Goal: Task Accomplishment & Management: Manage account settings

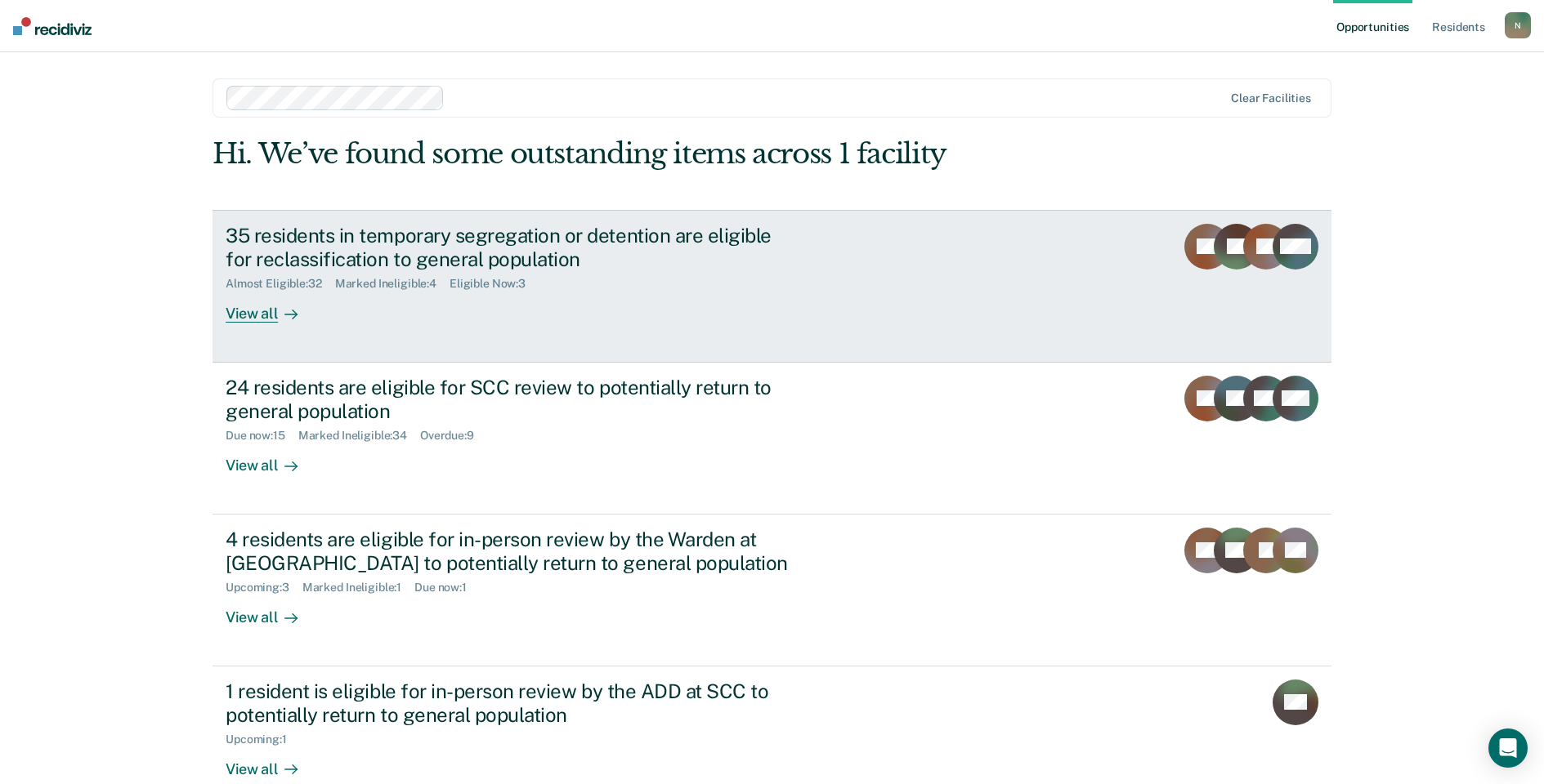
click at [323, 264] on div "35 residents in temporary segregation or detention are eligible for reclassific…" at bounding box center [512, 247] width 573 height 48
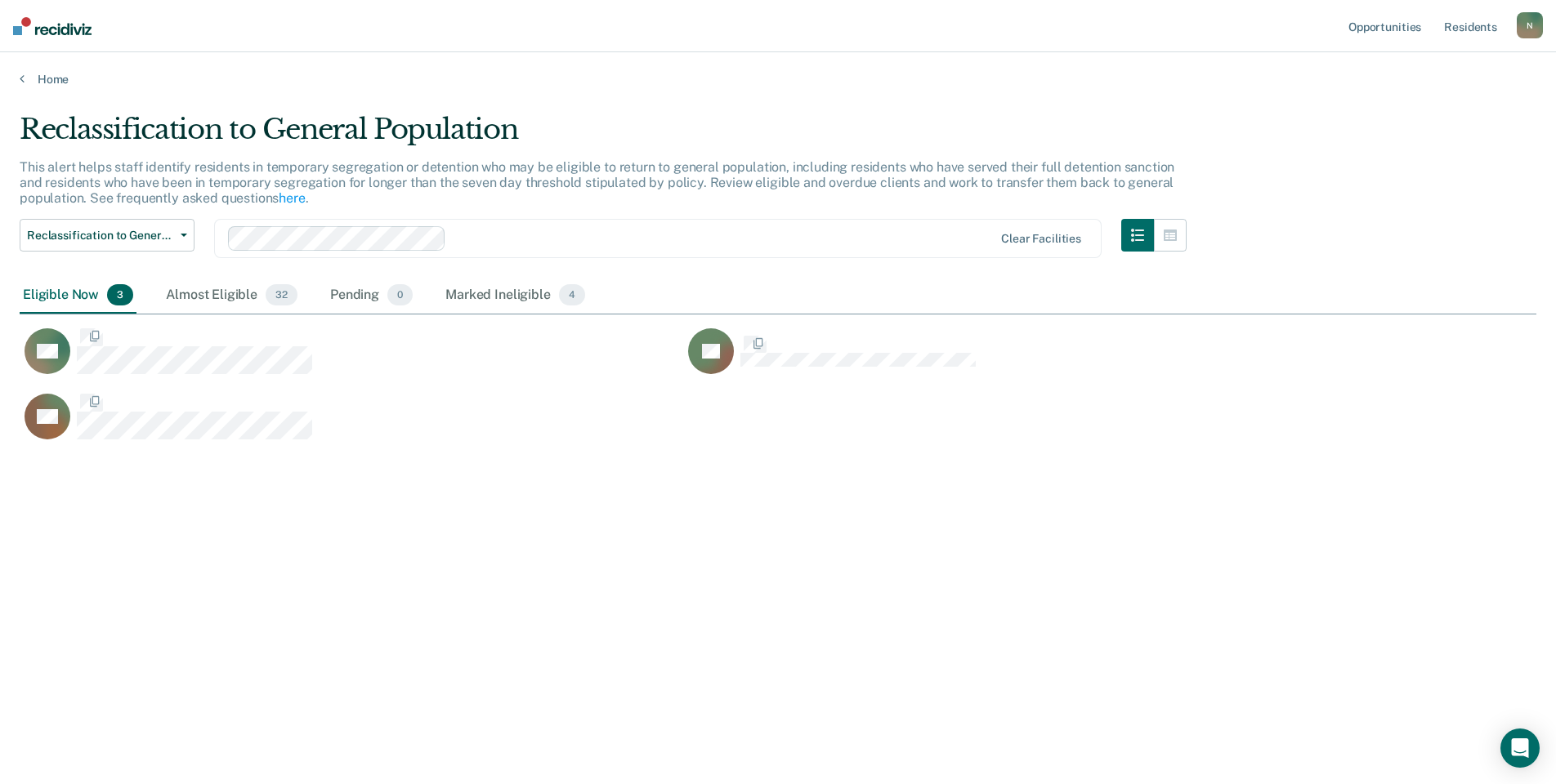
scroll to position [537, 1504]
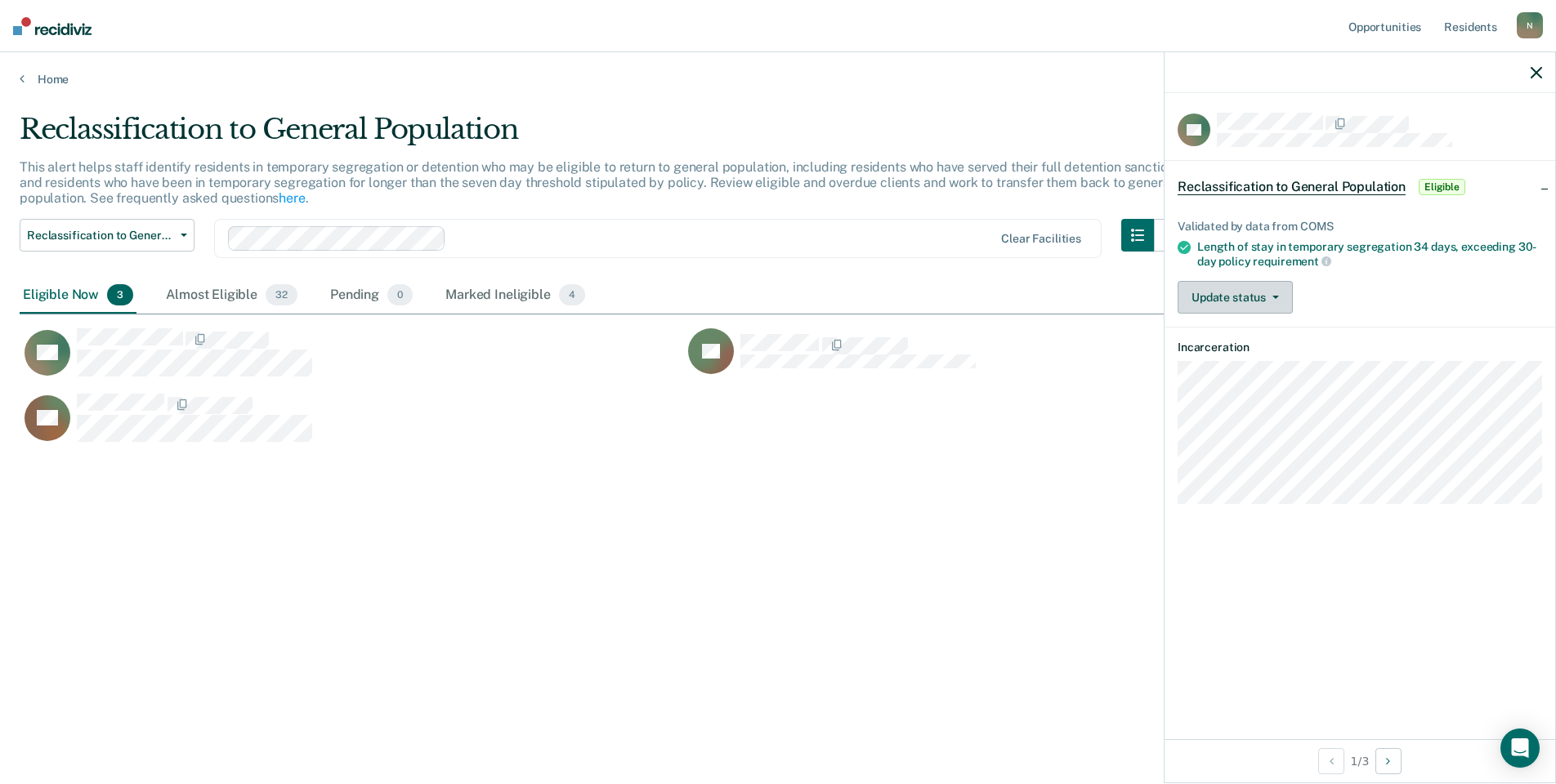
click at [1267, 302] on button "Update status" at bounding box center [1235, 297] width 115 height 33
click at [1262, 361] on button "Mark Ineligible" at bounding box center [1256, 362] width 157 height 26
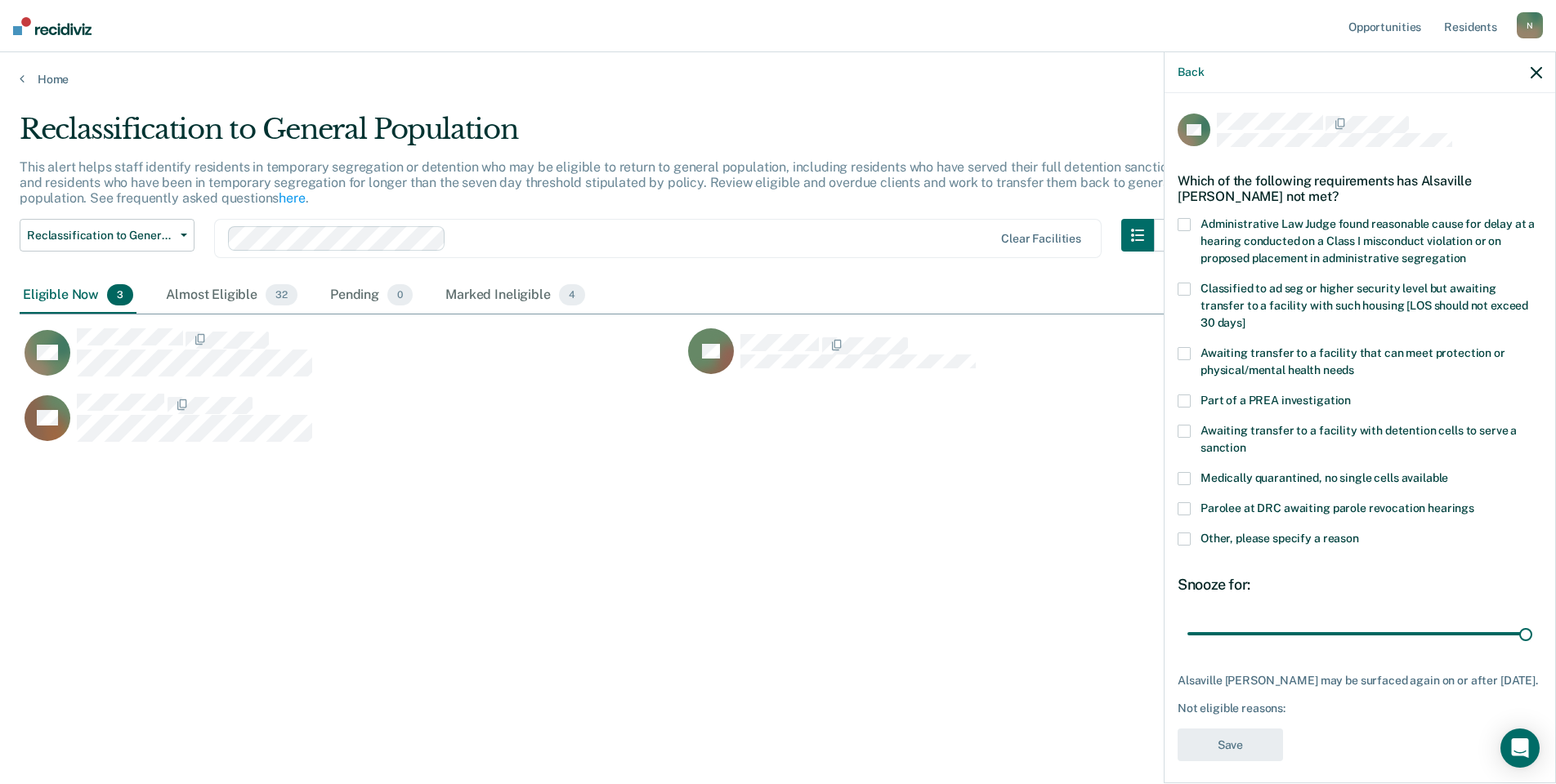
click at [1176, 539] on div "AC Which of the following requirements has Alsaville [PERSON_NAME] not met? Adm…" at bounding box center [1360, 437] width 390 height 687
click at [1186, 536] on span at bounding box center [1184, 539] width 13 height 13
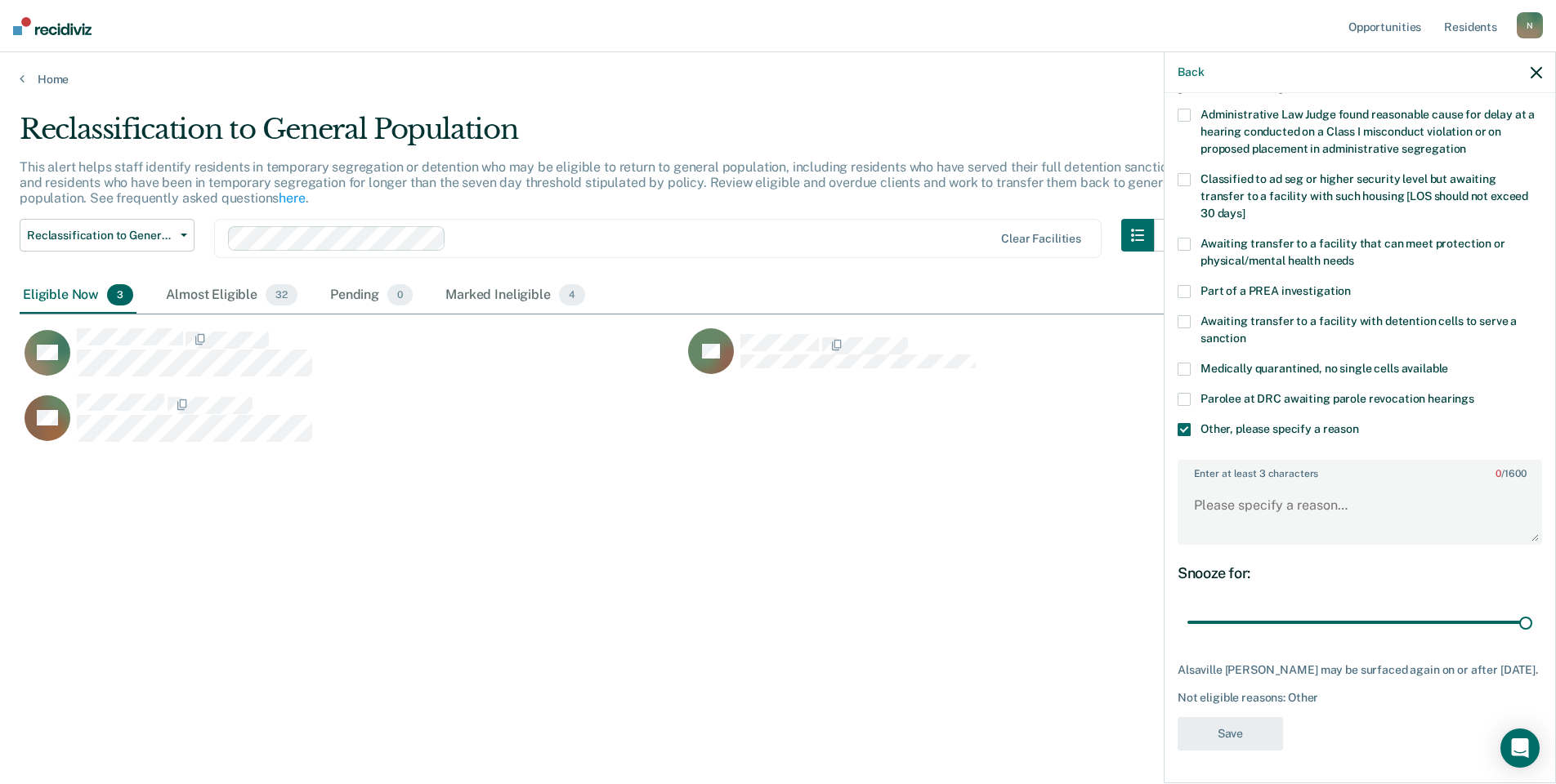
scroll to position [122, 0]
drag, startPoint x: 1513, startPoint y: 609, endPoint x: 1326, endPoint y: 610, distance: 187.0
type input "13"
click at [1326, 610] on input "range" at bounding box center [1360, 623] width 345 height 29
click at [1229, 489] on textarea "Enter at least 3 characters 0 / 1600" at bounding box center [1360, 513] width 362 height 60
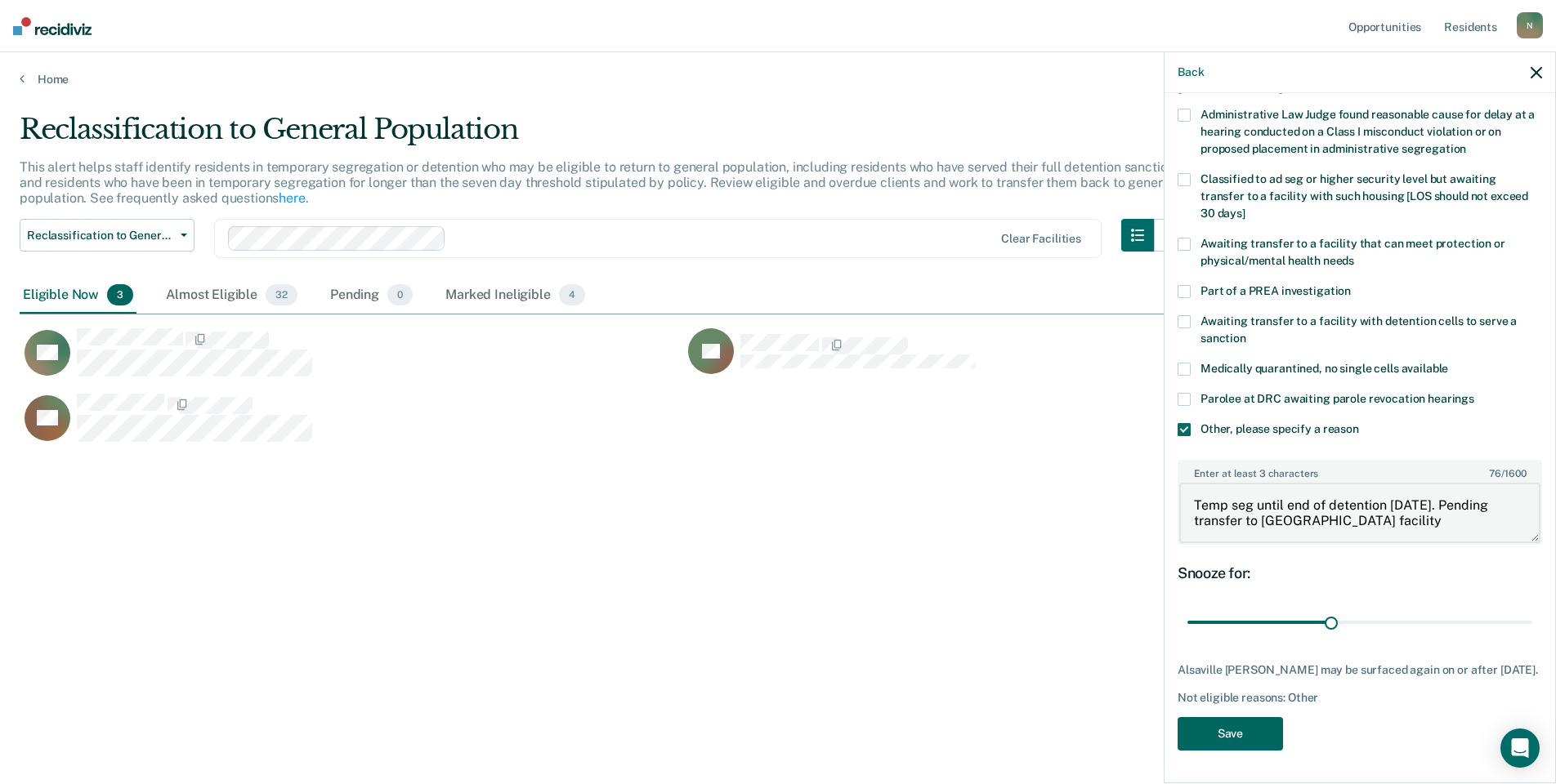
type textarea "Temp seg until end of detention [DATE]. Pending transfer to [GEOGRAPHIC_DATA] f…"
click at [1202, 718] on button "Save" at bounding box center [1230, 735] width 105 height 34
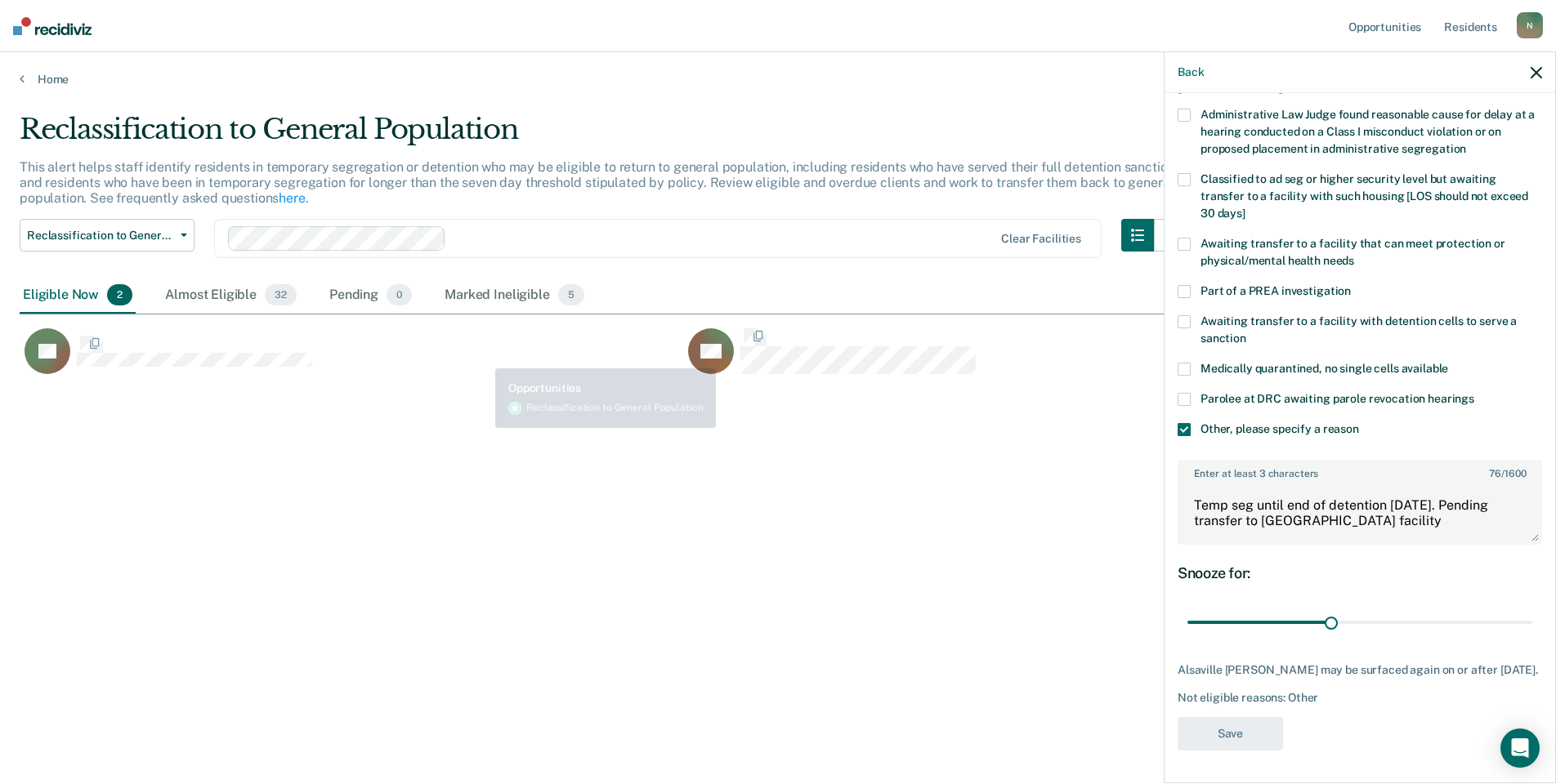
scroll to position [0, 0]
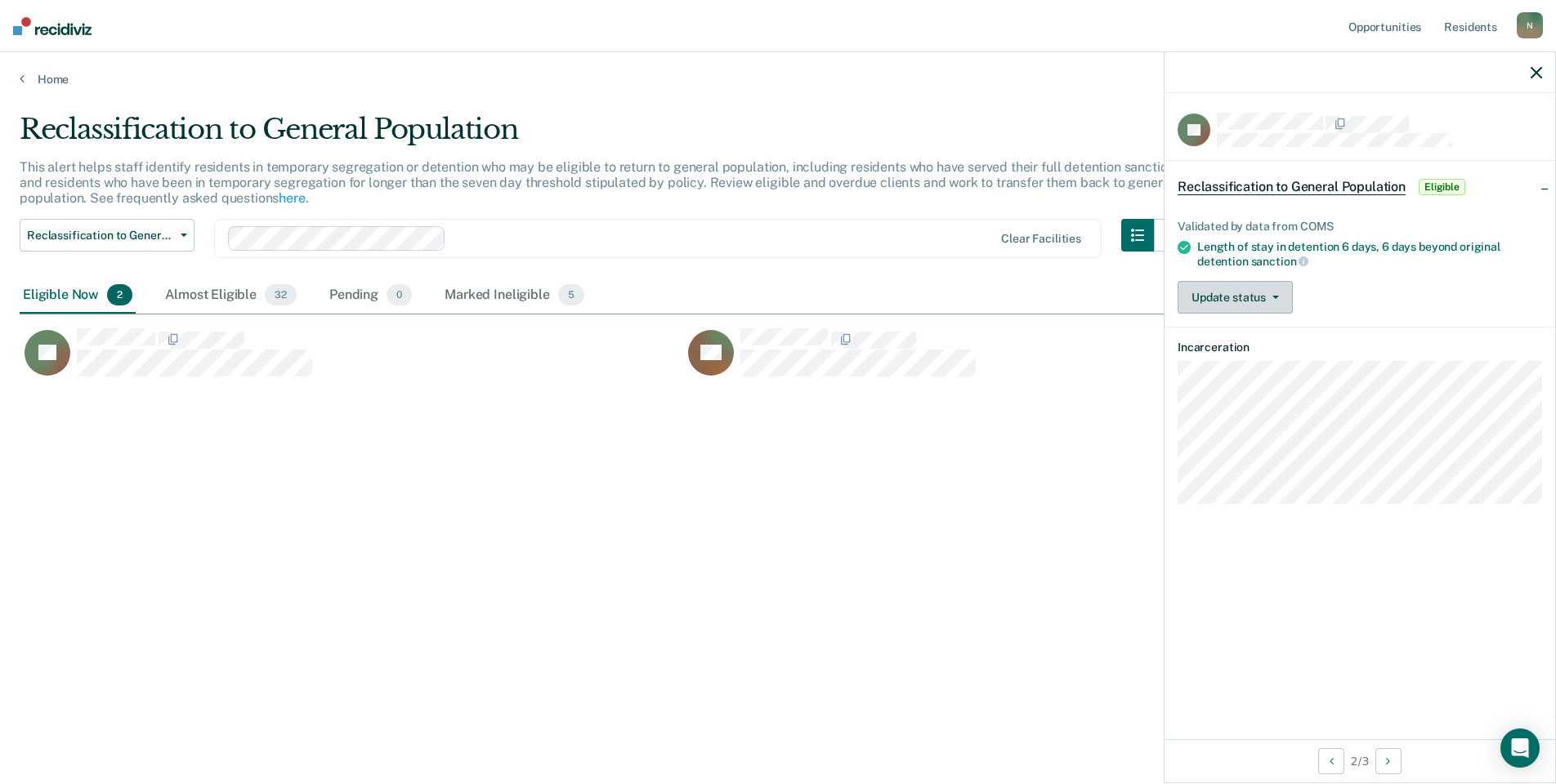
click at [1257, 306] on button "Update status" at bounding box center [1235, 297] width 115 height 33
click at [1243, 369] on button "Mark Ineligible" at bounding box center [1256, 362] width 157 height 26
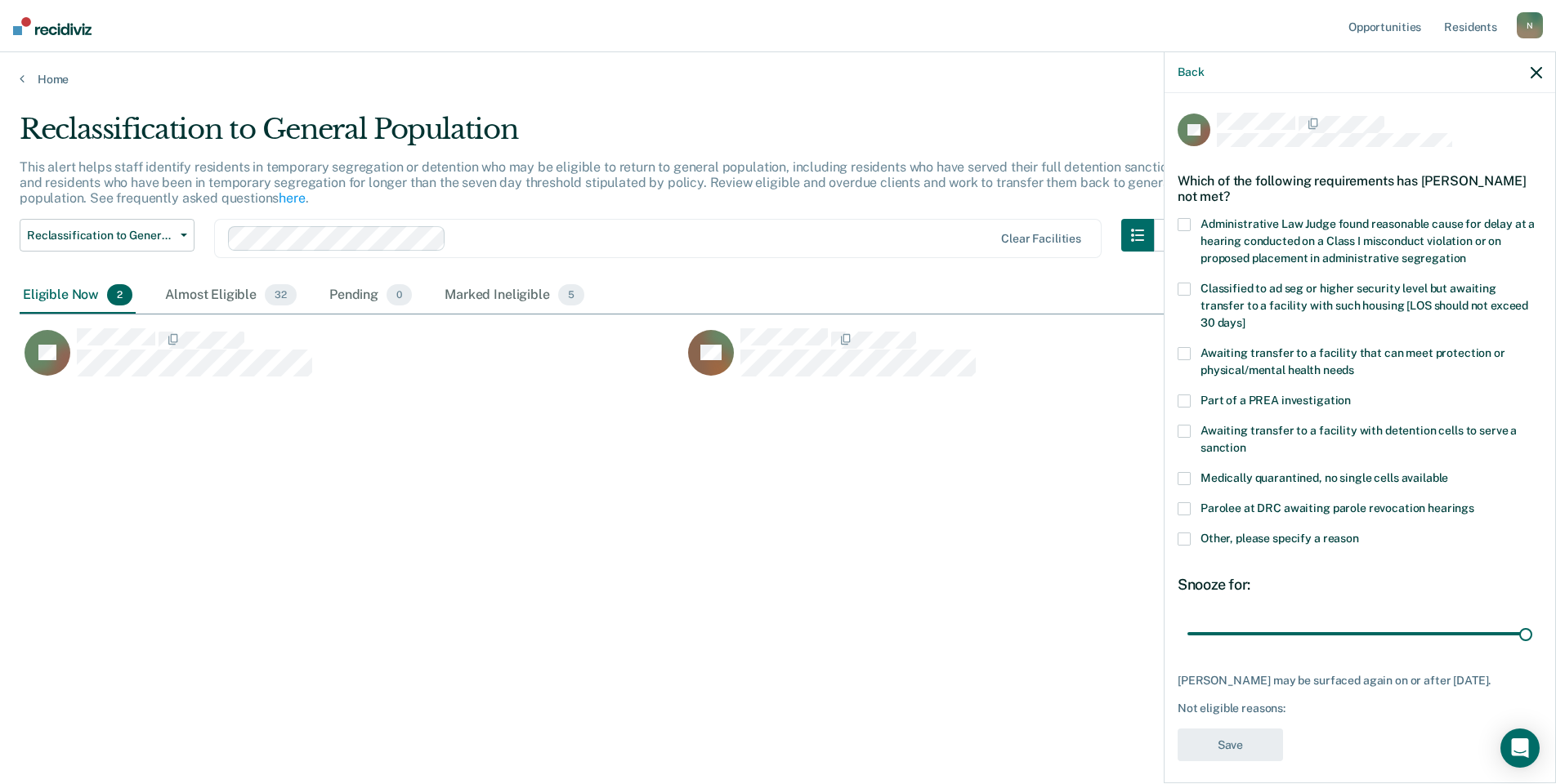
click at [1186, 533] on span at bounding box center [1184, 539] width 13 height 13
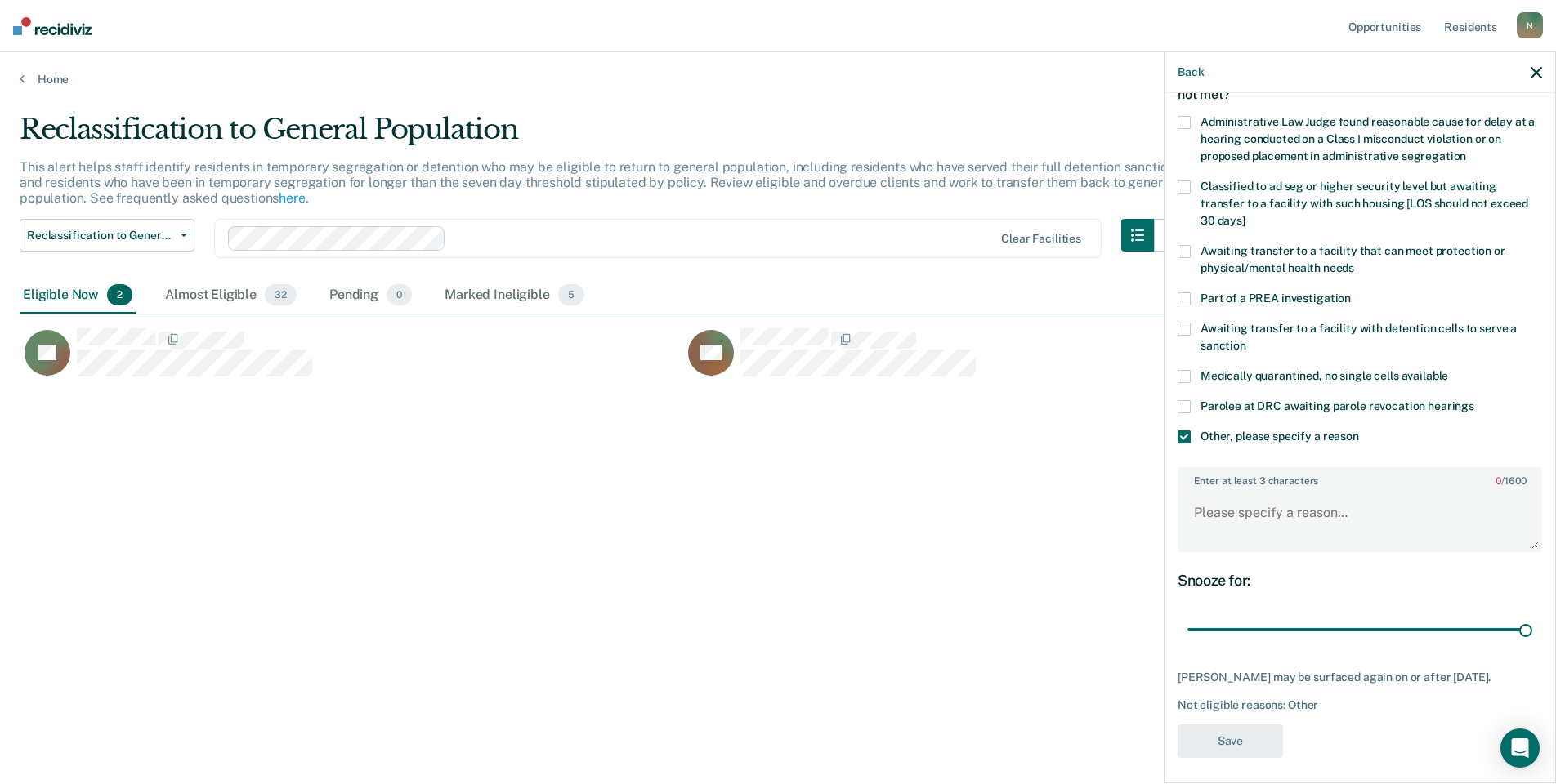
scroll to position [108, 0]
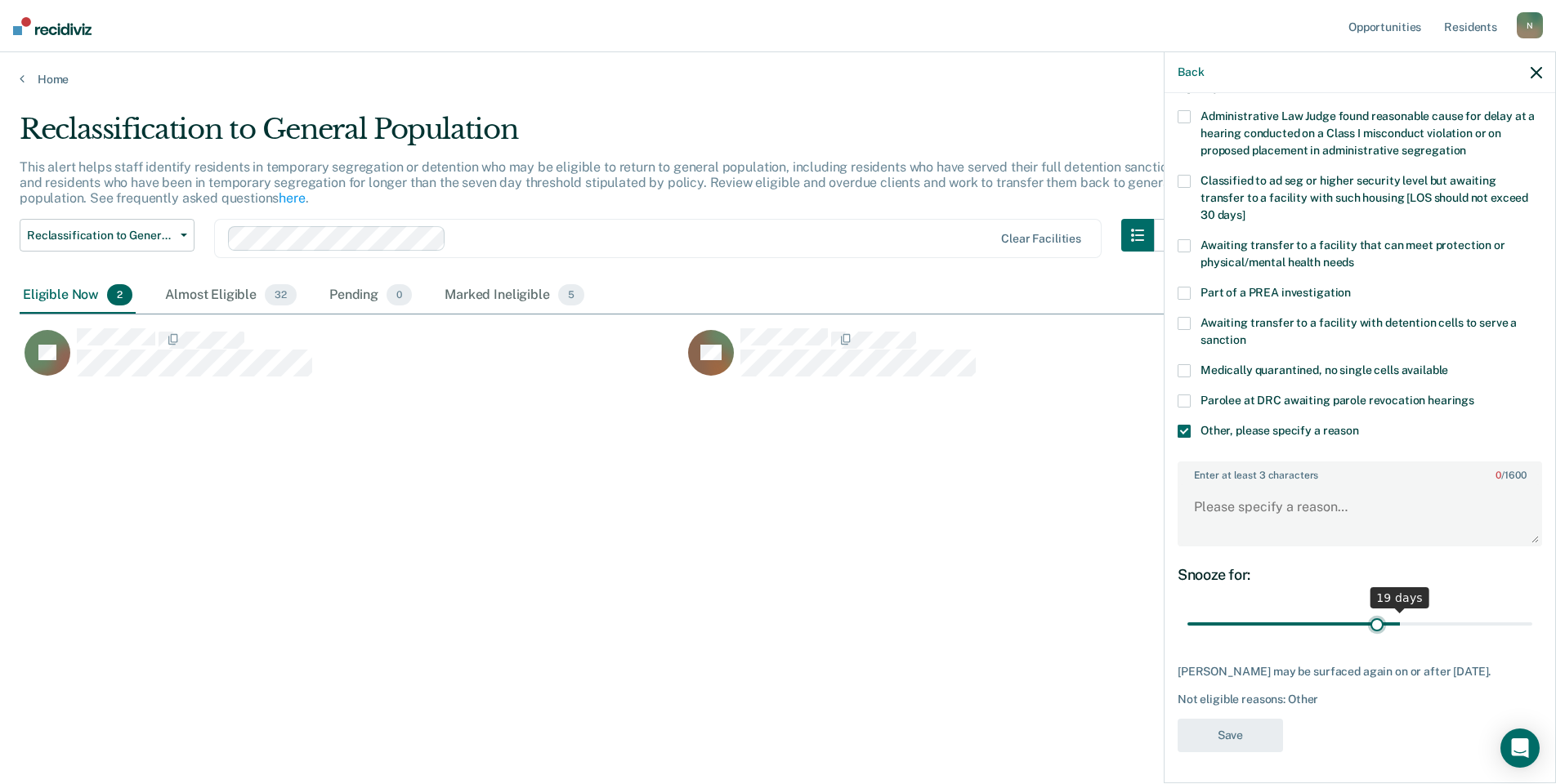
drag, startPoint x: 1515, startPoint y: 625, endPoint x: 1311, endPoint y: 608, distance: 204.7
type input "17"
click at [1371, 631] on input "range" at bounding box center [1360, 624] width 345 height 29
click at [1219, 512] on textarea "Enter at least 3 characters 0 / 1600" at bounding box center [1360, 514] width 362 height 60
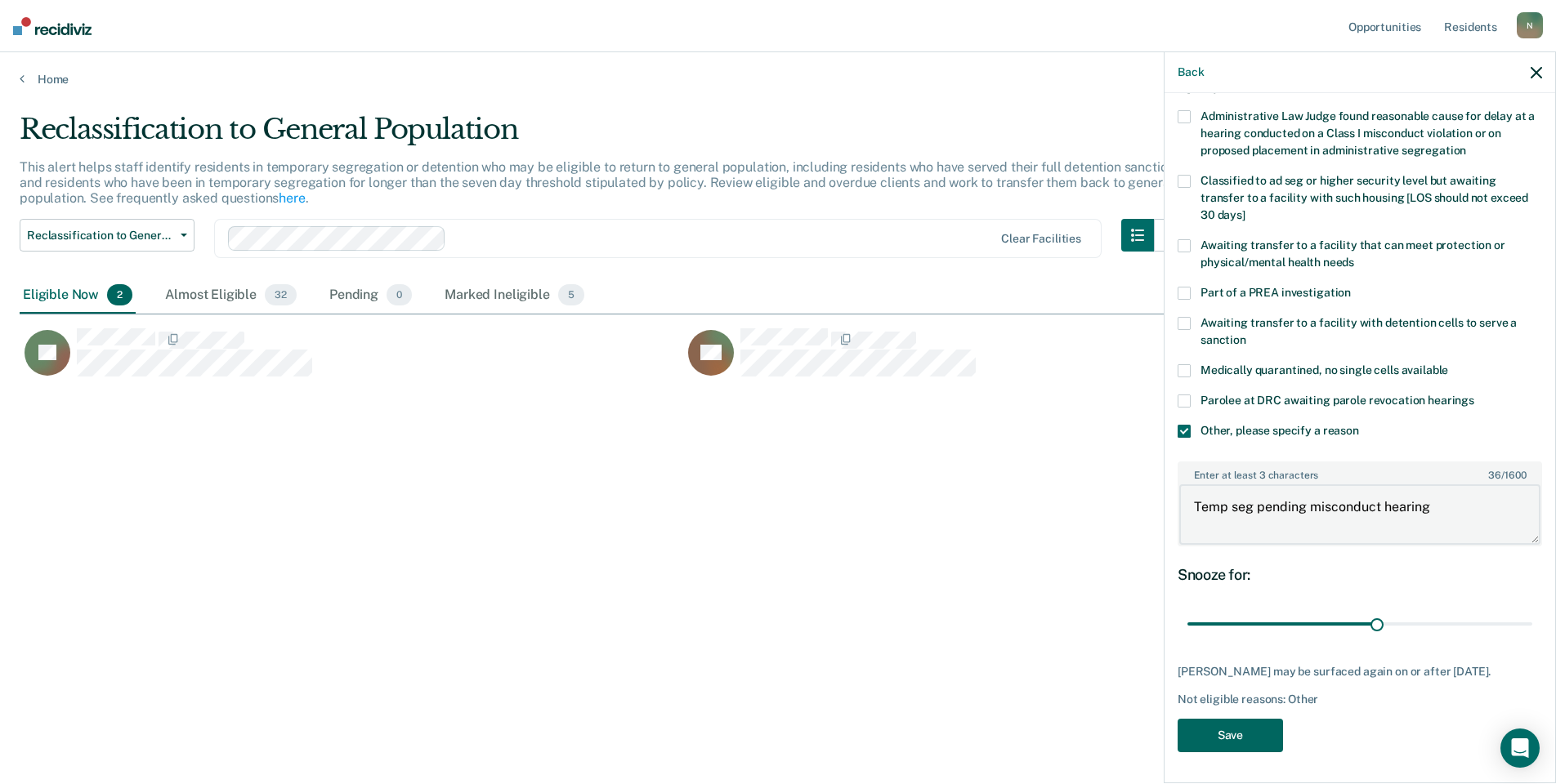
type textarea "Temp seg pending misconduct hearing"
click at [1201, 735] on button "Save" at bounding box center [1230, 735] width 105 height 34
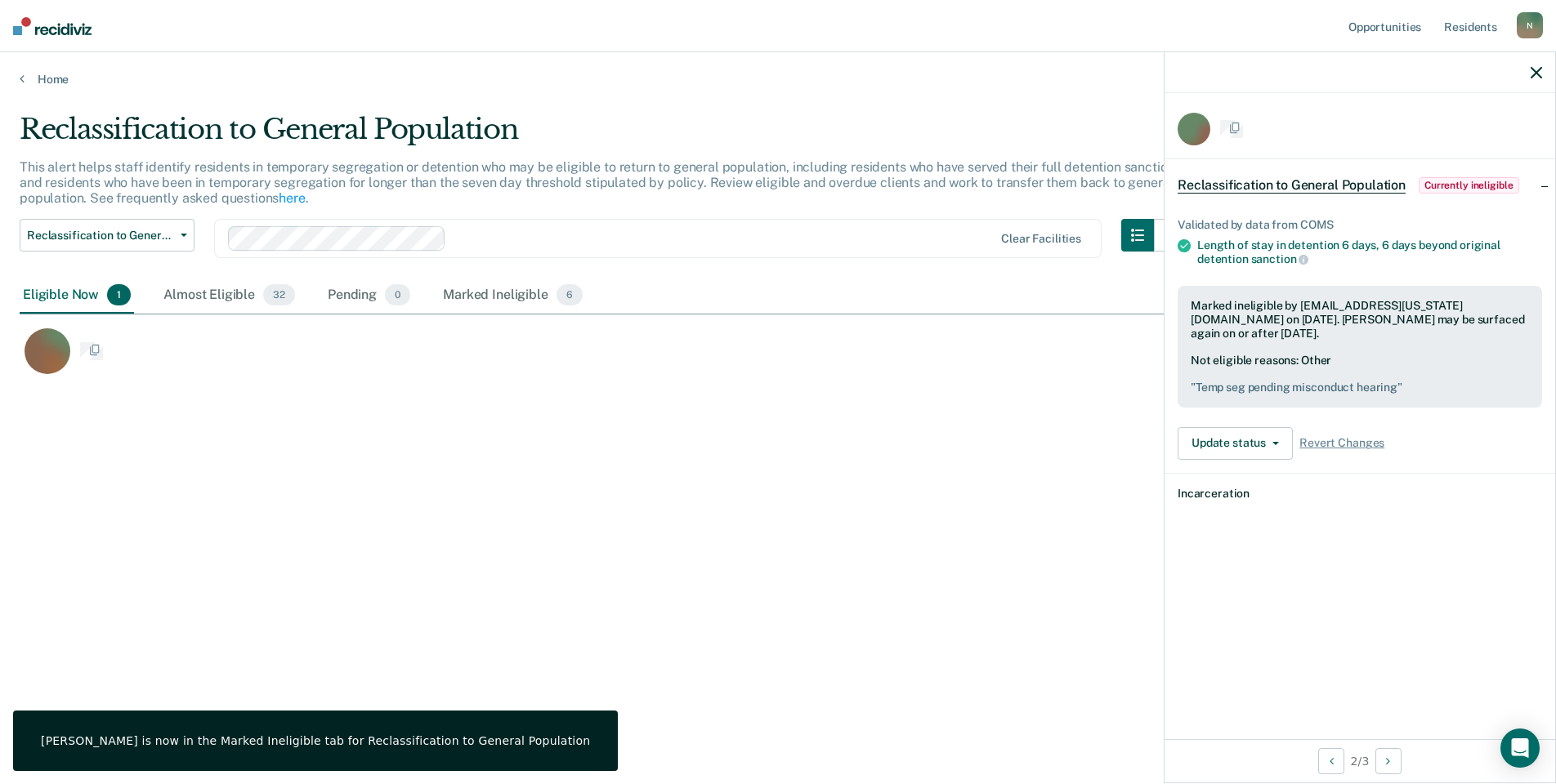
scroll to position [0, 0]
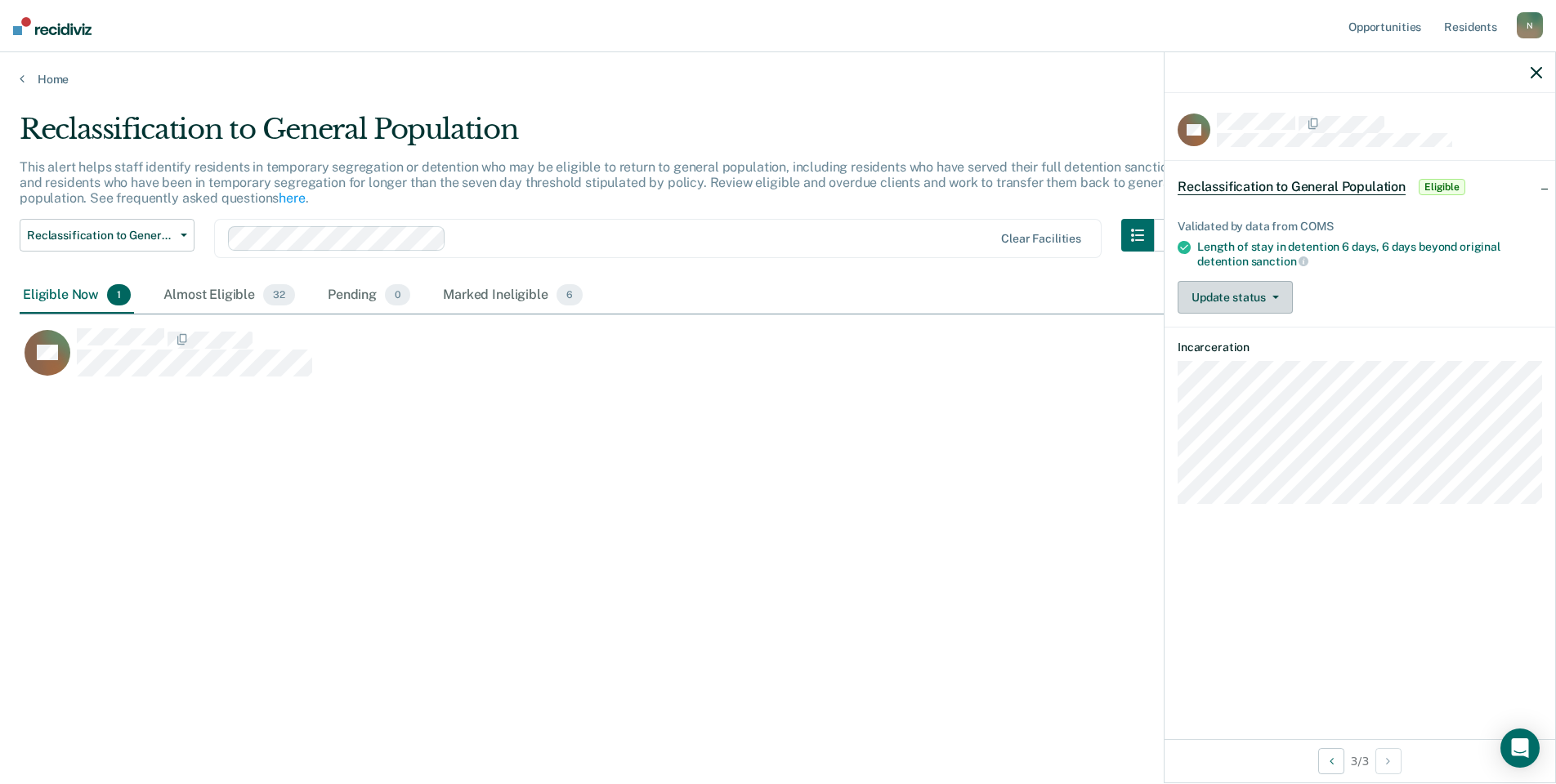
click at [1256, 308] on button "Update status" at bounding box center [1235, 297] width 115 height 33
click at [1255, 357] on button "Mark Ineligible" at bounding box center [1256, 362] width 157 height 26
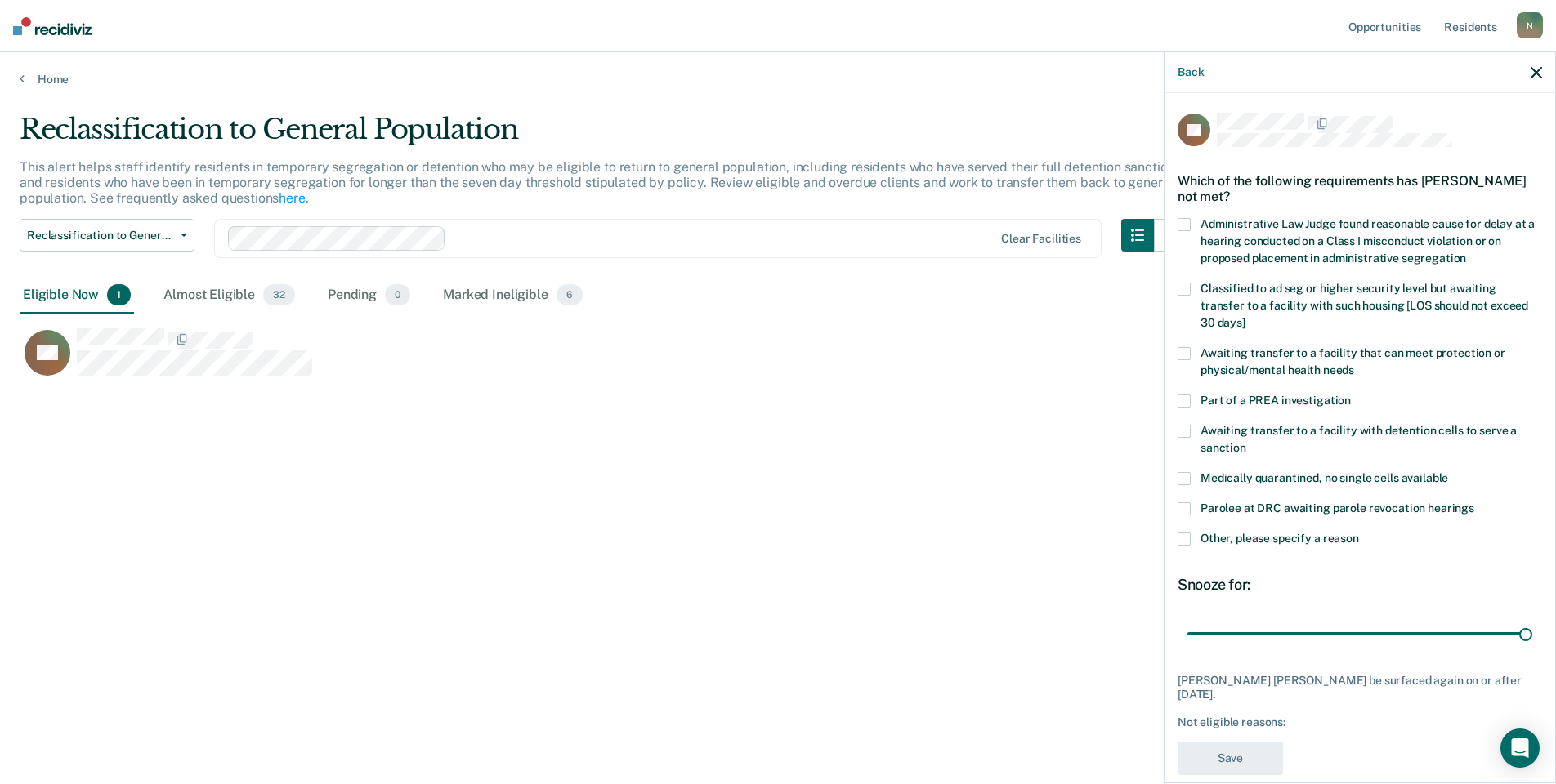
click at [1184, 533] on span at bounding box center [1184, 539] width 13 height 13
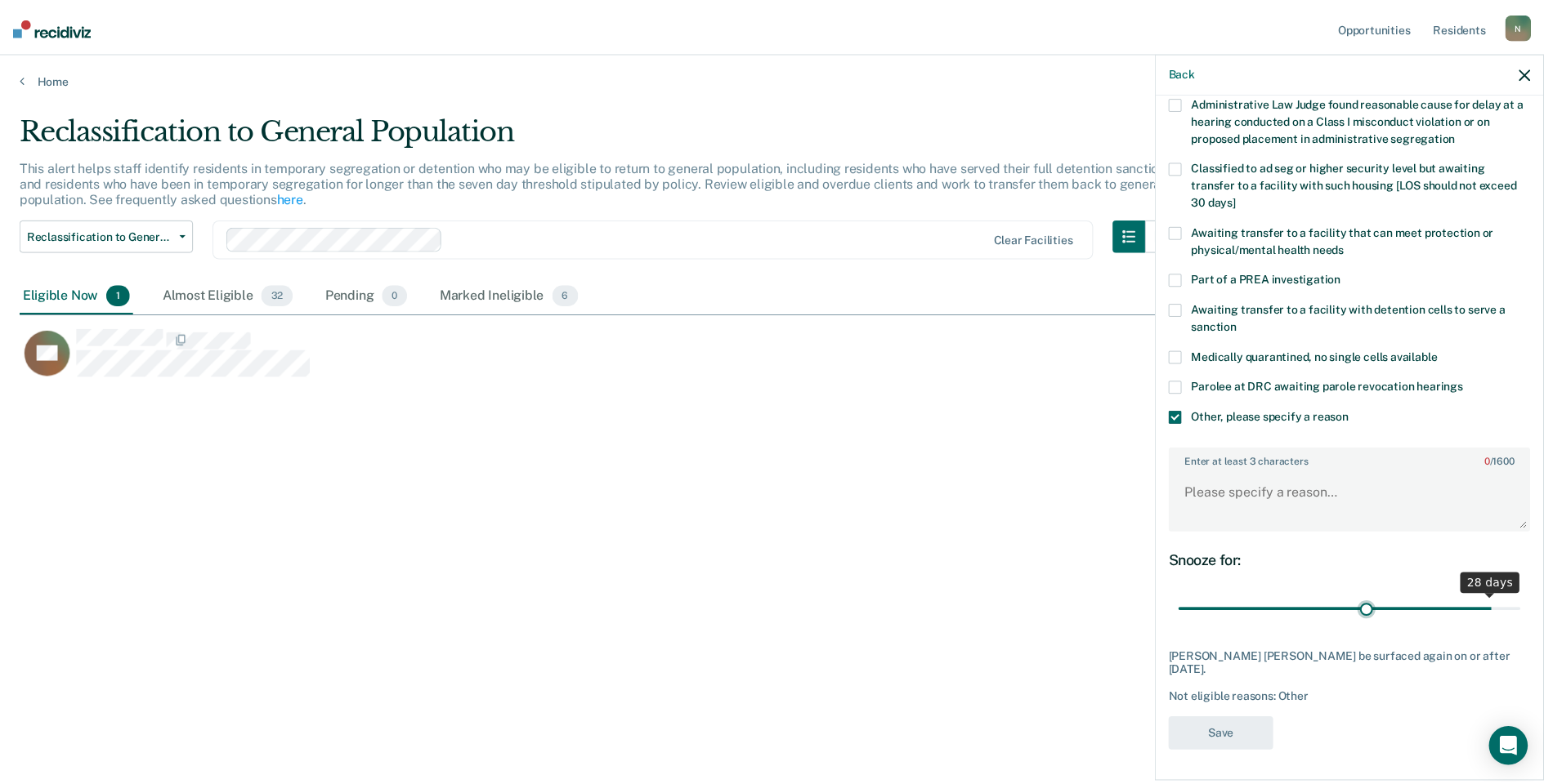
scroll to position [108, 0]
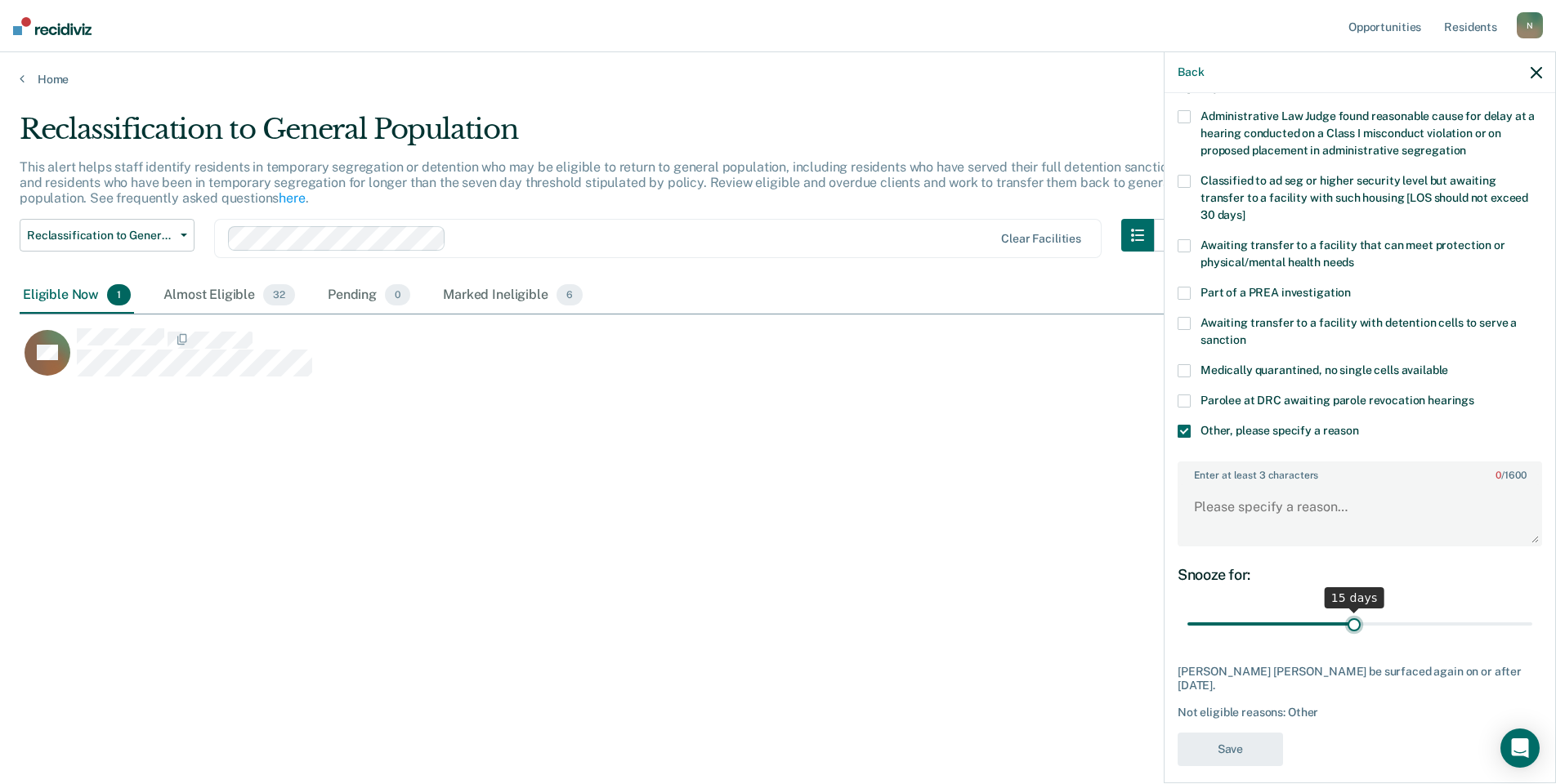
drag, startPoint x: 1514, startPoint y: 610, endPoint x: 1344, endPoint y: 612, distance: 170.0
type input "15"
click at [1344, 612] on input "range" at bounding box center [1360, 624] width 345 height 29
click at [1230, 513] on textarea "Enter at least 3 characters 0 / 1600" at bounding box center [1360, 514] width 362 height 60
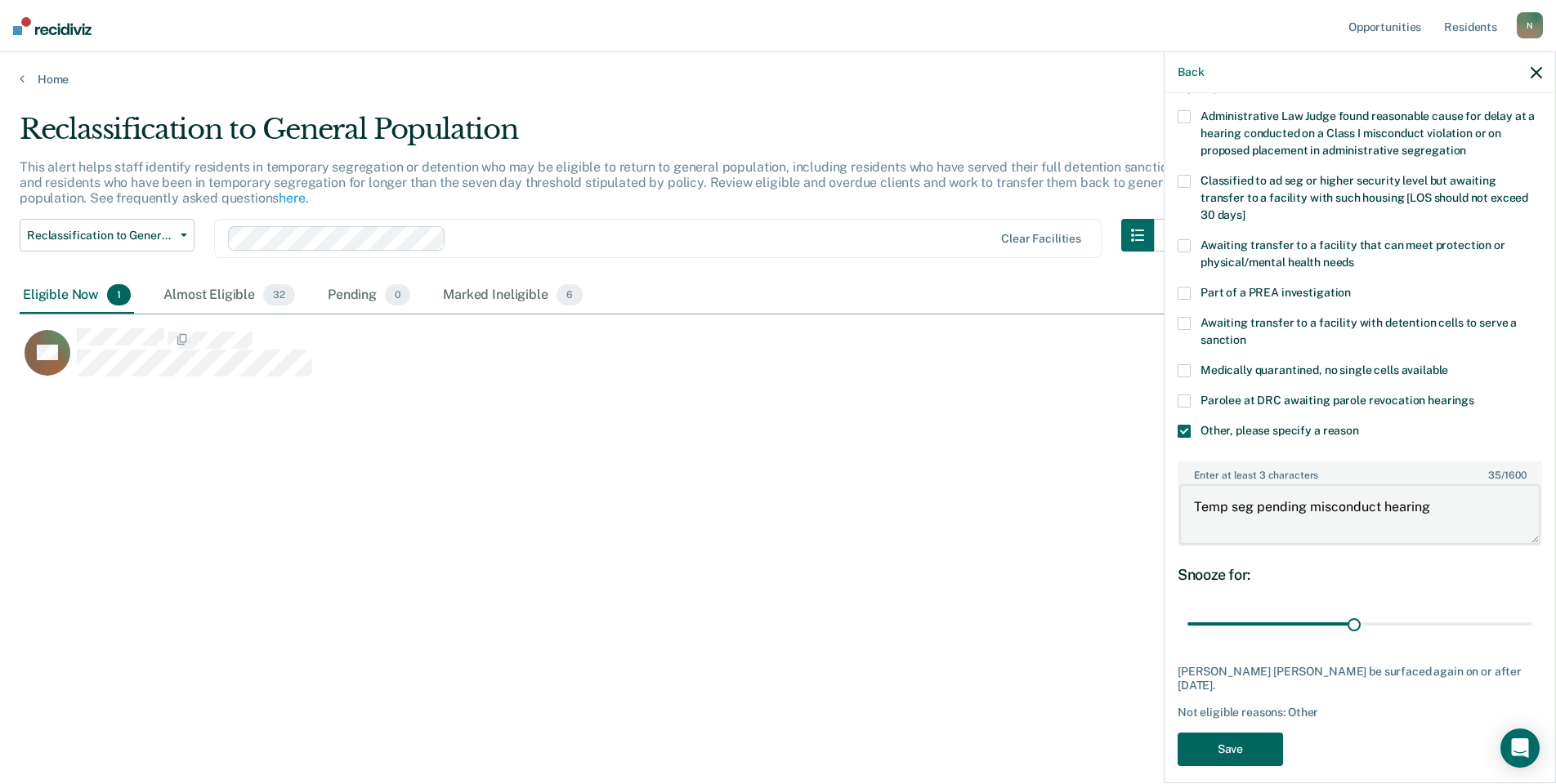
type textarea "Temp seg pending misconduct hearing"
click at [1263, 749] on button "Save" at bounding box center [1230, 749] width 105 height 34
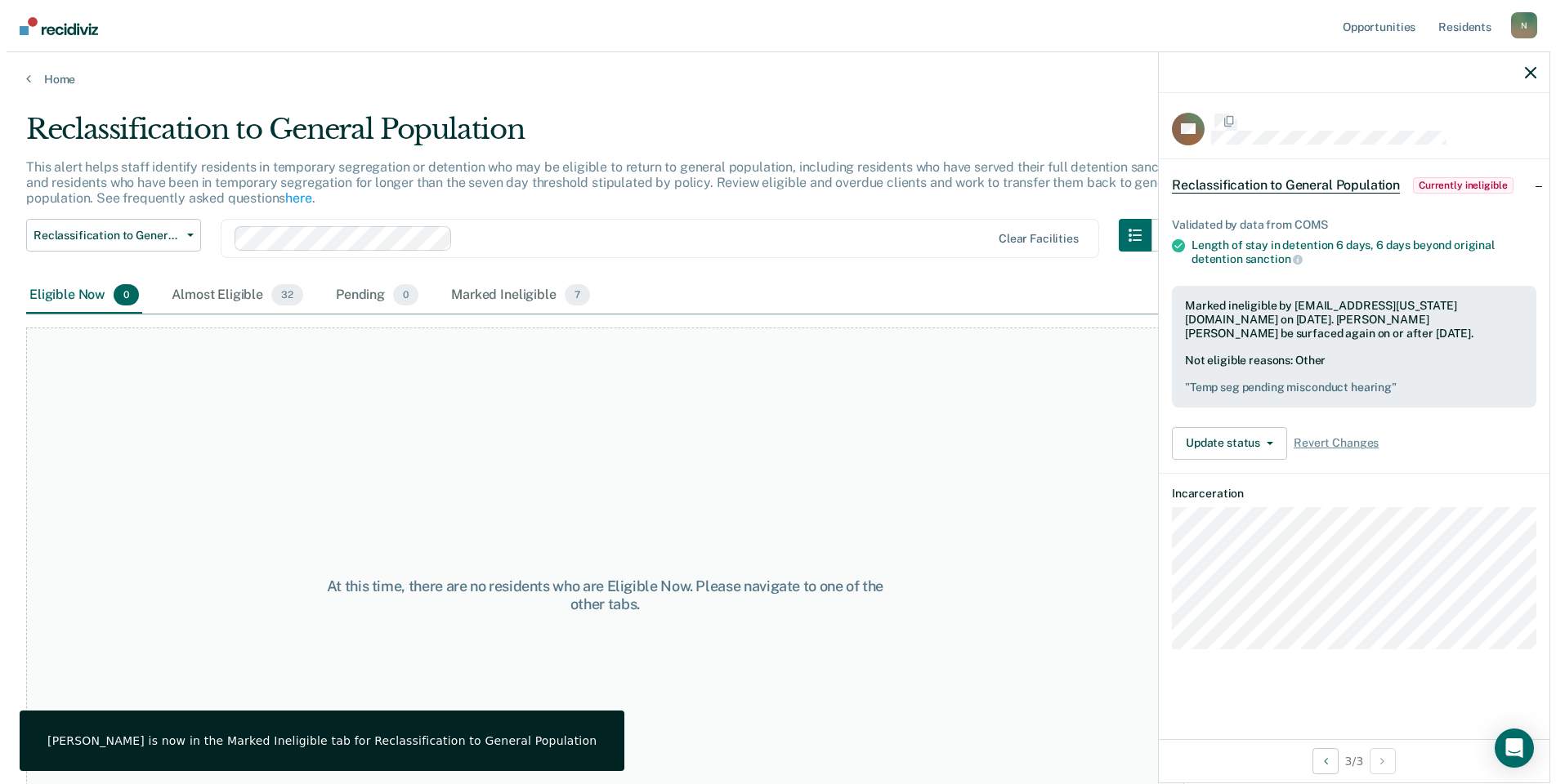
scroll to position [0, 0]
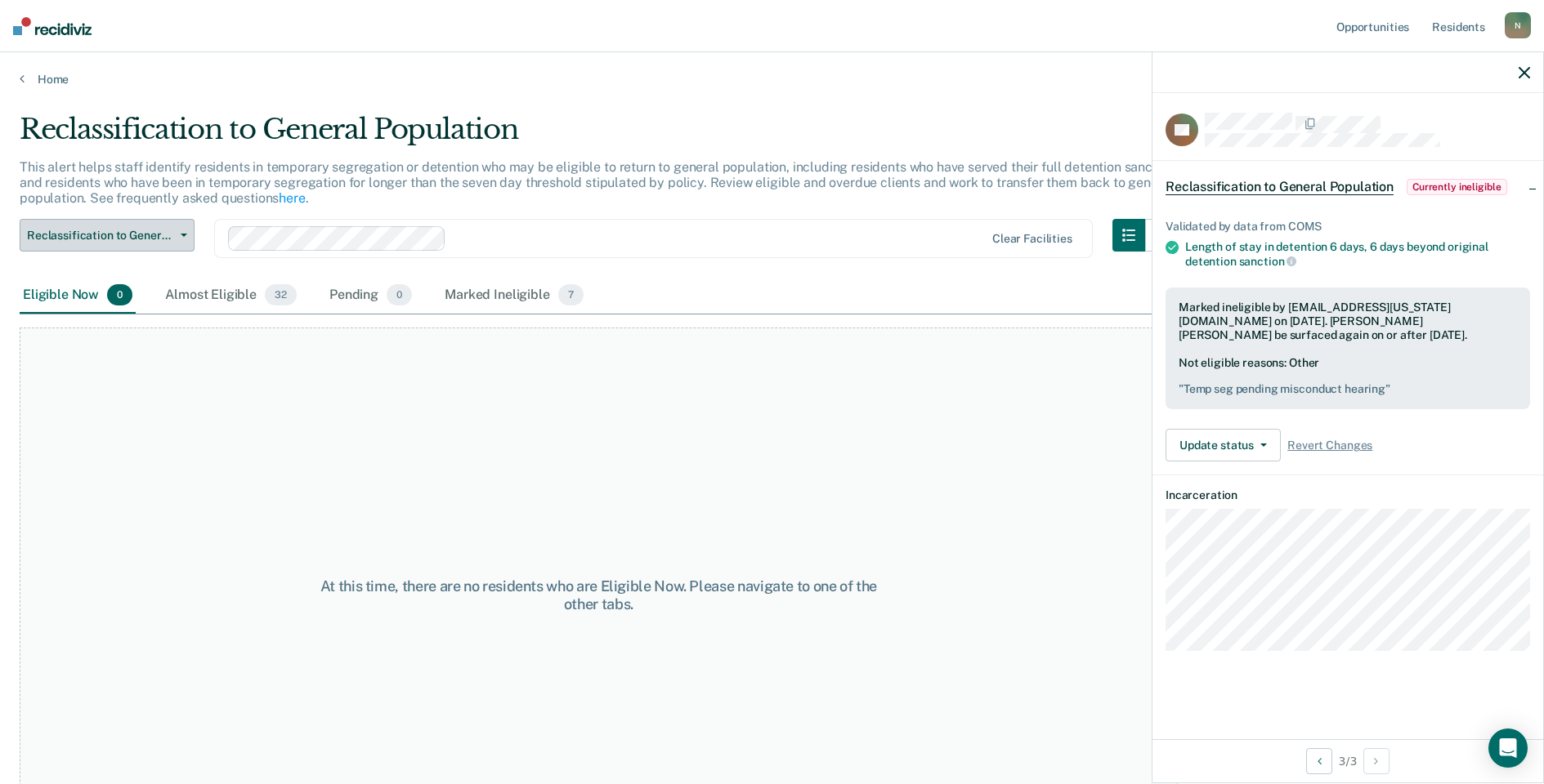
click at [120, 244] on button "Reclassification to General Population" at bounding box center [107, 235] width 175 height 33
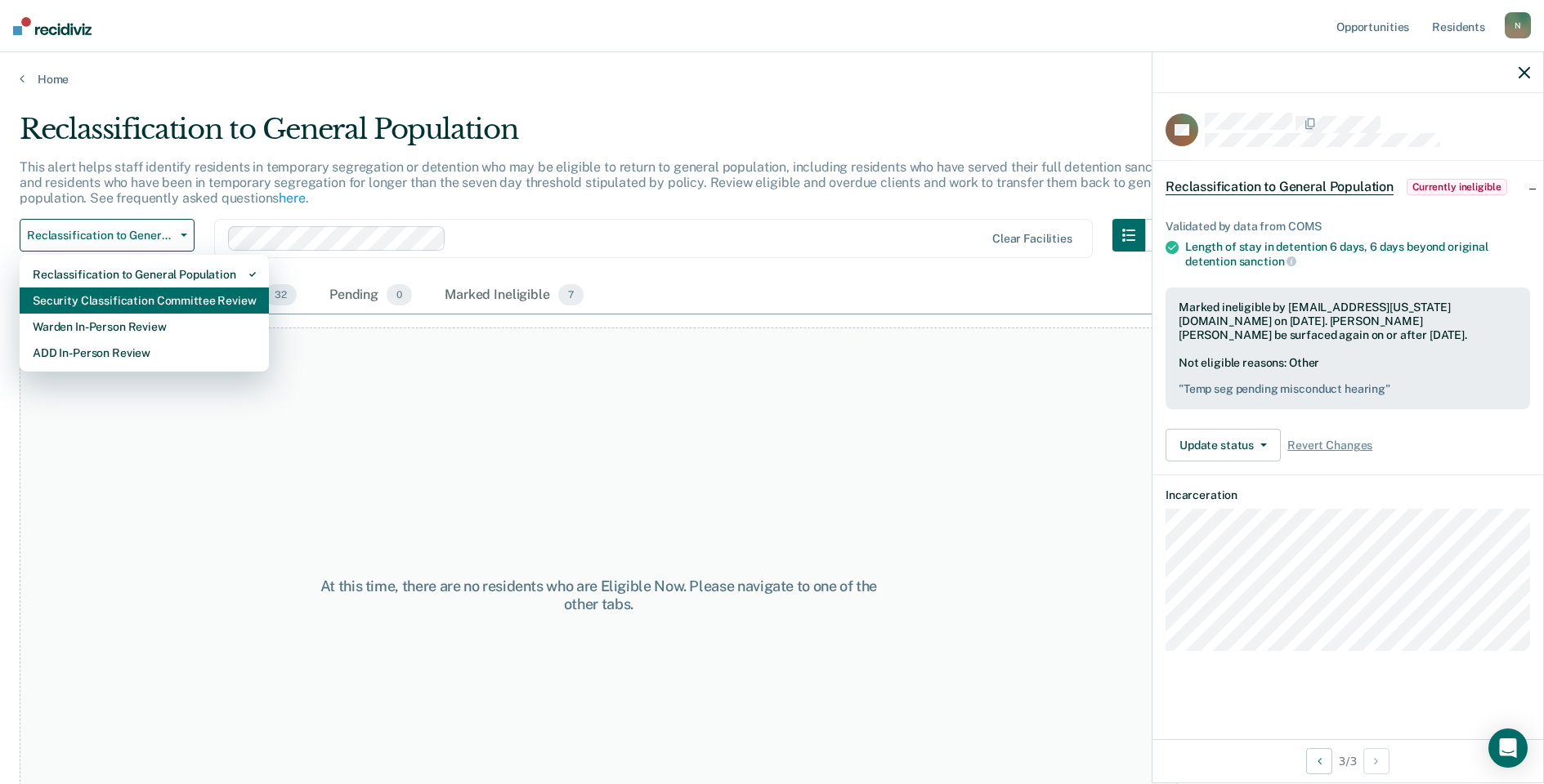
click at [115, 295] on div "Security Classification Committee Review" at bounding box center [144, 300] width 223 height 26
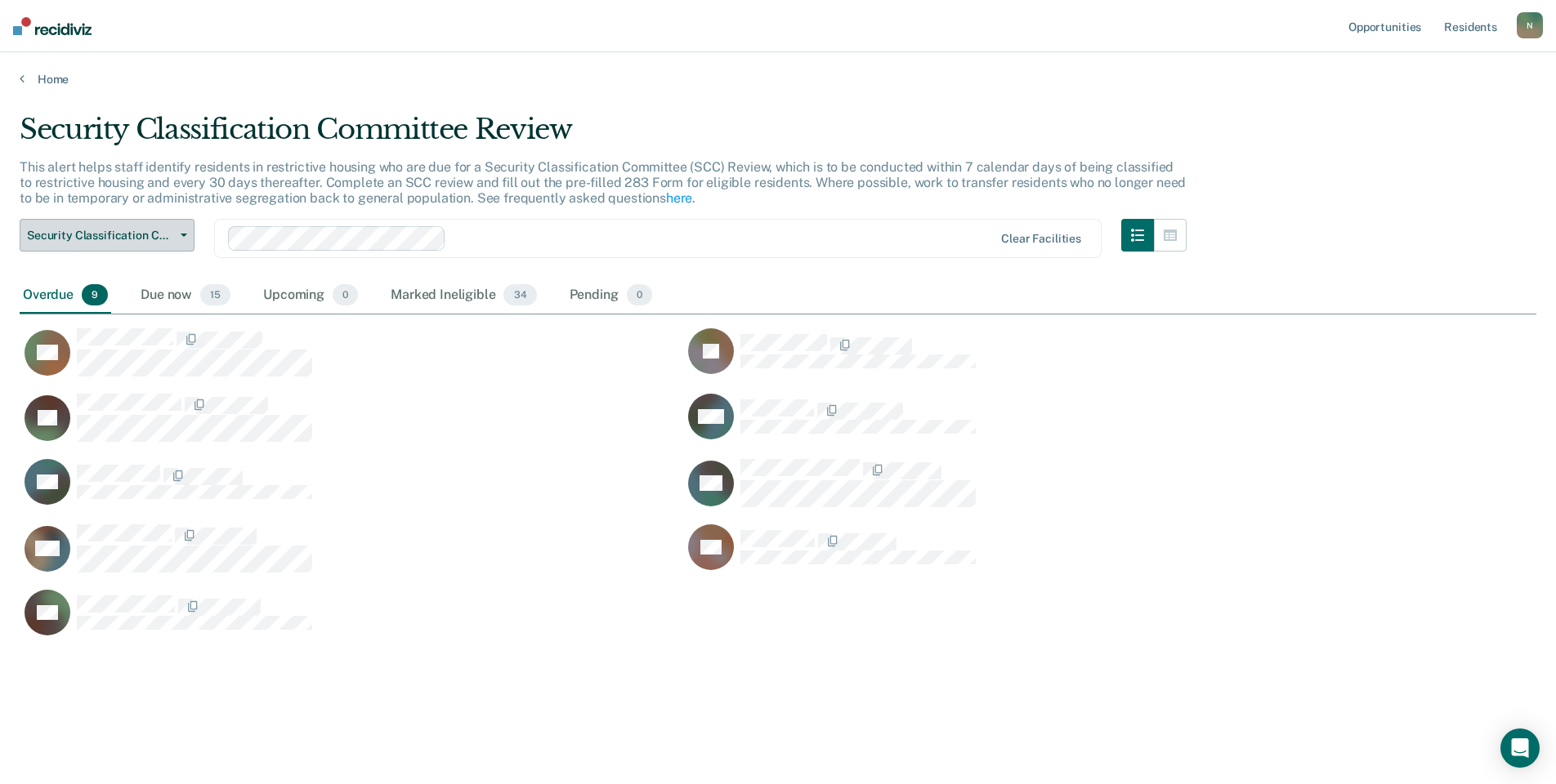
scroll to position [537, 1504]
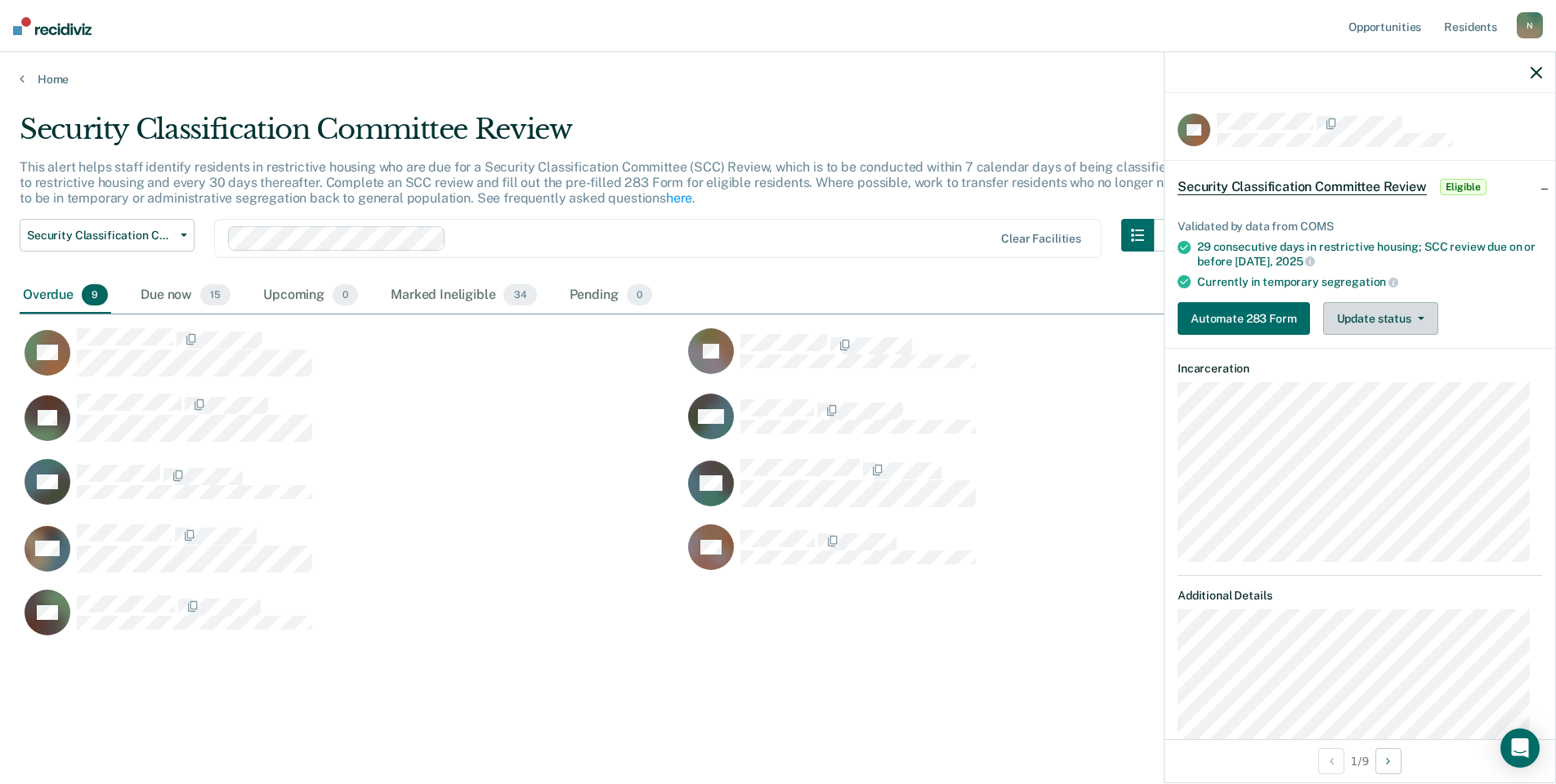
click at [1346, 320] on button "Update status" at bounding box center [1381, 318] width 115 height 33
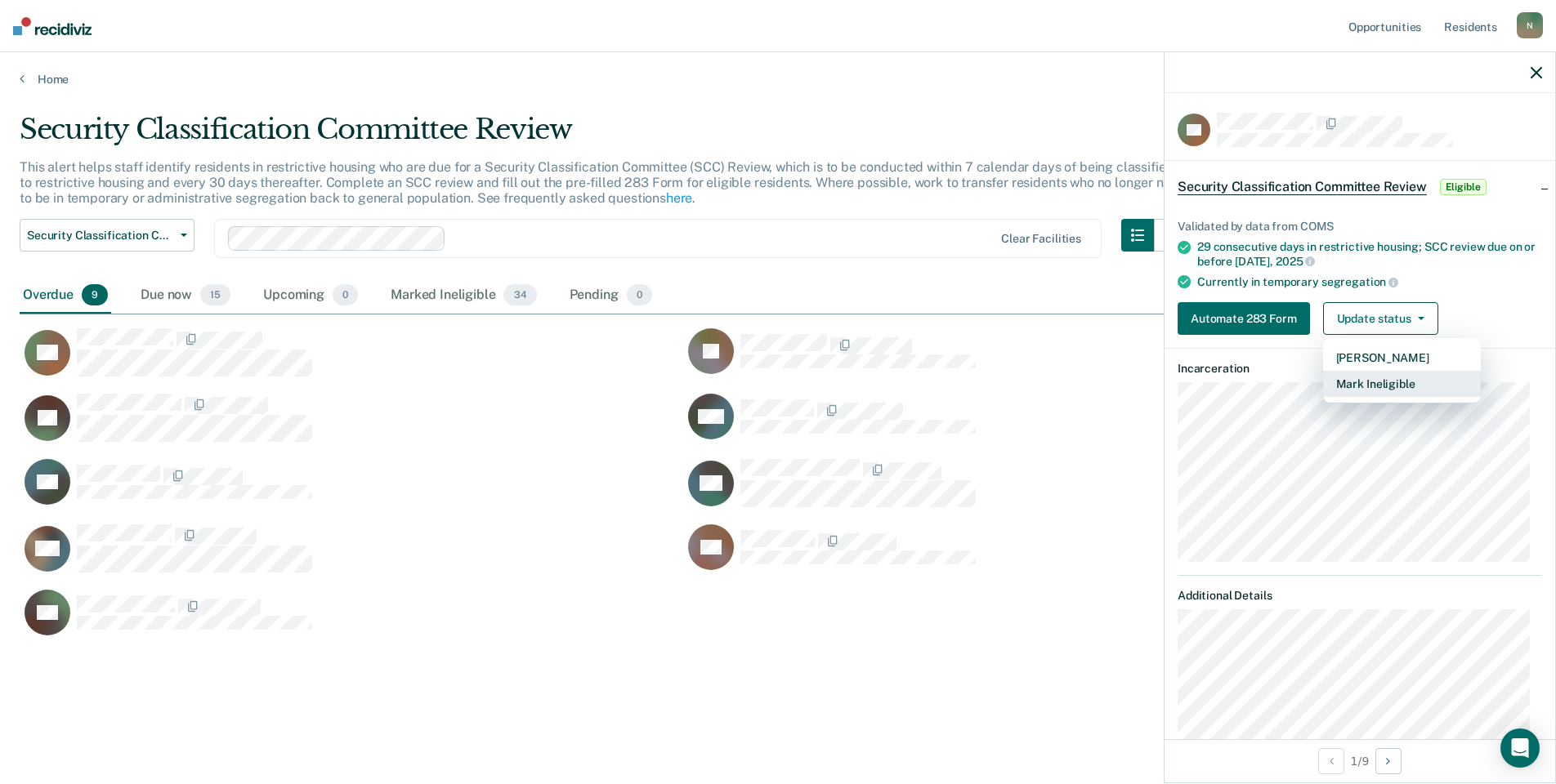
click at [1345, 385] on button "Mark Ineligible" at bounding box center [1401, 384] width 157 height 26
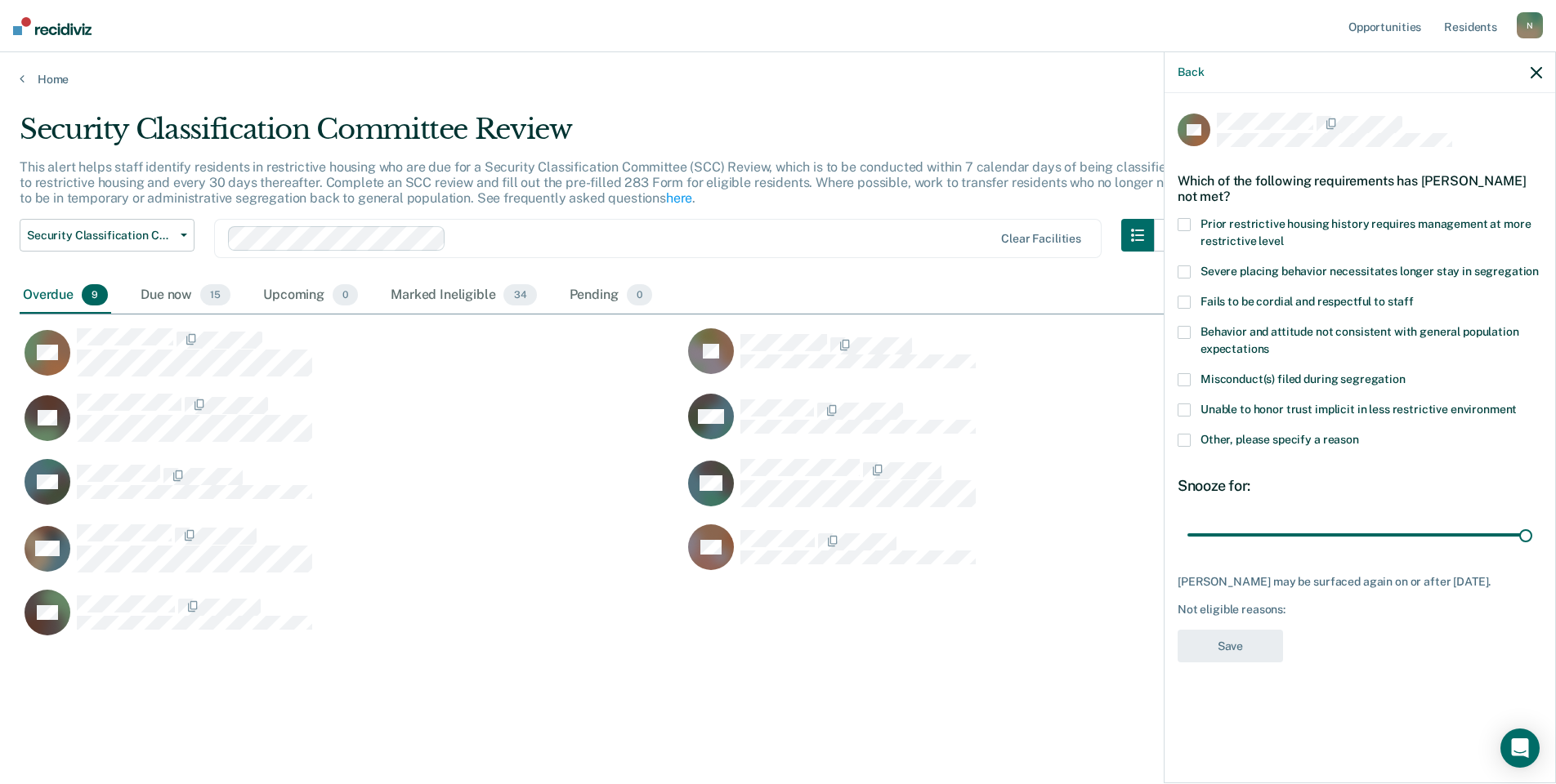
click at [1186, 439] on span at bounding box center [1184, 440] width 13 height 13
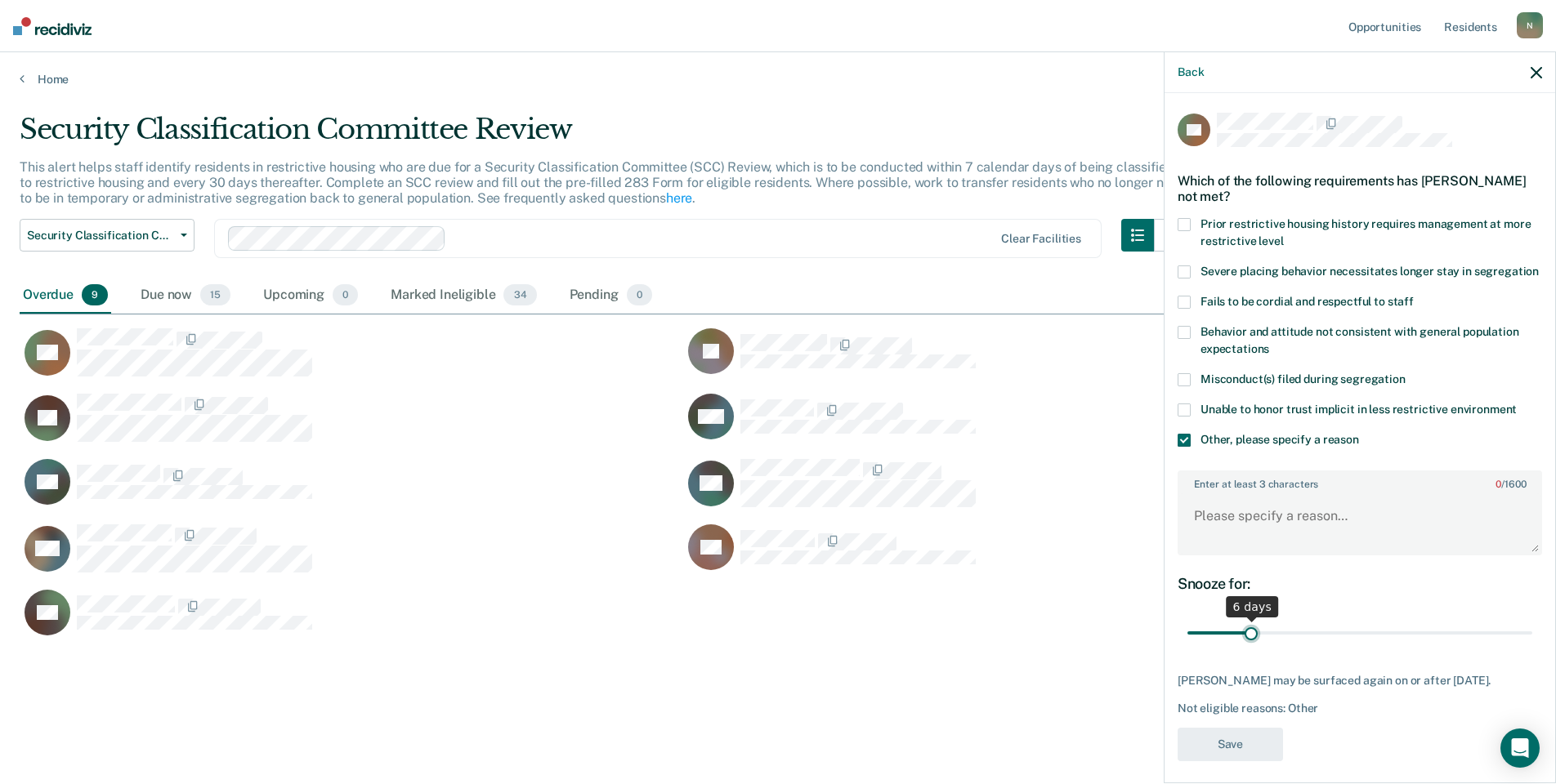
drag, startPoint x: 1510, startPoint y: 647, endPoint x: 1250, endPoint y: 644, distance: 260.0
type input "6"
click at [1250, 644] on input "range" at bounding box center [1360, 634] width 345 height 29
click at [1218, 522] on textarea "Enter at least 3 characters 0 / 1600" at bounding box center [1360, 523] width 362 height 60
type textarea "Temp seg pending transfer to [GEOGRAPHIC_DATA] facility"
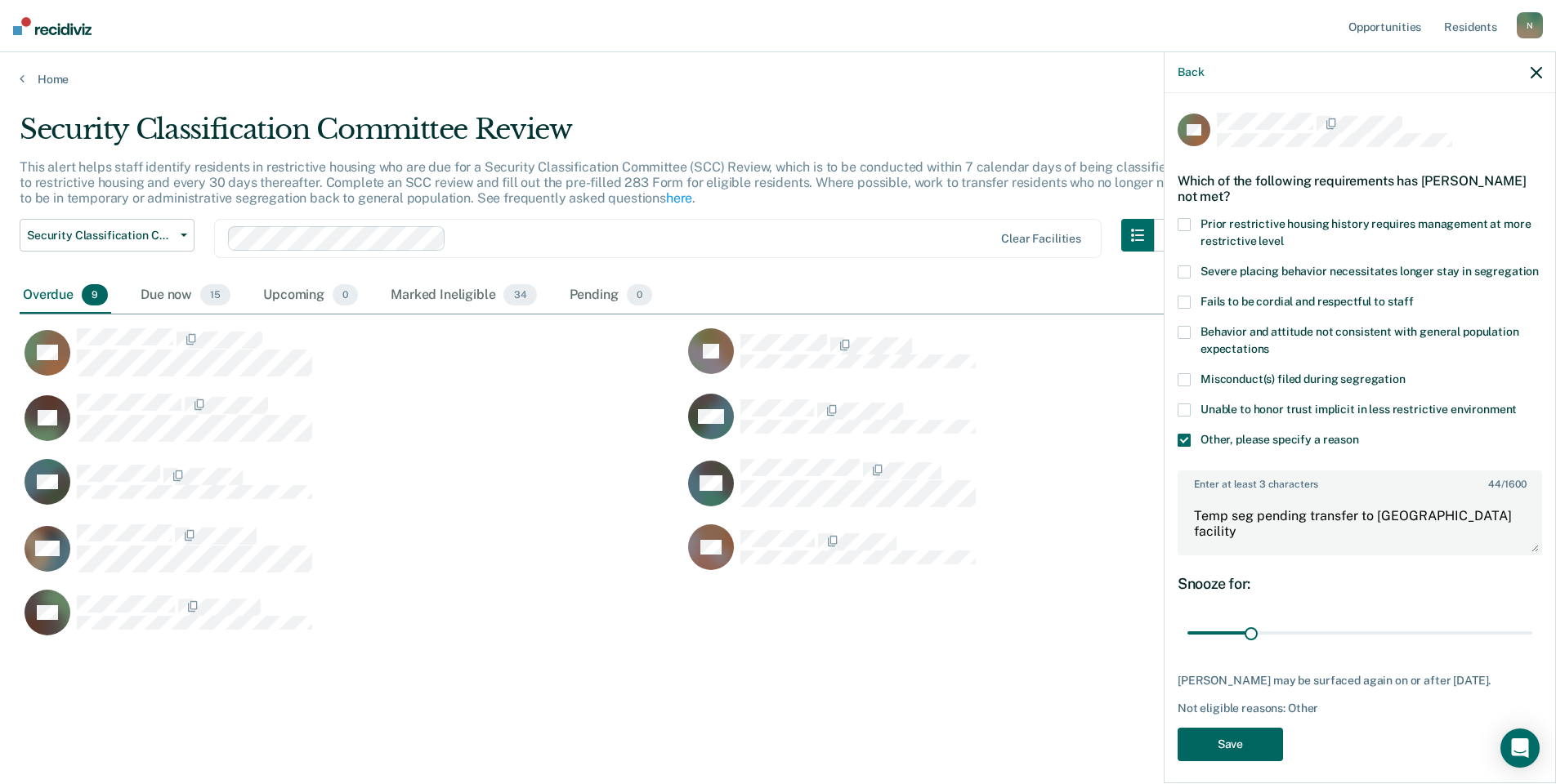
click at [1257, 754] on button "Save" at bounding box center [1230, 744] width 105 height 34
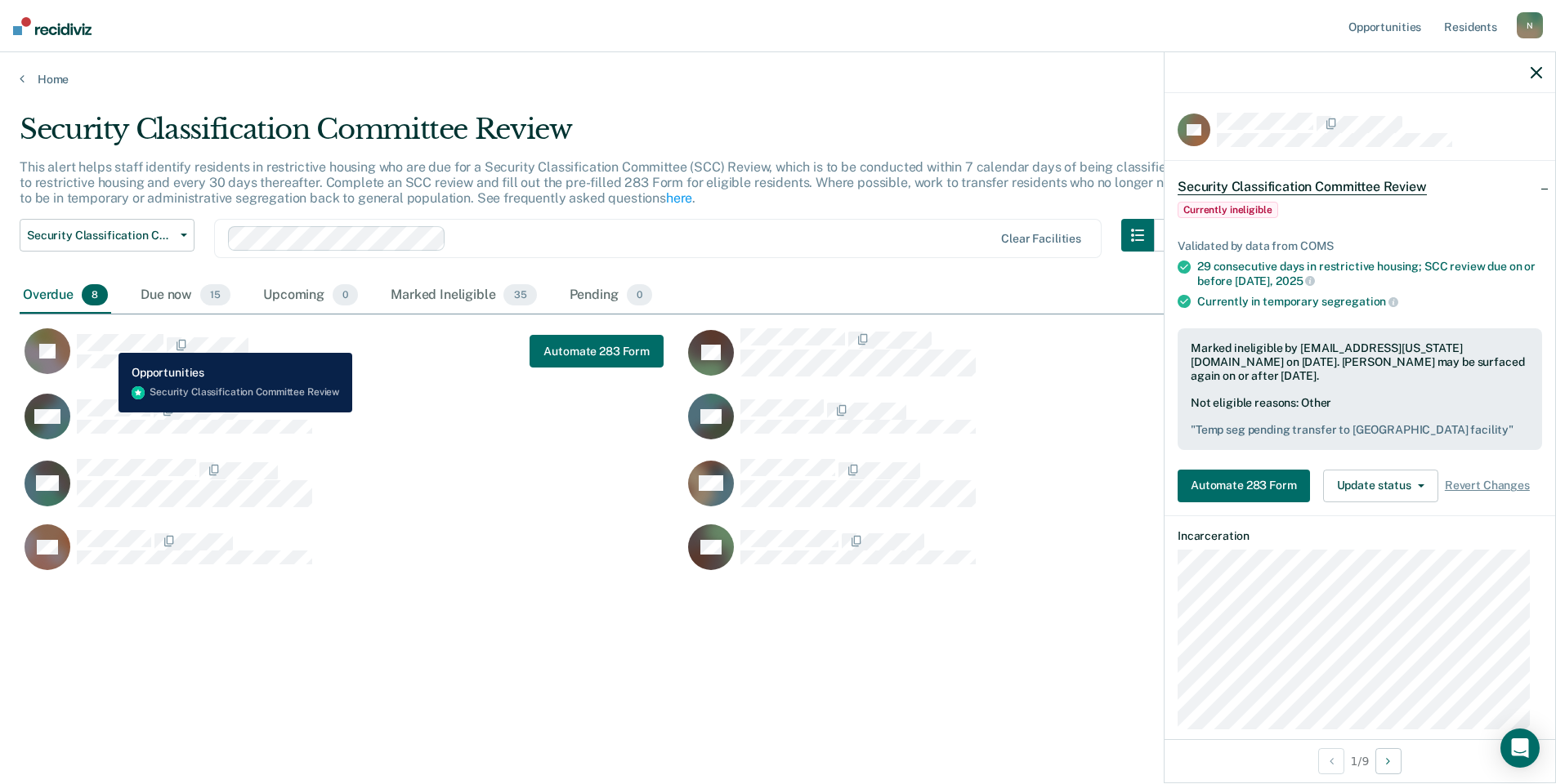
click at [109, 334] on div "JB" at bounding box center [168, 351] width 287 height 46
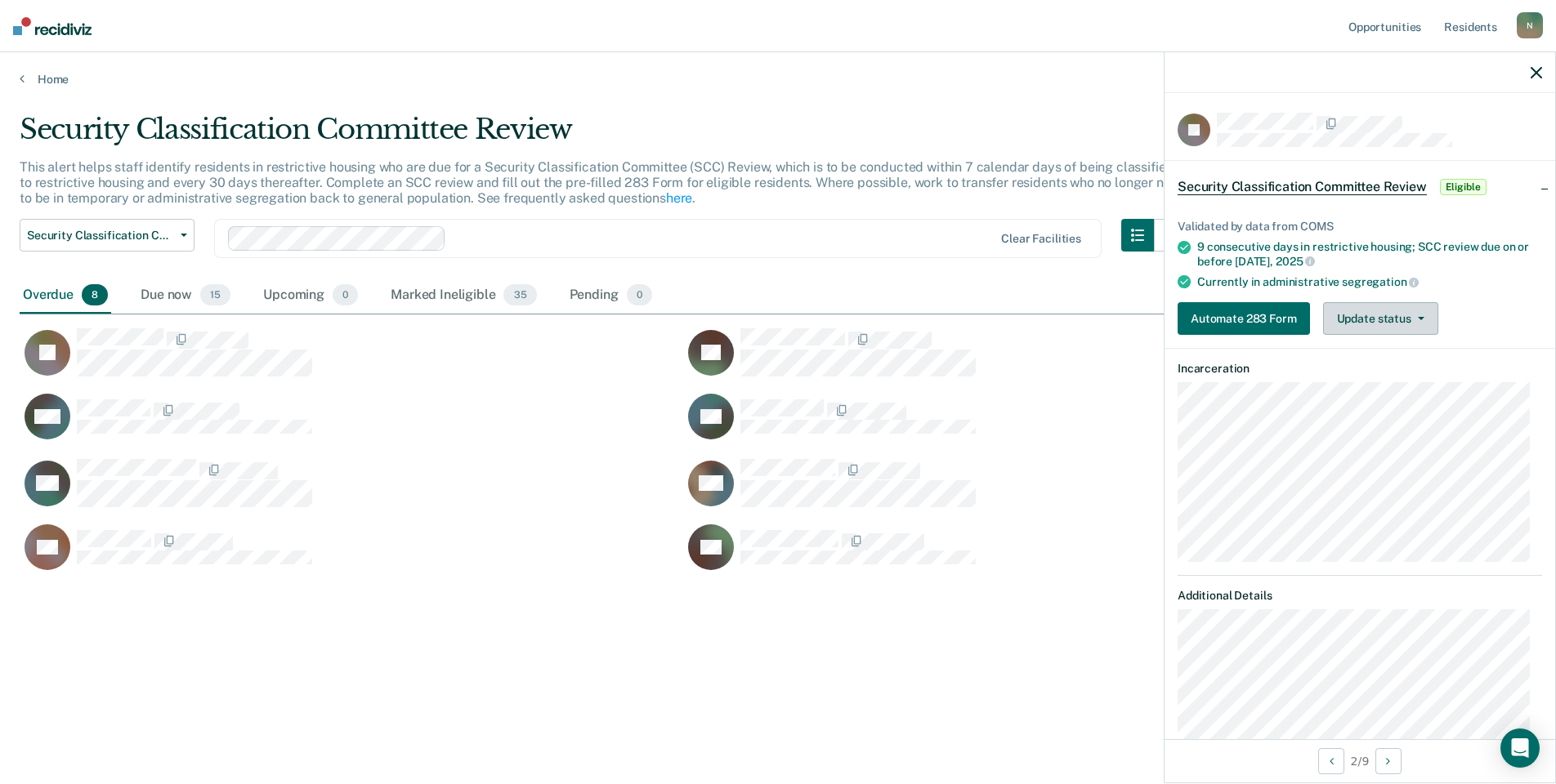
click at [1429, 326] on button "Update status" at bounding box center [1381, 318] width 115 height 33
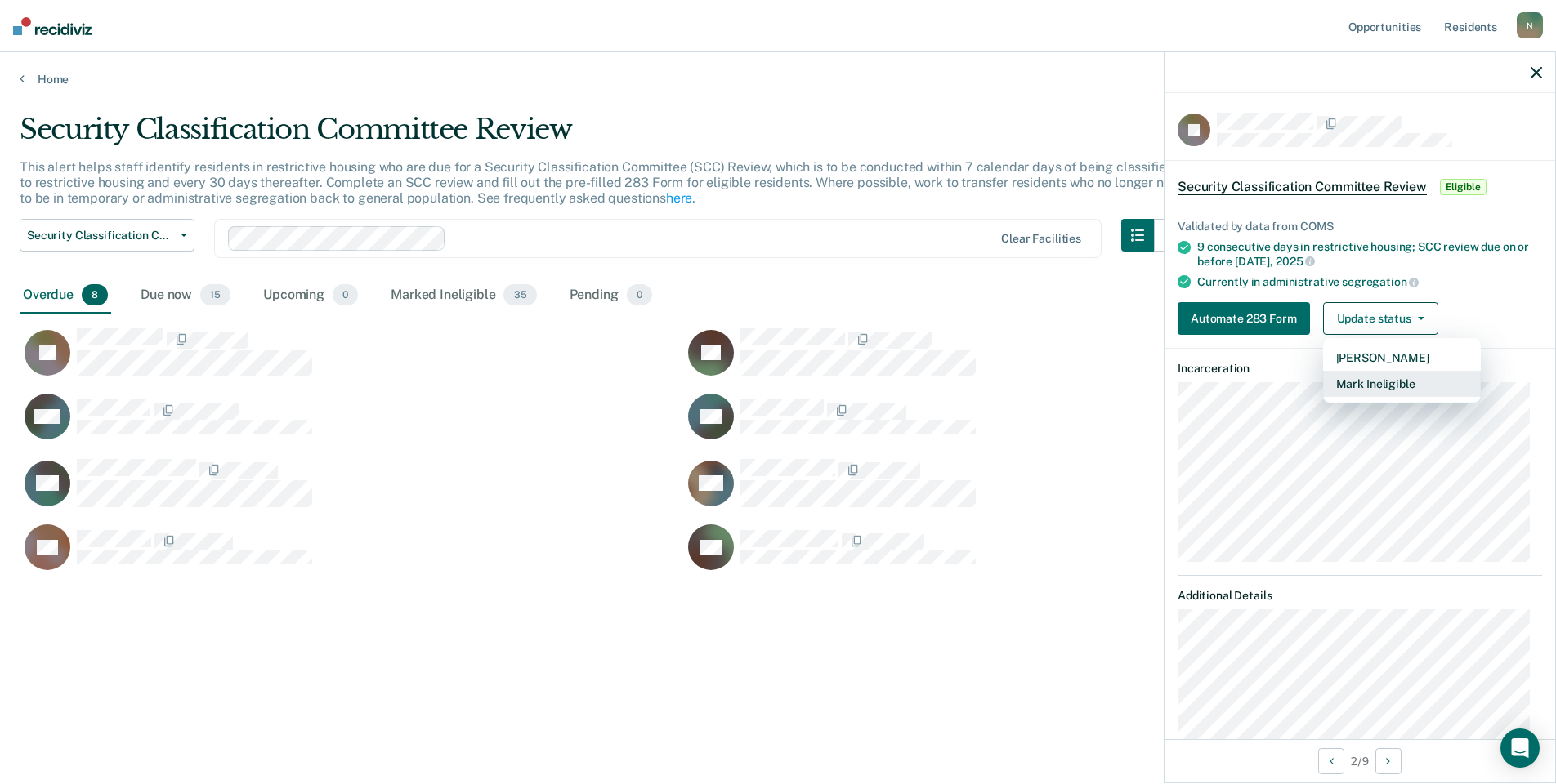
click at [1402, 387] on button "Mark Ineligible" at bounding box center [1401, 384] width 157 height 26
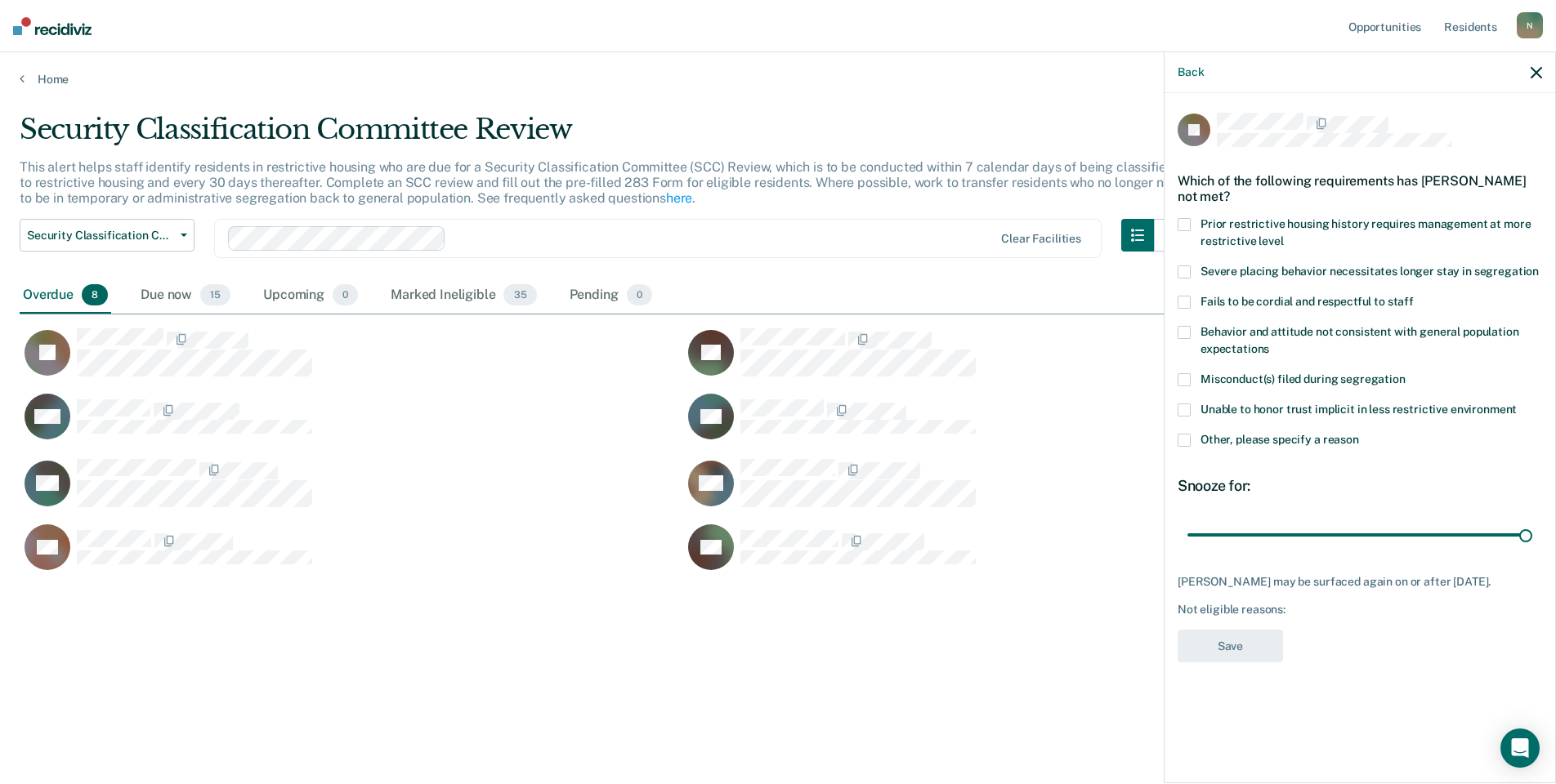
click at [1185, 435] on span at bounding box center [1184, 440] width 13 height 13
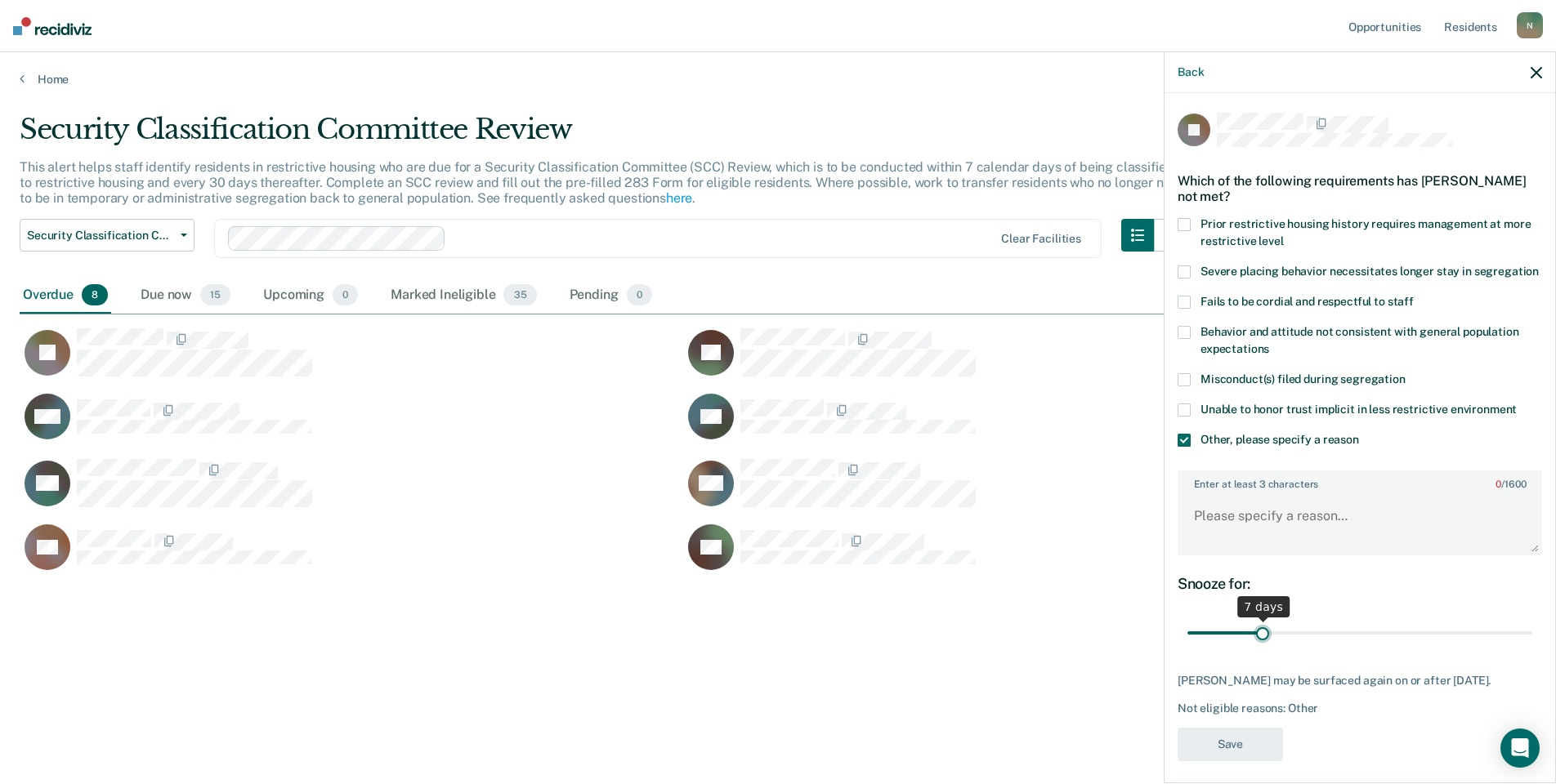
drag, startPoint x: 1513, startPoint y: 650, endPoint x: 1258, endPoint y: 645, distance: 255.0
type input "7"
click at [1258, 645] on input "range" at bounding box center [1360, 634] width 345 height 29
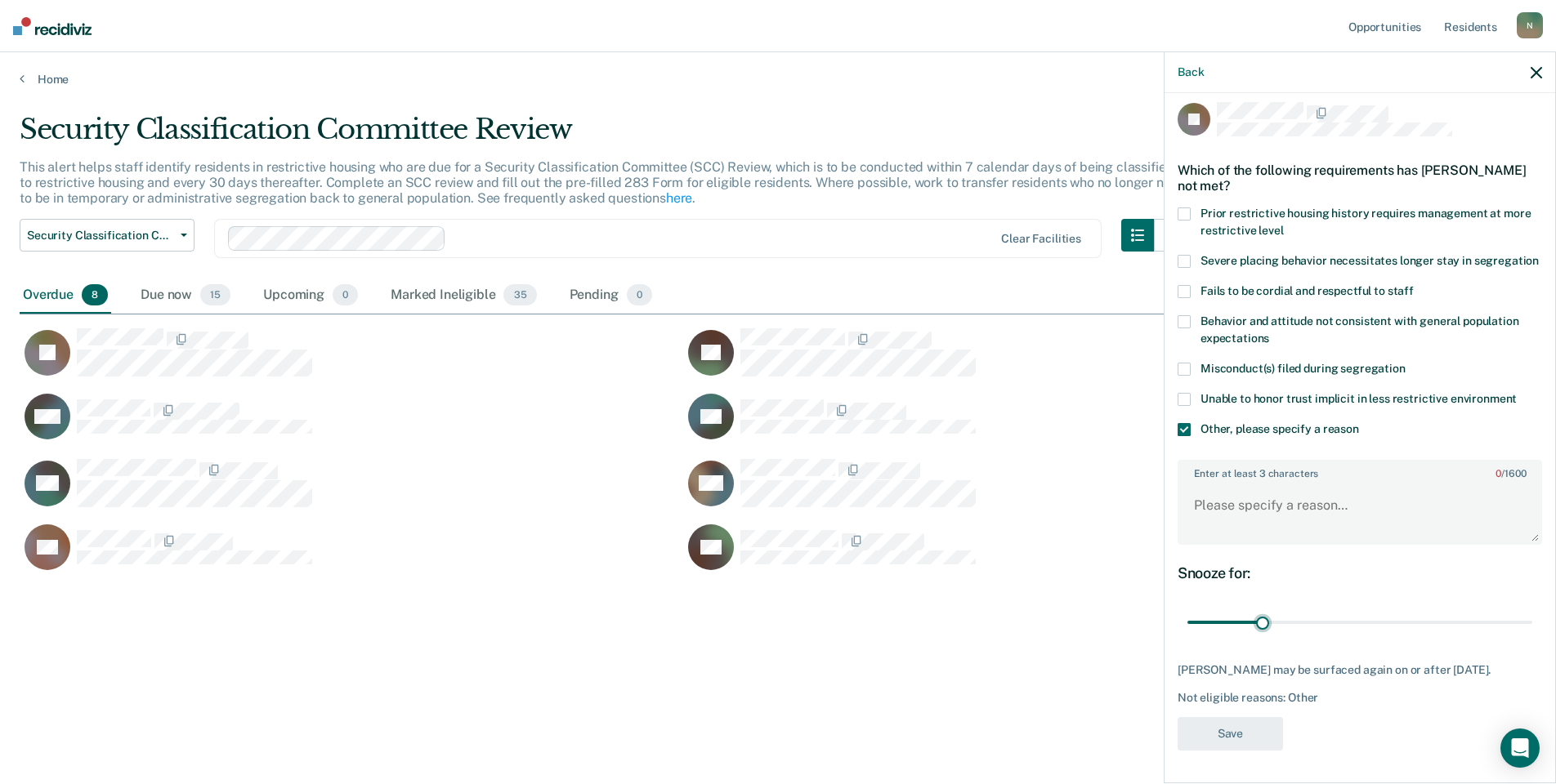
scroll to position [26, 0]
click at [1228, 515] on textarea "Enter at least 3 characters 0 / 1600" at bounding box center [1360, 513] width 362 height 60
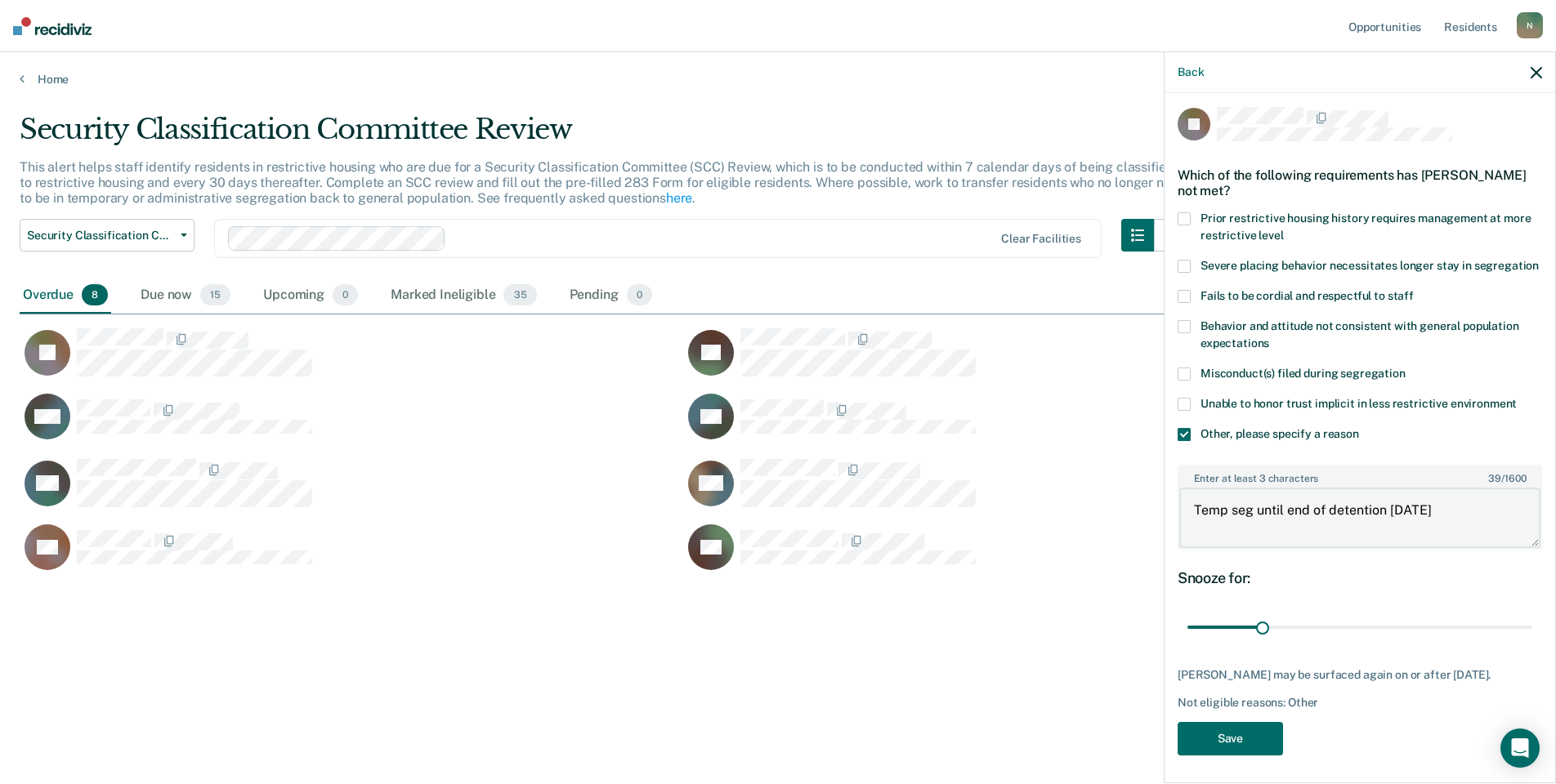
scroll to position [0, 0]
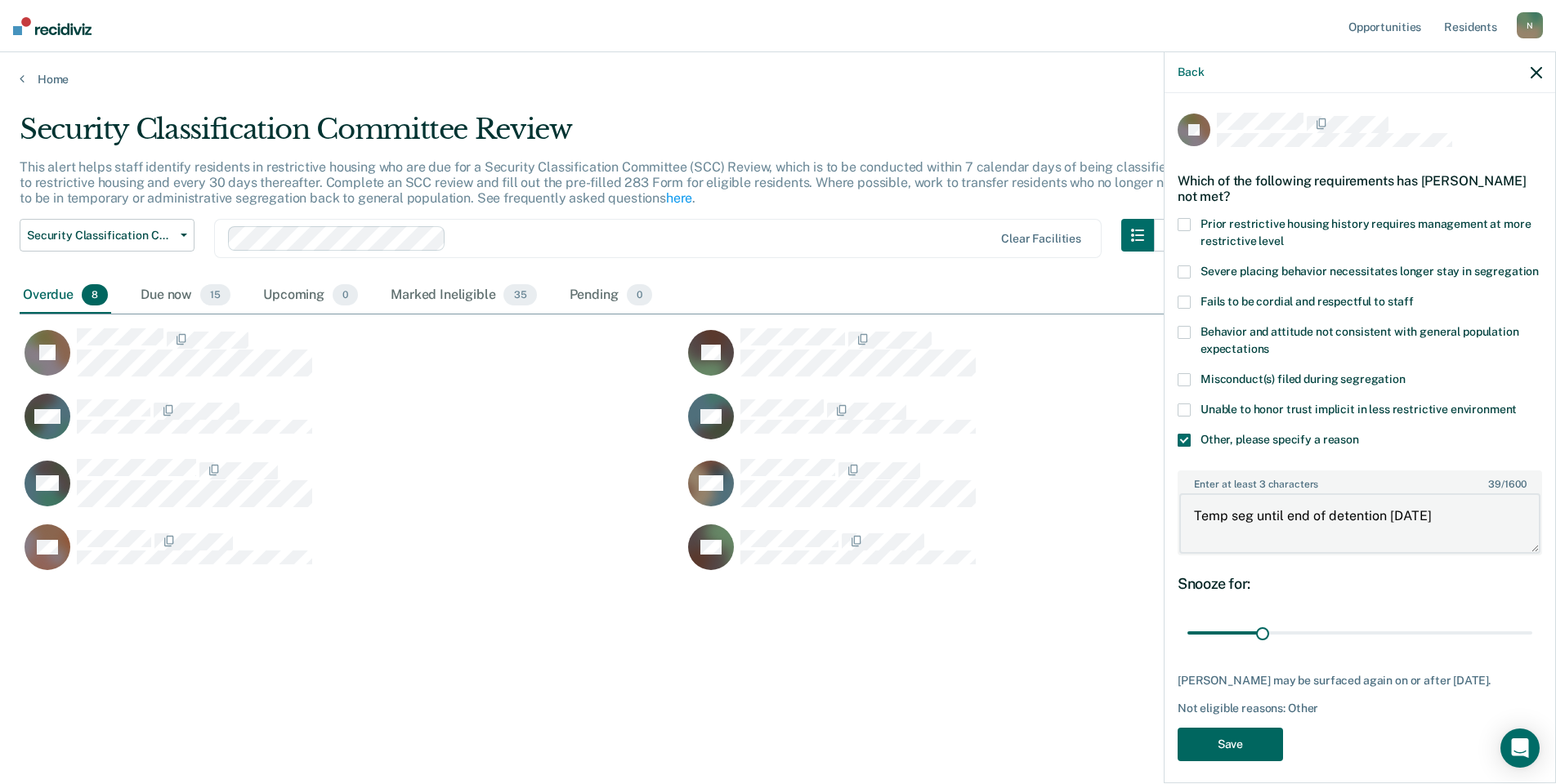
type textarea "Temp seg until end of detention [DATE]"
click at [1230, 761] on button "Save" at bounding box center [1230, 744] width 105 height 34
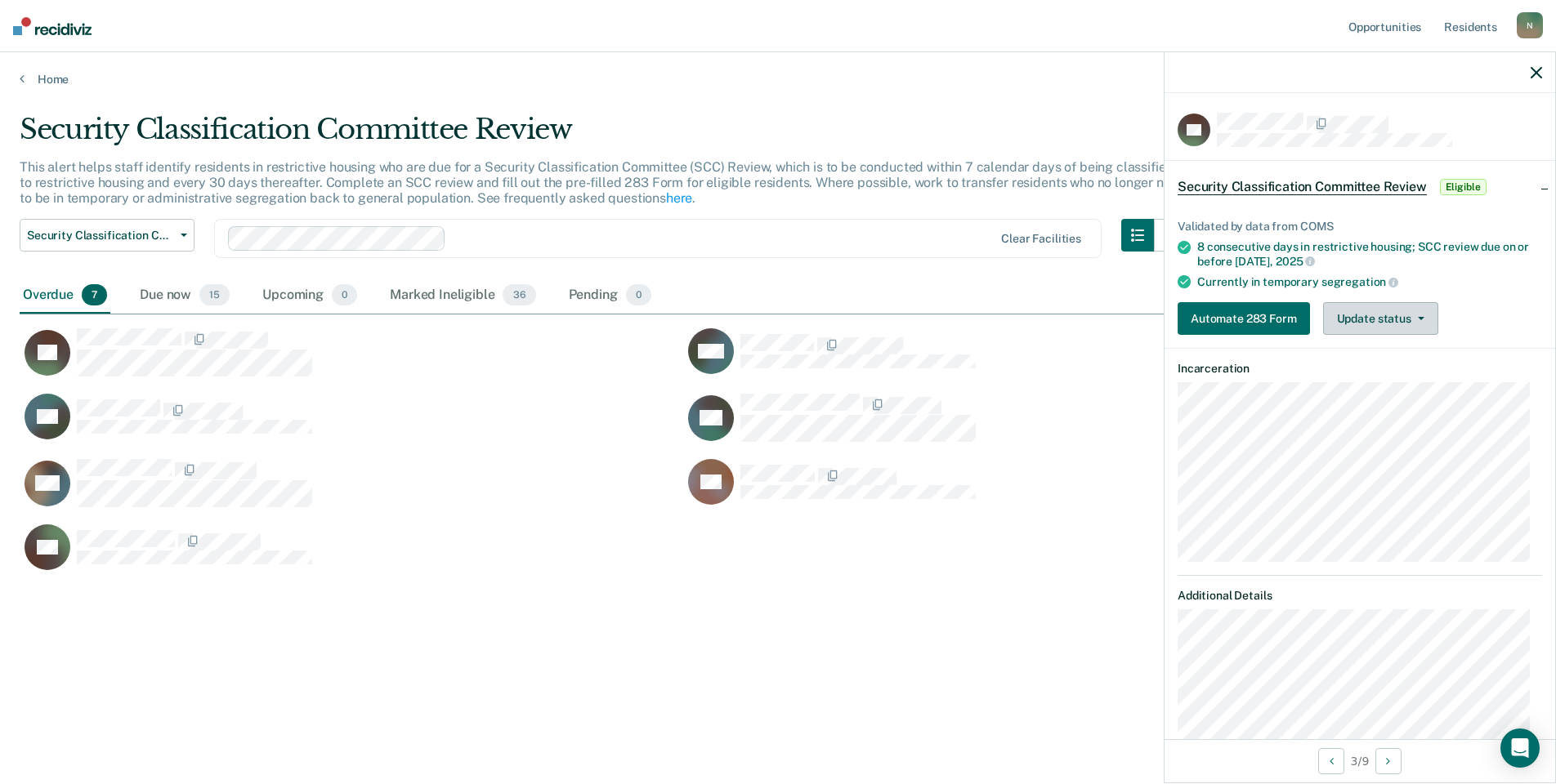
click at [1430, 321] on button "Update status" at bounding box center [1381, 318] width 115 height 33
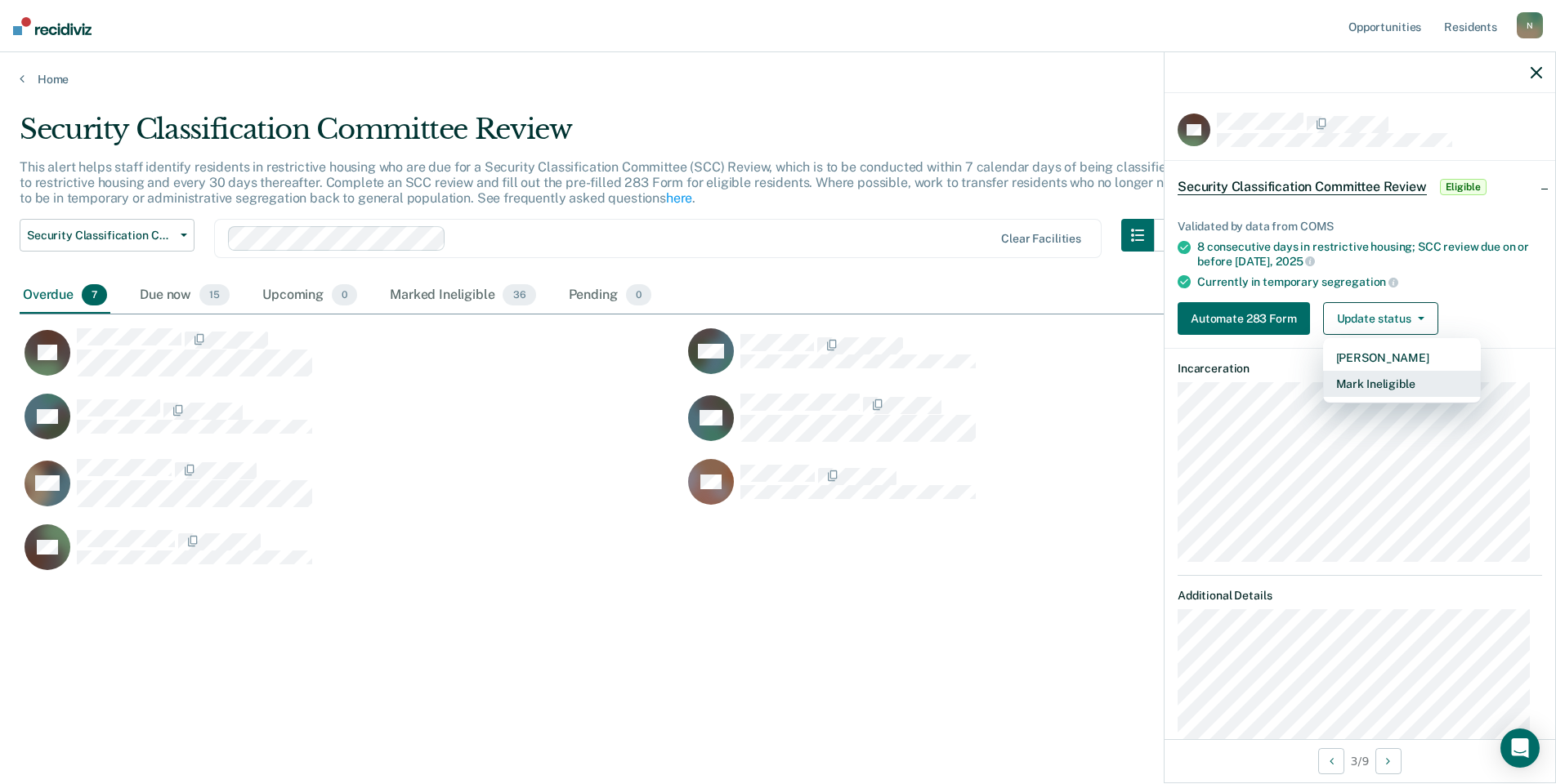
click at [1377, 376] on button "Mark Ineligible" at bounding box center [1401, 384] width 157 height 26
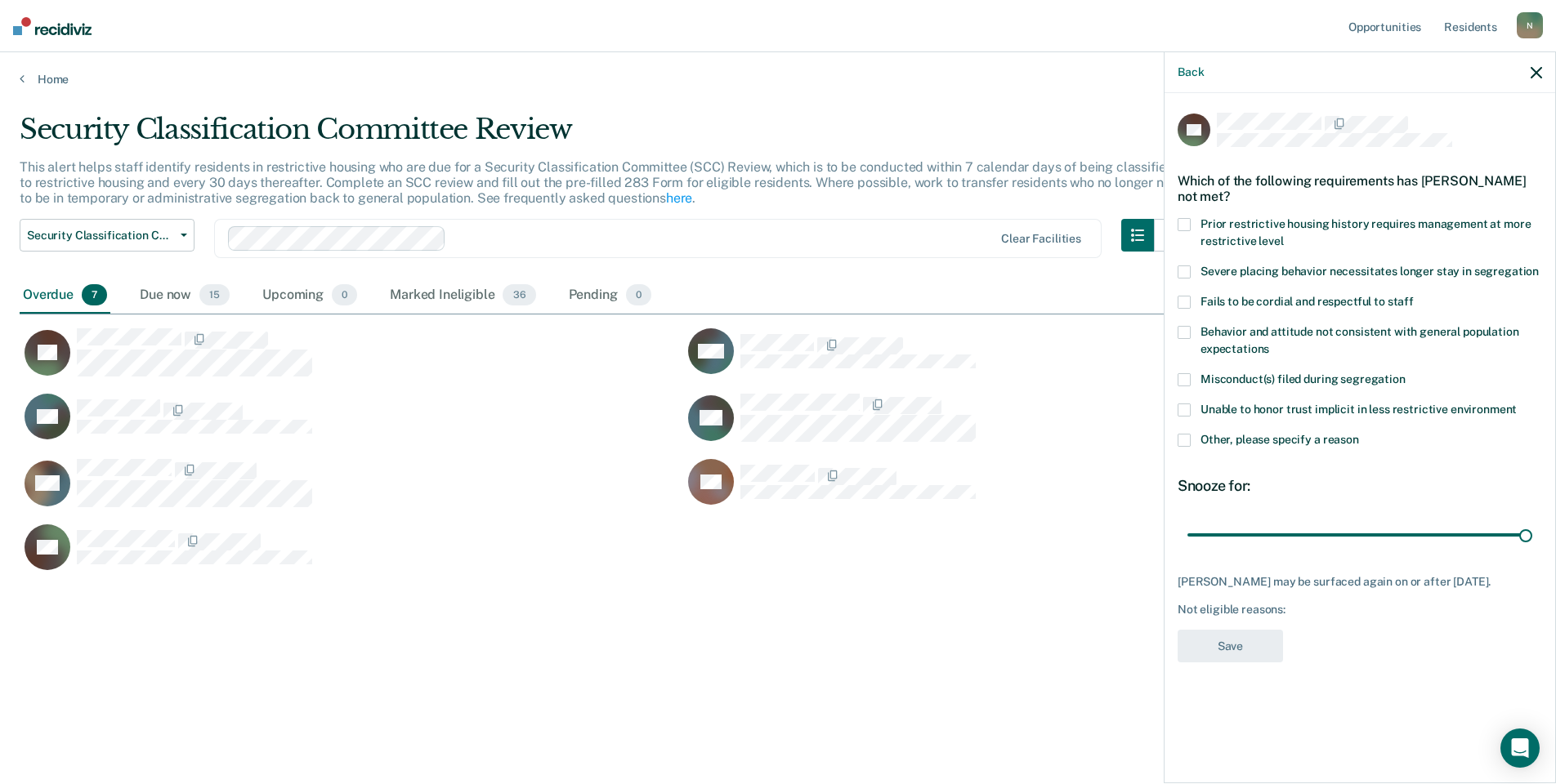
click at [1180, 441] on span at bounding box center [1184, 440] width 13 height 13
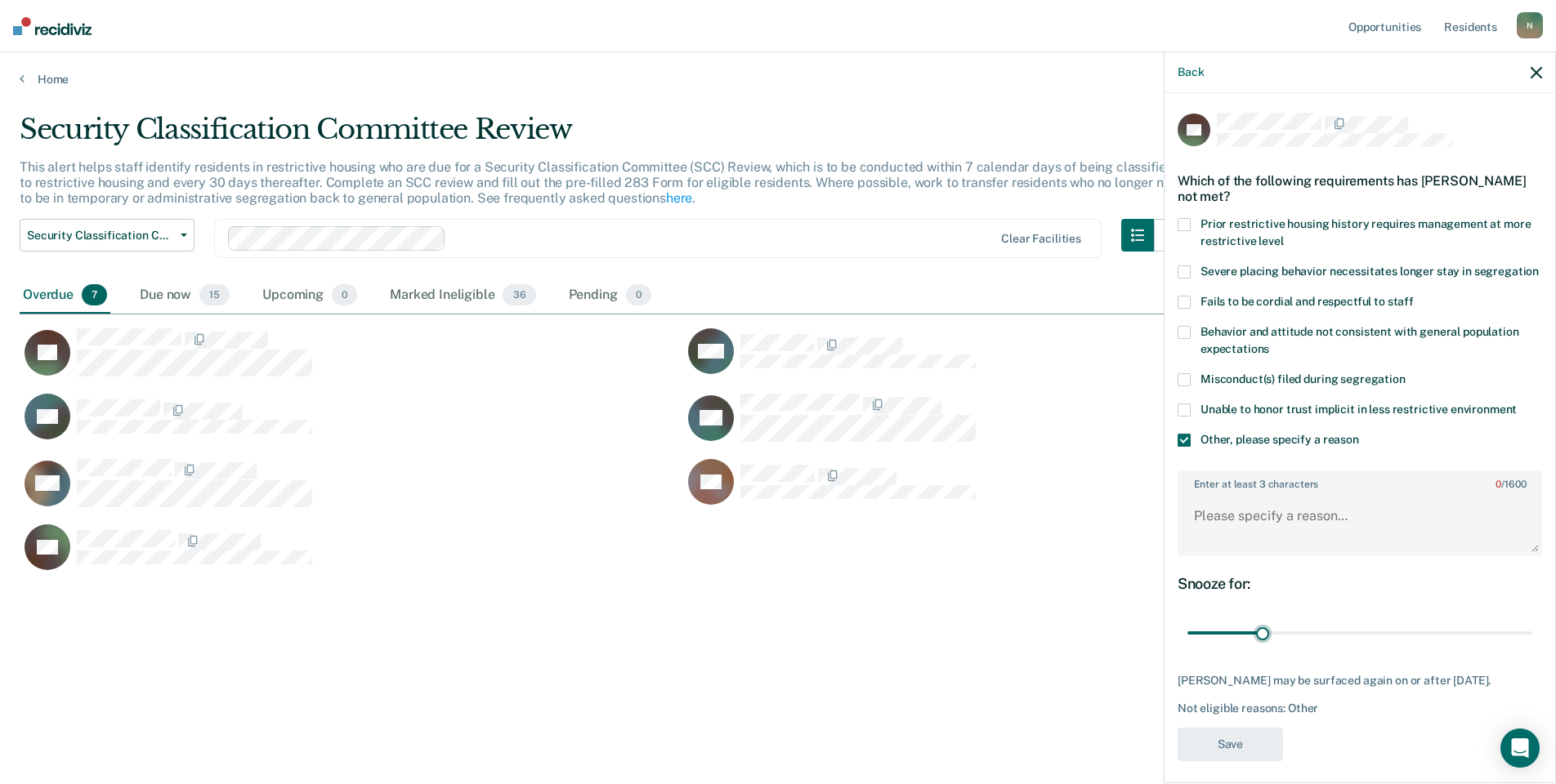
drag, startPoint x: 1512, startPoint y: 649, endPoint x: 1213, endPoint y: 557, distance: 312.8
type input "7"
click at [1256, 647] on input "range" at bounding box center [1360, 634] width 345 height 29
click at [1214, 528] on textarea "Enter at least 3 characters 0 / 1600" at bounding box center [1360, 523] width 362 height 60
type textarea "Temp seg until end of detention [DATE]"
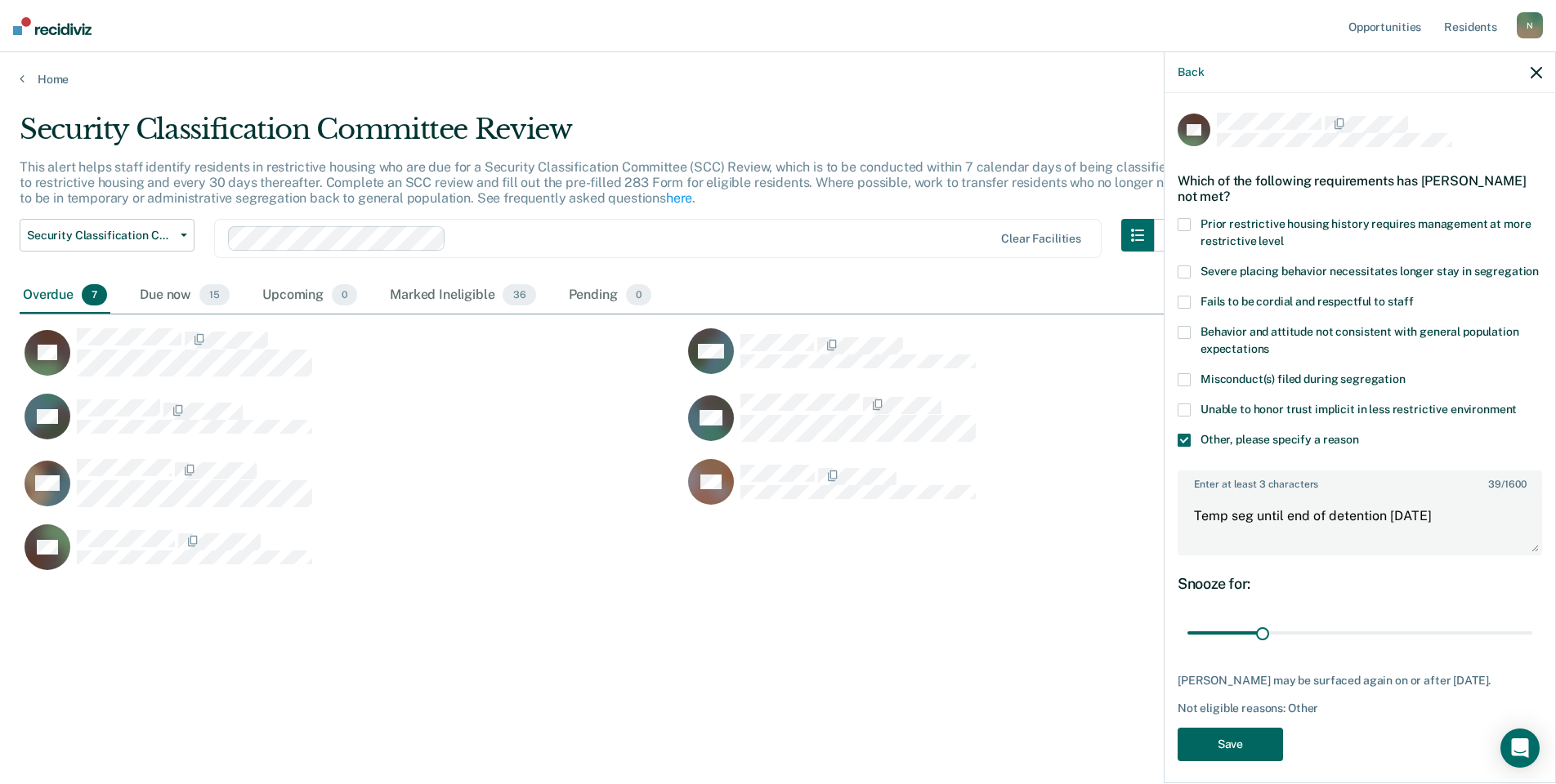
click at [1218, 761] on button "Save" at bounding box center [1230, 744] width 105 height 34
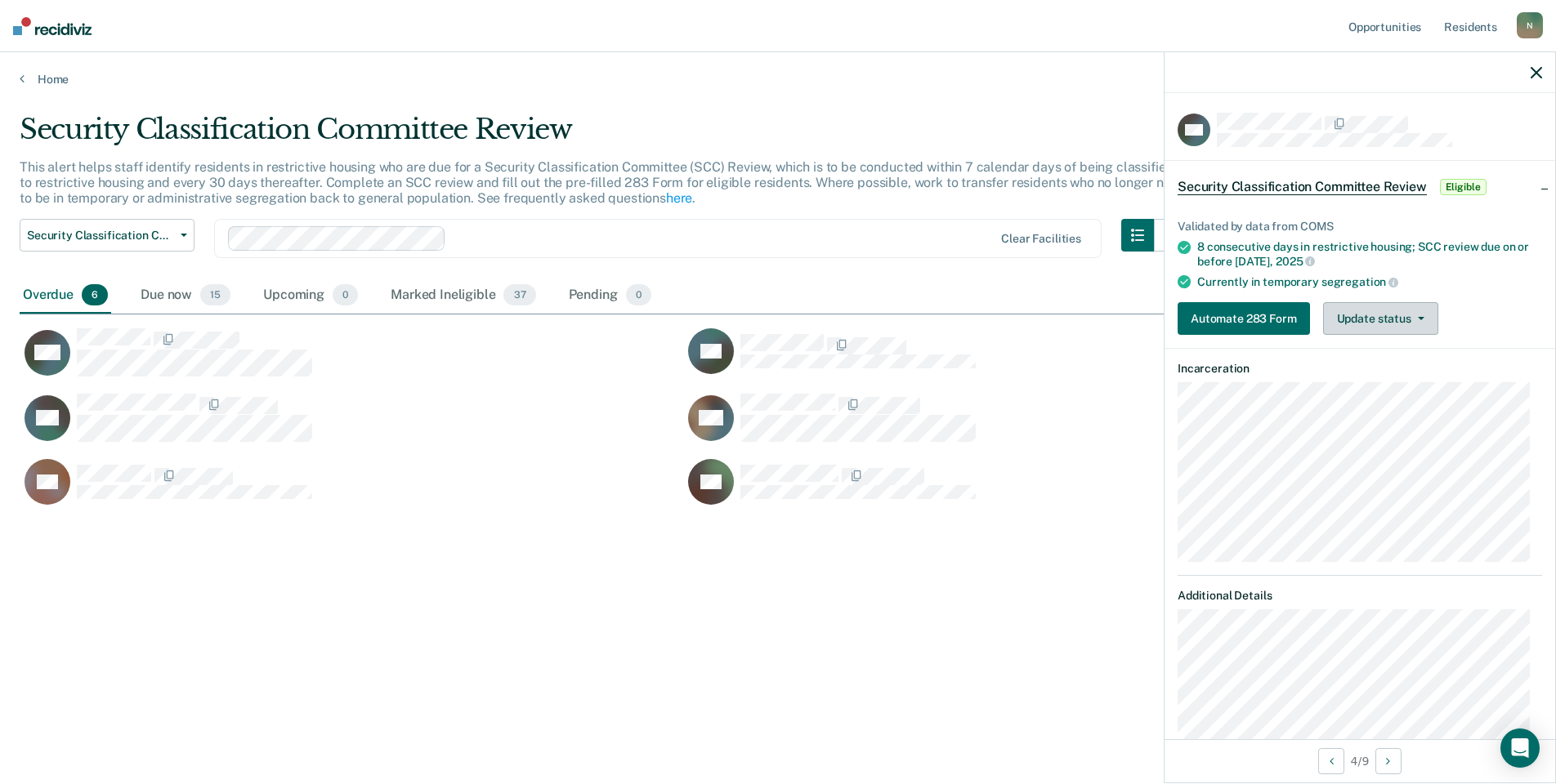
click at [1377, 311] on button "Update status" at bounding box center [1381, 318] width 115 height 33
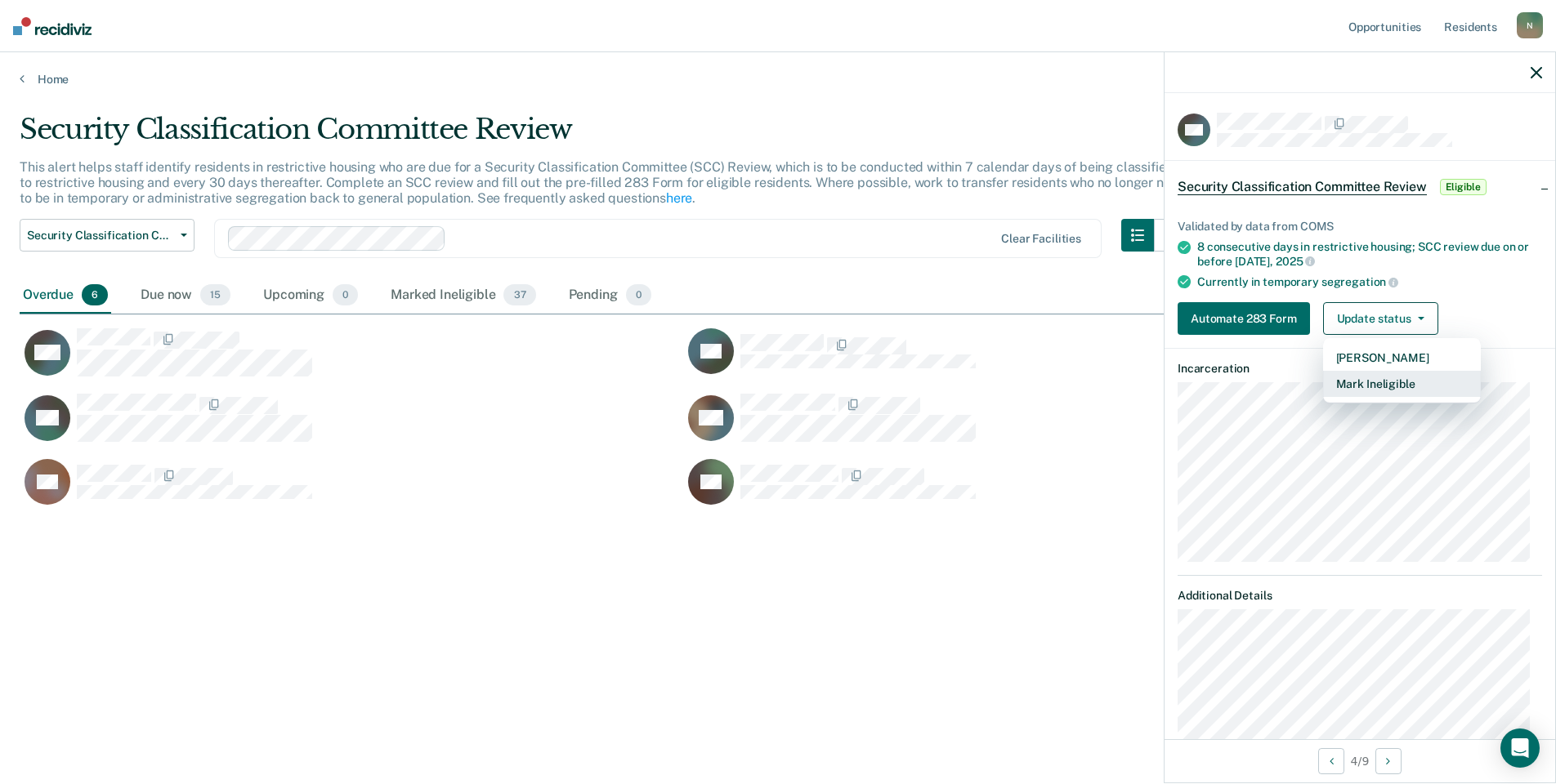
click at [1390, 381] on button "Mark Ineligible" at bounding box center [1401, 384] width 157 height 26
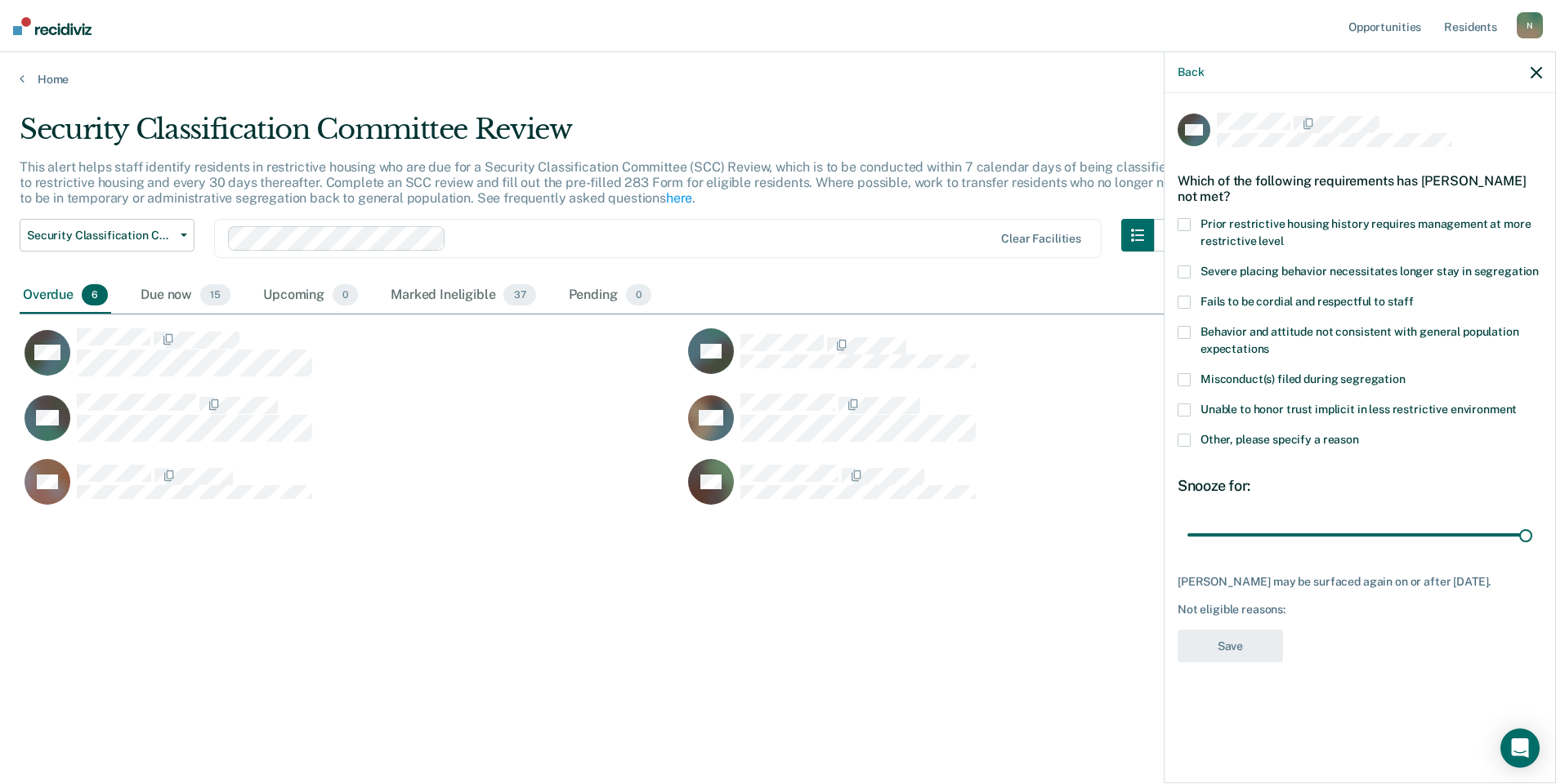
click at [1182, 441] on span at bounding box center [1184, 440] width 13 height 13
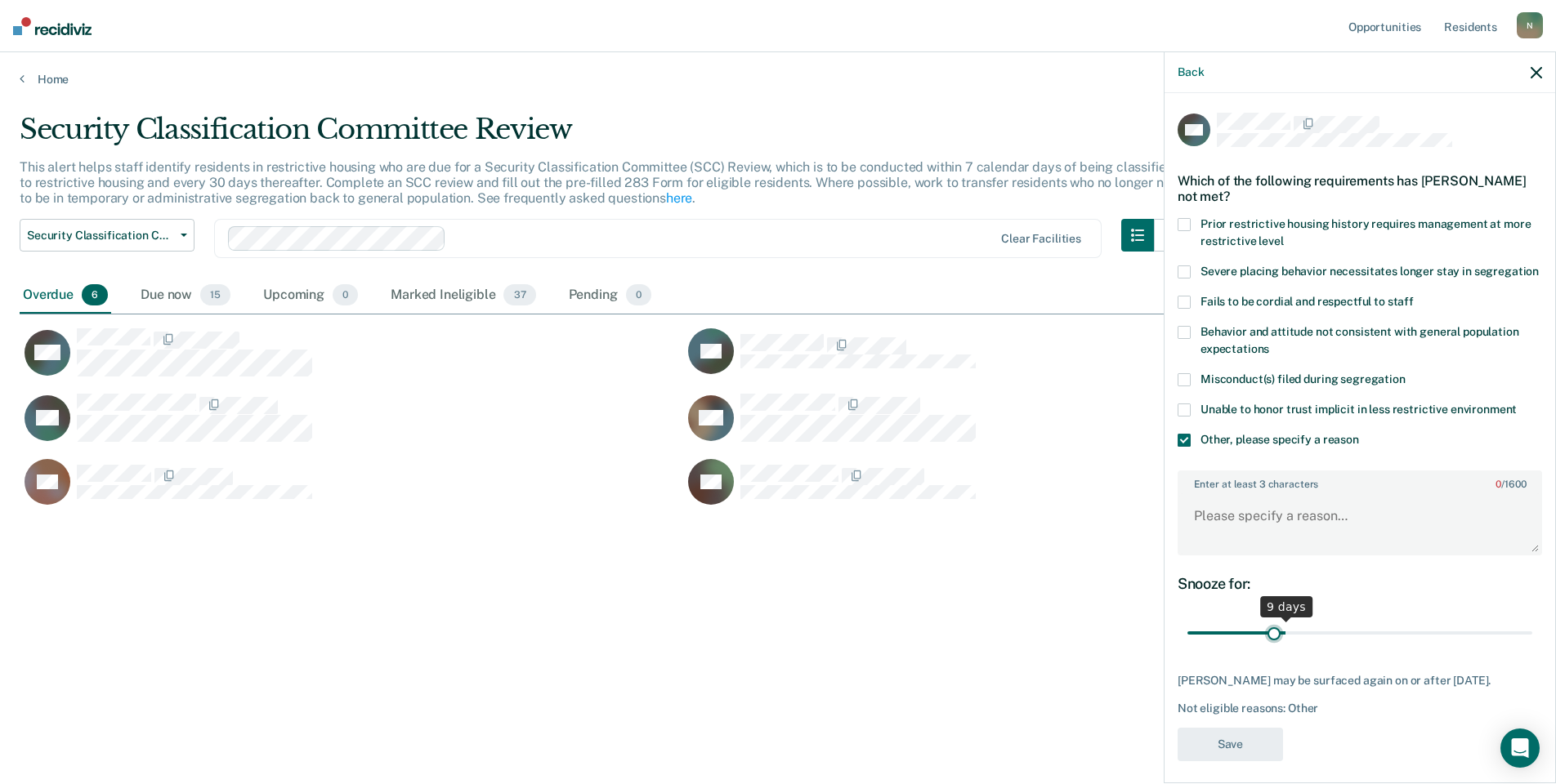
drag, startPoint x: 1518, startPoint y: 653, endPoint x: 1270, endPoint y: 651, distance: 248.0
type input "8"
click at [1270, 647] on input "range" at bounding box center [1360, 634] width 345 height 29
click at [1249, 538] on textarea "Enter at least 3 characters 0 / 1600" at bounding box center [1360, 523] width 362 height 60
type textarea "Released to GP [DATE]"
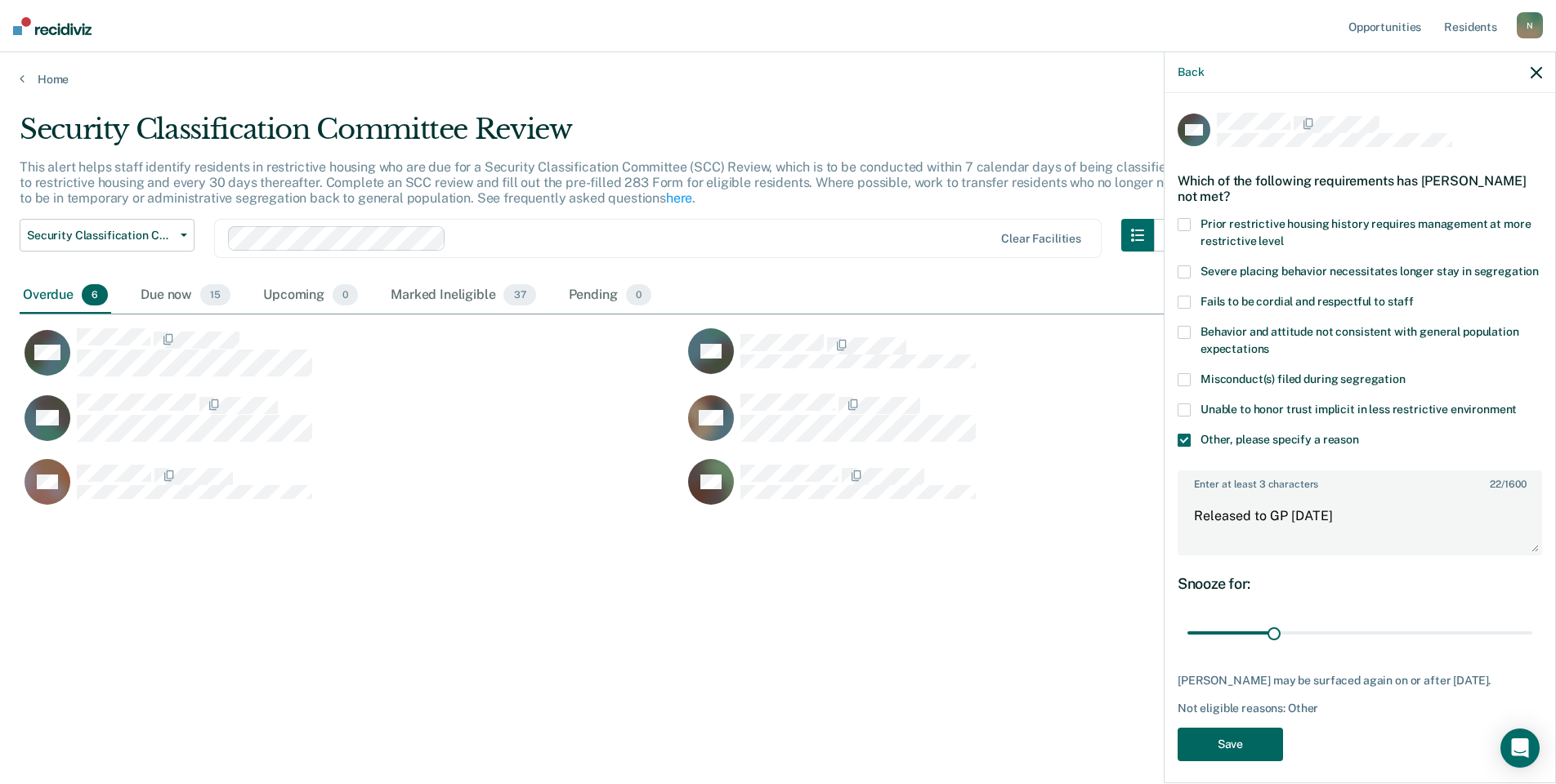
click at [1263, 755] on button "Save" at bounding box center [1230, 744] width 105 height 34
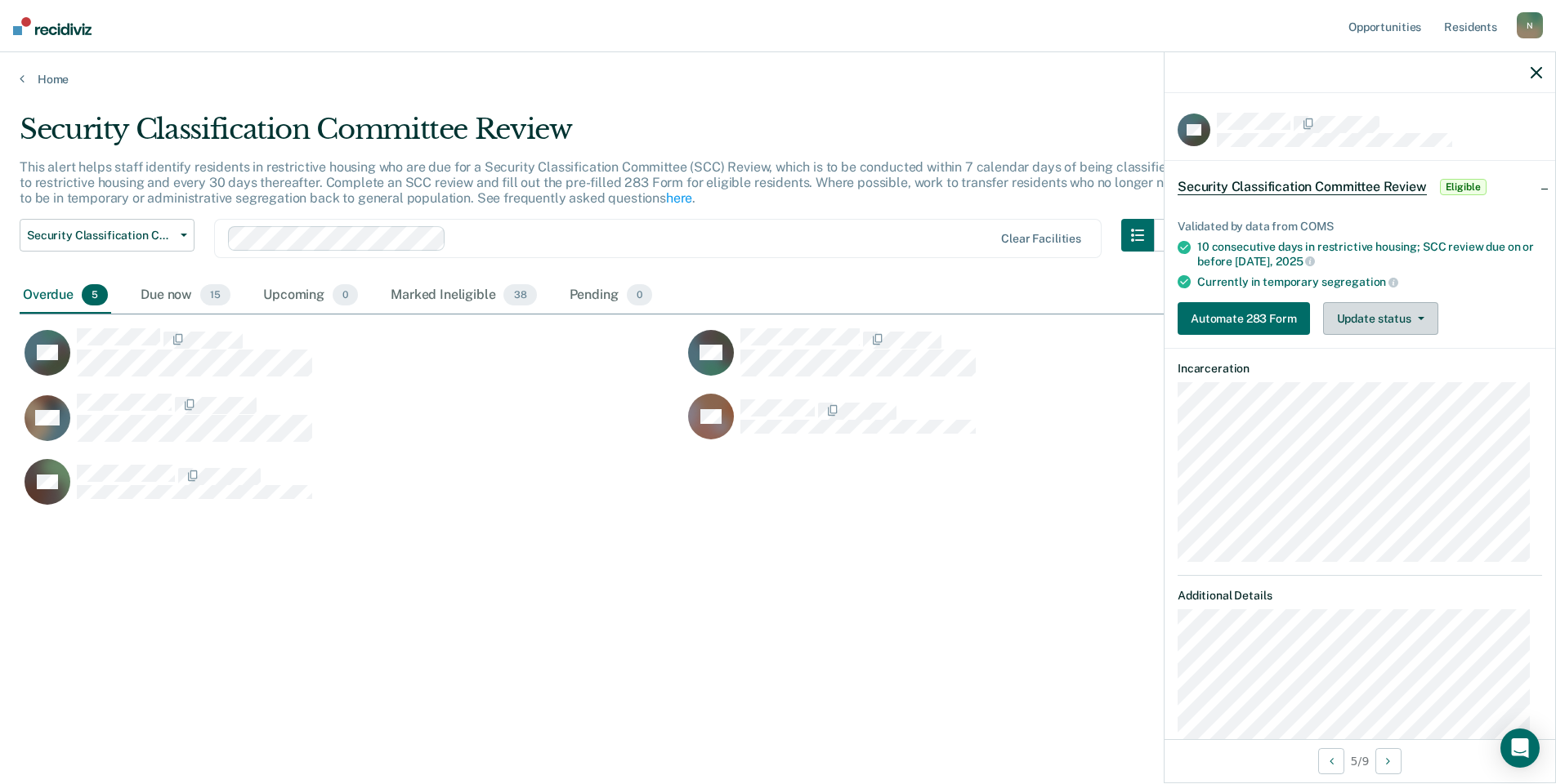
click at [1346, 322] on button "Update status" at bounding box center [1381, 318] width 115 height 33
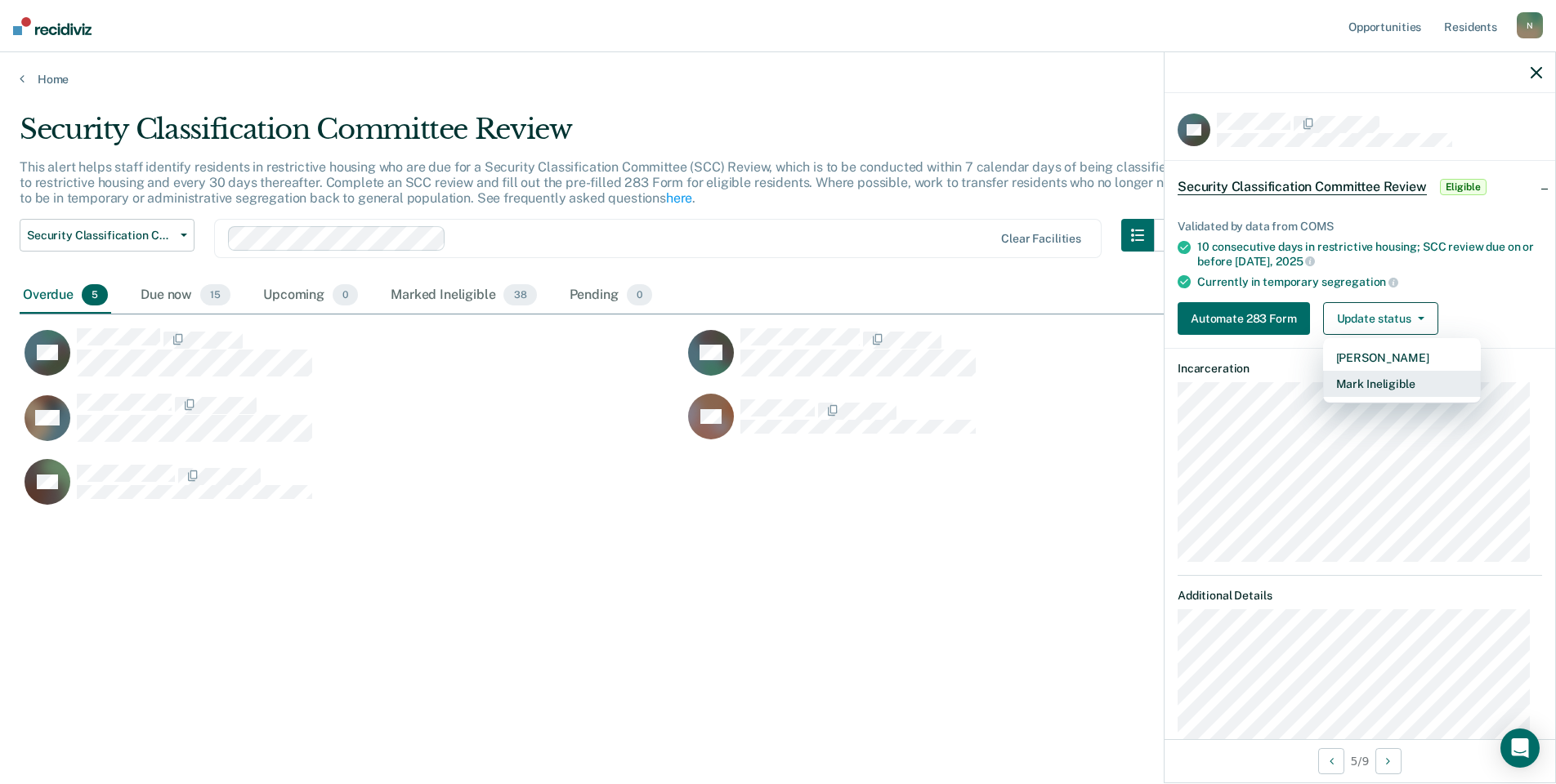
click at [1376, 385] on button "Mark Ineligible" at bounding box center [1401, 384] width 157 height 26
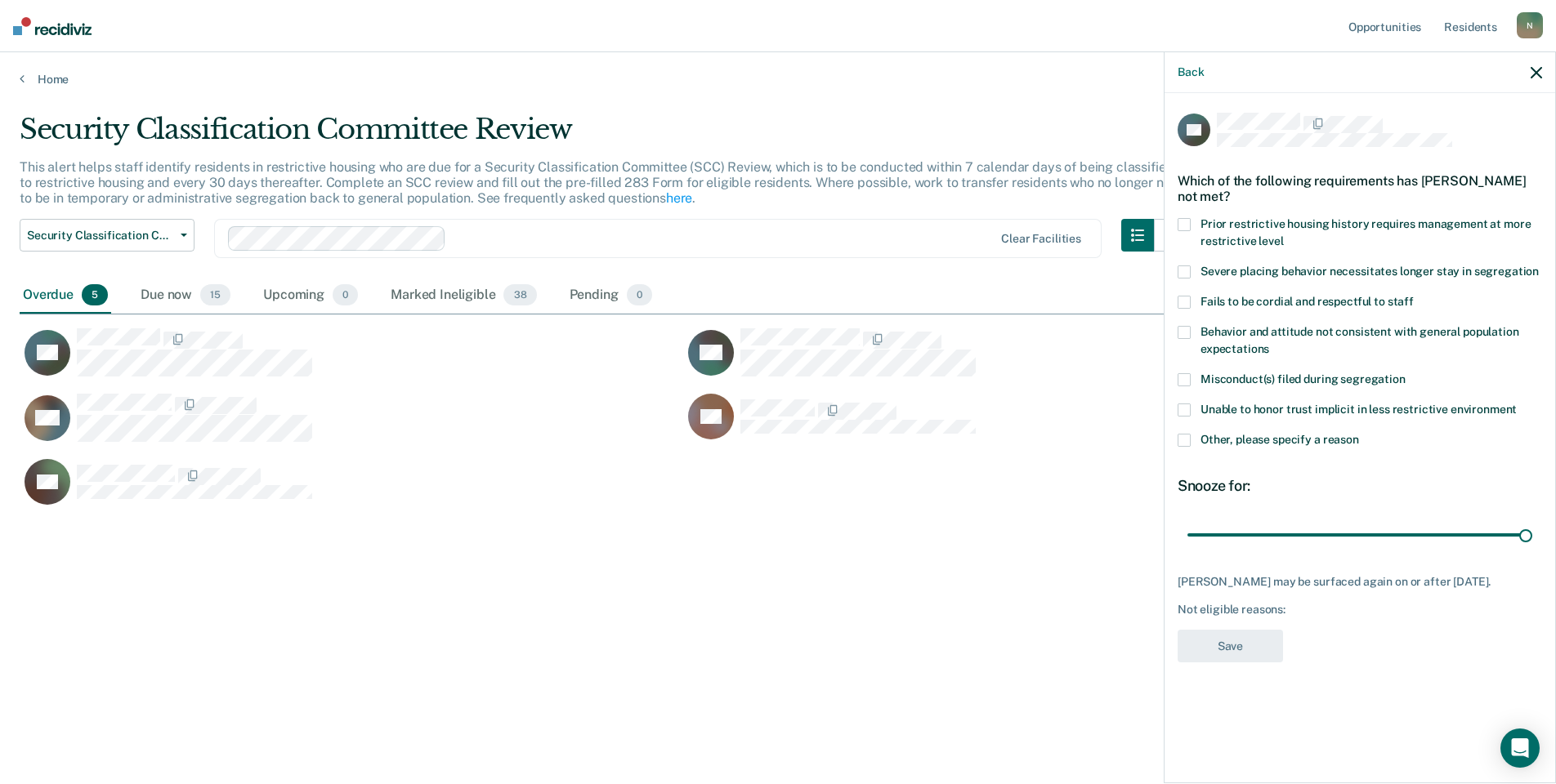
click at [1191, 441] on span at bounding box center [1184, 440] width 13 height 13
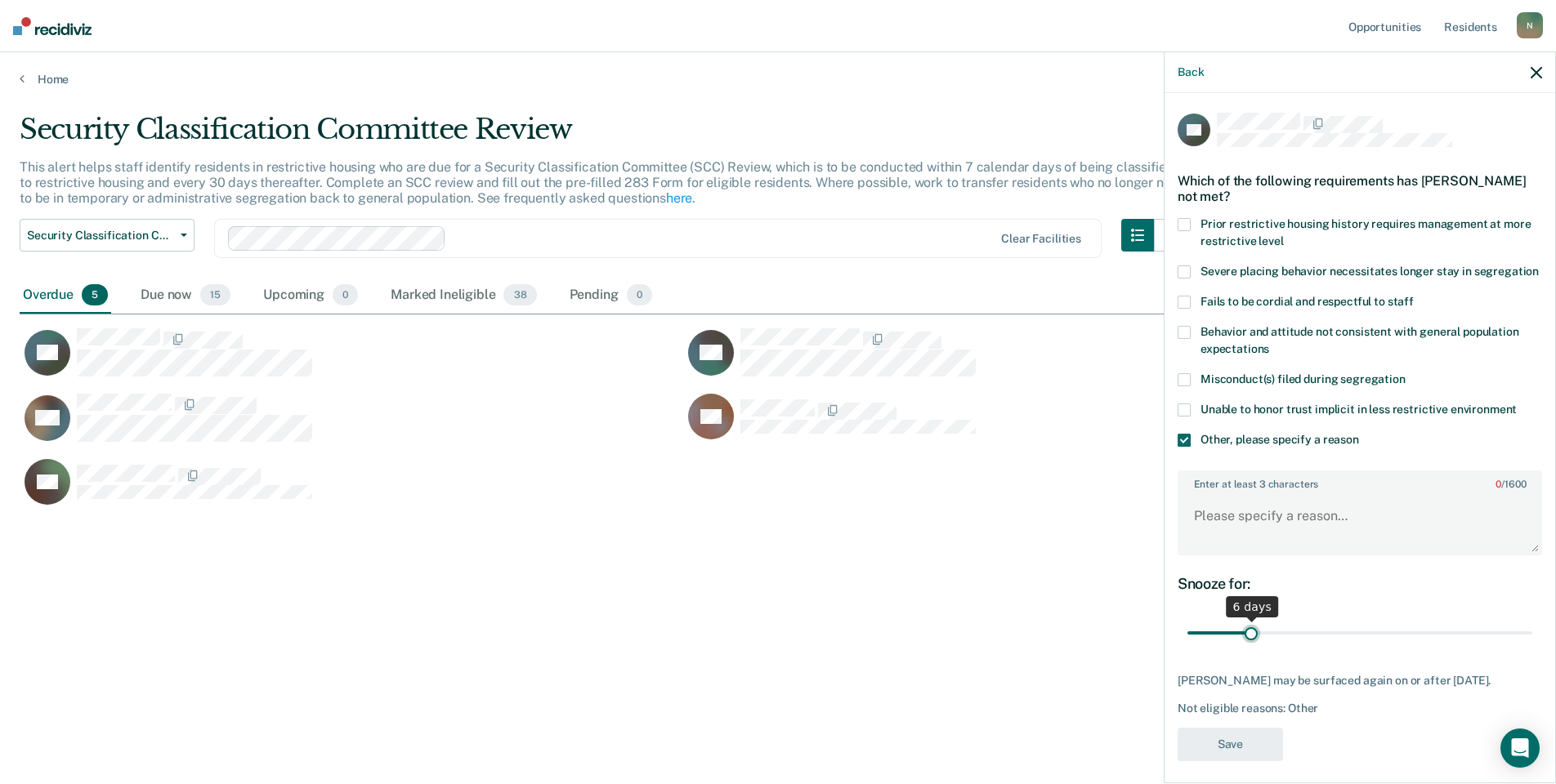
drag, startPoint x: 1513, startPoint y: 647, endPoint x: 1247, endPoint y: 647, distance: 266.0
type input "6"
click at [1247, 647] on input "range" at bounding box center [1360, 634] width 345 height 29
click at [1237, 536] on textarea "Enter at least 3 characters 0 / 1600" at bounding box center [1360, 523] width 362 height 60
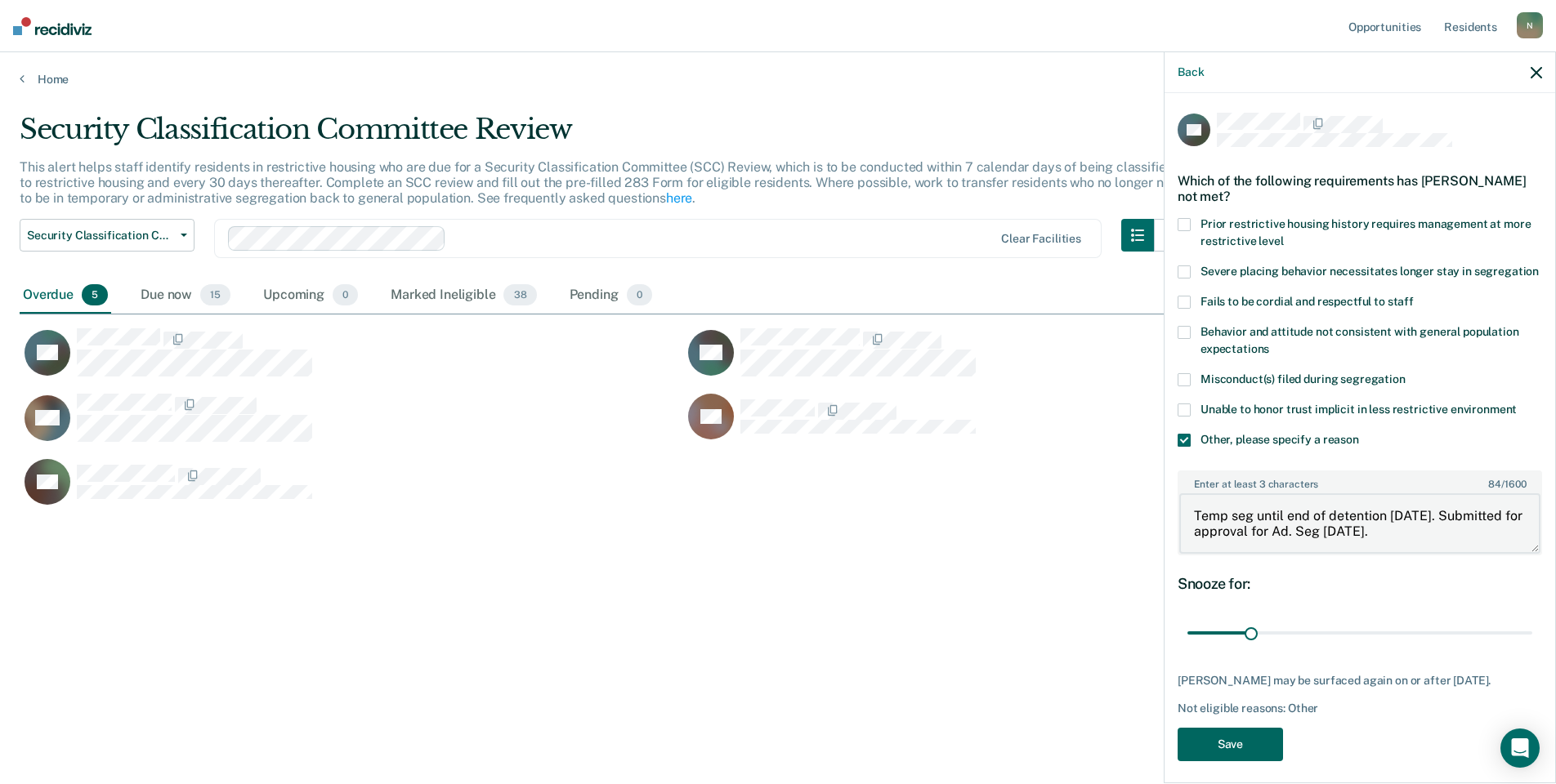
type textarea "Temp seg until end of detention [DATE]. Submitted for approval for Ad. Seg [DAT…"
click at [1212, 754] on button "Save" at bounding box center [1230, 744] width 105 height 34
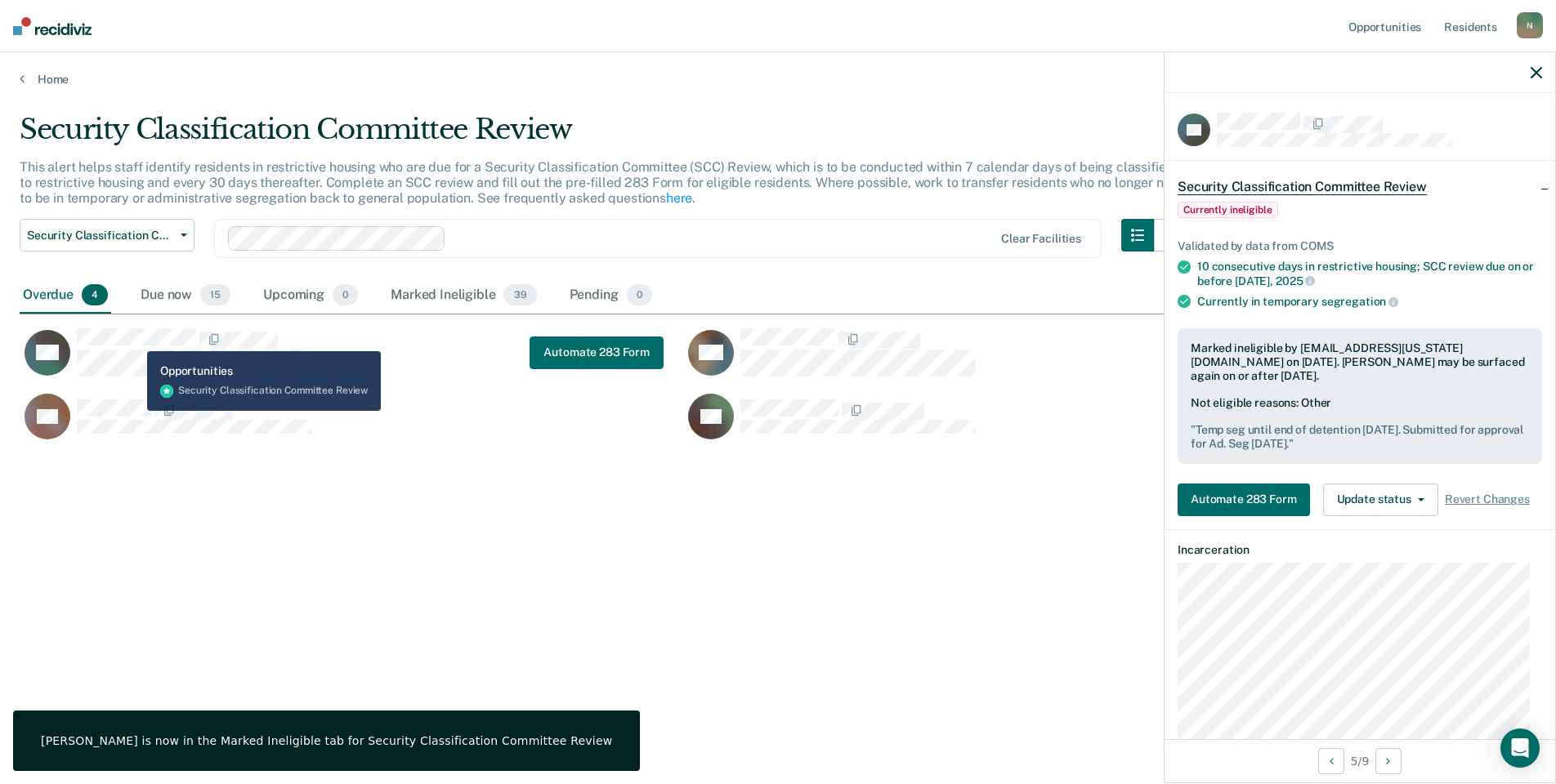
click at [143, 326] on div "DH Automate 283 Form TW KR DA" at bounding box center [683, 380] width 1327 height 131
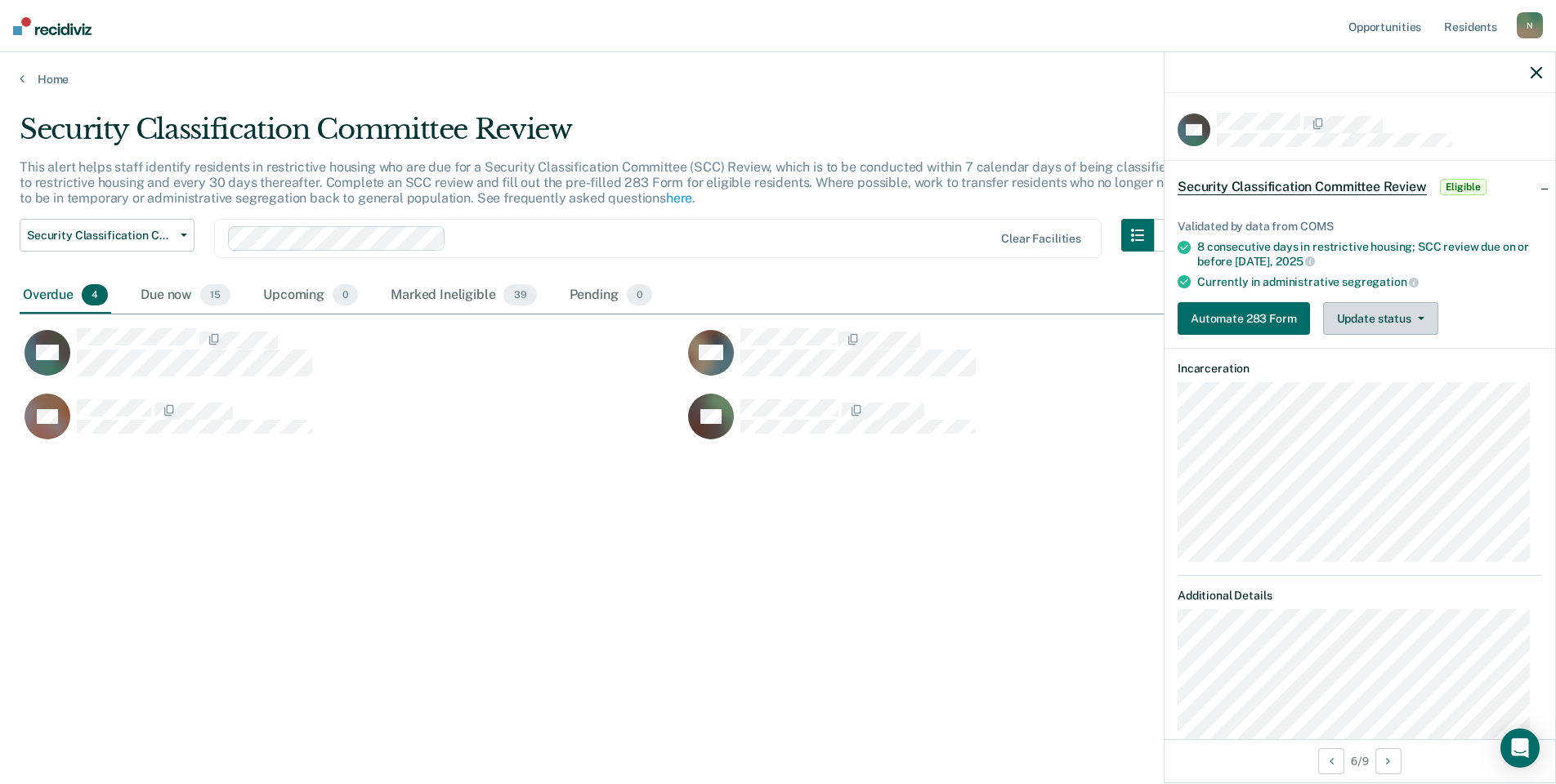
click at [1422, 306] on button "Update status" at bounding box center [1381, 318] width 115 height 33
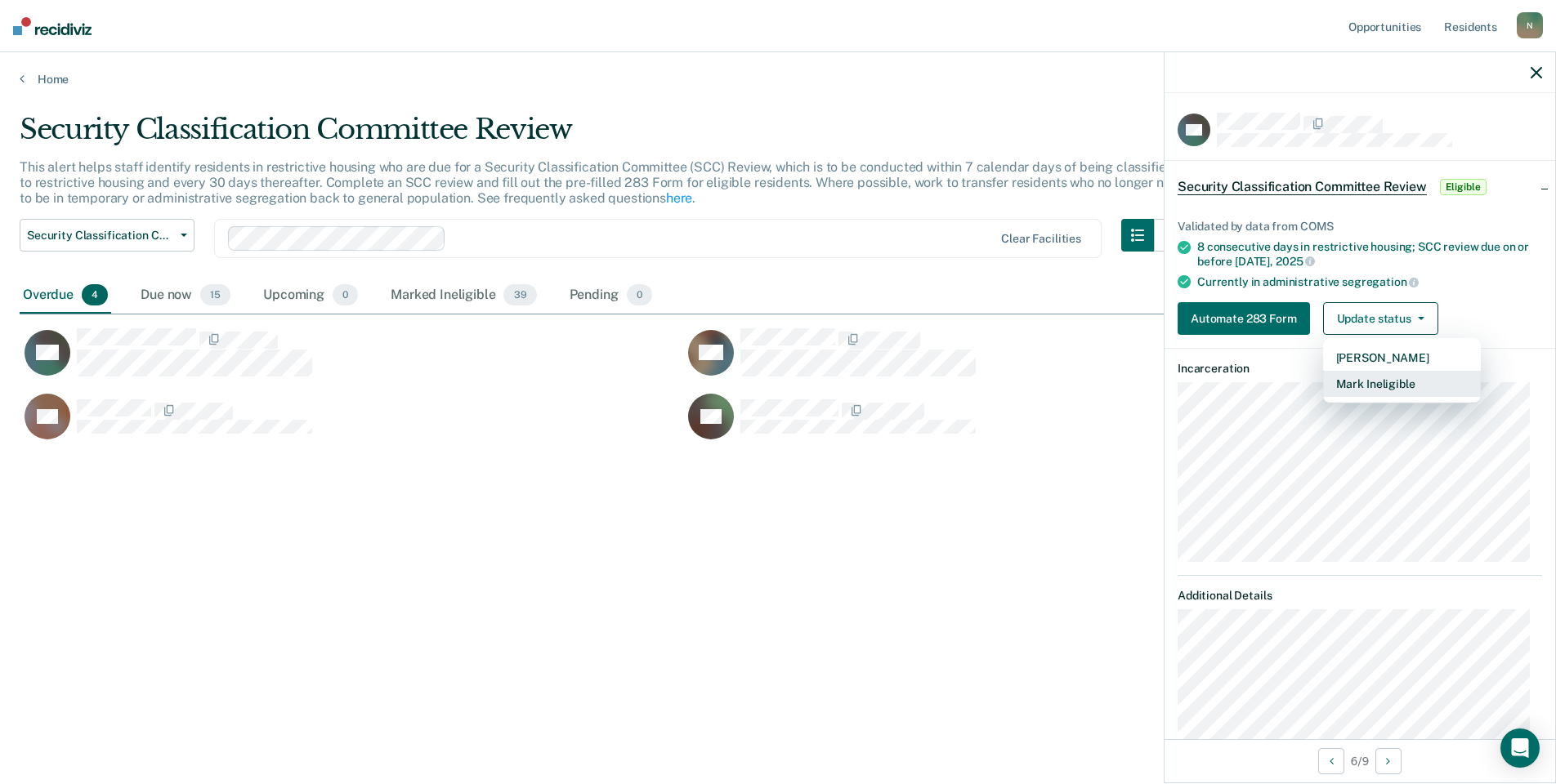
click at [1356, 381] on button "Mark Ineligible" at bounding box center [1401, 384] width 157 height 26
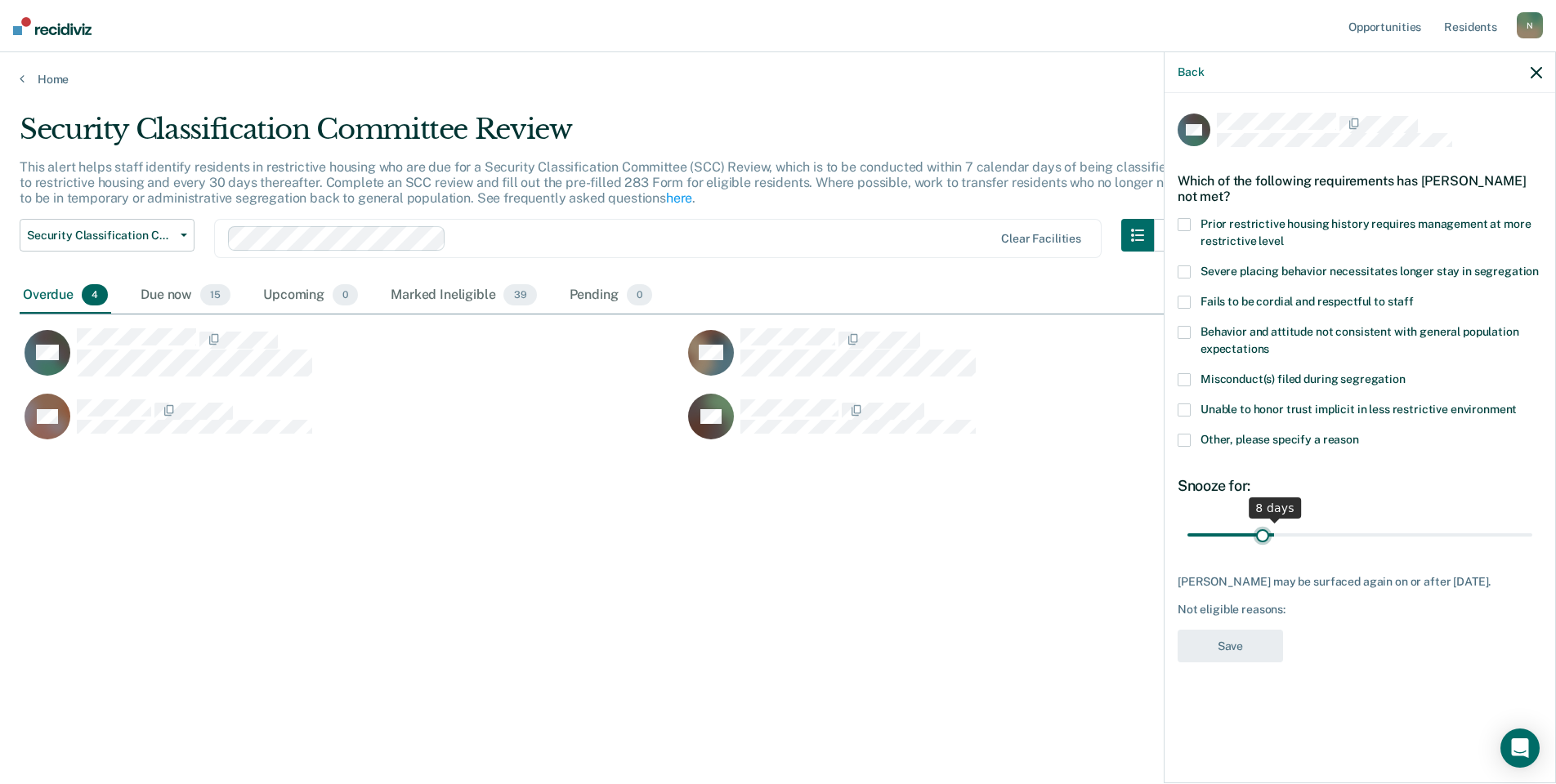
drag, startPoint x: 1522, startPoint y: 536, endPoint x: 1188, endPoint y: 432, distance: 349.8
type input "7"
click at [1267, 540] on input "range" at bounding box center [1360, 535] width 345 height 29
click at [1186, 441] on span at bounding box center [1184, 440] width 13 height 13
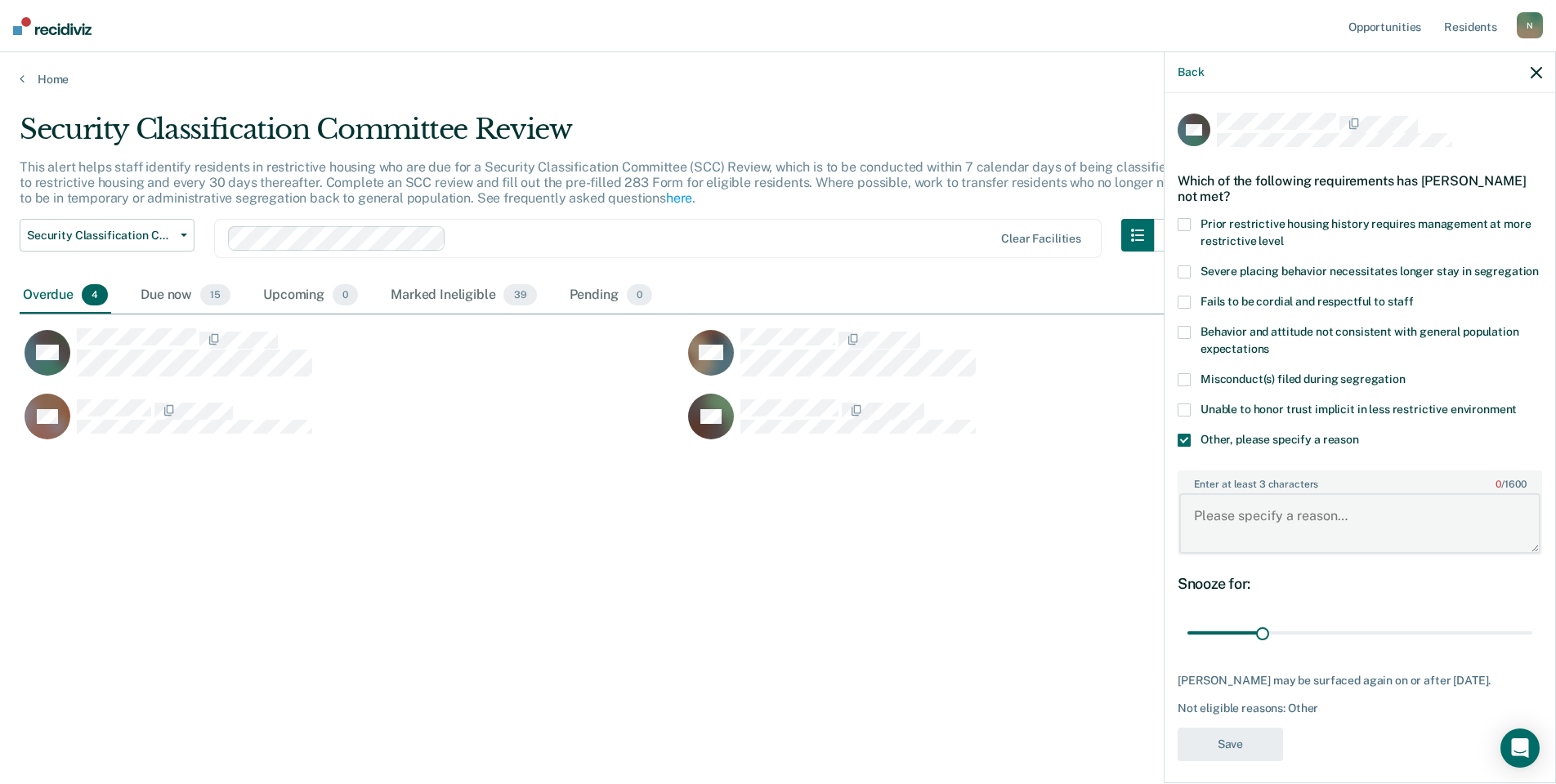
click at [1235, 548] on textarea "Enter at least 3 characters 0 / 1600" at bounding box center [1360, 523] width 362 height 60
type textarea "Temp seg until end of detention [DATE]"
click at [1252, 761] on button "Save" at bounding box center [1230, 744] width 105 height 34
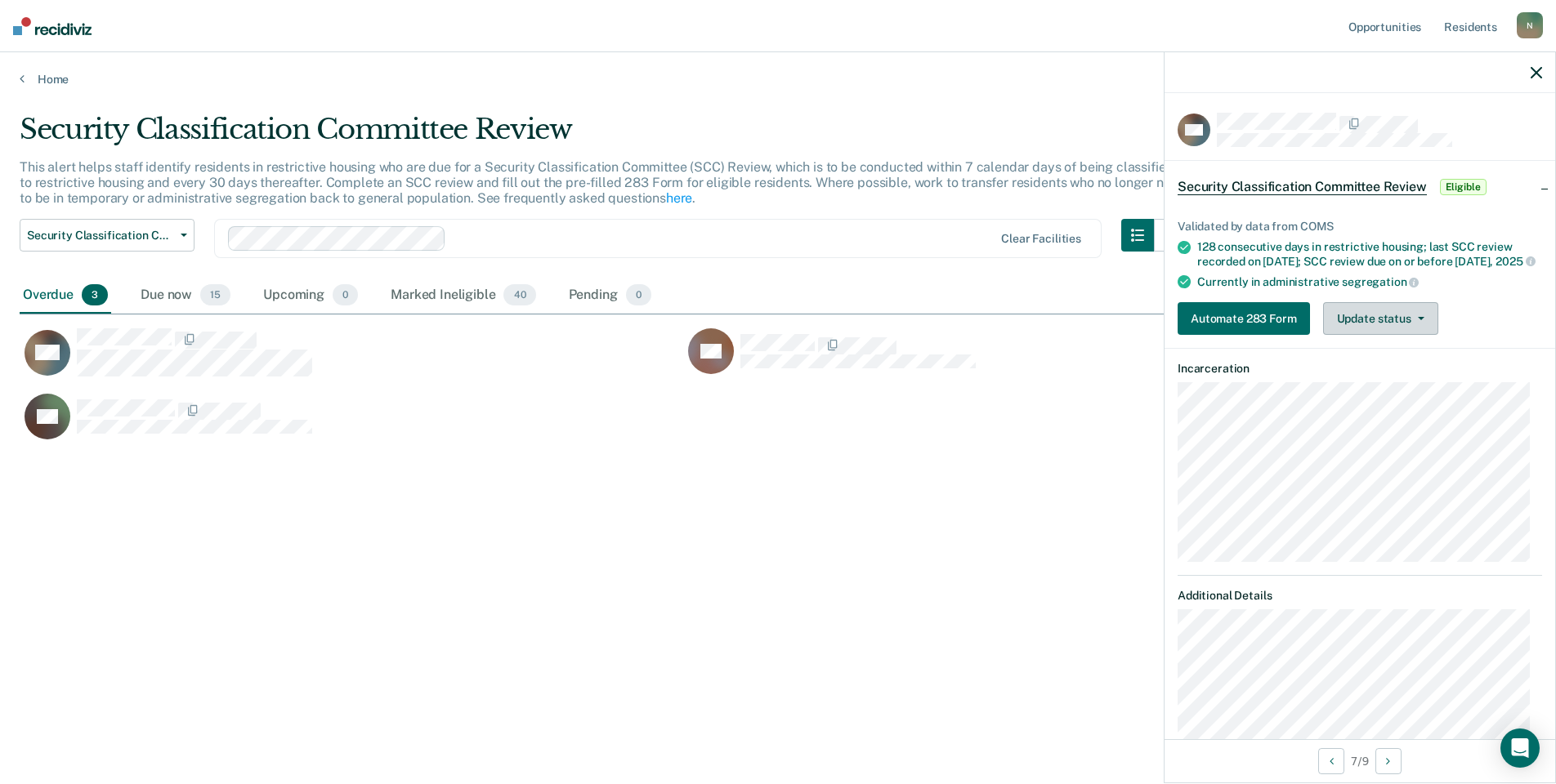
click at [1419, 335] on button "Update status" at bounding box center [1381, 318] width 115 height 33
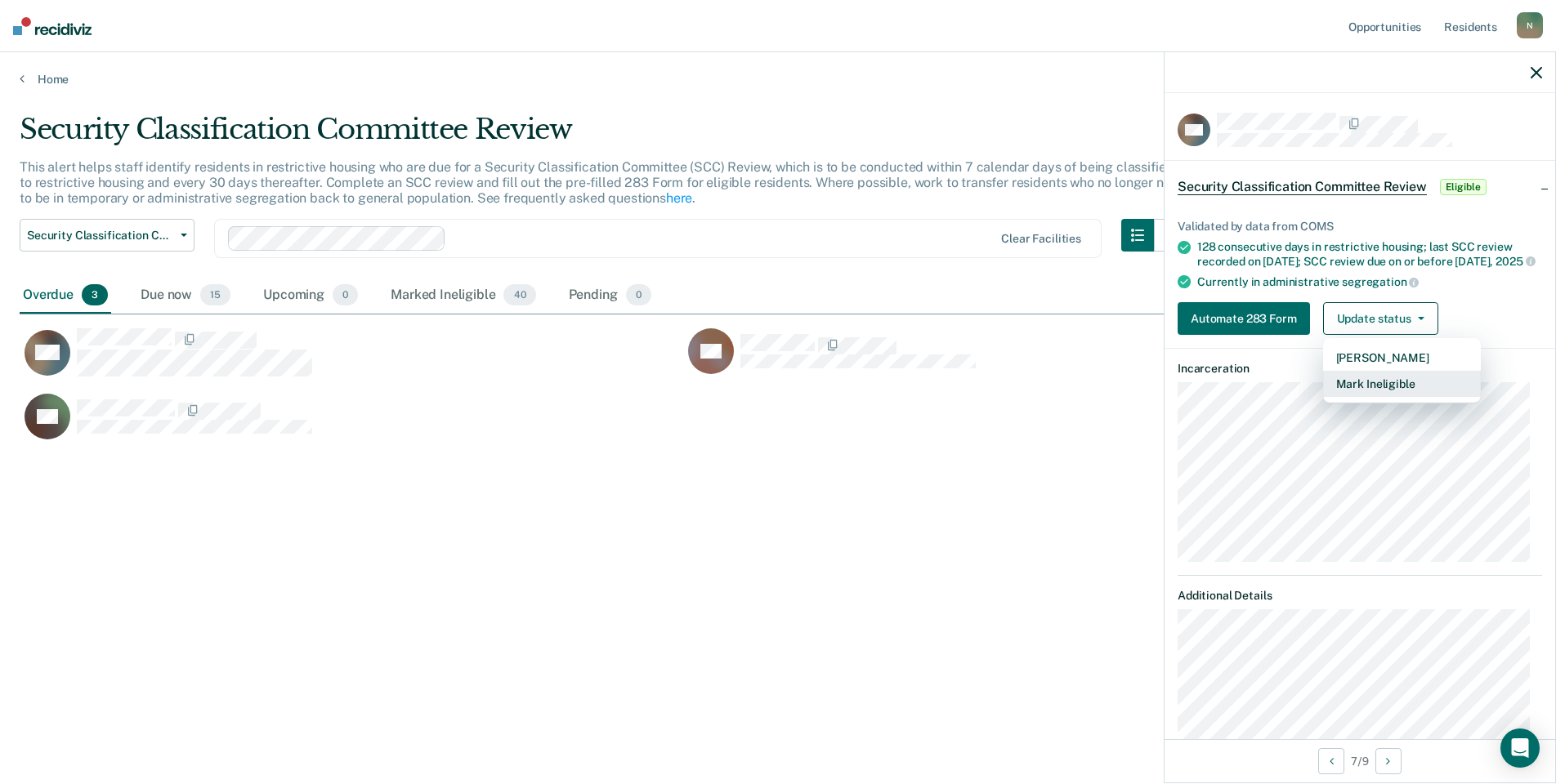
click at [1418, 394] on button "Mark Ineligible" at bounding box center [1401, 384] width 157 height 26
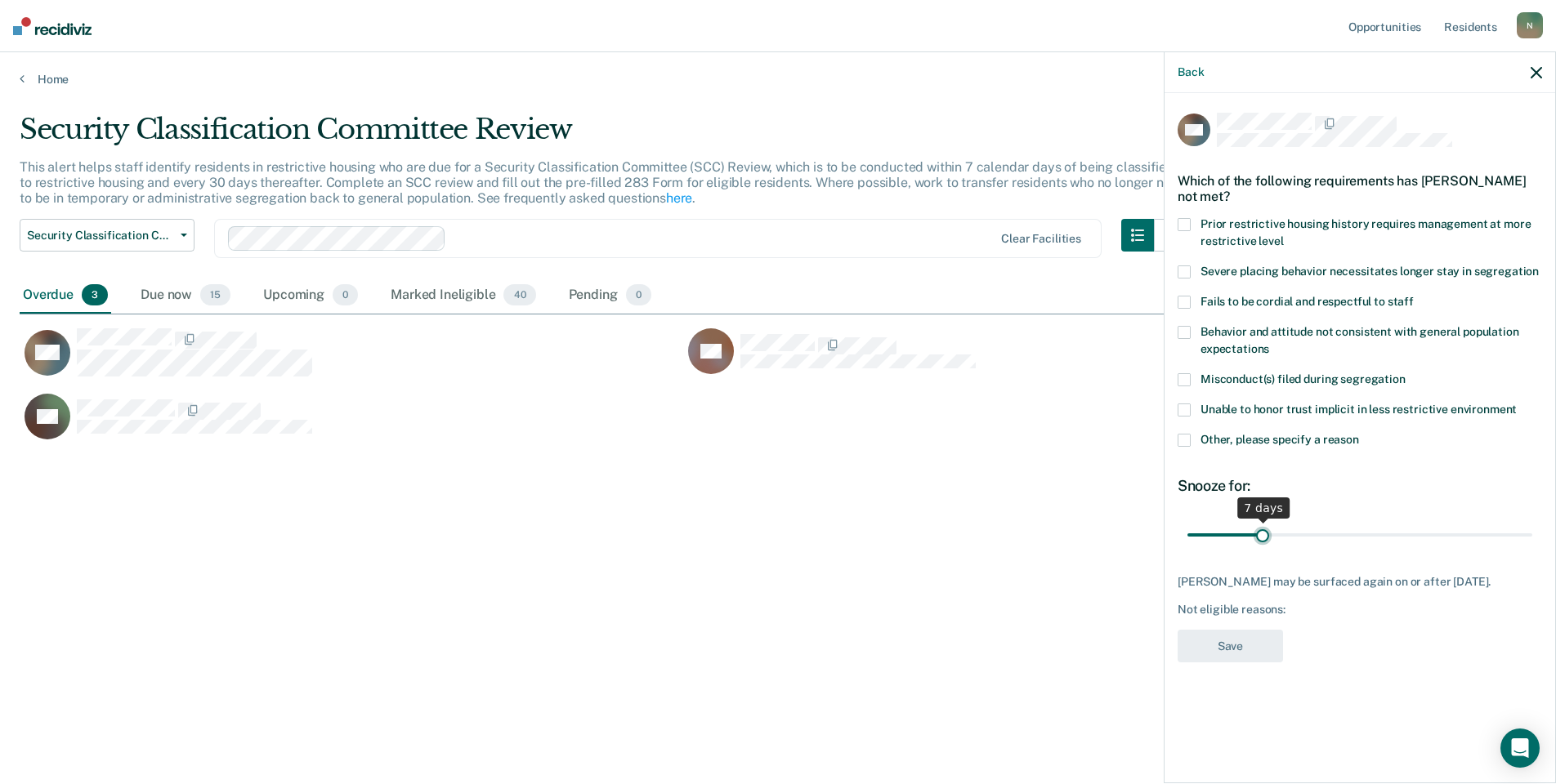
drag, startPoint x: 1524, startPoint y: 531, endPoint x: 1268, endPoint y: 540, distance: 256.2
type input "7"
click at [1268, 540] on input "range" at bounding box center [1360, 535] width 345 height 29
click at [1187, 437] on span at bounding box center [1184, 440] width 13 height 13
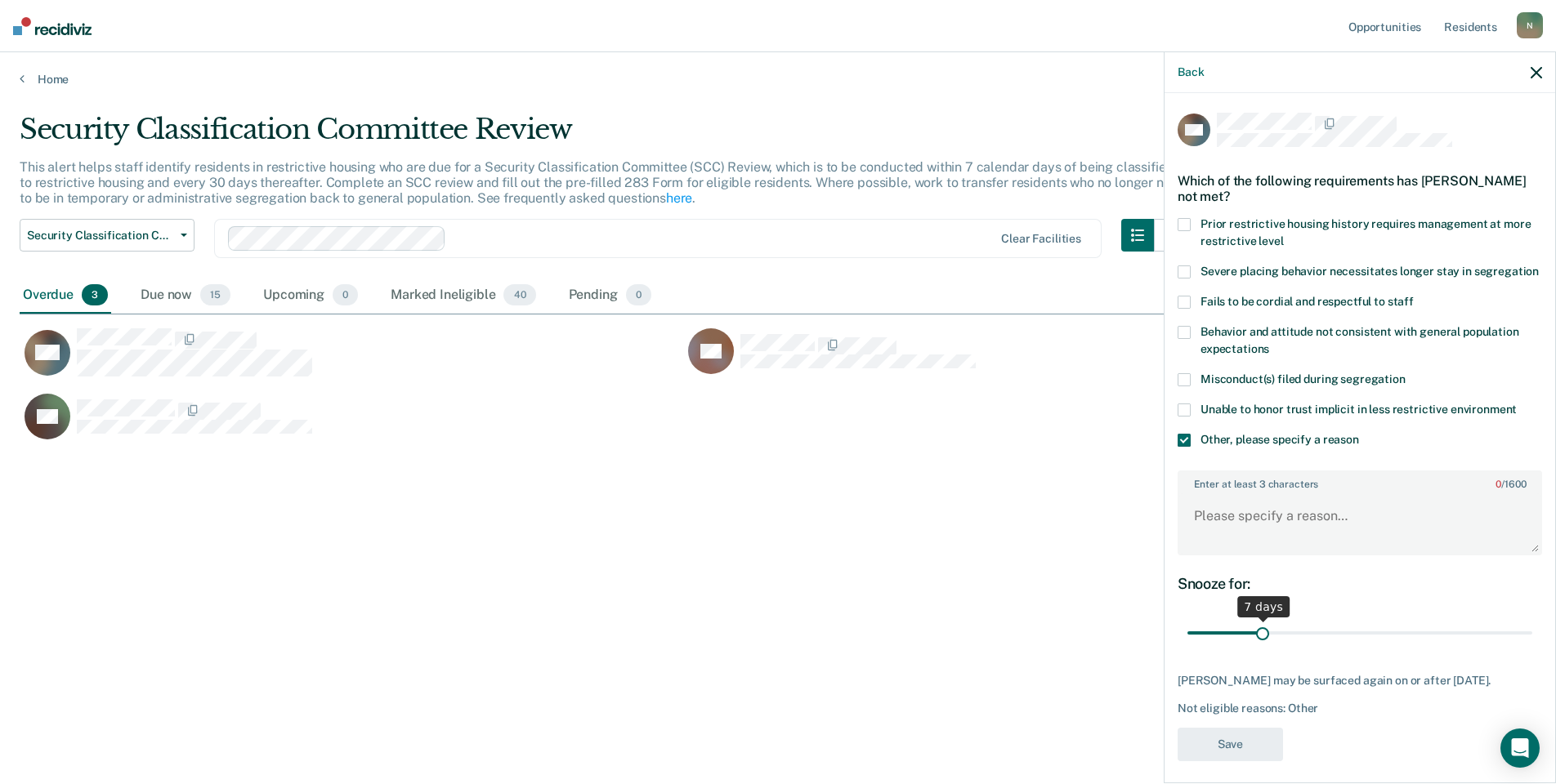
scroll to position [26, 0]
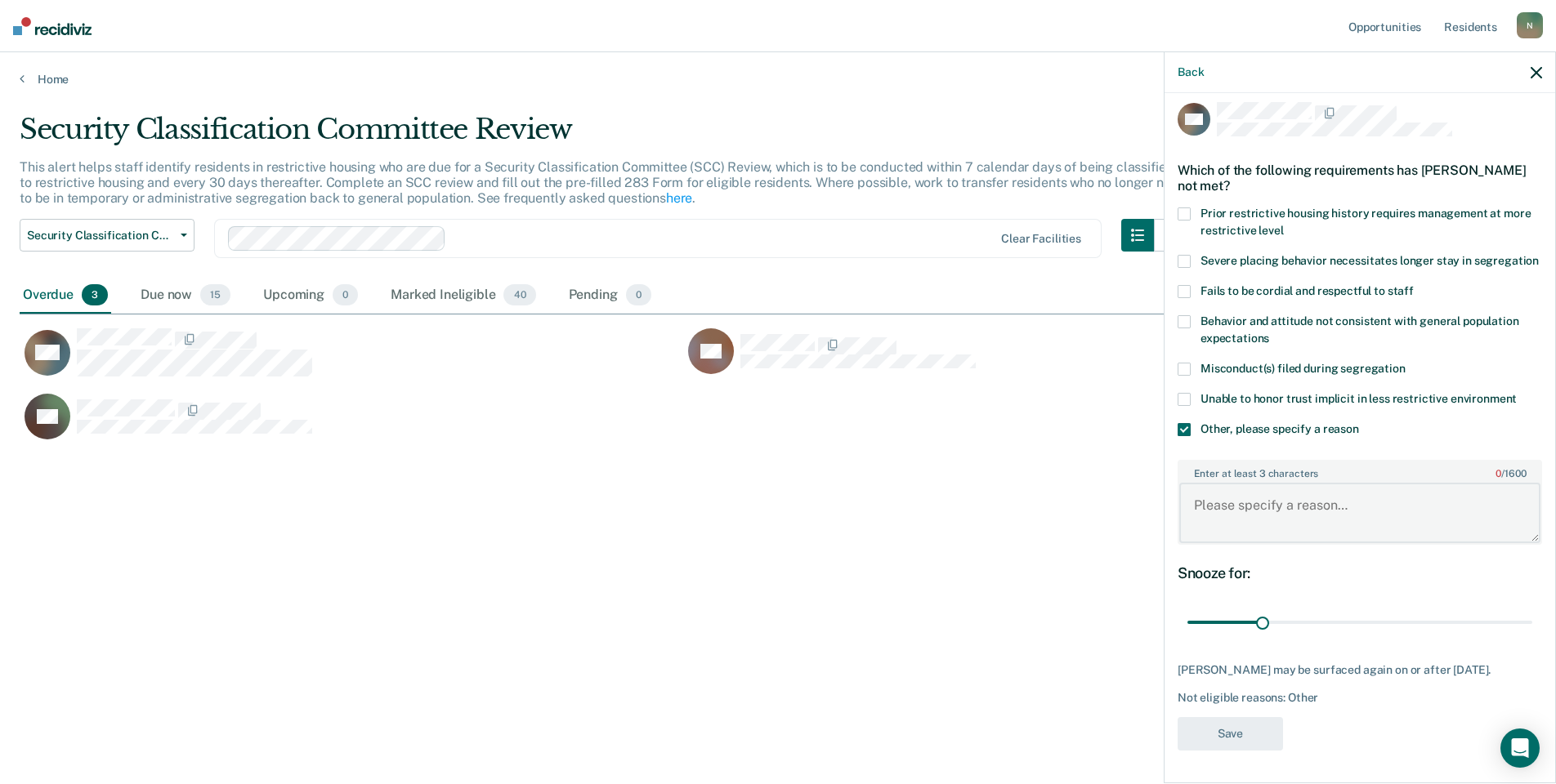
click at [1227, 505] on textarea "Enter at least 3 characters 0 / 1600" at bounding box center [1360, 513] width 362 height 60
type textarea "Ad seg, was seen by SCC [DATE]"
click at [1223, 726] on button "Save" at bounding box center [1230, 735] width 105 height 34
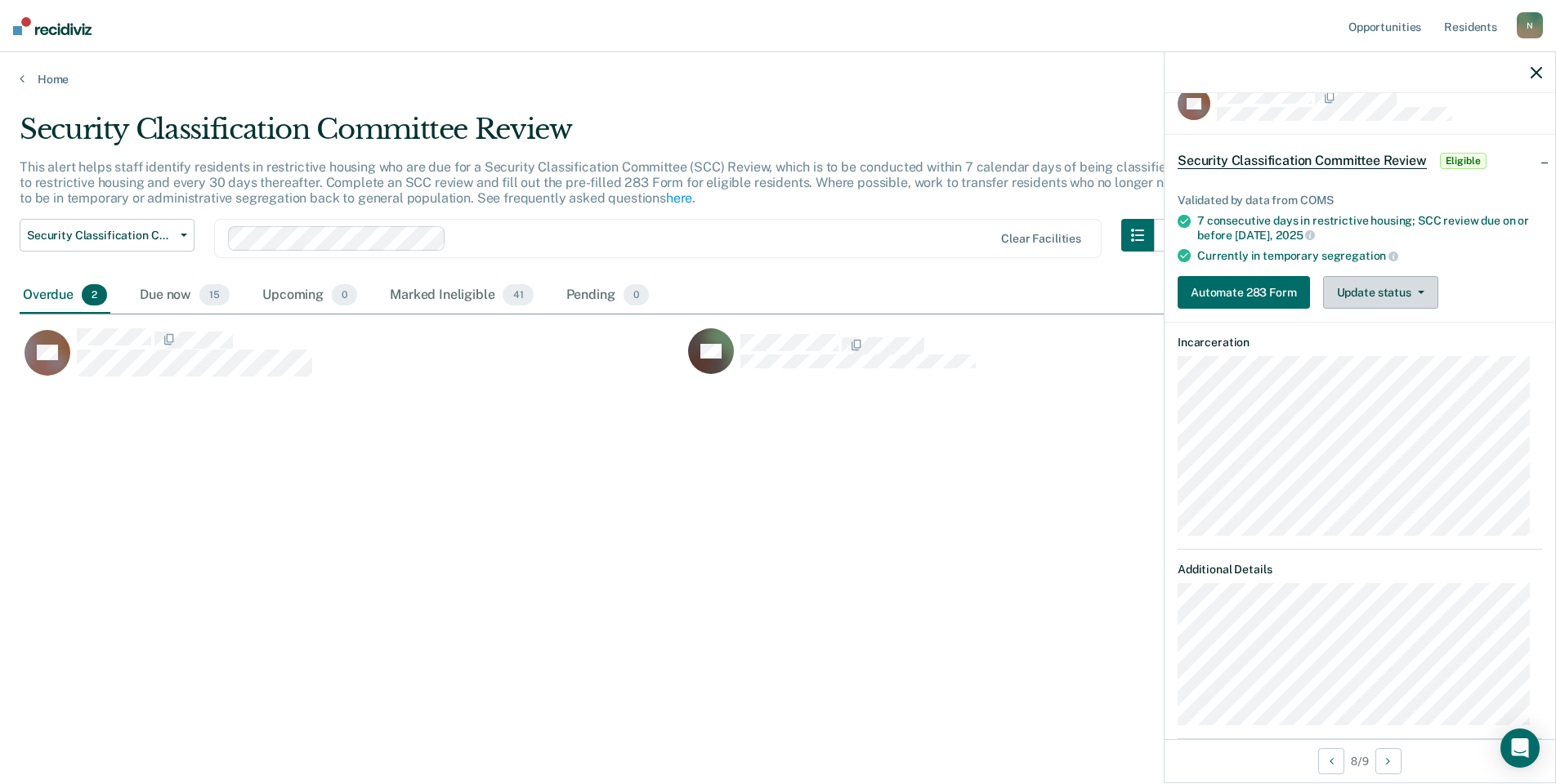
click at [1373, 304] on button "Update status" at bounding box center [1381, 292] width 115 height 33
click at [1376, 354] on button "Mark Ineligible" at bounding box center [1401, 357] width 157 height 26
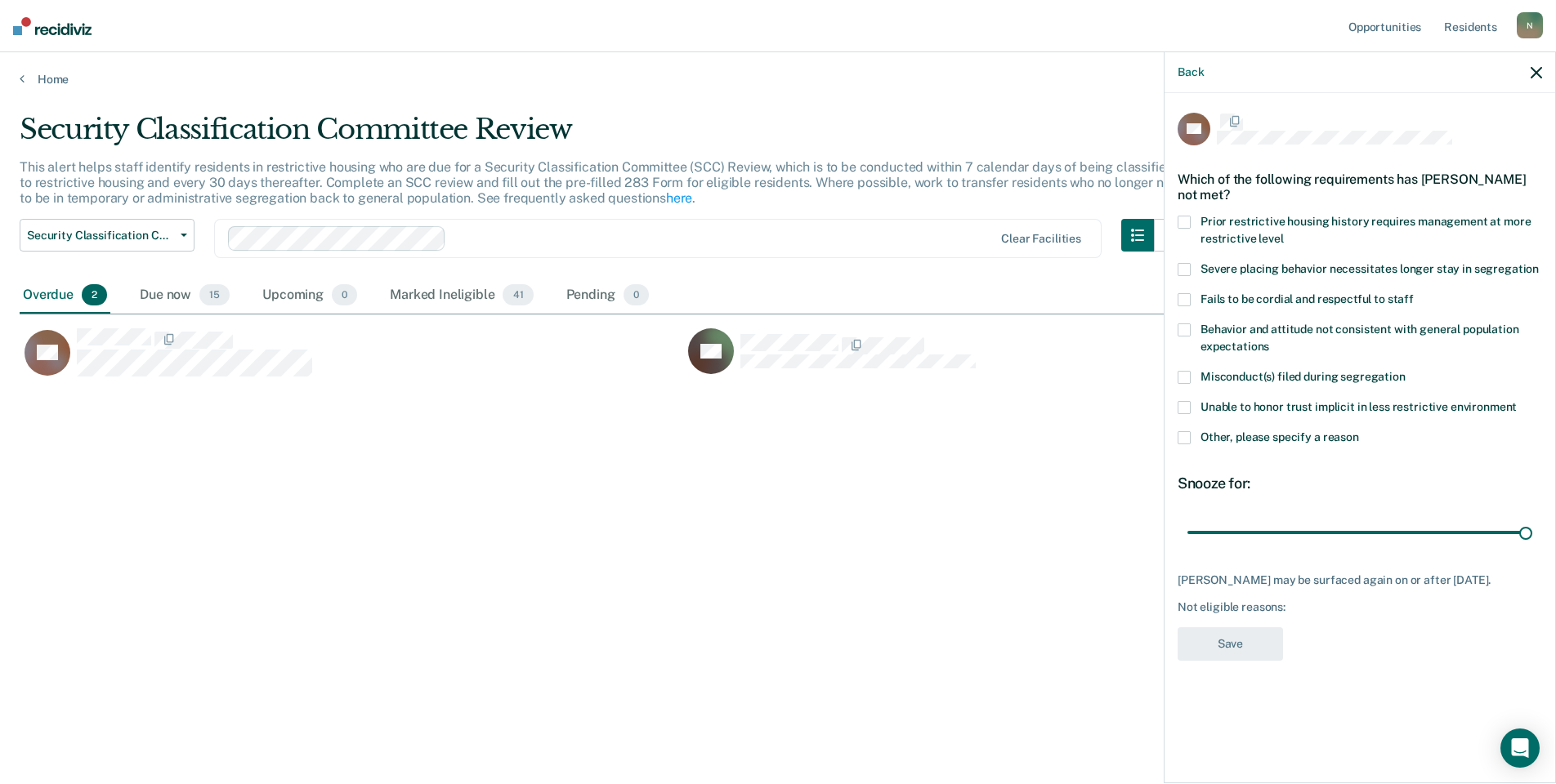
scroll to position [0, 0]
click at [1190, 441] on span at bounding box center [1184, 440] width 13 height 13
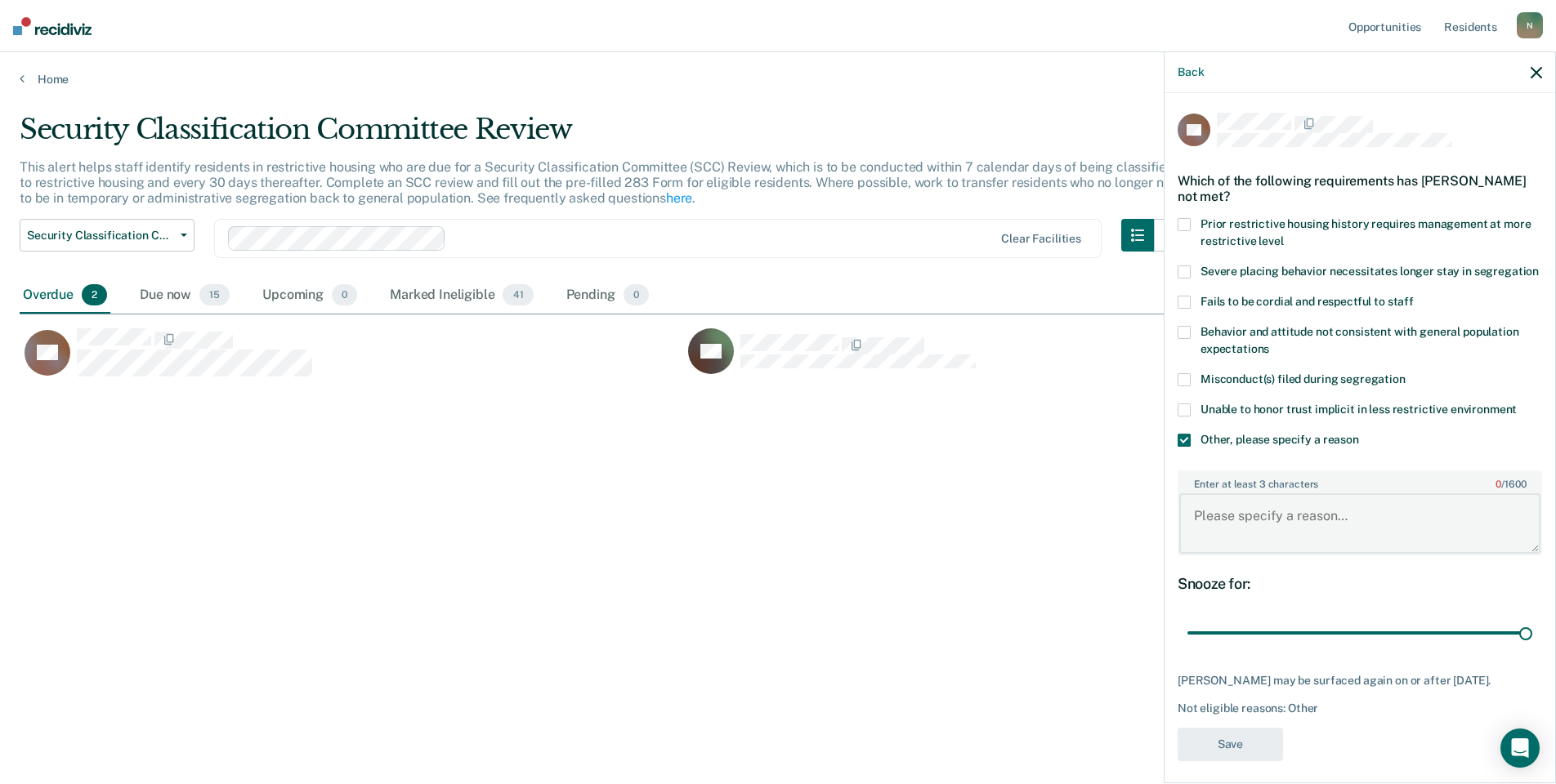
click at [1287, 541] on textarea "Enter at least 3 characters 0 / 1600" at bounding box center [1360, 523] width 362 height 60
type textarea "temp seg pending misconduct hearing"
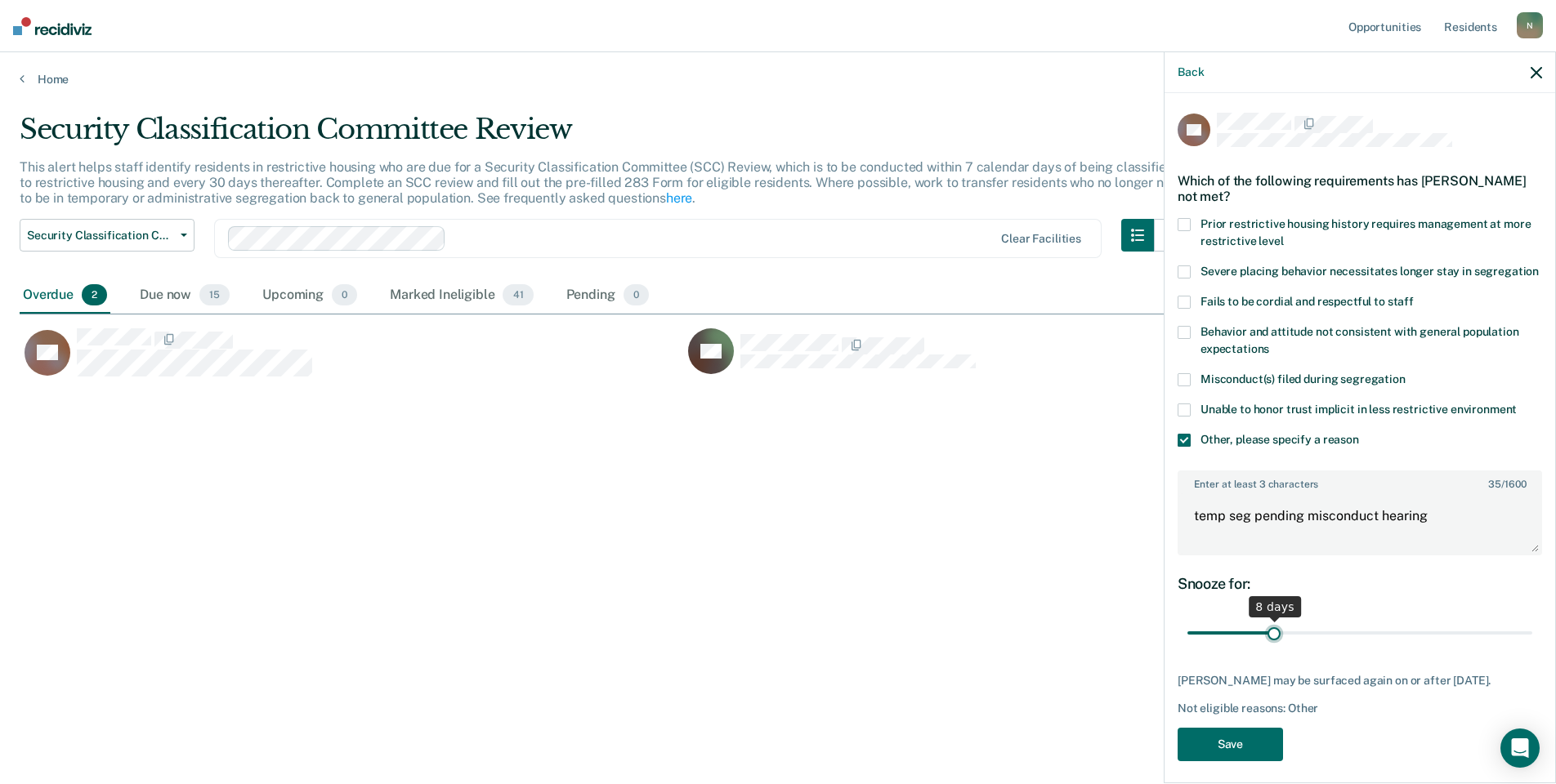
drag, startPoint x: 1514, startPoint y: 645, endPoint x: 1277, endPoint y: 655, distance: 237.2
type input "8"
click at [1277, 647] on input "range" at bounding box center [1360, 634] width 345 height 29
click at [1233, 771] on div "KR Which of the following requirements has [PERSON_NAME] not met? Prior restric…" at bounding box center [1360, 441] width 364 height 658
click at [1243, 757] on button "Save" at bounding box center [1230, 744] width 105 height 34
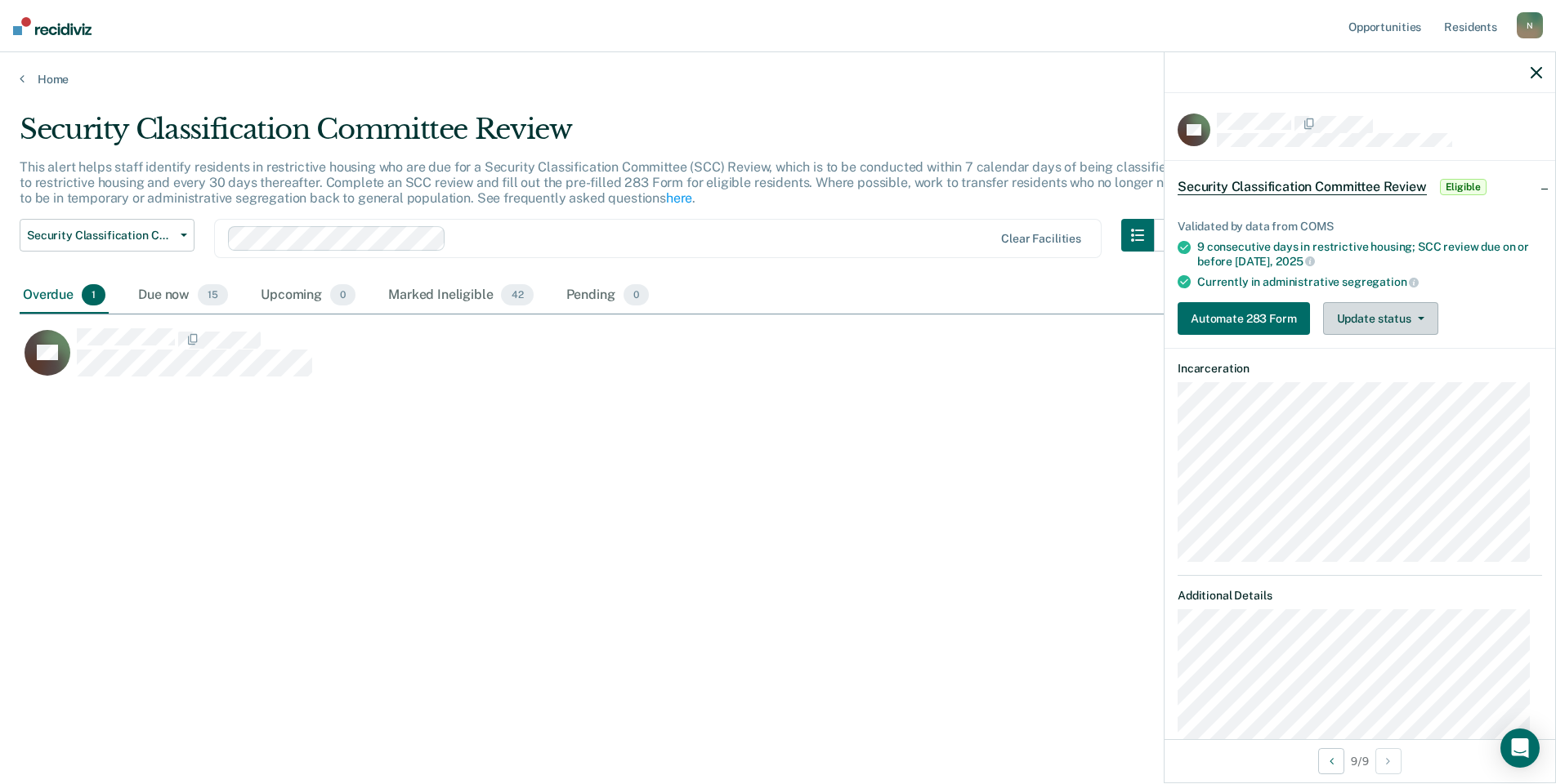
click at [1413, 313] on button "Update status" at bounding box center [1381, 318] width 115 height 33
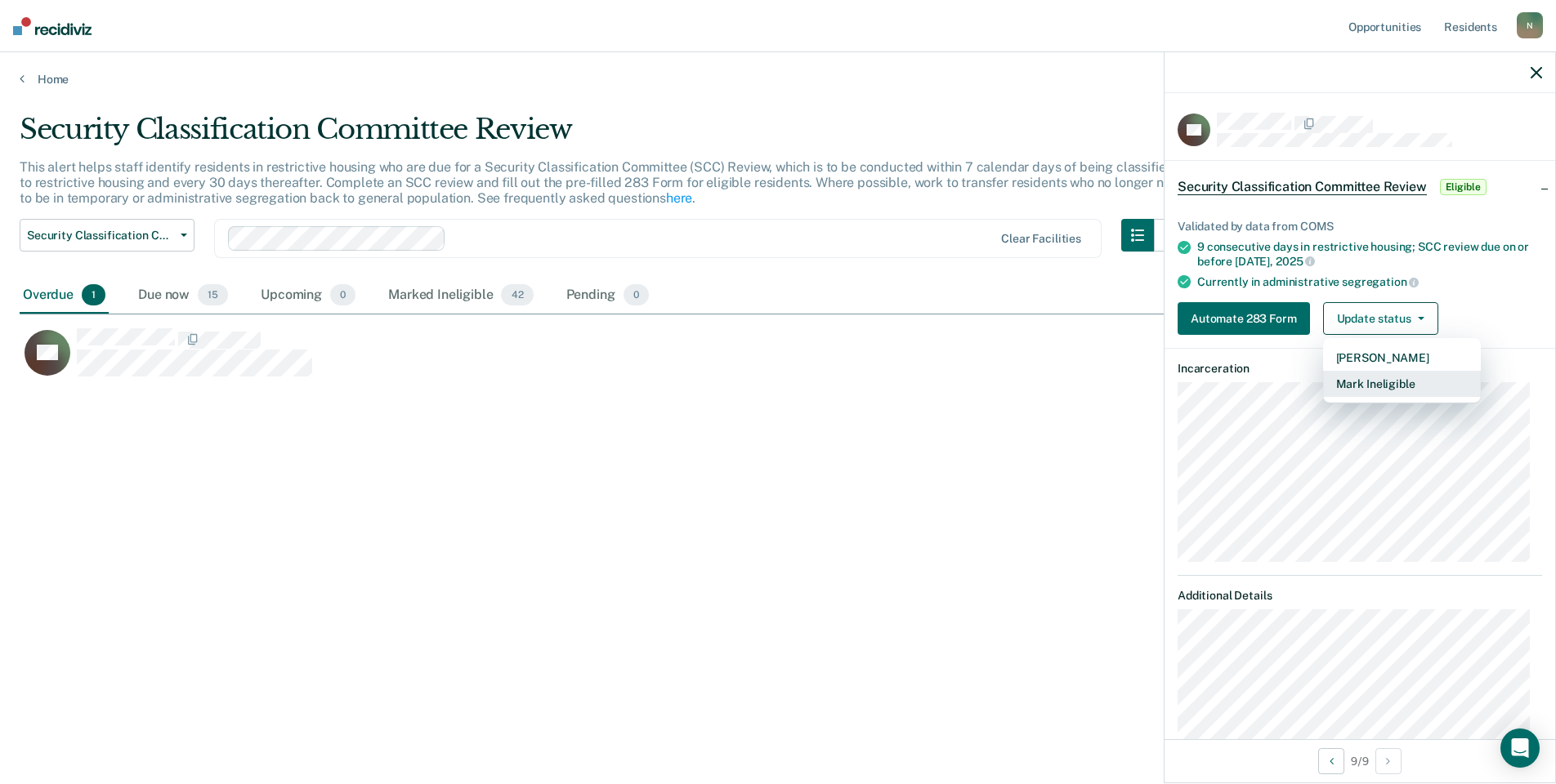
click at [1347, 388] on button "Mark Ineligible" at bounding box center [1401, 384] width 157 height 26
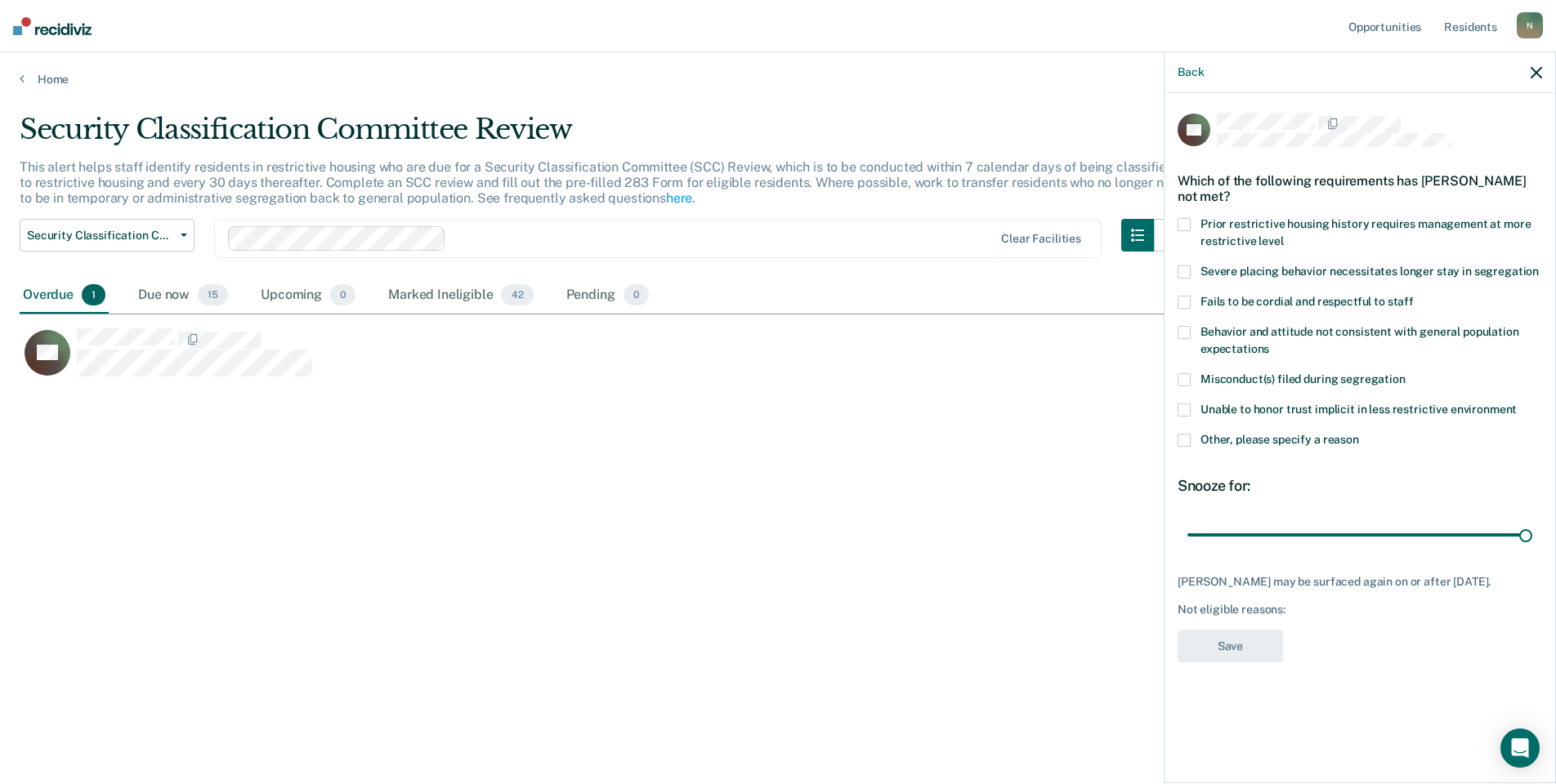
click at [1186, 438] on span at bounding box center [1184, 440] width 13 height 13
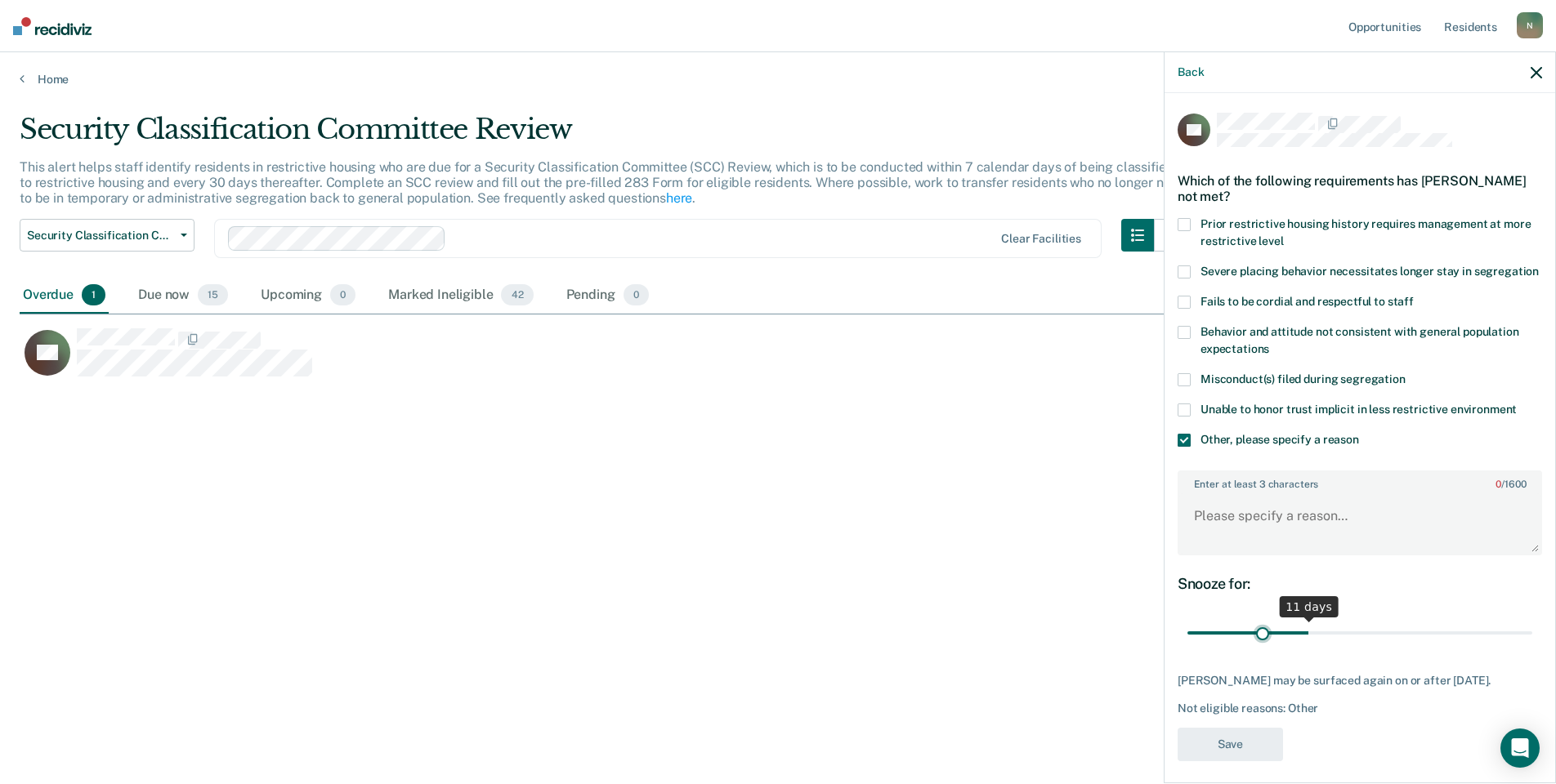
drag, startPoint x: 1515, startPoint y: 647, endPoint x: 1262, endPoint y: 663, distance: 253.5
type input "7"
click at [1262, 647] on input "range" at bounding box center [1360, 634] width 345 height 29
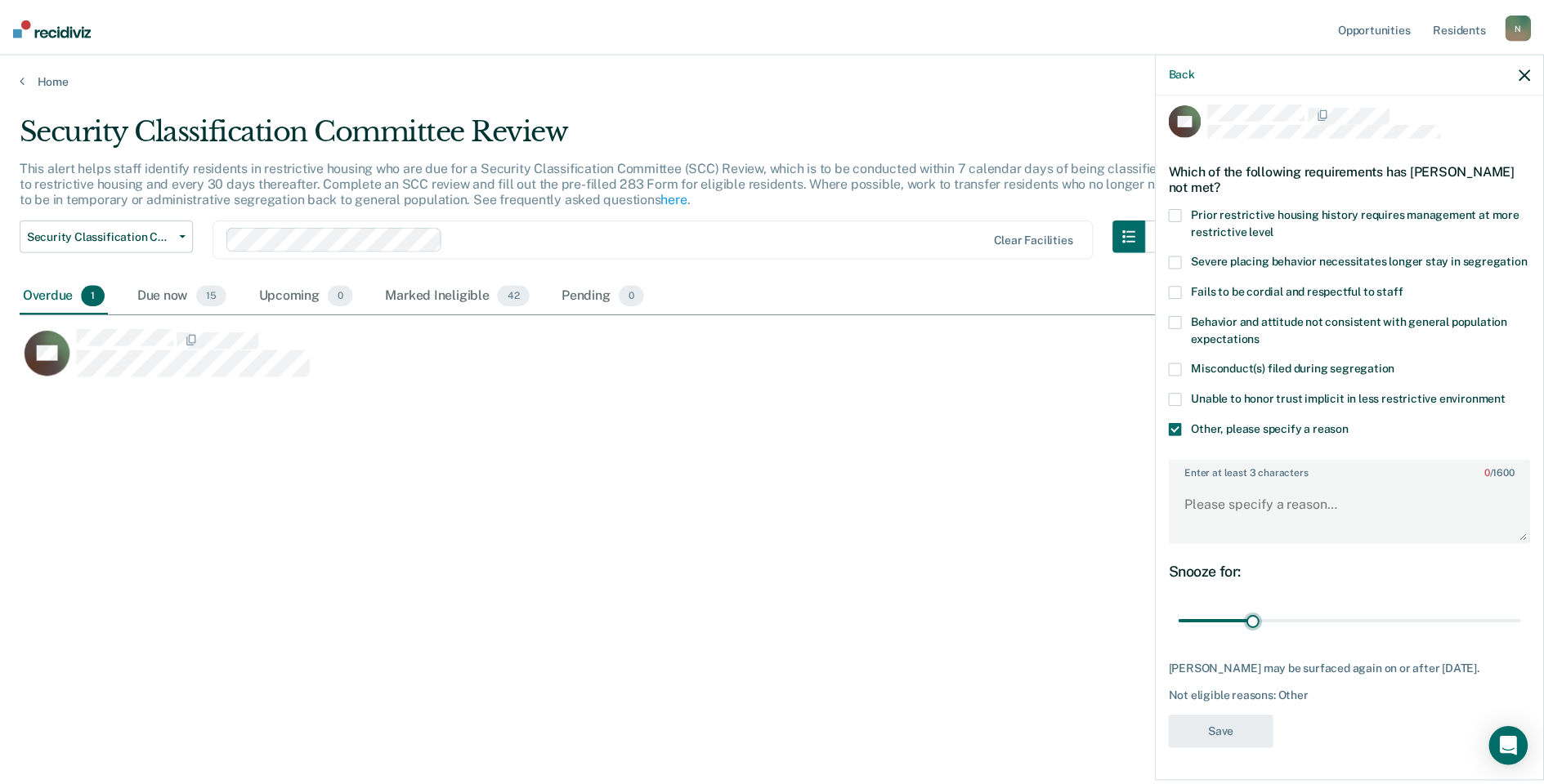
scroll to position [26, 0]
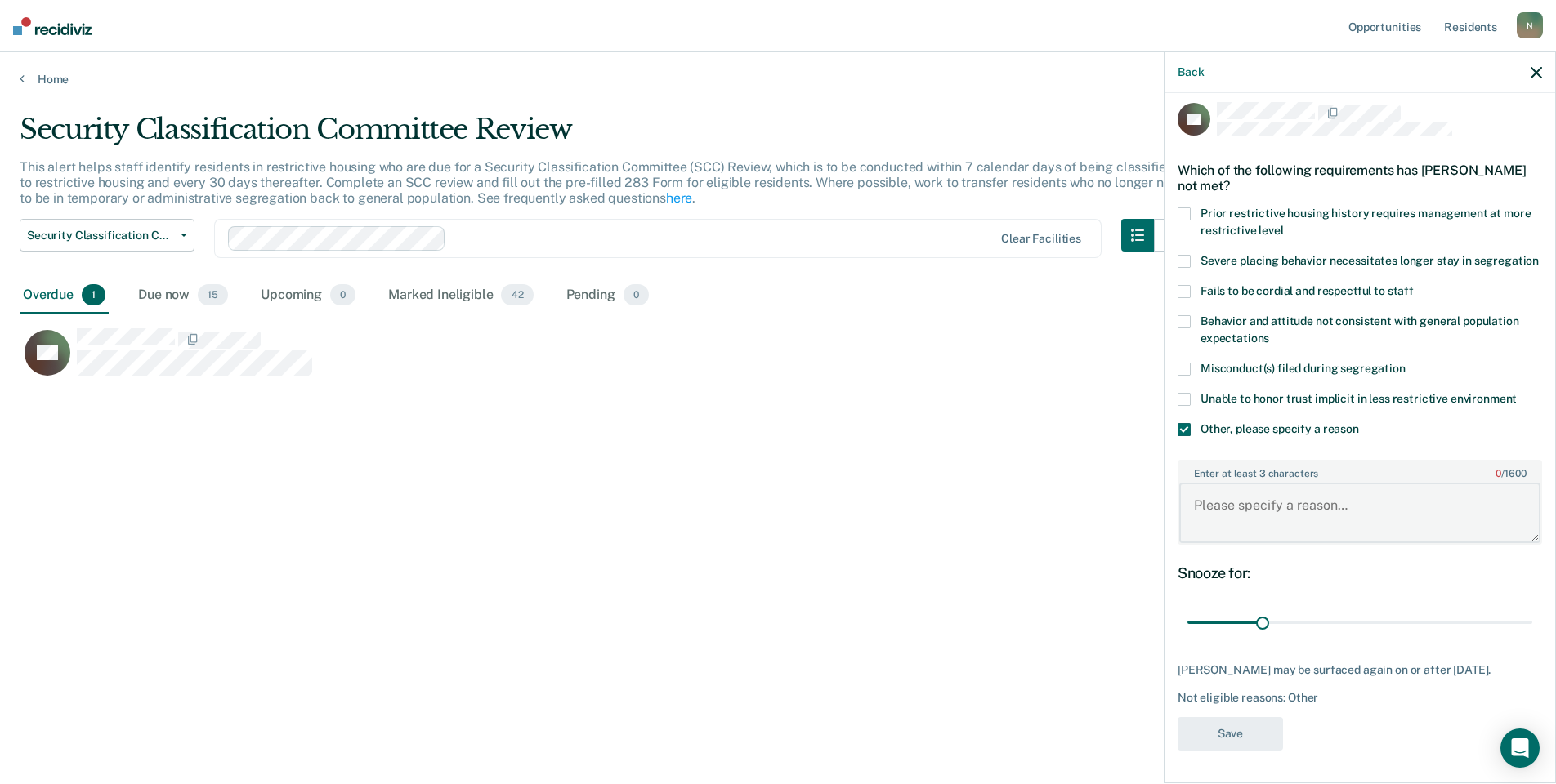
click at [1254, 519] on textarea "Enter at least 3 characters 0 / 1600" at bounding box center [1360, 513] width 362 height 60
type textarea "t"
type textarea "Temp seg until end of detention"
click at [1186, 736] on button "Save" at bounding box center [1230, 735] width 105 height 34
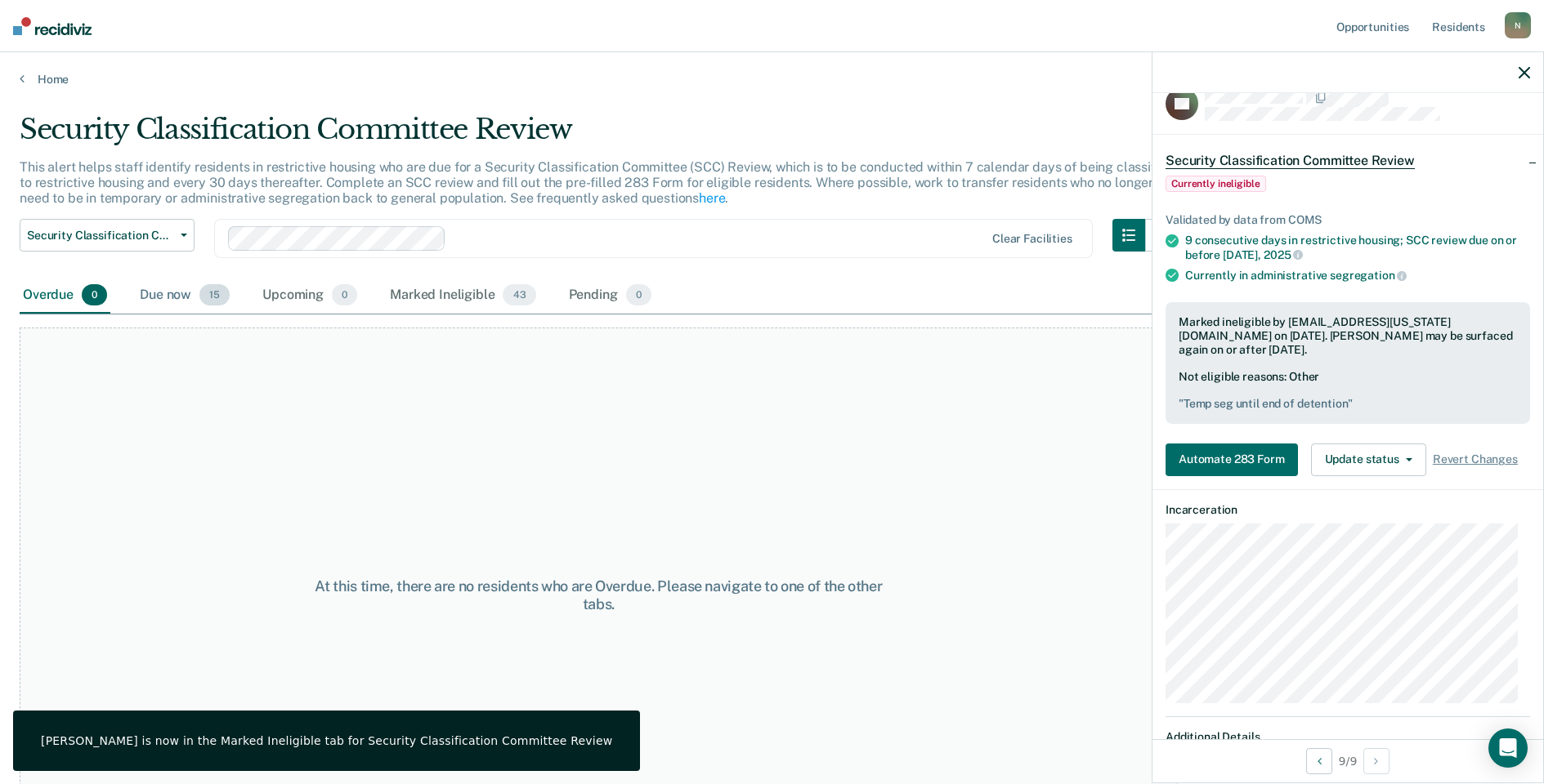
click at [181, 299] on div "Due now 15" at bounding box center [184, 296] width 96 height 36
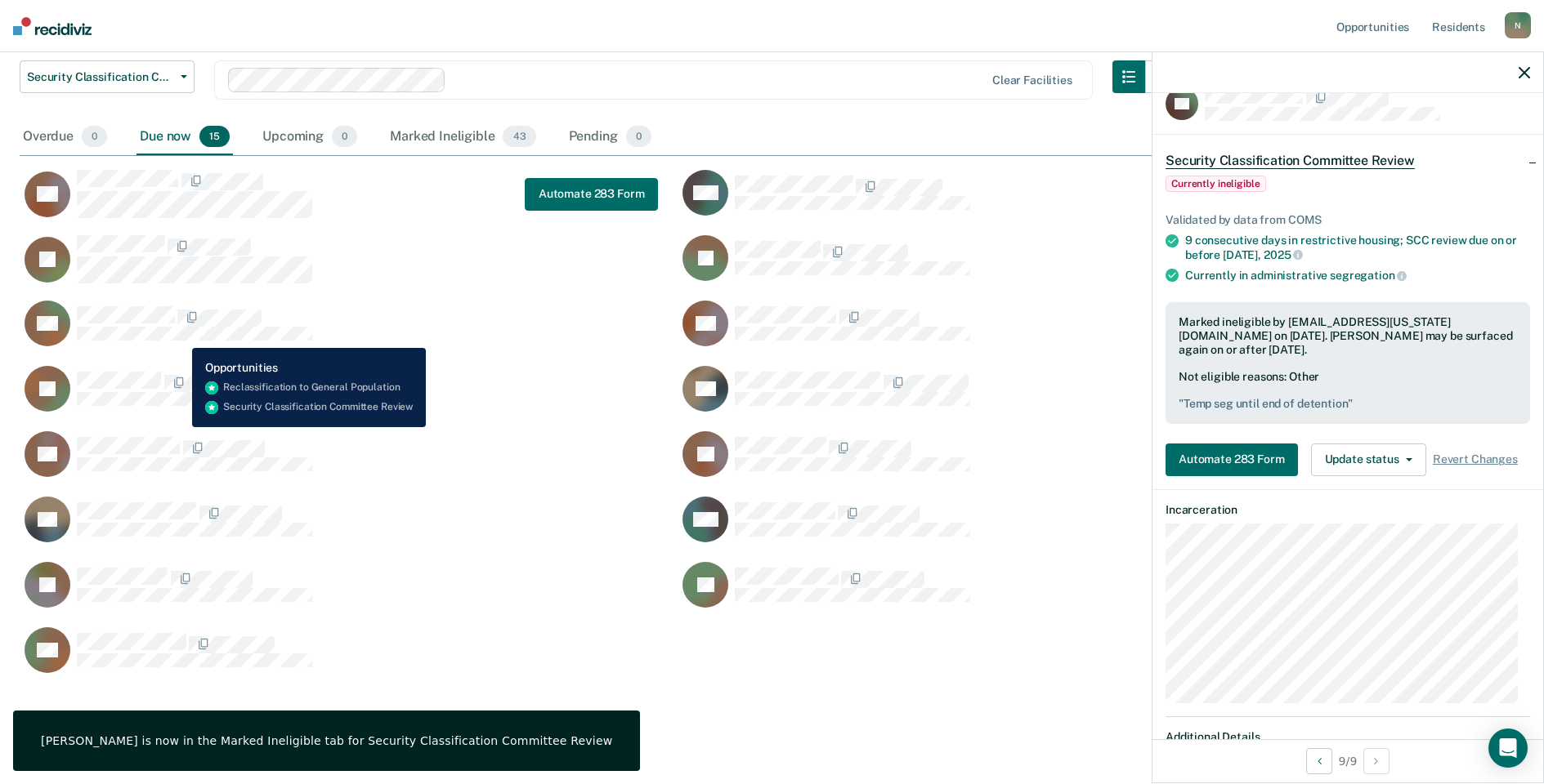
scroll to position [184, 0]
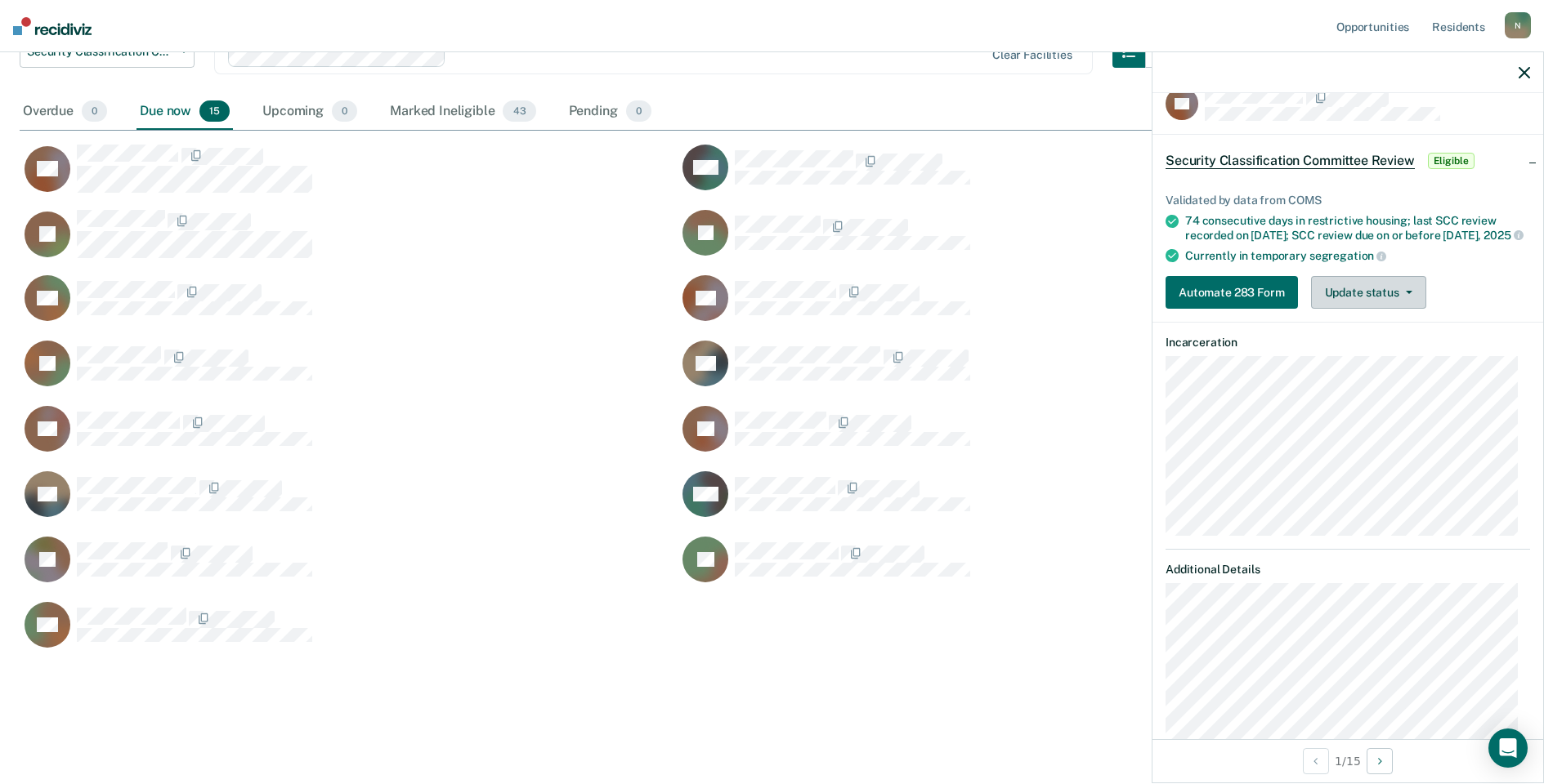
click at [1410, 305] on button "Update status" at bounding box center [1369, 292] width 115 height 33
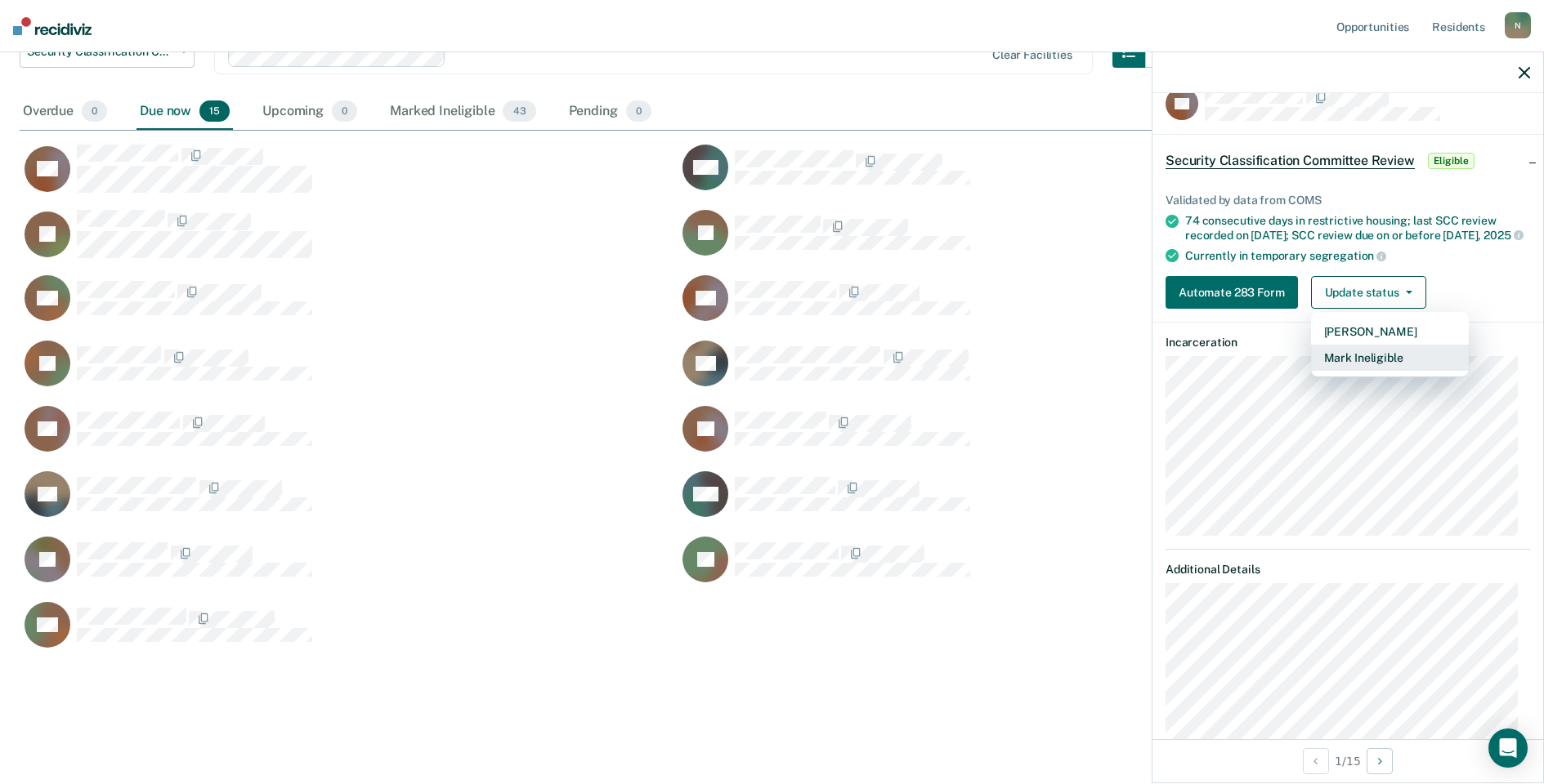
click at [1344, 360] on button "Mark Ineligible" at bounding box center [1390, 357] width 157 height 26
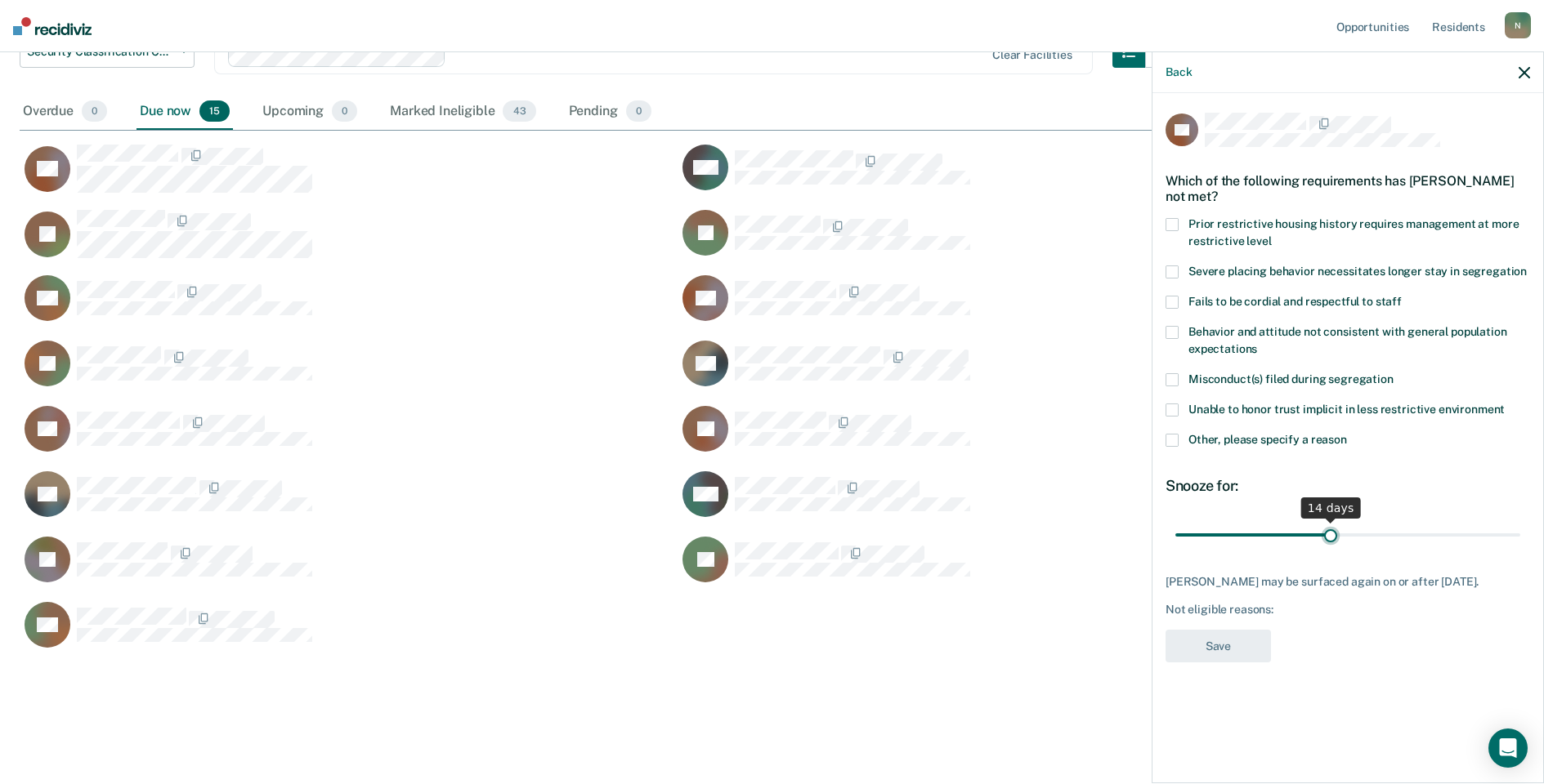
drag, startPoint x: 1503, startPoint y: 534, endPoint x: 1335, endPoint y: 541, distance: 168.1
type input "14"
click at [1335, 541] on input "range" at bounding box center [1348, 535] width 345 height 29
click at [1172, 443] on span at bounding box center [1172, 440] width 13 height 13
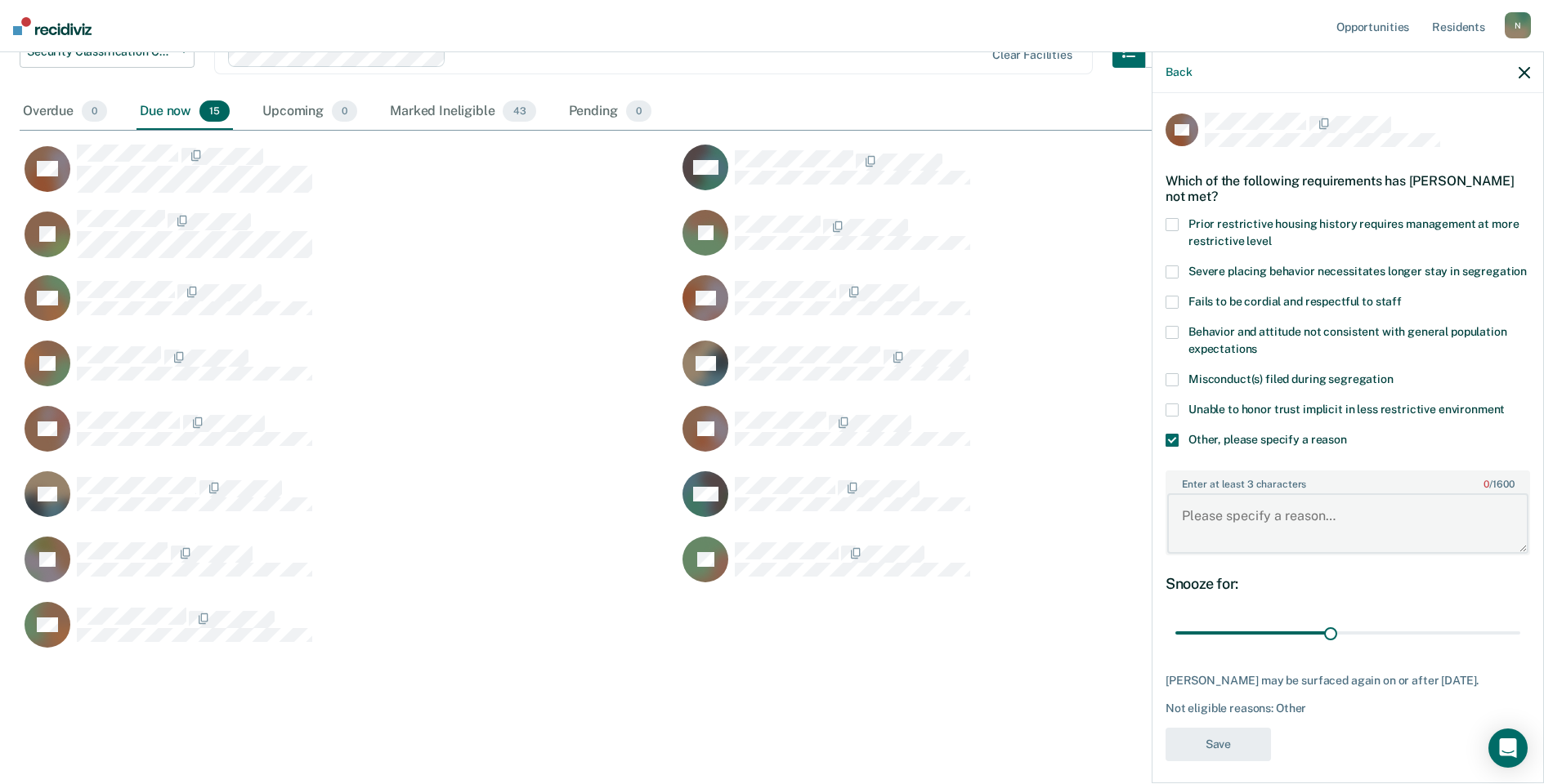
click at [1239, 536] on textarea "Enter at least 3 characters 0 / 1600" at bounding box center [1347, 523] width 361 height 60
type textarea "Temp seg until end of detention [DATE]"
click at [1251, 761] on button "Save" at bounding box center [1218, 744] width 105 height 34
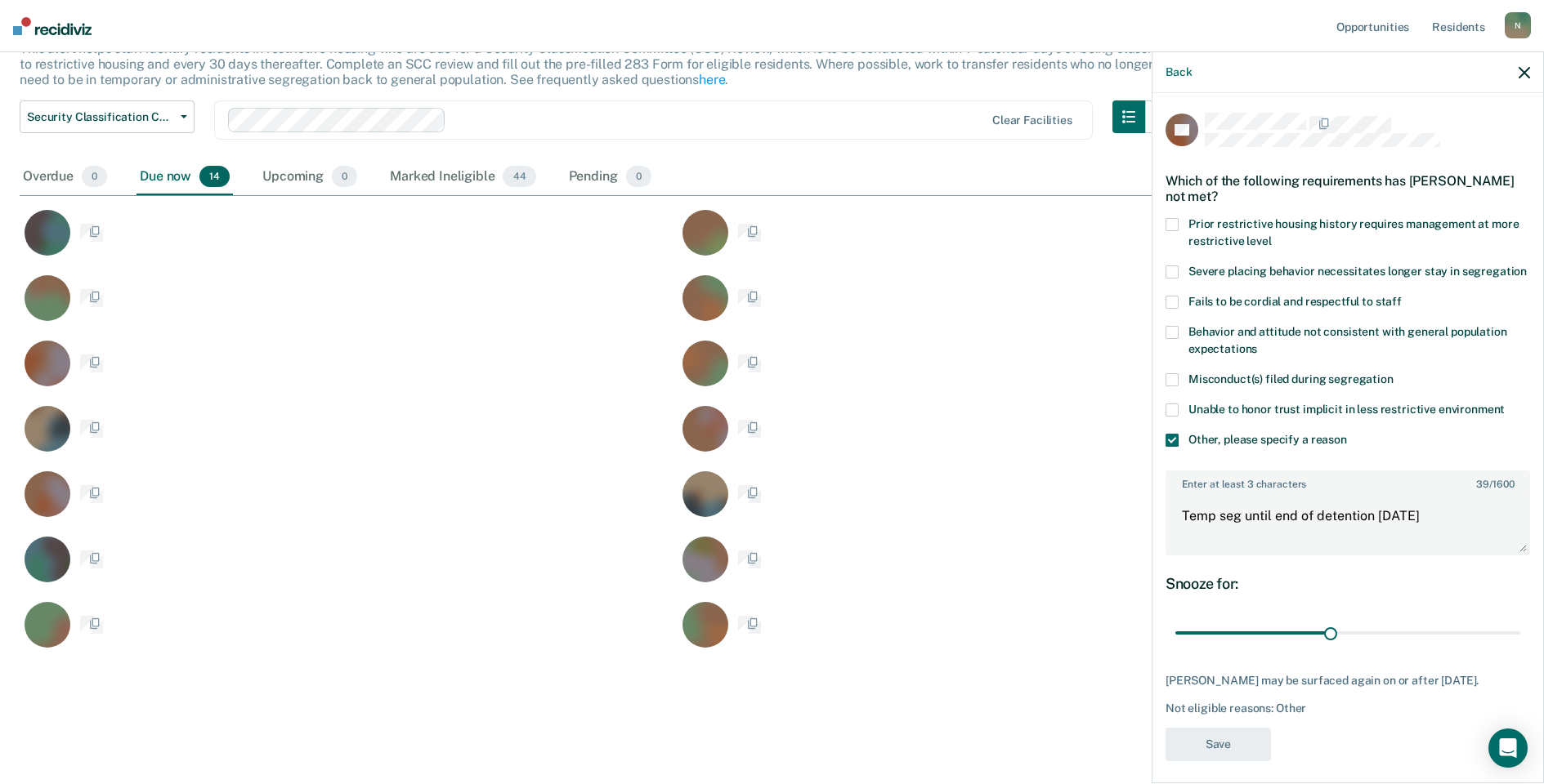
scroll to position [119, 0]
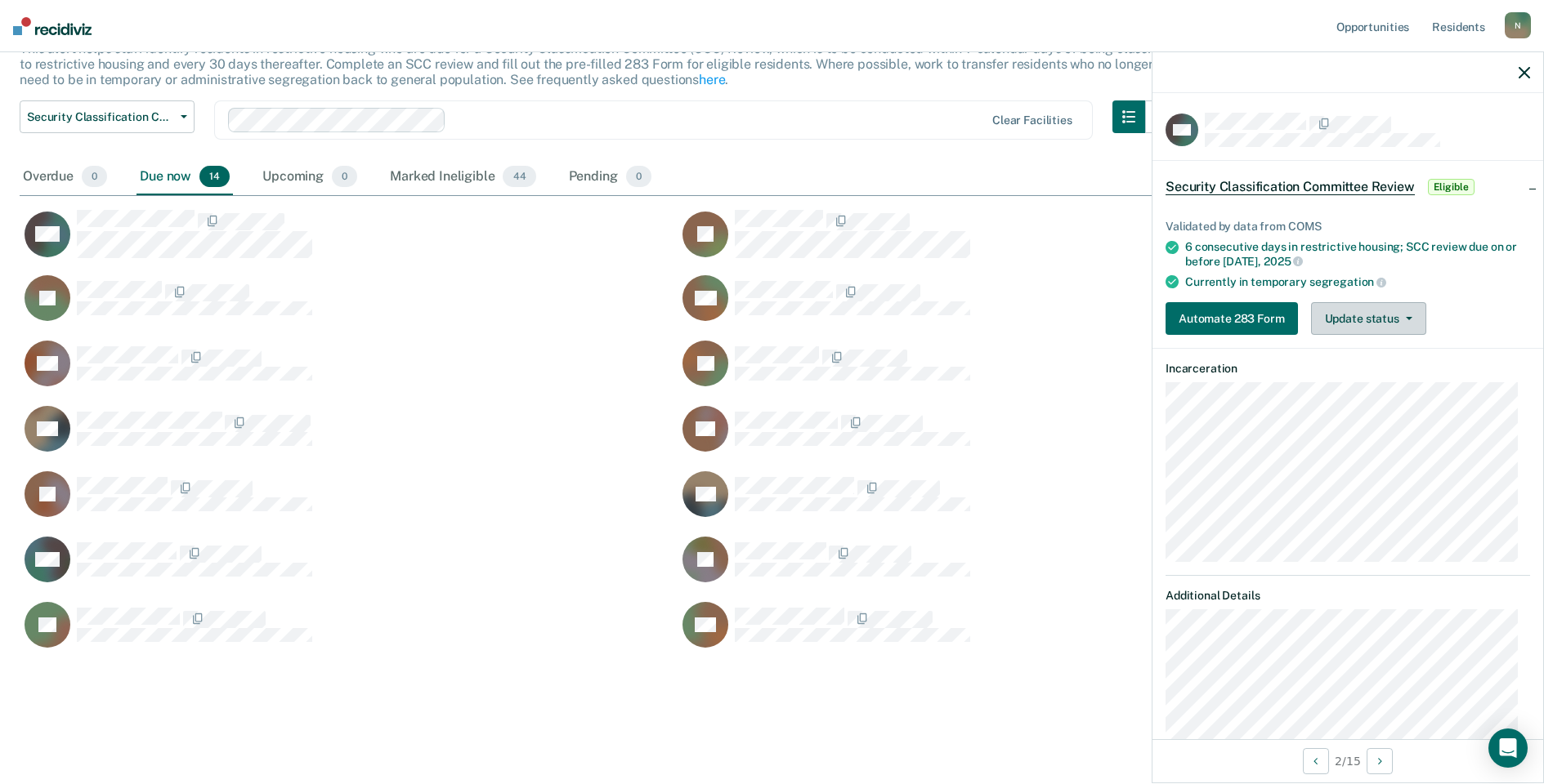
drag, startPoint x: 1326, startPoint y: 315, endPoint x: 1343, endPoint y: 315, distance: 17.0
click at [1327, 315] on button "Update status" at bounding box center [1369, 318] width 115 height 33
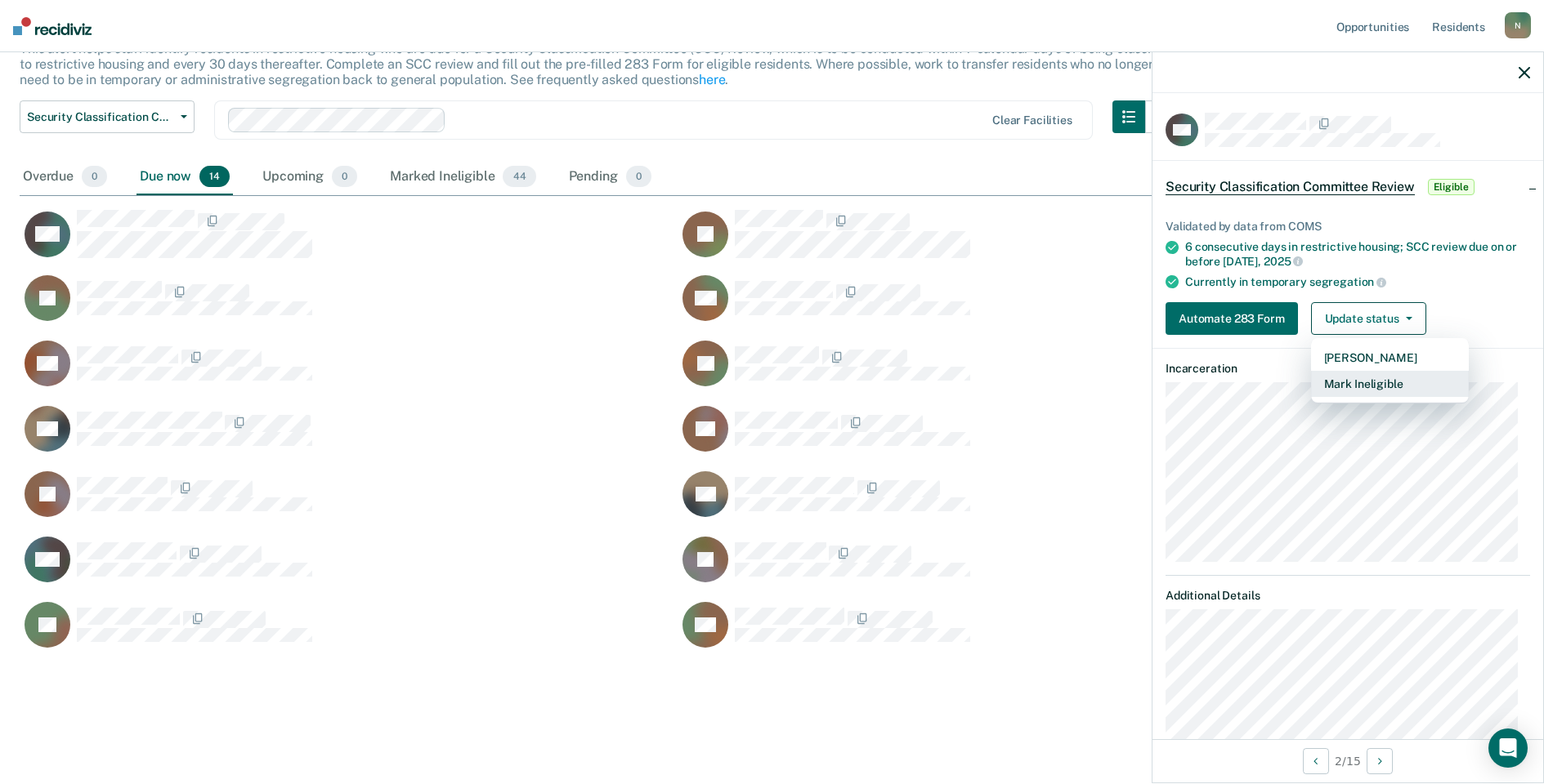
click at [1359, 376] on button "Mark Ineligible" at bounding box center [1390, 384] width 157 height 26
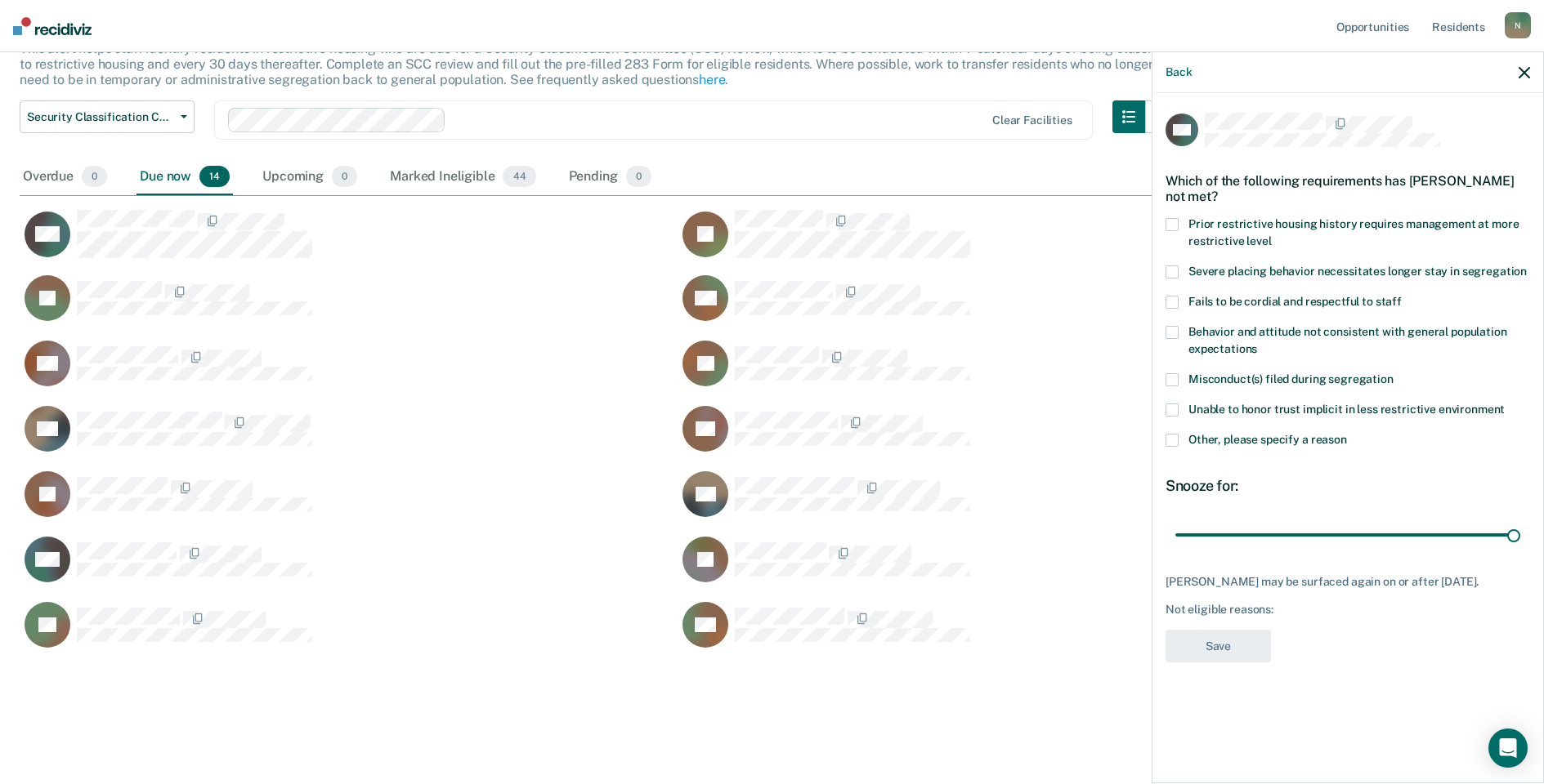
click at [1179, 441] on label "Other, please specify a reason" at bounding box center [1348, 441] width 364 height 17
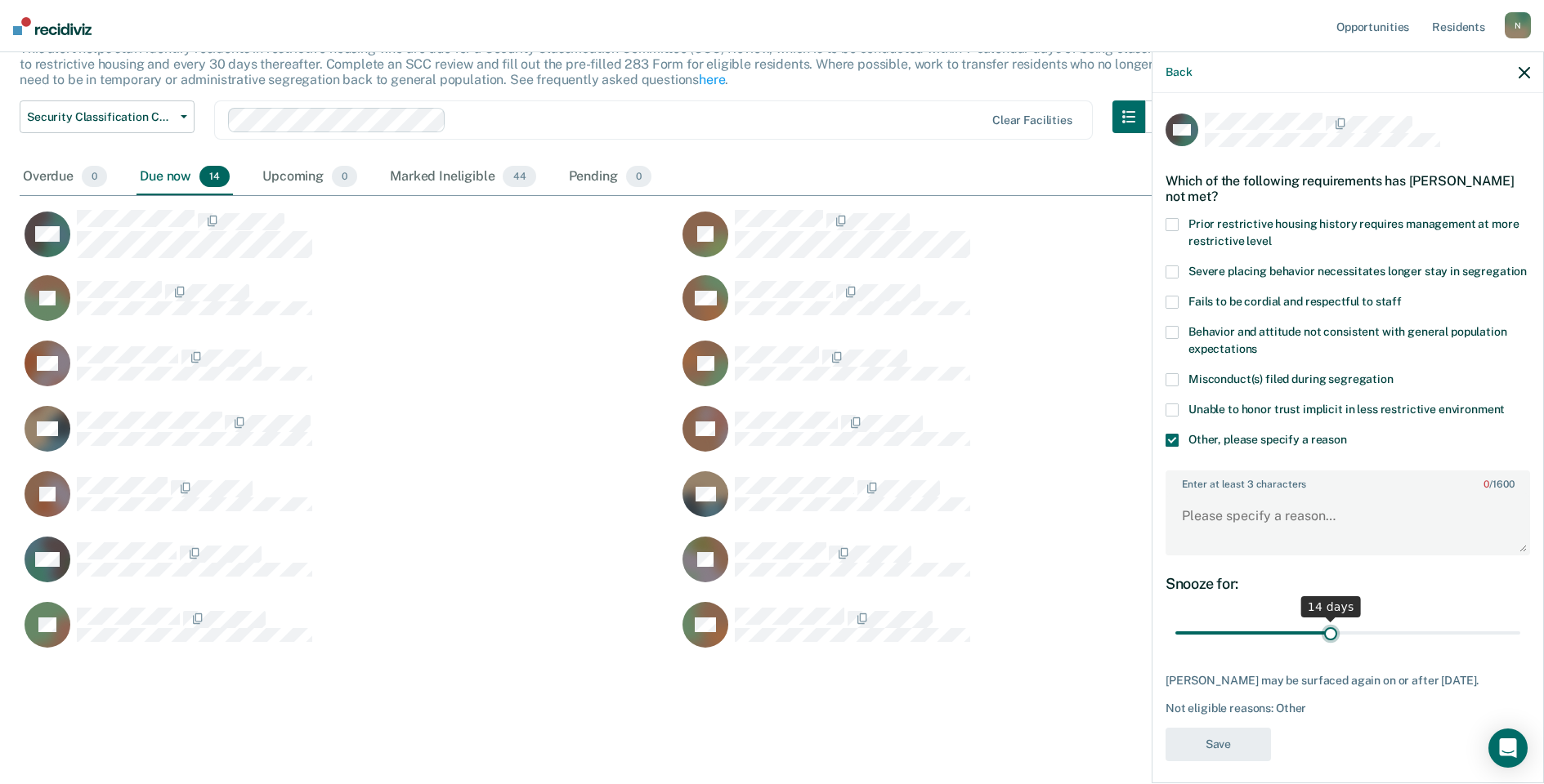
drag, startPoint x: 1497, startPoint y: 651, endPoint x: 1323, endPoint y: 651, distance: 174.0
type input "14"
click at [1323, 647] on input "range" at bounding box center [1348, 634] width 345 height 29
click at [1219, 553] on textarea "Enter at least 3 characters 0 / 1600" at bounding box center [1347, 523] width 361 height 60
click at [1189, 527] on textarea "Enter at least 3 characters 0 / 1600" at bounding box center [1347, 523] width 361 height 60
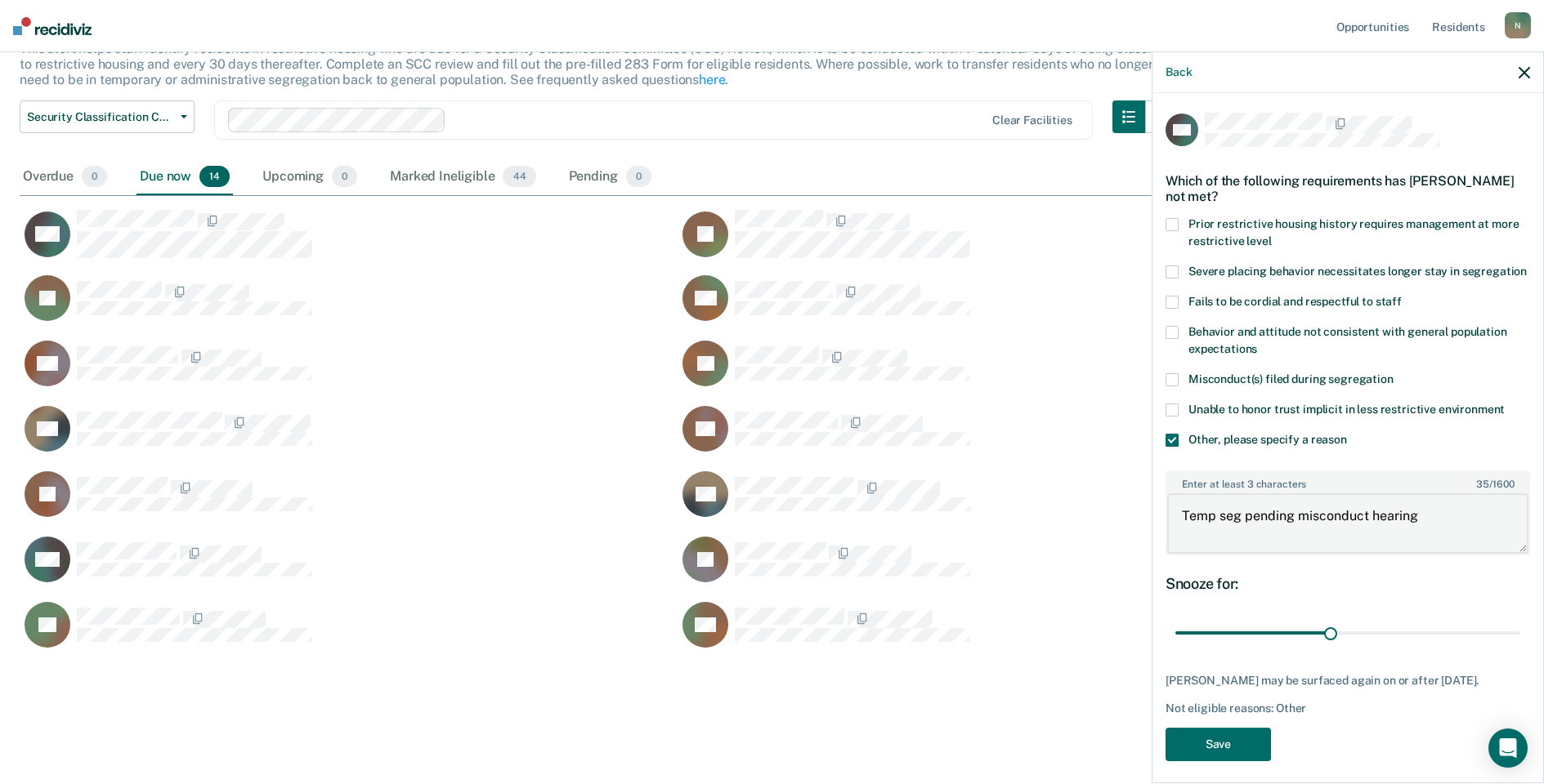
type textarea "Temp seg pending misconduct hearing"
click at [1209, 755] on div "WS Which of the following requirements has [PERSON_NAME] not met? Prior restric…" at bounding box center [1348, 441] width 364 height 658
click at [1211, 761] on button "Save" at bounding box center [1218, 744] width 105 height 34
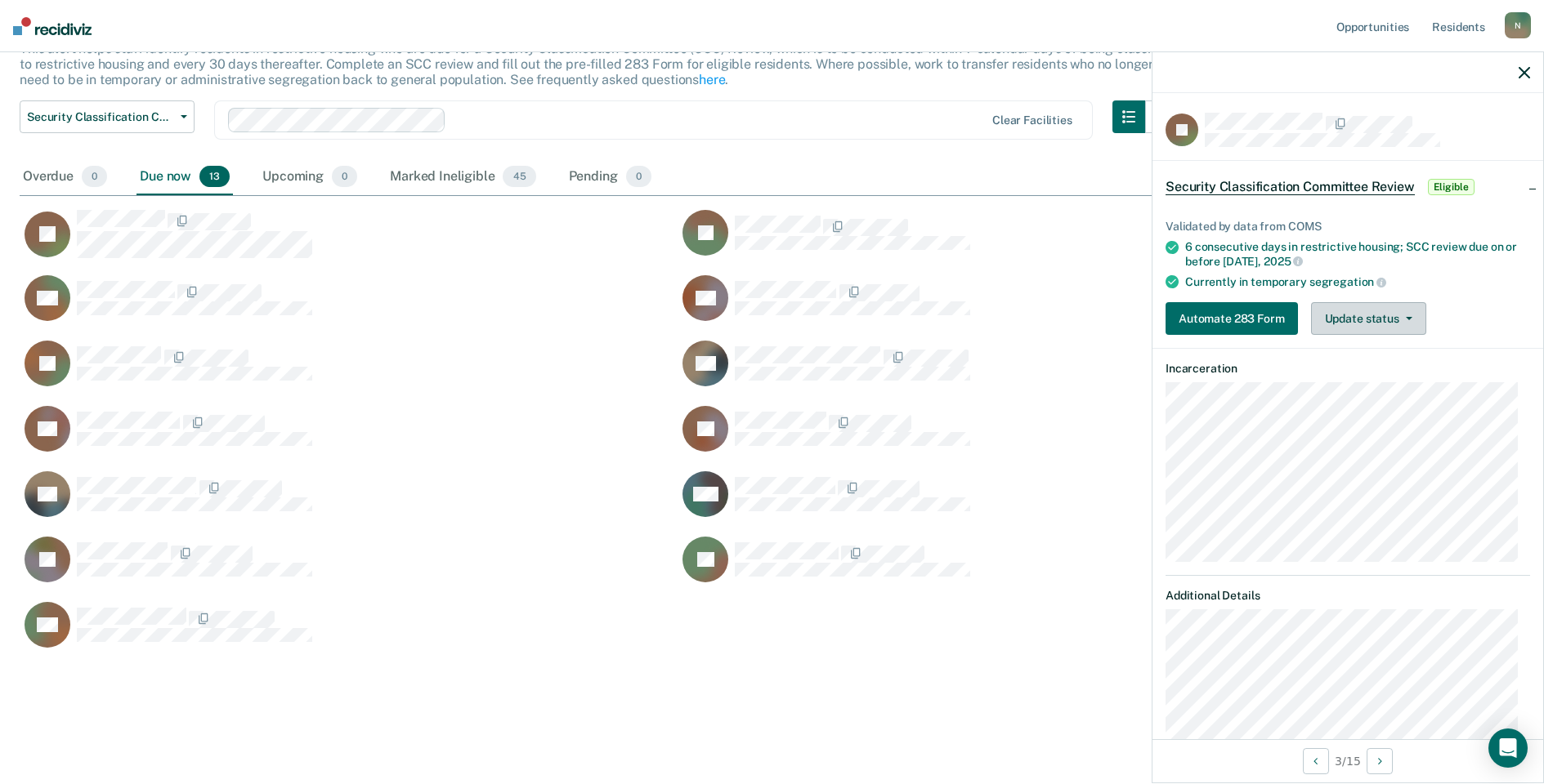
click at [1342, 311] on button "Update status" at bounding box center [1369, 318] width 115 height 33
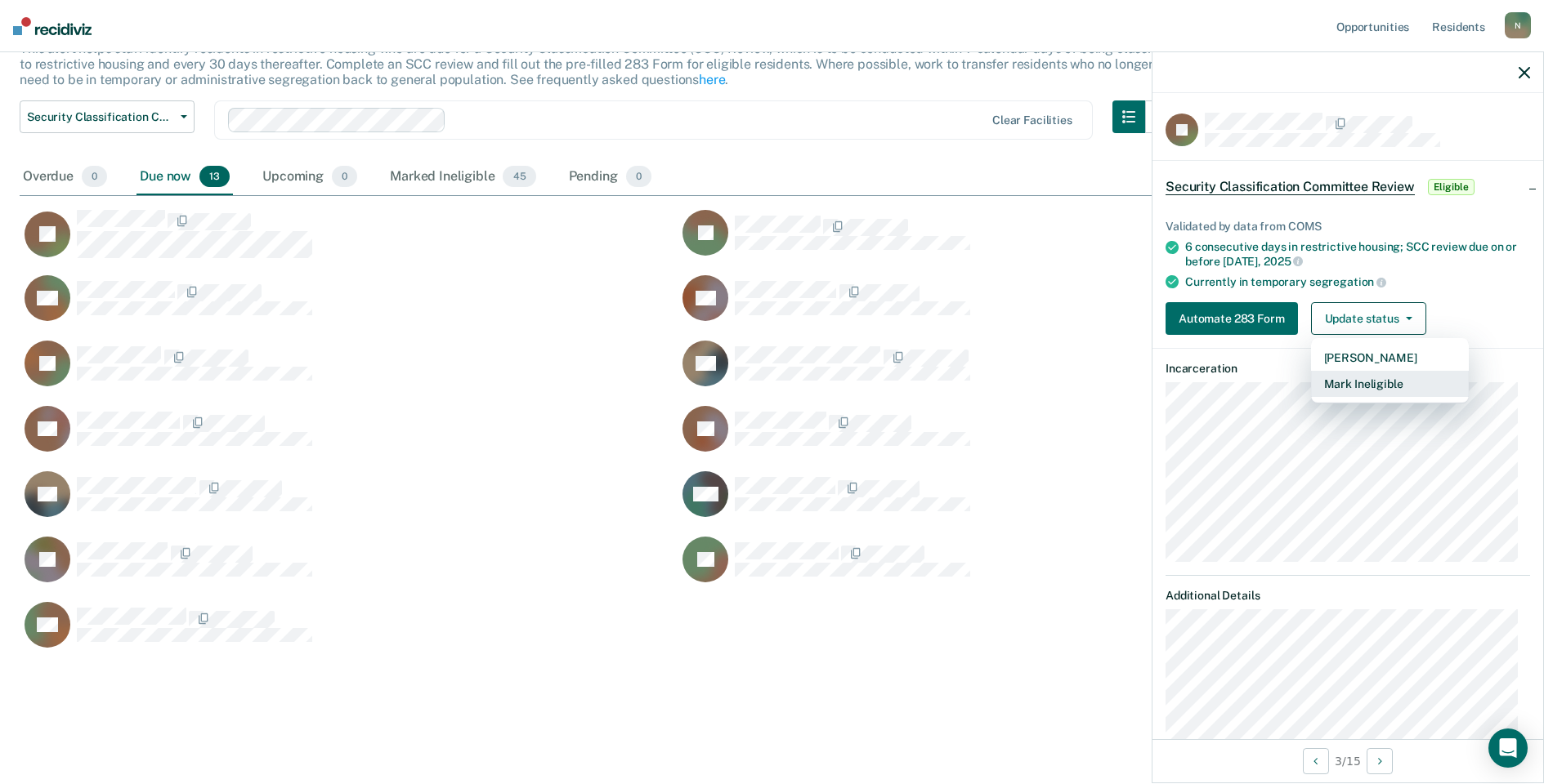
click at [1371, 381] on button "Mark Ineligible" at bounding box center [1390, 384] width 157 height 26
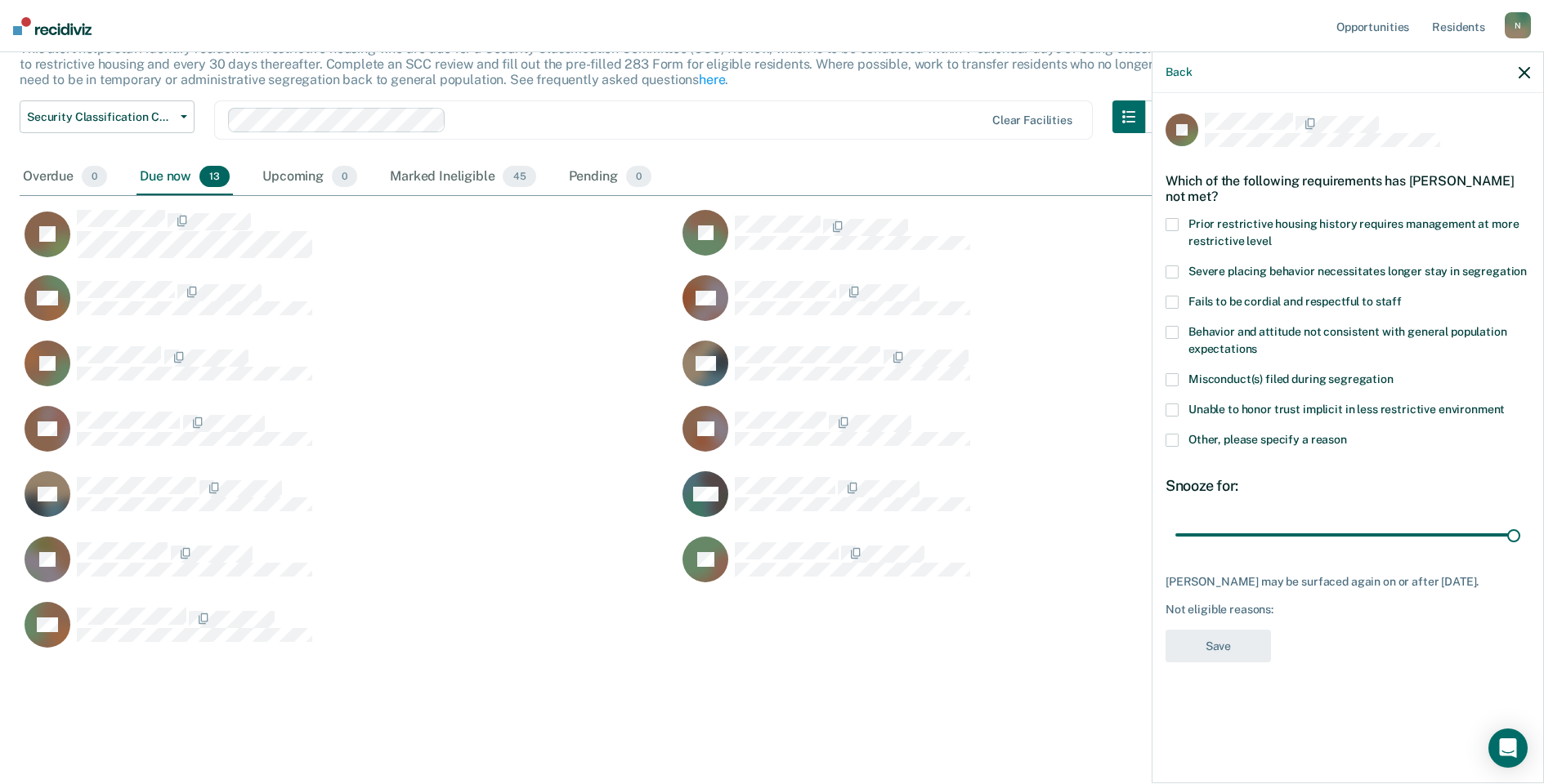
click at [1181, 441] on label "Other, please specify a reason" at bounding box center [1348, 441] width 364 height 17
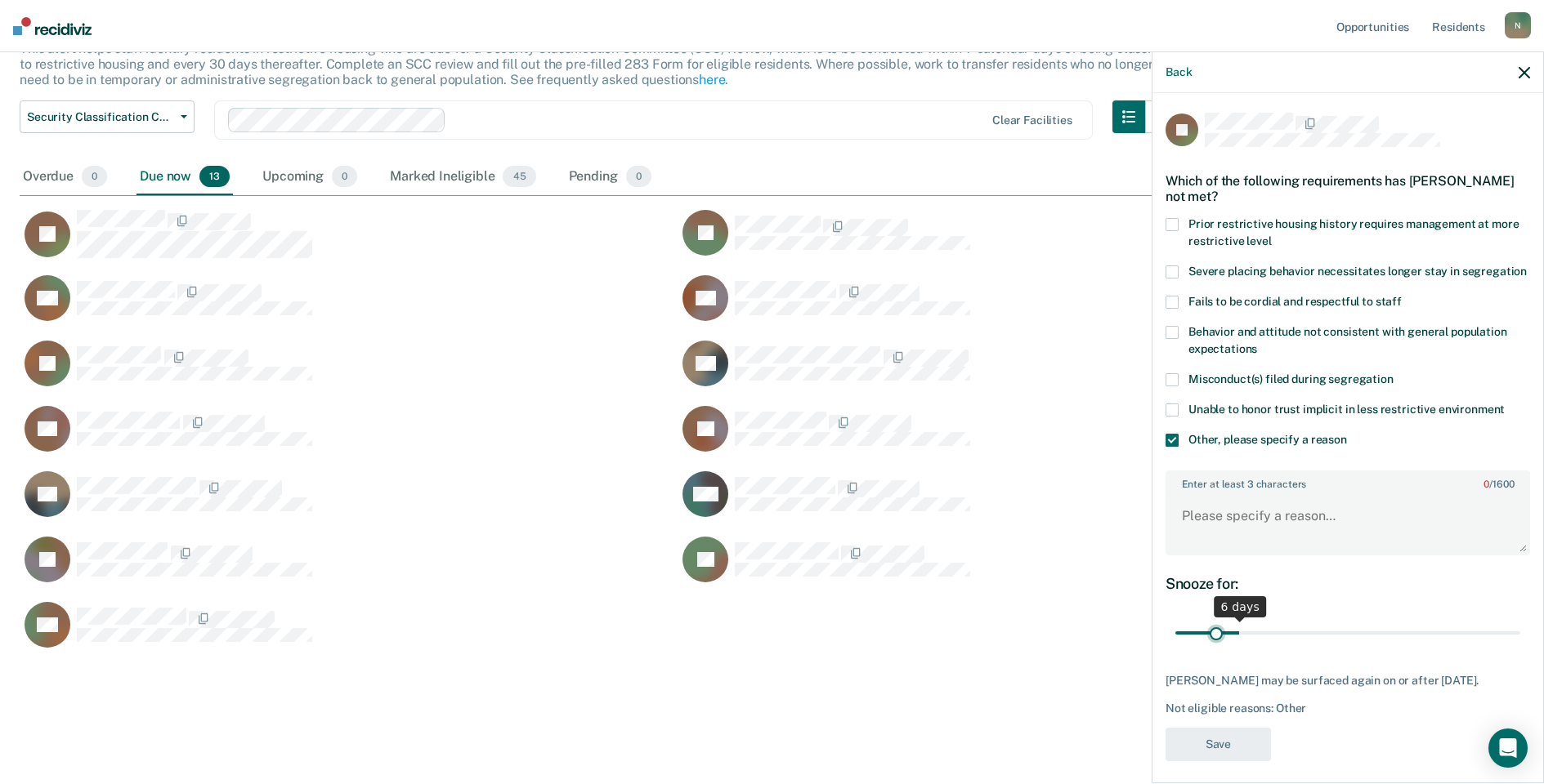
drag, startPoint x: 1499, startPoint y: 645, endPoint x: 1217, endPoint y: 651, distance: 282.1
type input "4"
click at [1217, 647] on input "range" at bounding box center [1348, 634] width 345 height 29
click at [1202, 531] on textarea "Enter at least 3 characters 0 / 1600" at bounding box center [1347, 523] width 361 height 60
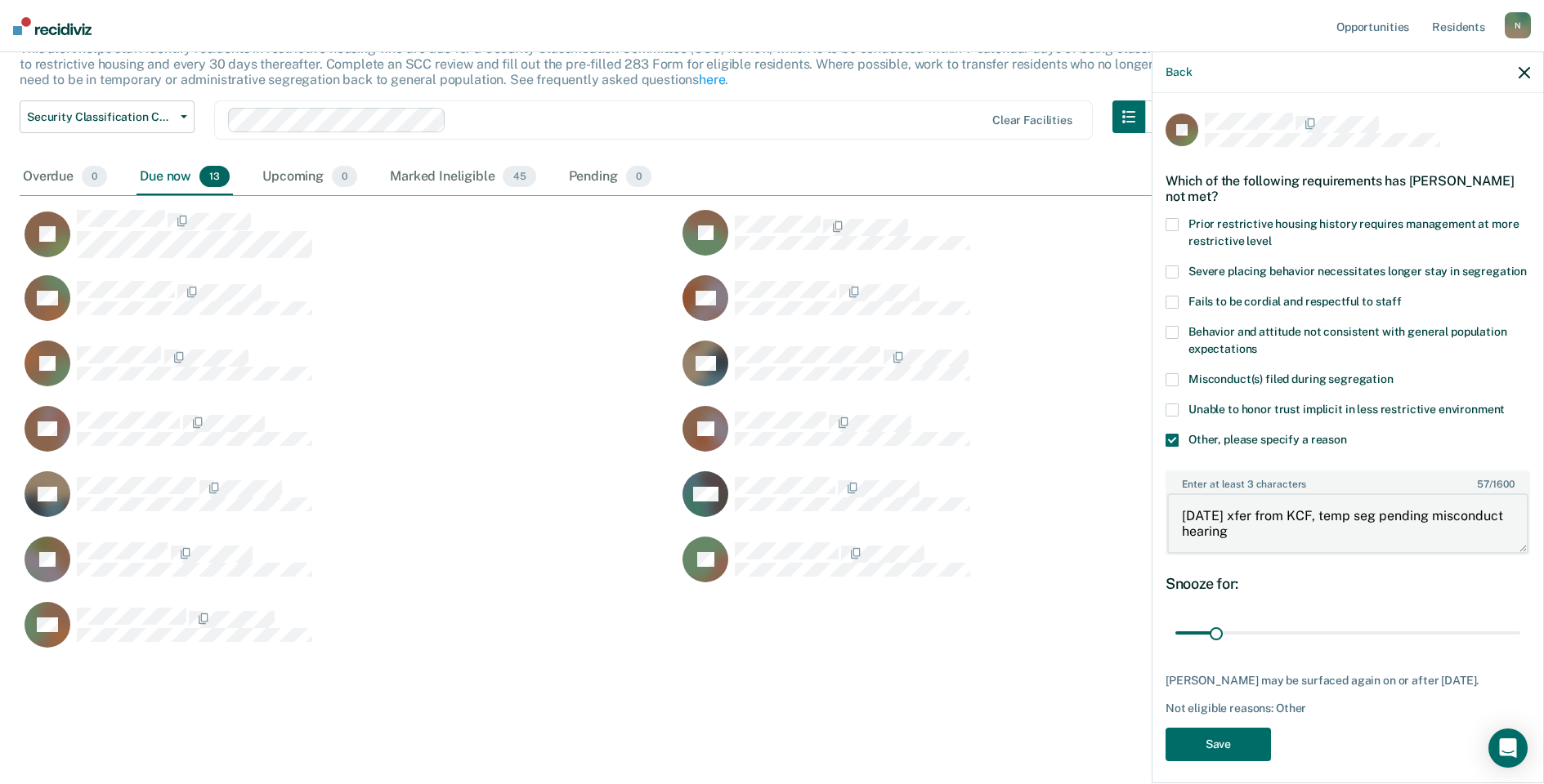
type textarea "[DATE] xfer from KCF, temp seg pending misconduct hearing"
click at [1224, 783] on div "Back JS Which of the following requirements has [PERSON_NAME] not met? Prior re…" at bounding box center [1348, 417] width 392 height 732
click at [1234, 761] on button "Save" at bounding box center [1218, 744] width 105 height 34
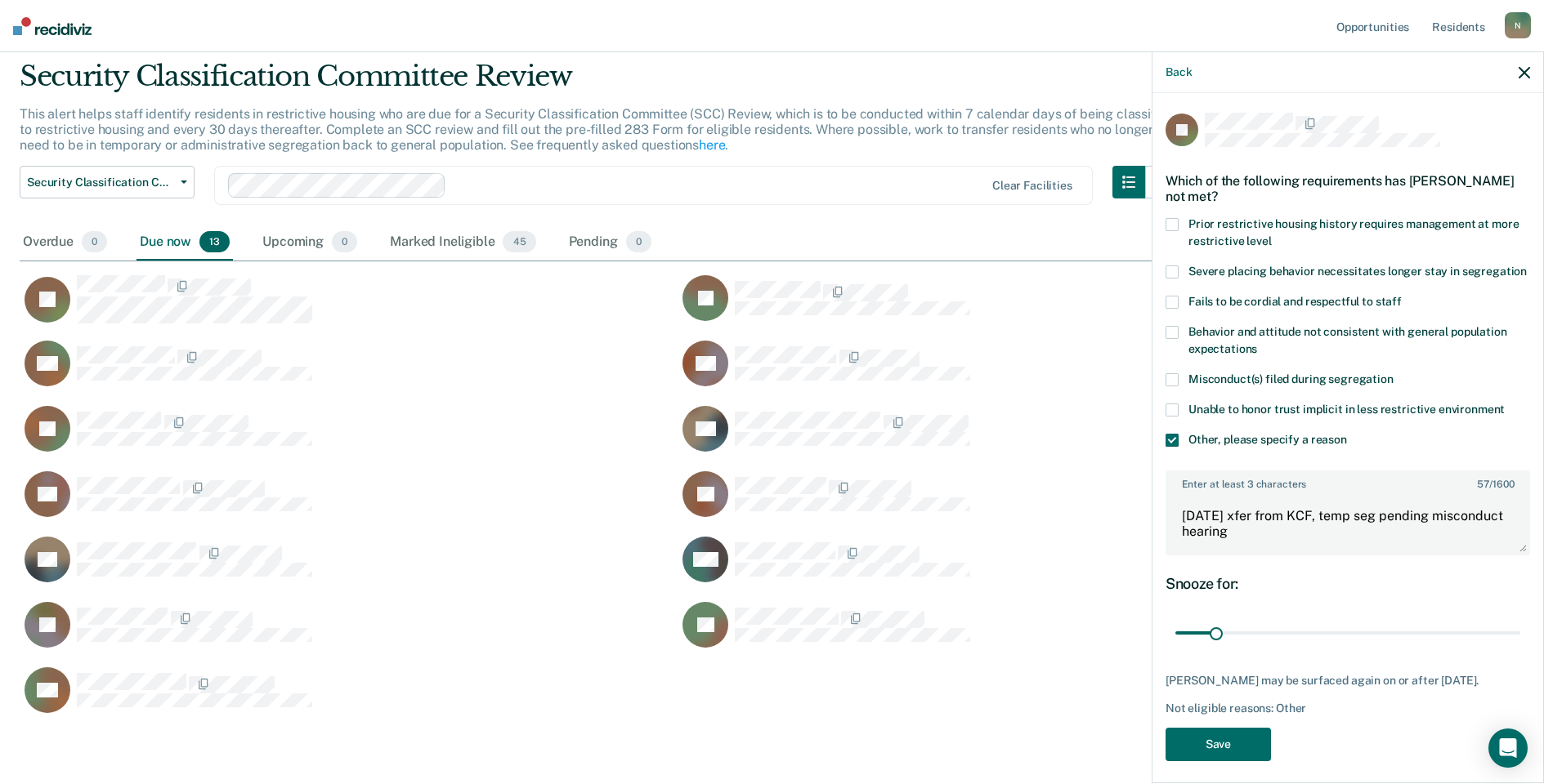
scroll to position [590, 1493]
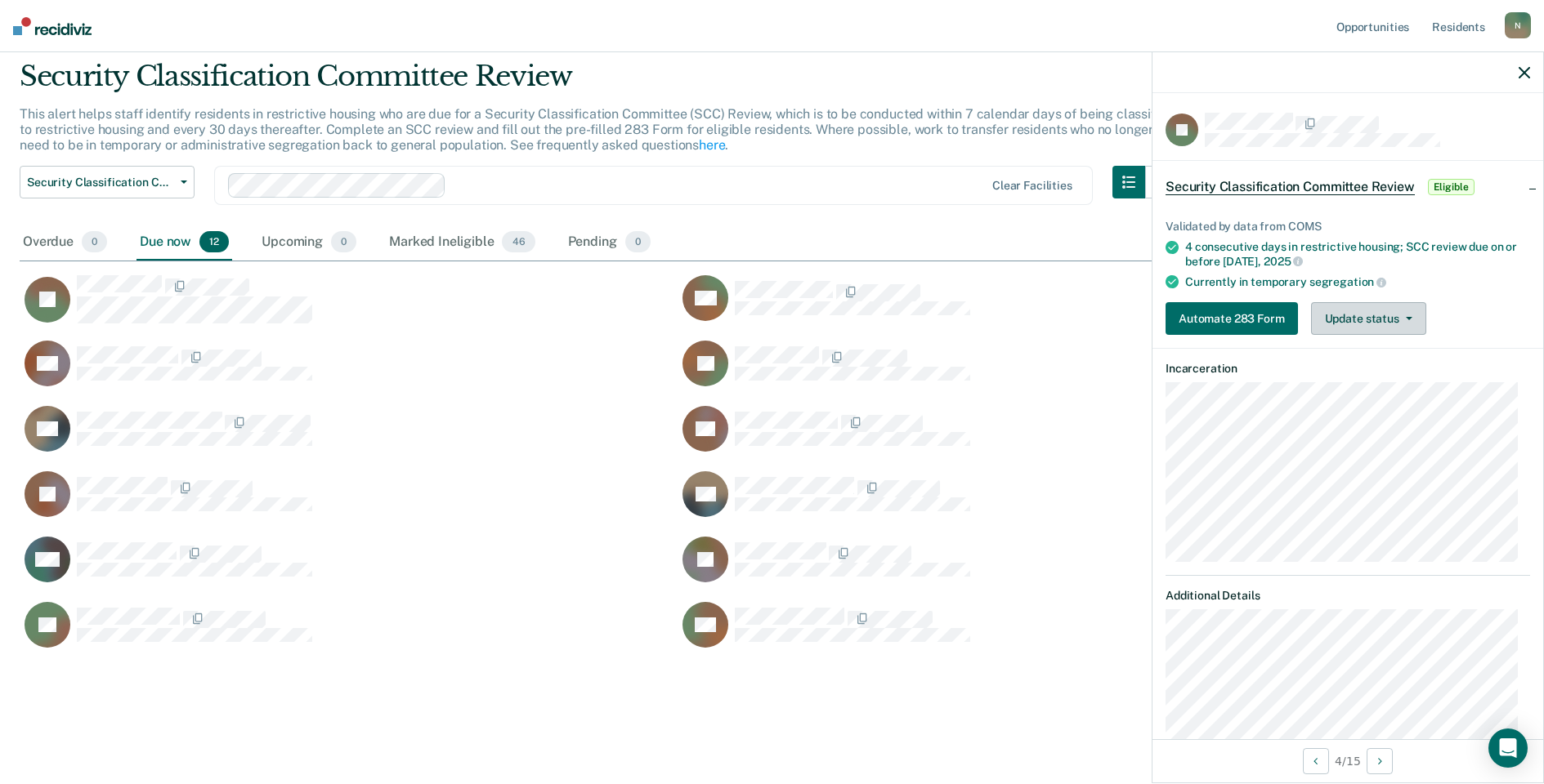
click at [1353, 321] on button "Update status" at bounding box center [1369, 318] width 115 height 33
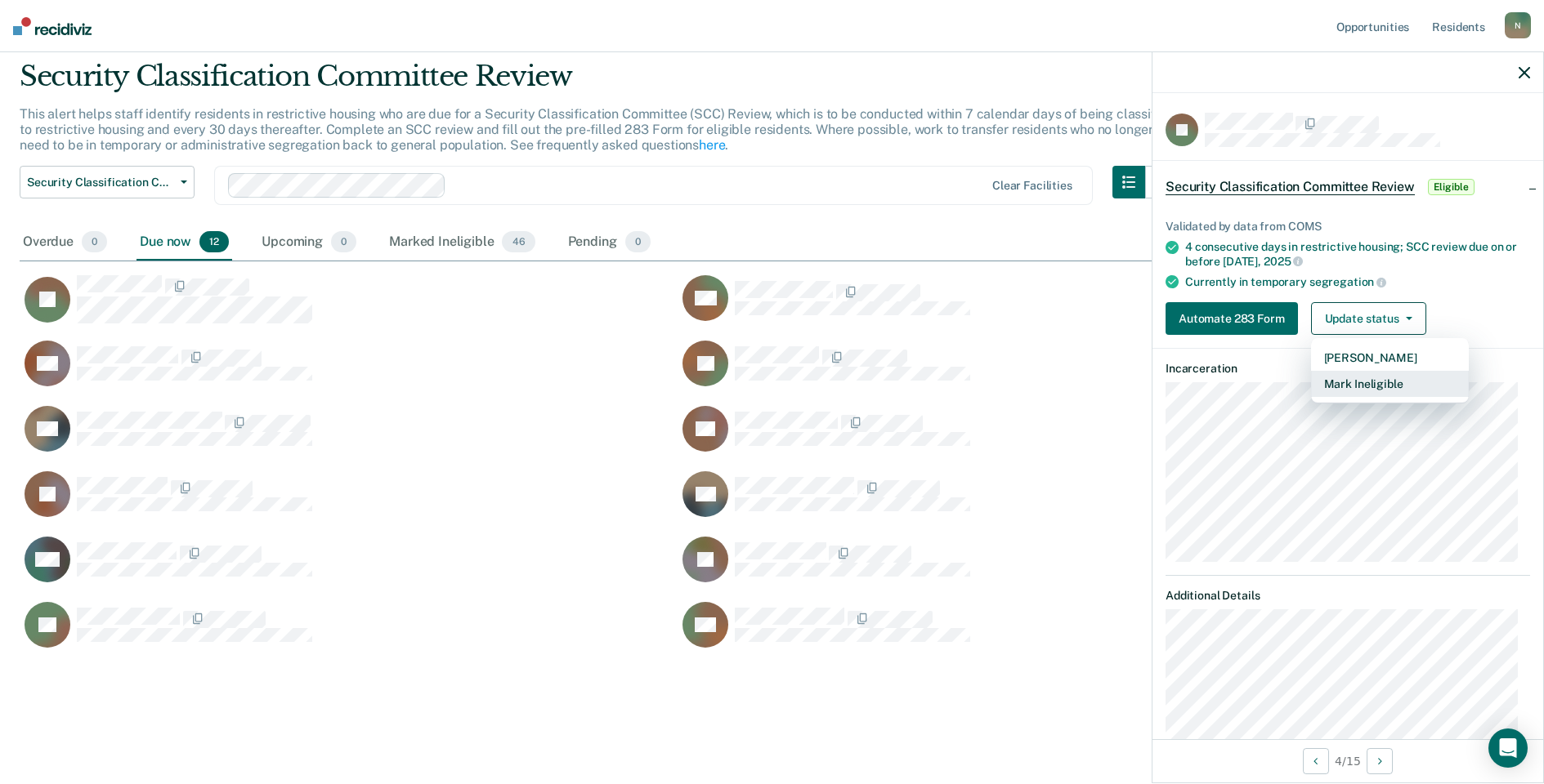
click at [1371, 380] on button "Mark Ineligible" at bounding box center [1390, 384] width 157 height 26
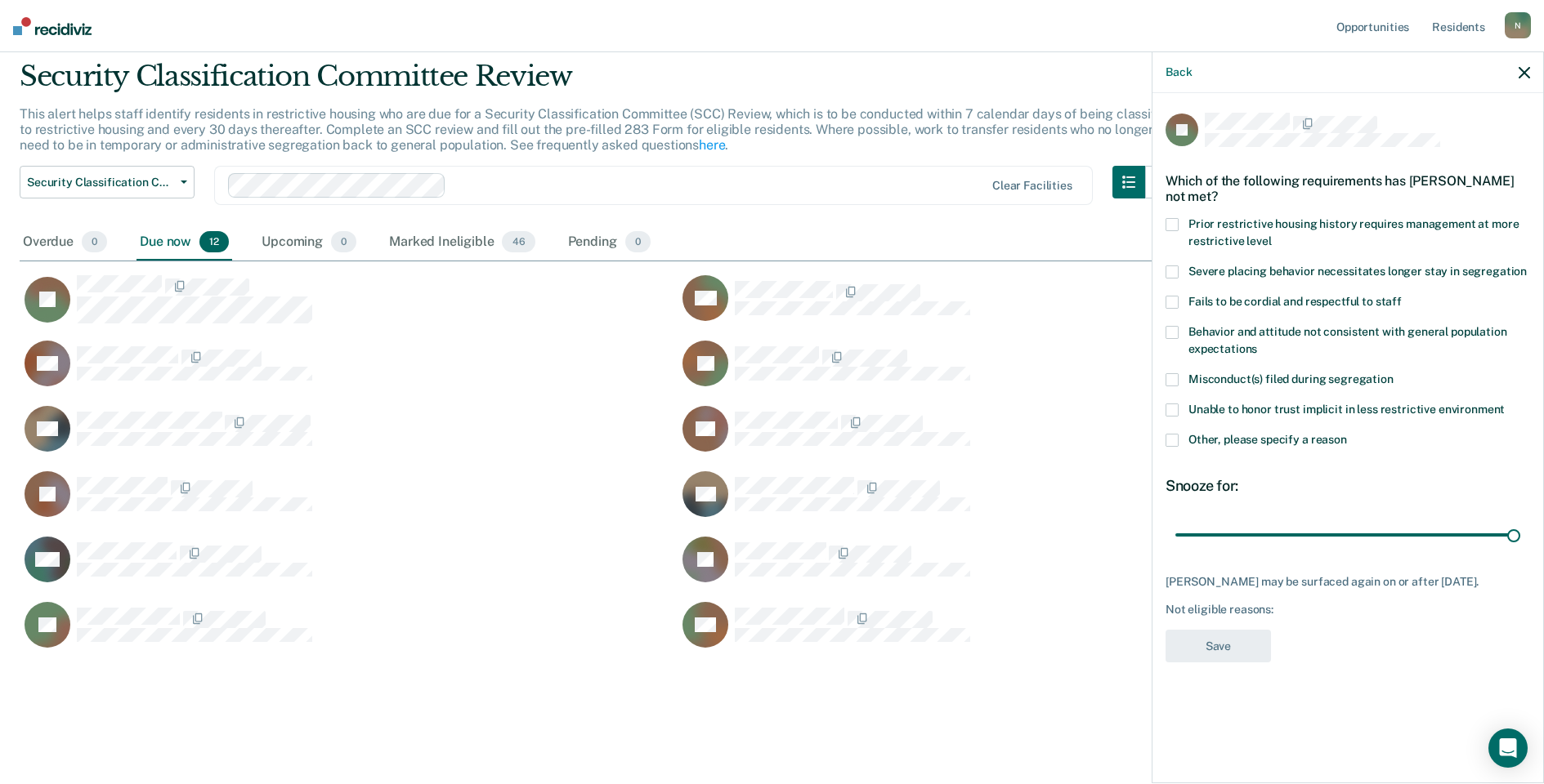
click at [1172, 437] on span at bounding box center [1172, 440] width 13 height 13
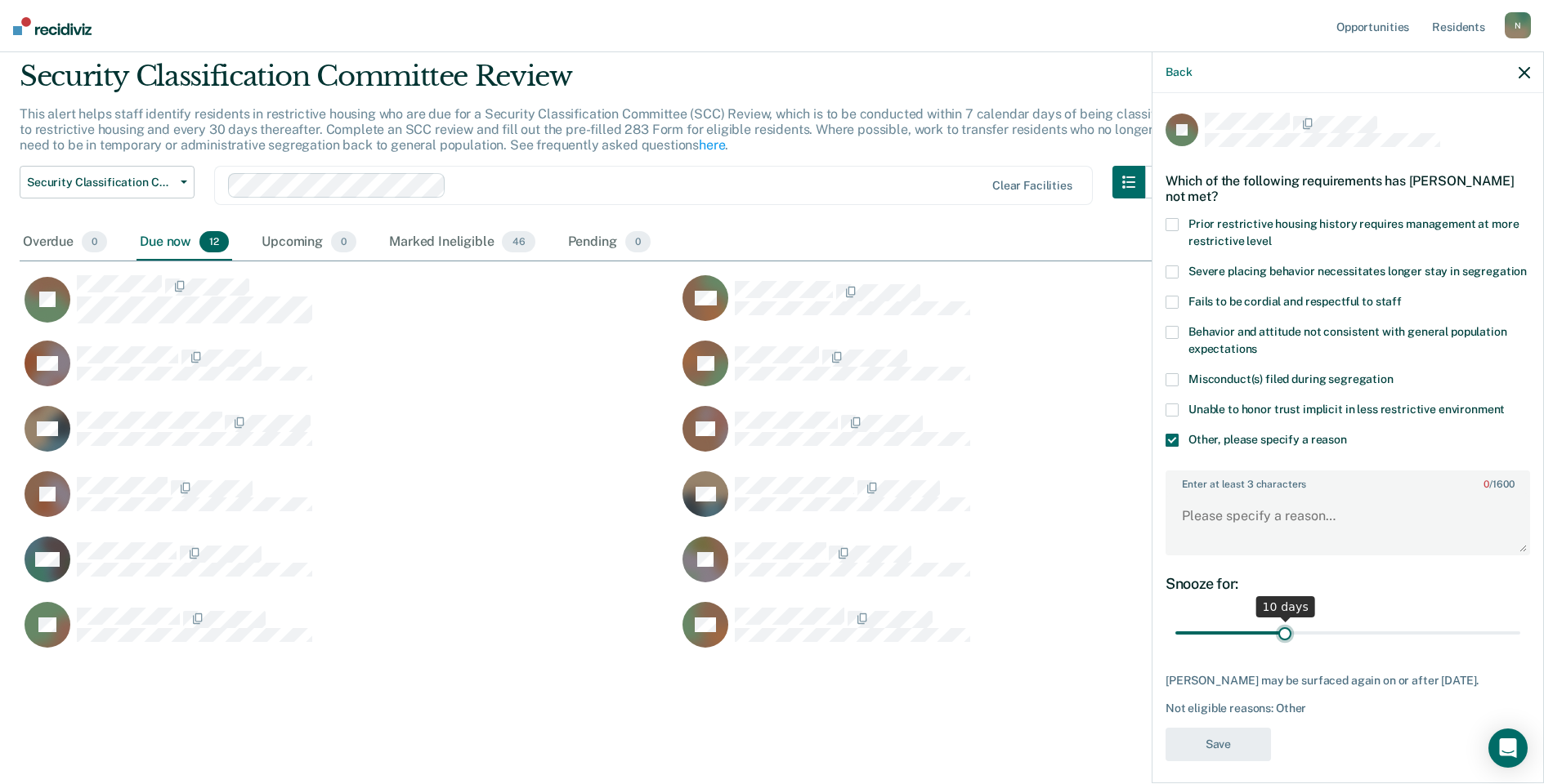
drag, startPoint x: 1501, startPoint y: 651, endPoint x: 1285, endPoint y: 659, distance: 216.1
type input "10"
click at [1285, 647] on input "range" at bounding box center [1348, 634] width 345 height 29
click at [1209, 540] on textarea "Enter at least 3 characters 0 / 1600" at bounding box center [1347, 523] width 361 height 60
type textarea "t"
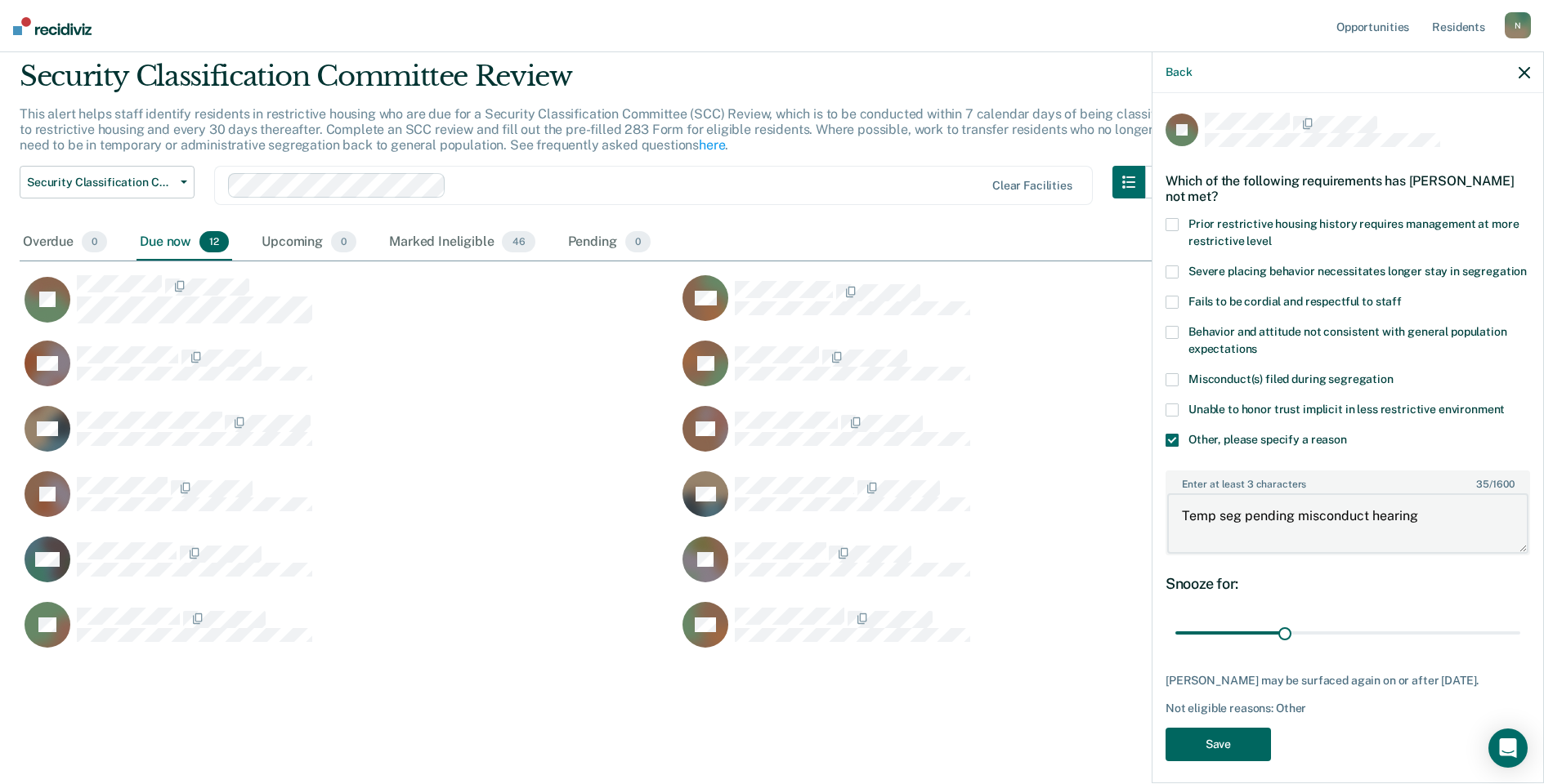
type textarea "Temp seg pending misconduct hearing"
click at [1223, 745] on button "Save" at bounding box center [1218, 744] width 105 height 34
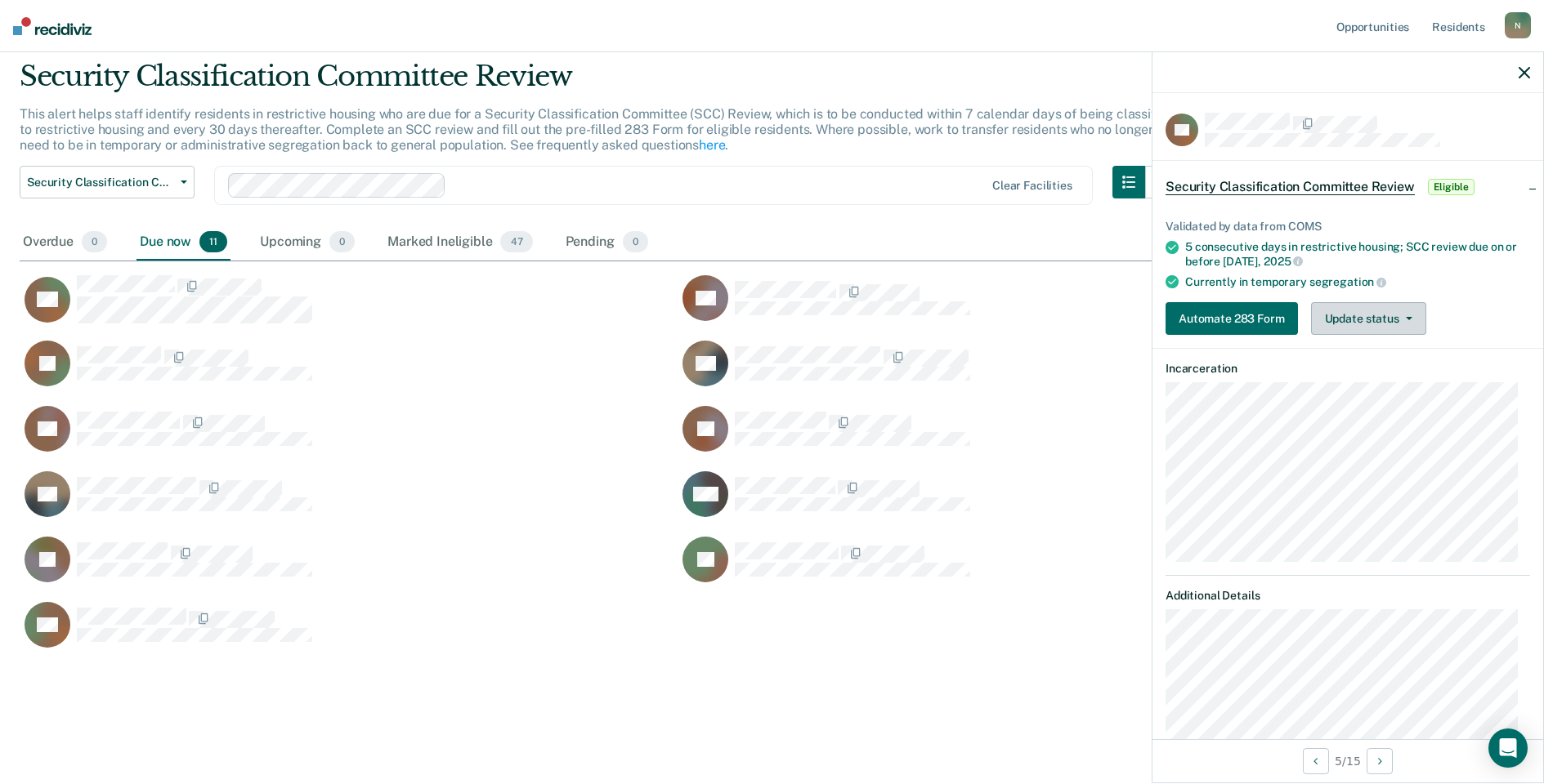
click at [1400, 323] on button "Update status" at bounding box center [1369, 318] width 115 height 33
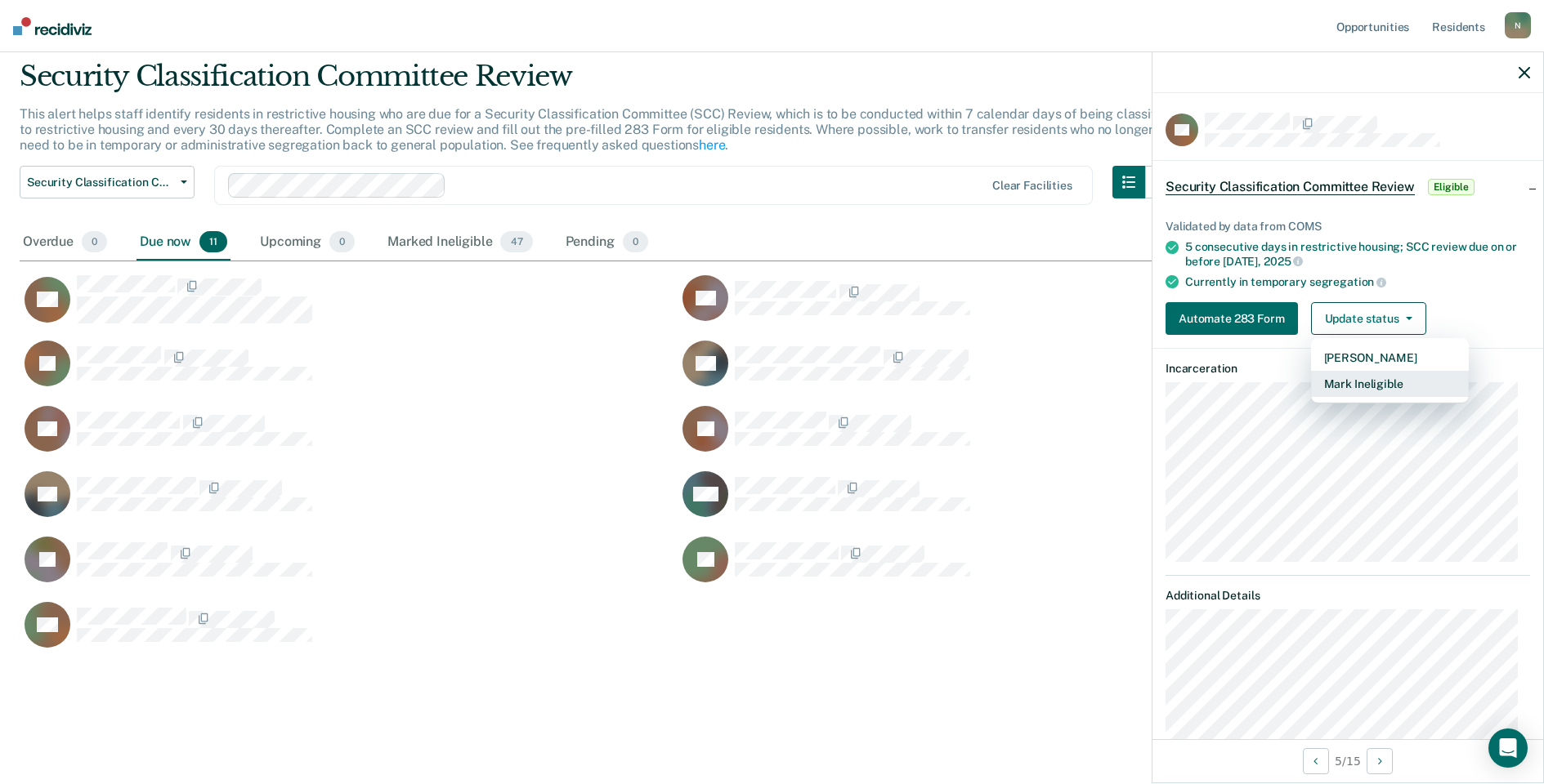
click at [1392, 383] on button "Mark Ineligible" at bounding box center [1390, 384] width 157 height 26
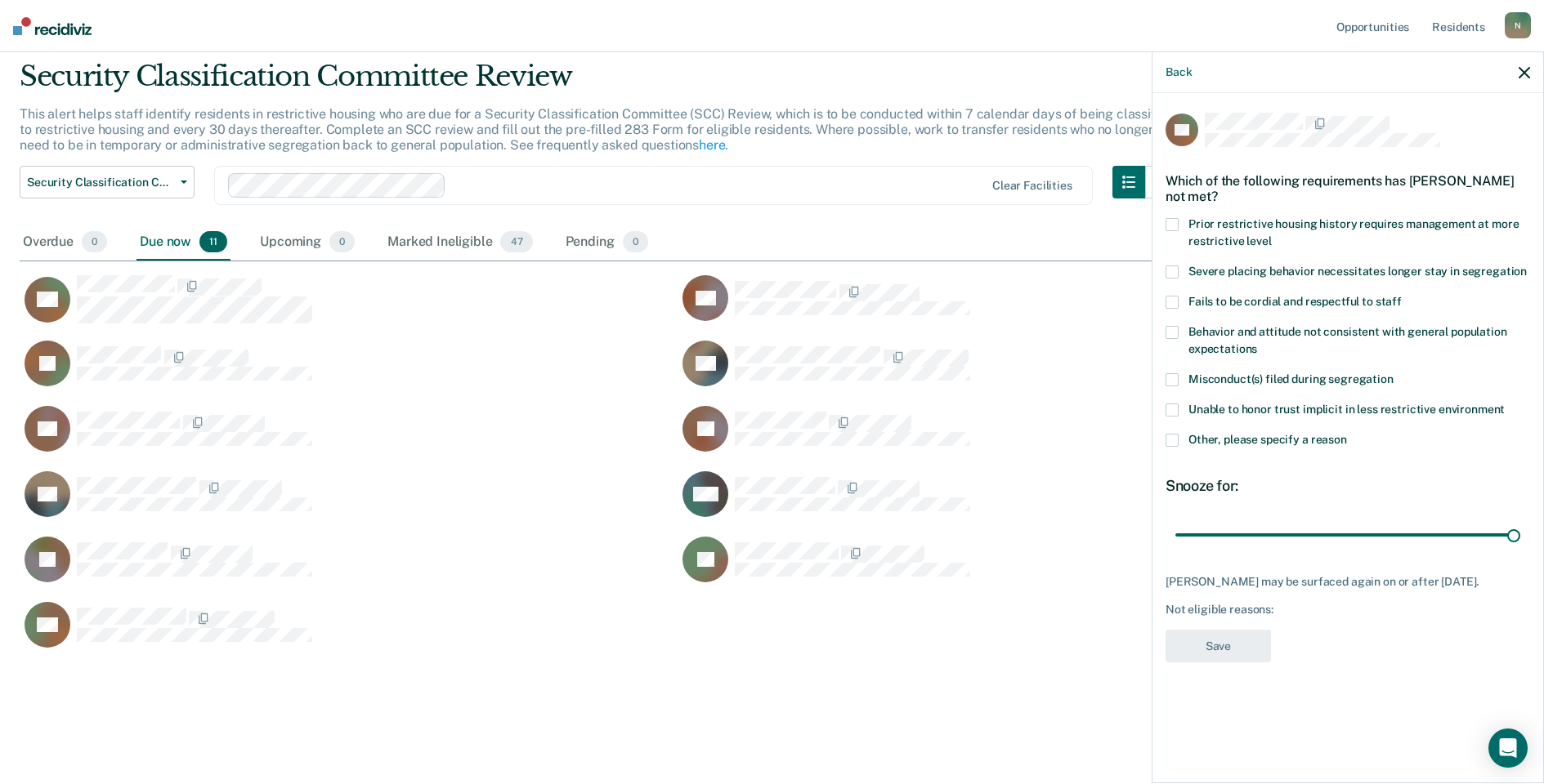
click at [1327, 439] on span "Other, please specify a reason" at bounding box center [1268, 439] width 158 height 13
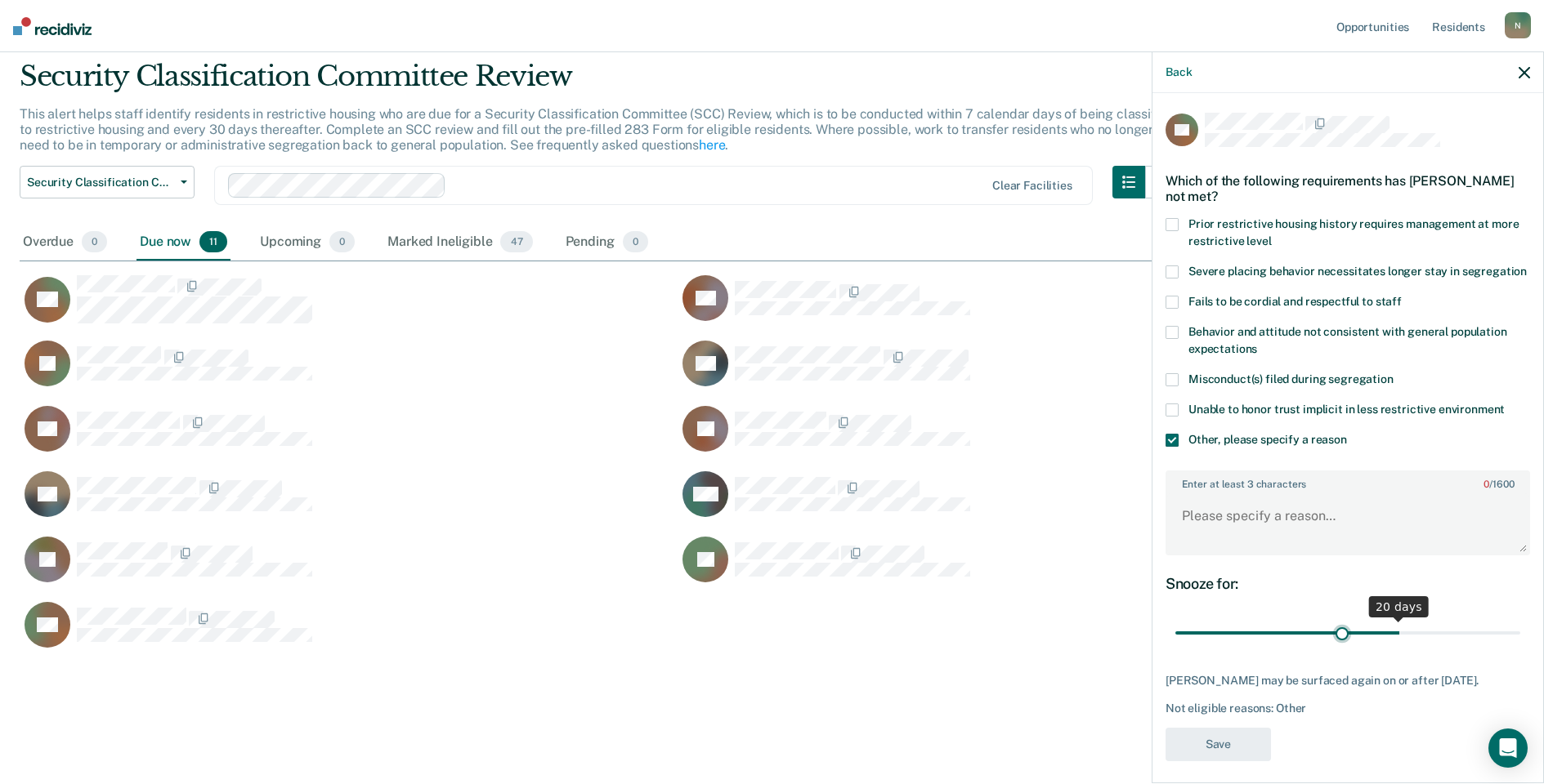
drag, startPoint x: 1499, startPoint y: 643, endPoint x: 1339, endPoint y: 650, distance: 160.2
type input "15"
click at [1339, 647] on input "range" at bounding box center [1348, 634] width 345 height 29
click at [1220, 534] on textarea "Enter at least 3 characters 0 / 1600" at bounding box center [1347, 523] width 361 height 60
type textarea "Temp seg pending misconduct hearing"
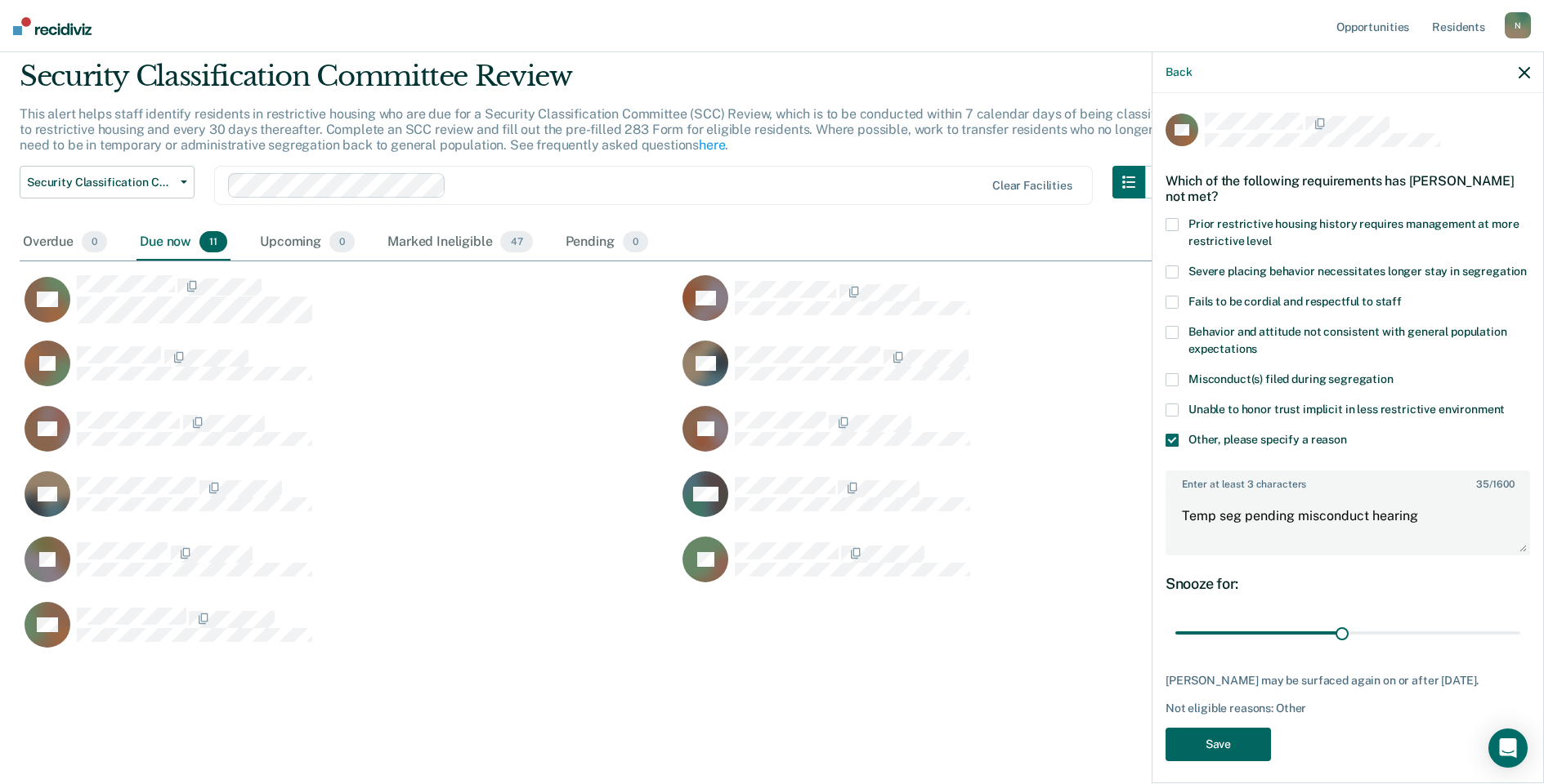
click at [1246, 761] on button "Save" at bounding box center [1218, 744] width 105 height 34
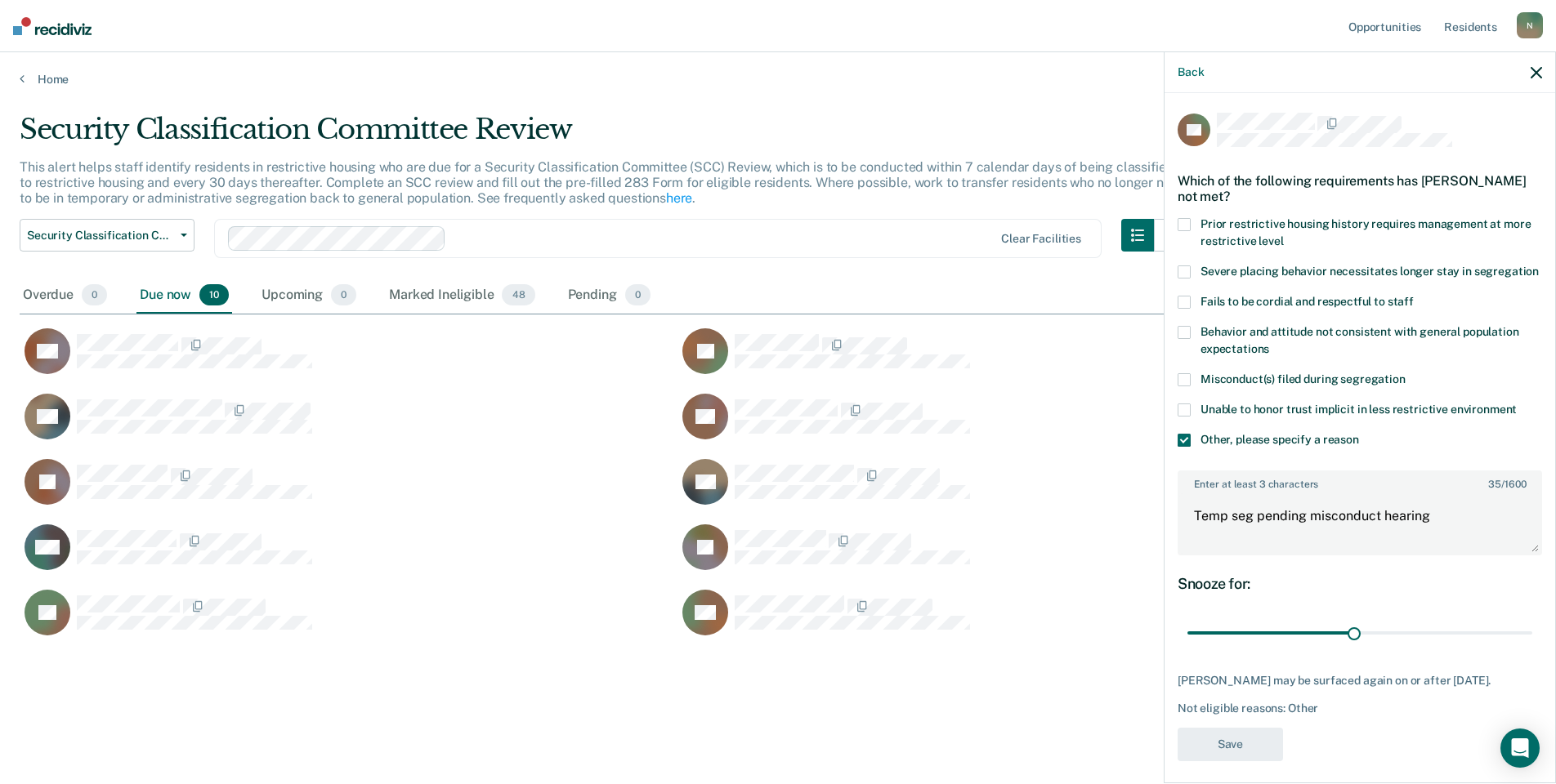
scroll to position [13, 13]
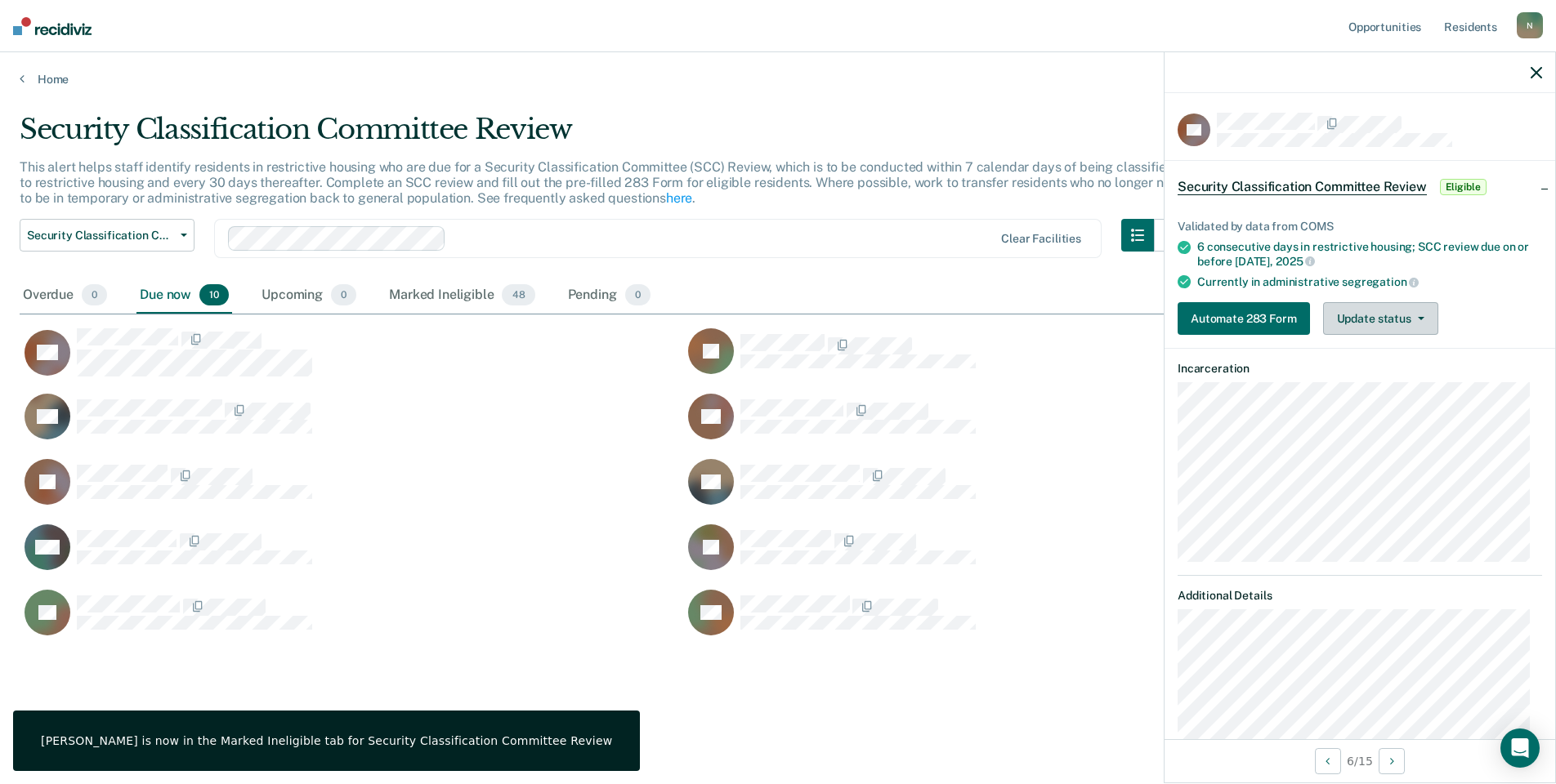
click at [1368, 330] on button "Update status" at bounding box center [1381, 318] width 115 height 33
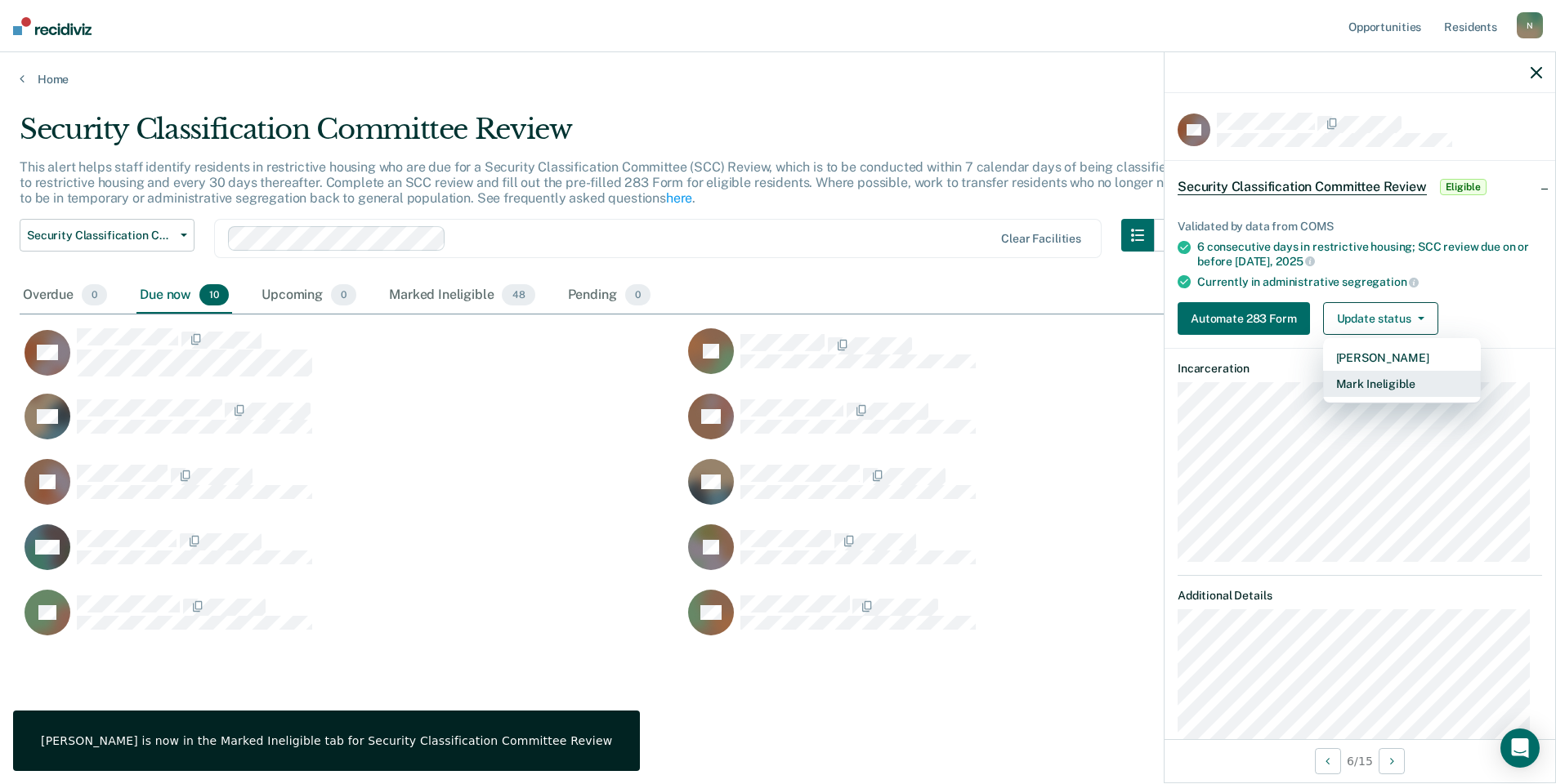
click at [1390, 381] on button "Mark Ineligible" at bounding box center [1401, 384] width 157 height 26
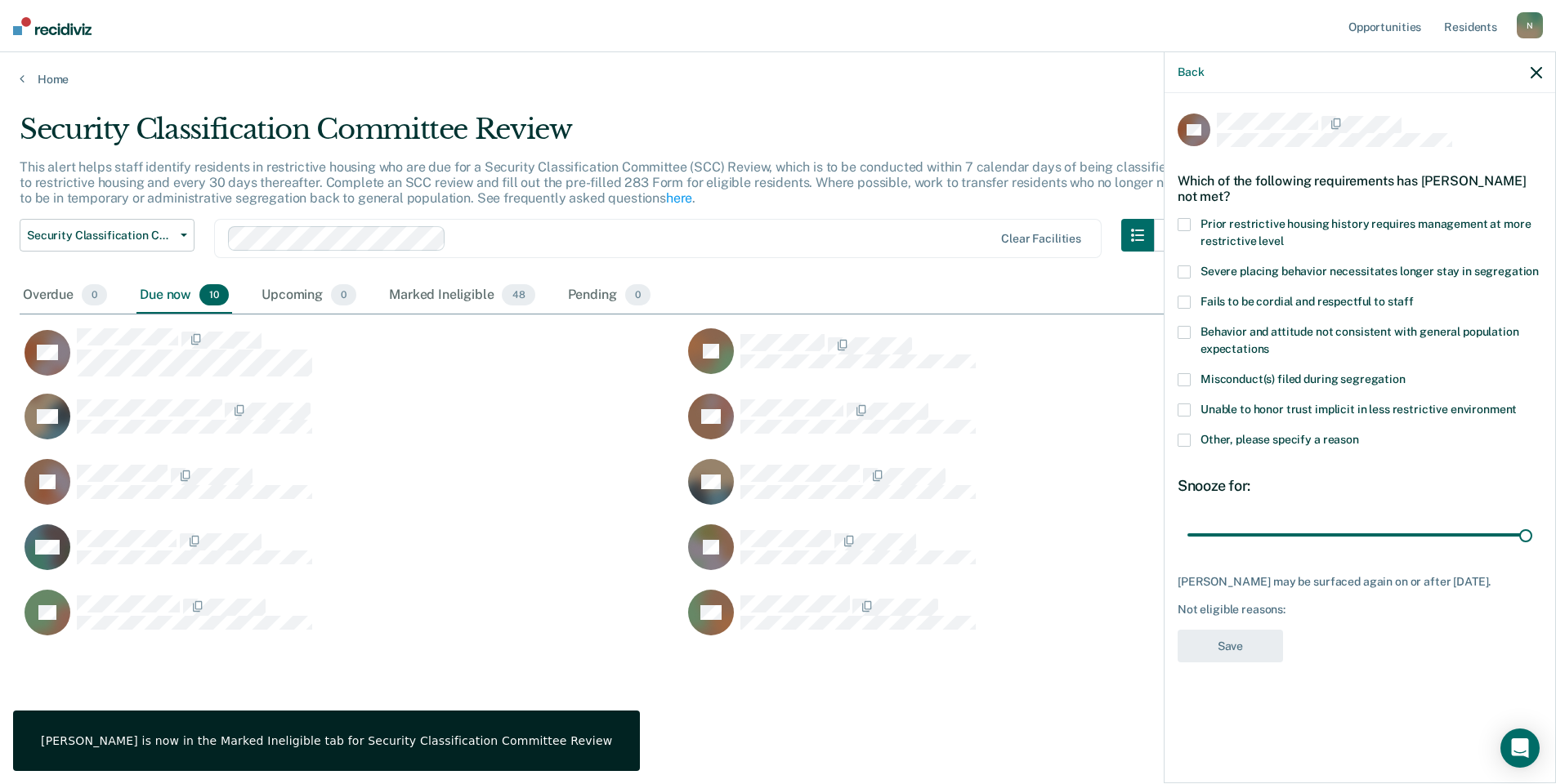
click at [1190, 439] on span at bounding box center [1184, 440] width 13 height 13
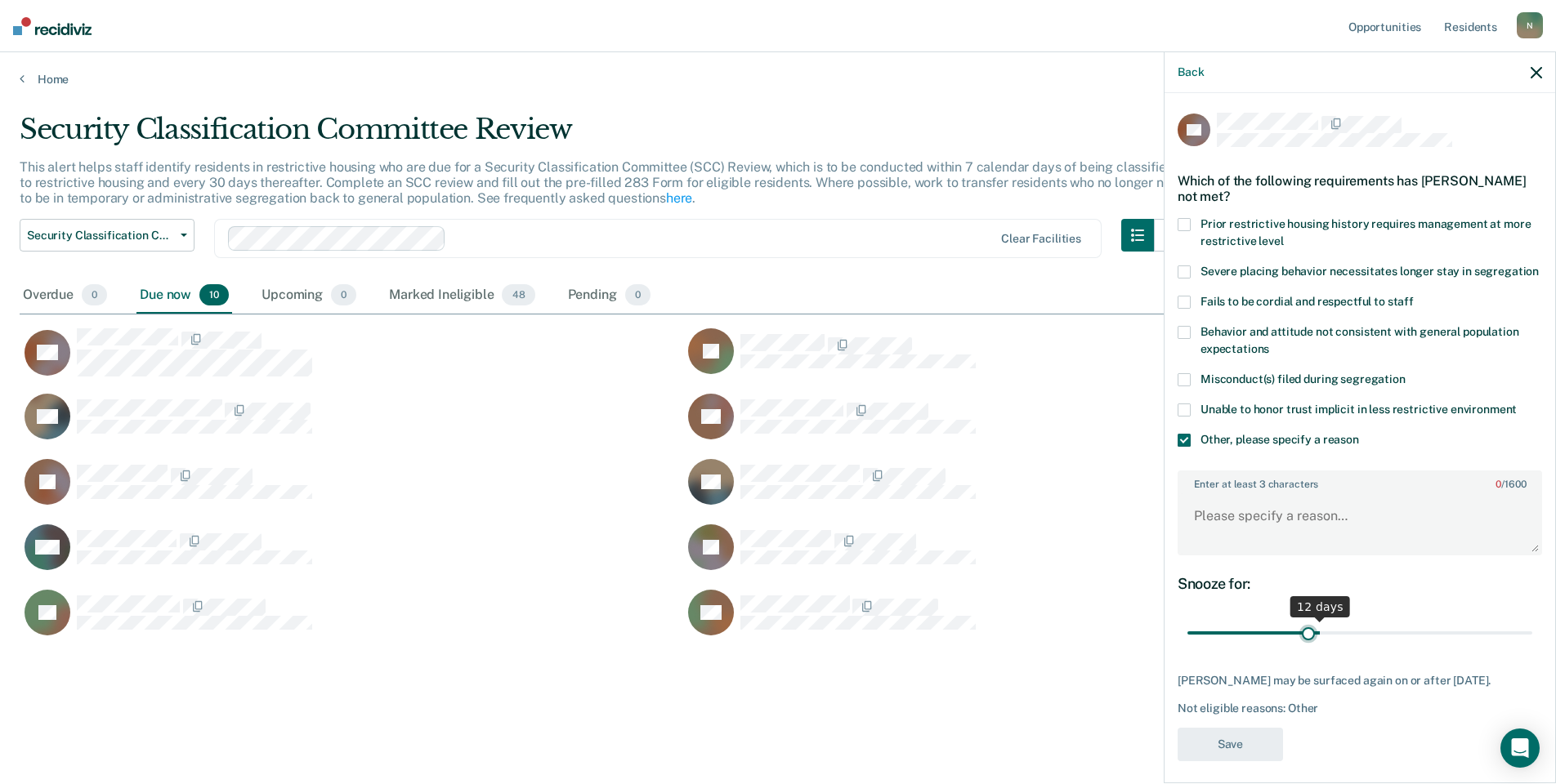
drag, startPoint x: 1513, startPoint y: 647, endPoint x: 1304, endPoint y: 651, distance: 209.0
type input "11"
click at [1304, 647] on input "range" at bounding box center [1360, 634] width 345 height 29
click at [1234, 539] on textarea "Enter at least 3 characters 0 / 1600" at bounding box center [1360, 523] width 362 height 60
type textarea "Temp seg pending fighting misconduct hearing"
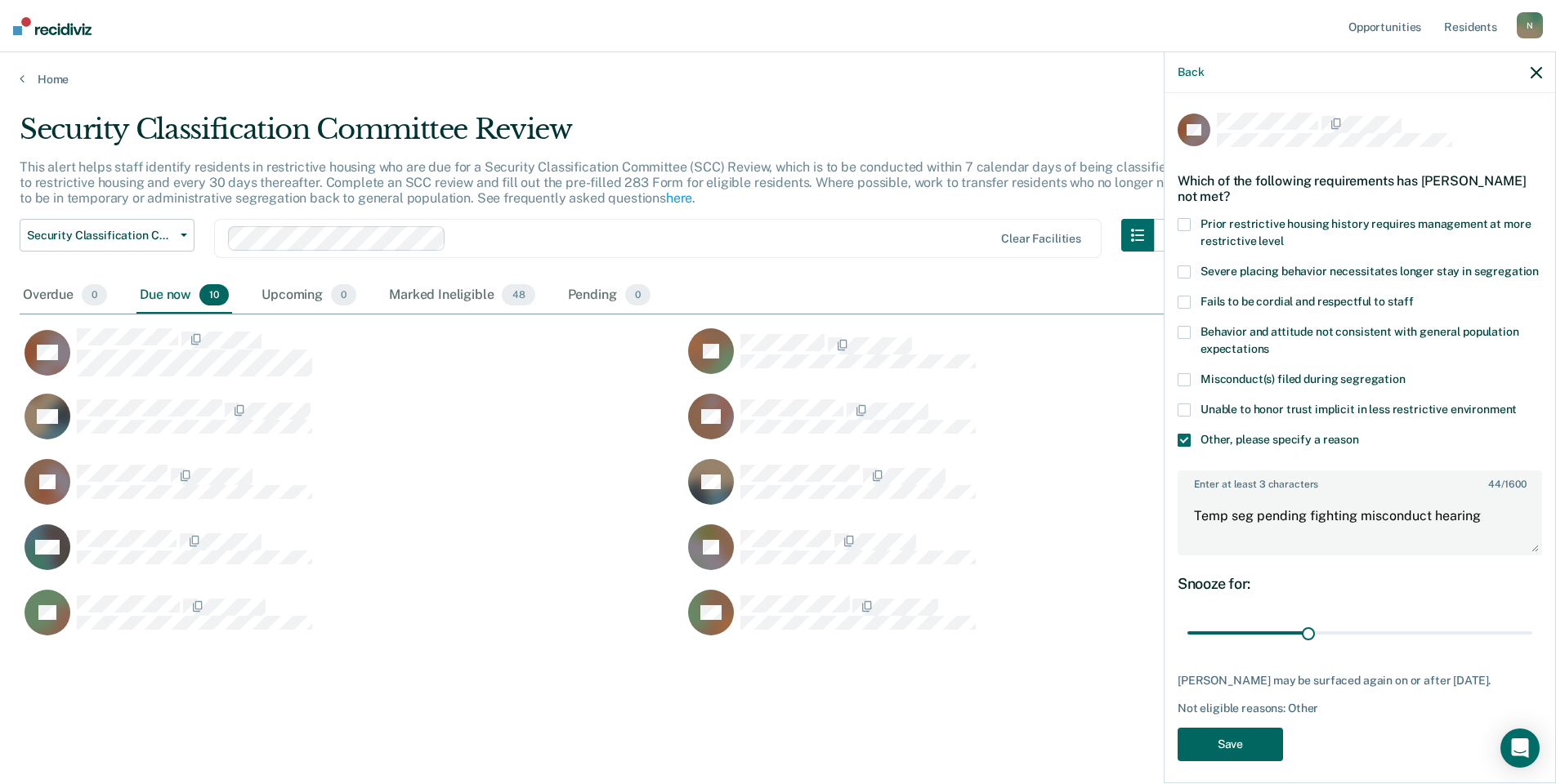
click at [1209, 761] on button "Save" at bounding box center [1230, 744] width 105 height 34
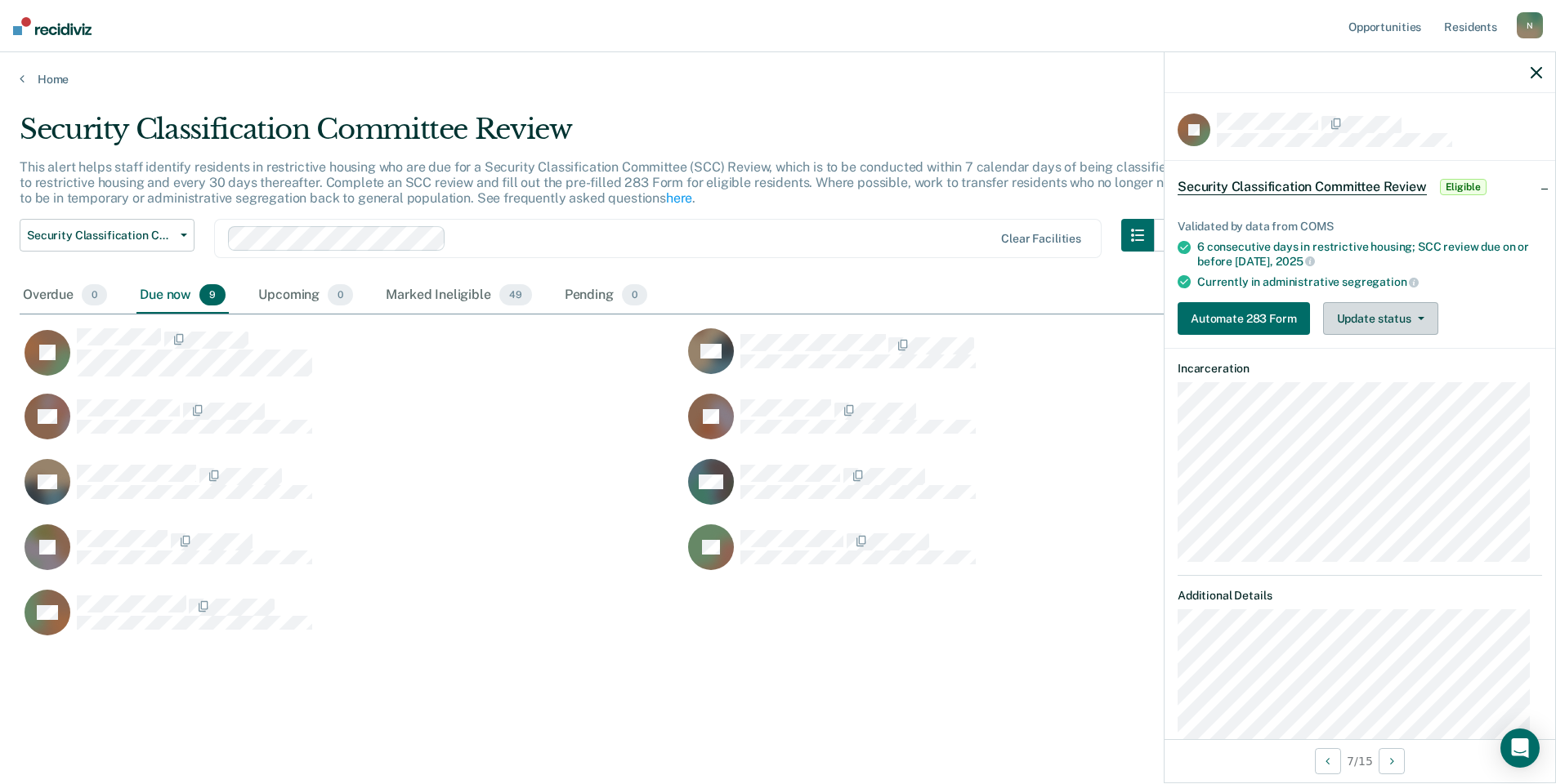
click at [1391, 325] on button "Update status" at bounding box center [1381, 318] width 115 height 33
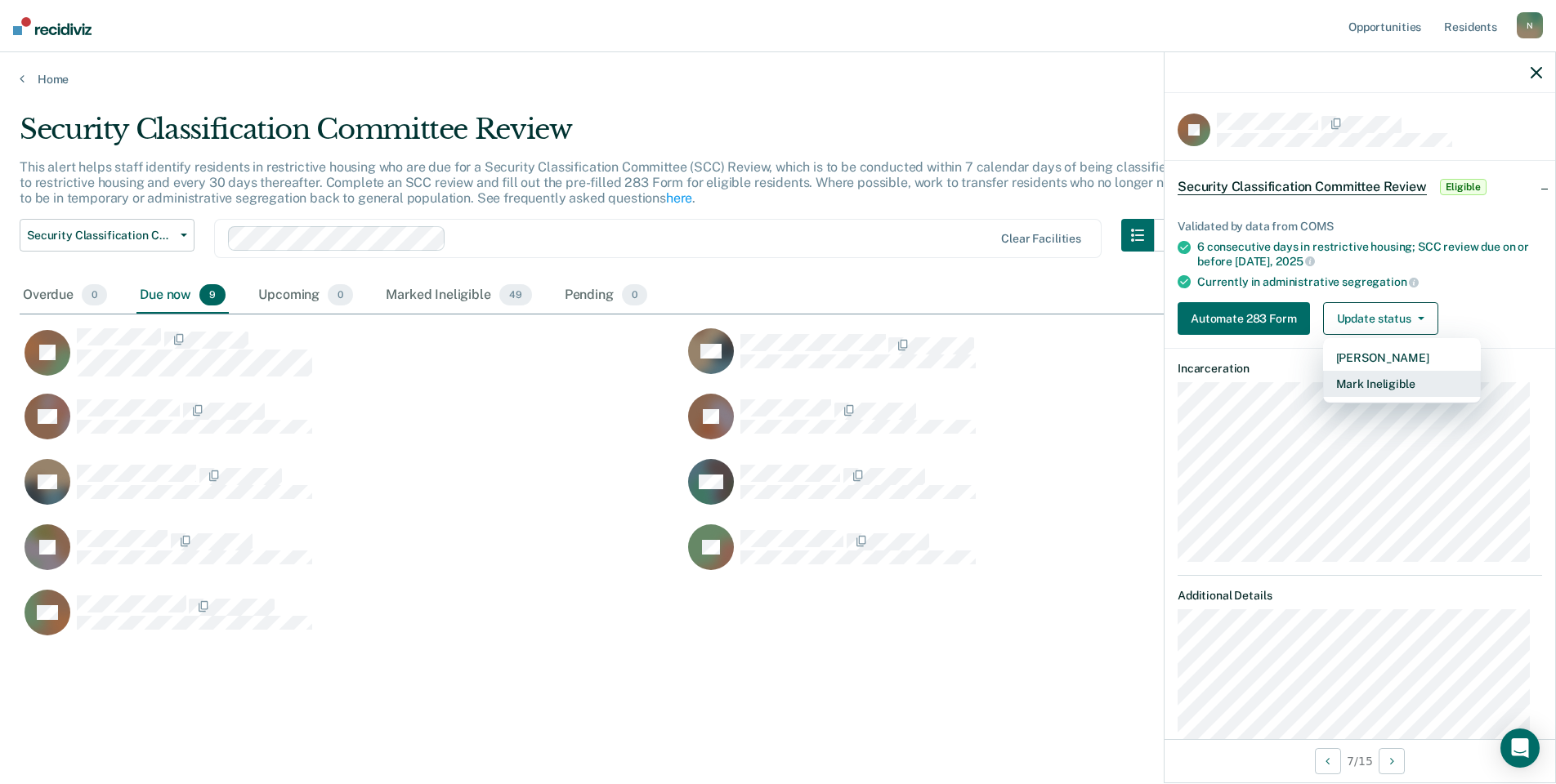
click at [1383, 379] on button "Mark Ineligible" at bounding box center [1401, 384] width 157 height 26
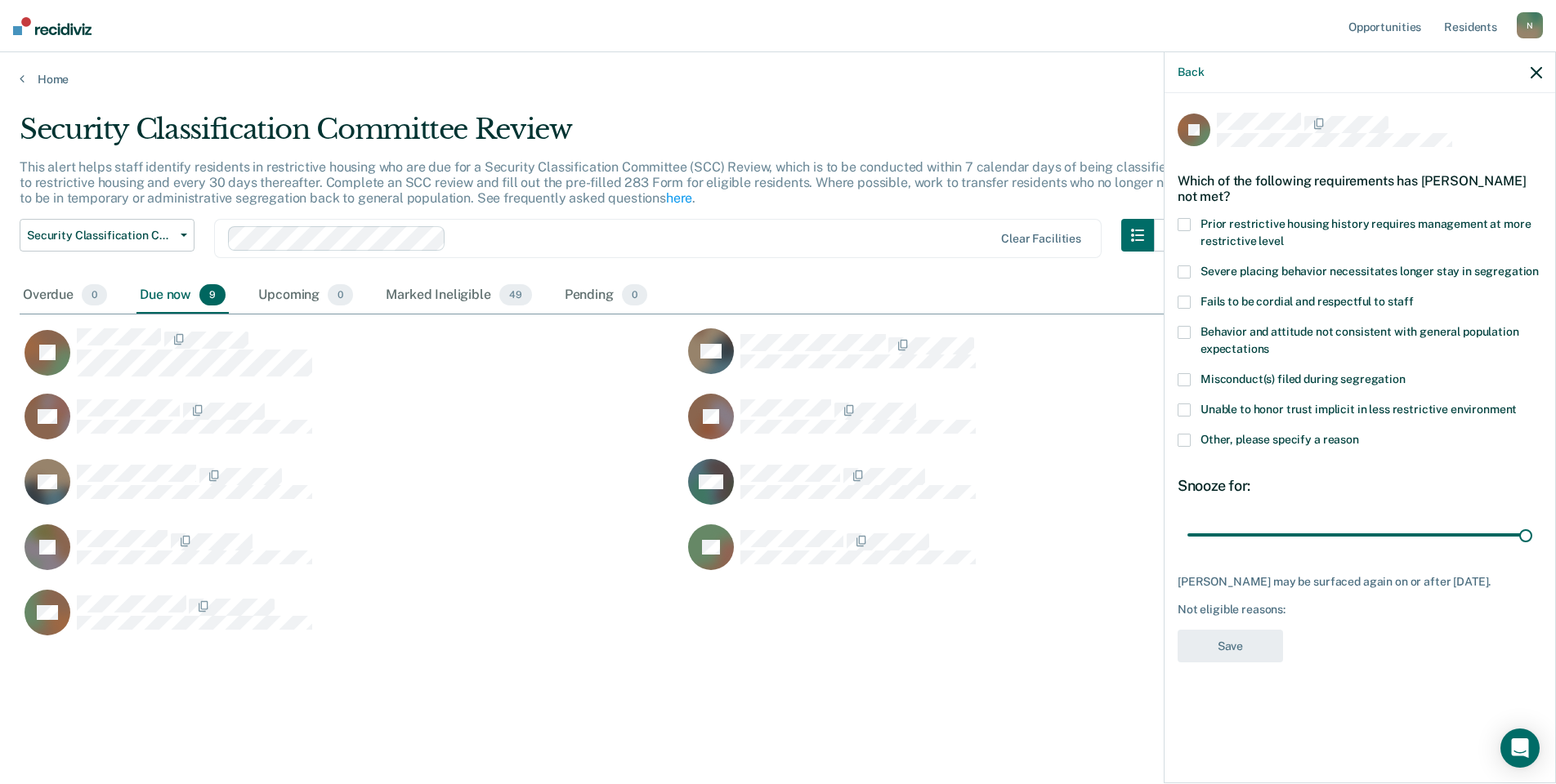
click at [1177, 439] on div "JK Which of the following requirements has [PERSON_NAME] not met? Prior restric…" at bounding box center [1360, 437] width 390 height 687
click at [1182, 440] on div "JK Which of the following requirements has [PERSON_NAME] not met? Prior restric…" at bounding box center [1360, 437] width 390 height 687
click at [1182, 440] on span at bounding box center [1184, 440] width 13 height 13
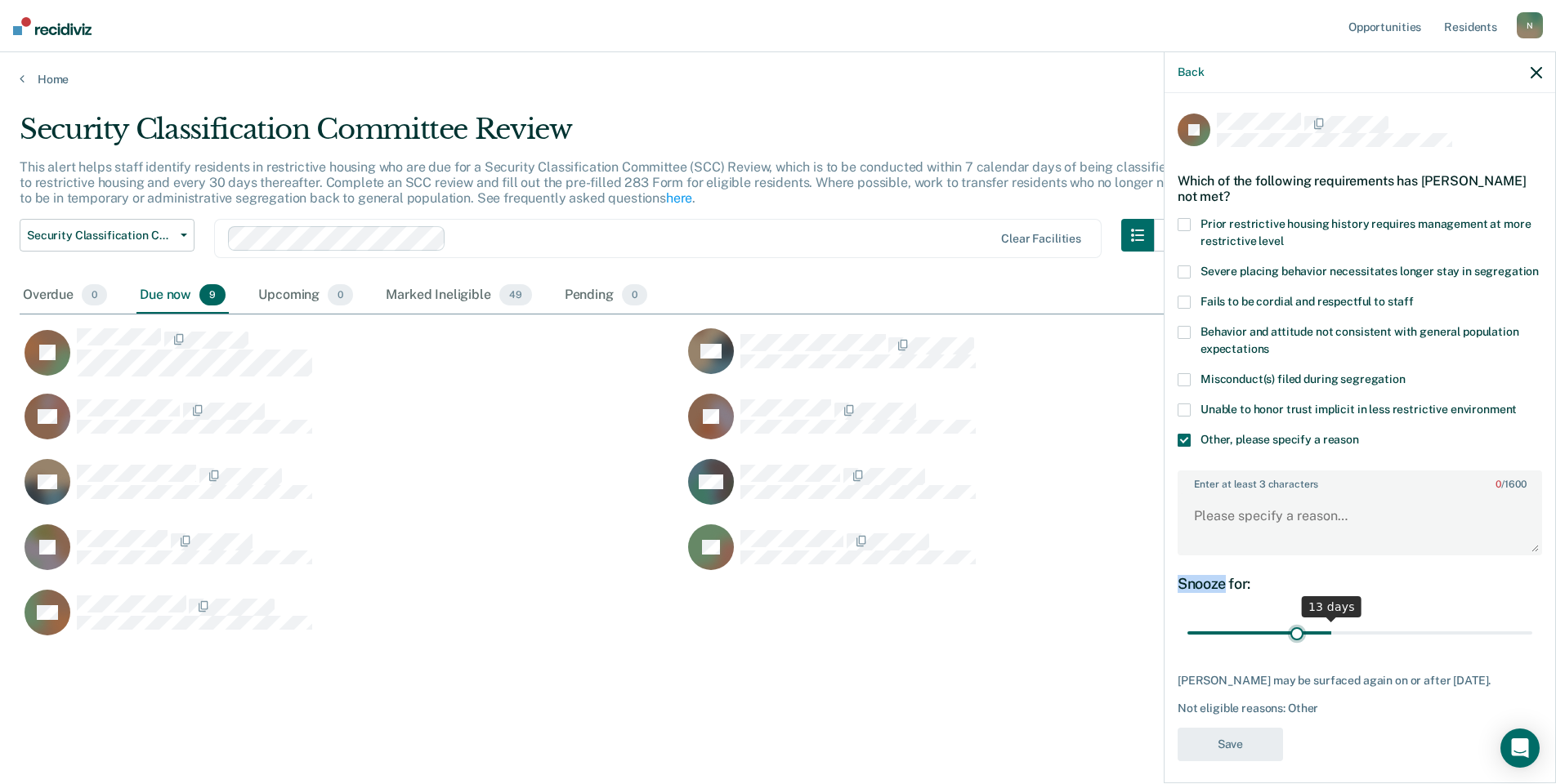
drag, startPoint x: 1511, startPoint y: 651, endPoint x: 1289, endPoint y: 651, distance: 222.0
type input "10"
click at [1289, 647] on input "range" at bounding box center [1360, 634] width 345 height 29
click at [1221, 530] on textarea "Enter at least 3 characters 0 / 1600" at bounding box center [1360, 523] width 362 height 60
type textarea "Temo seg pending misconduct hearing"
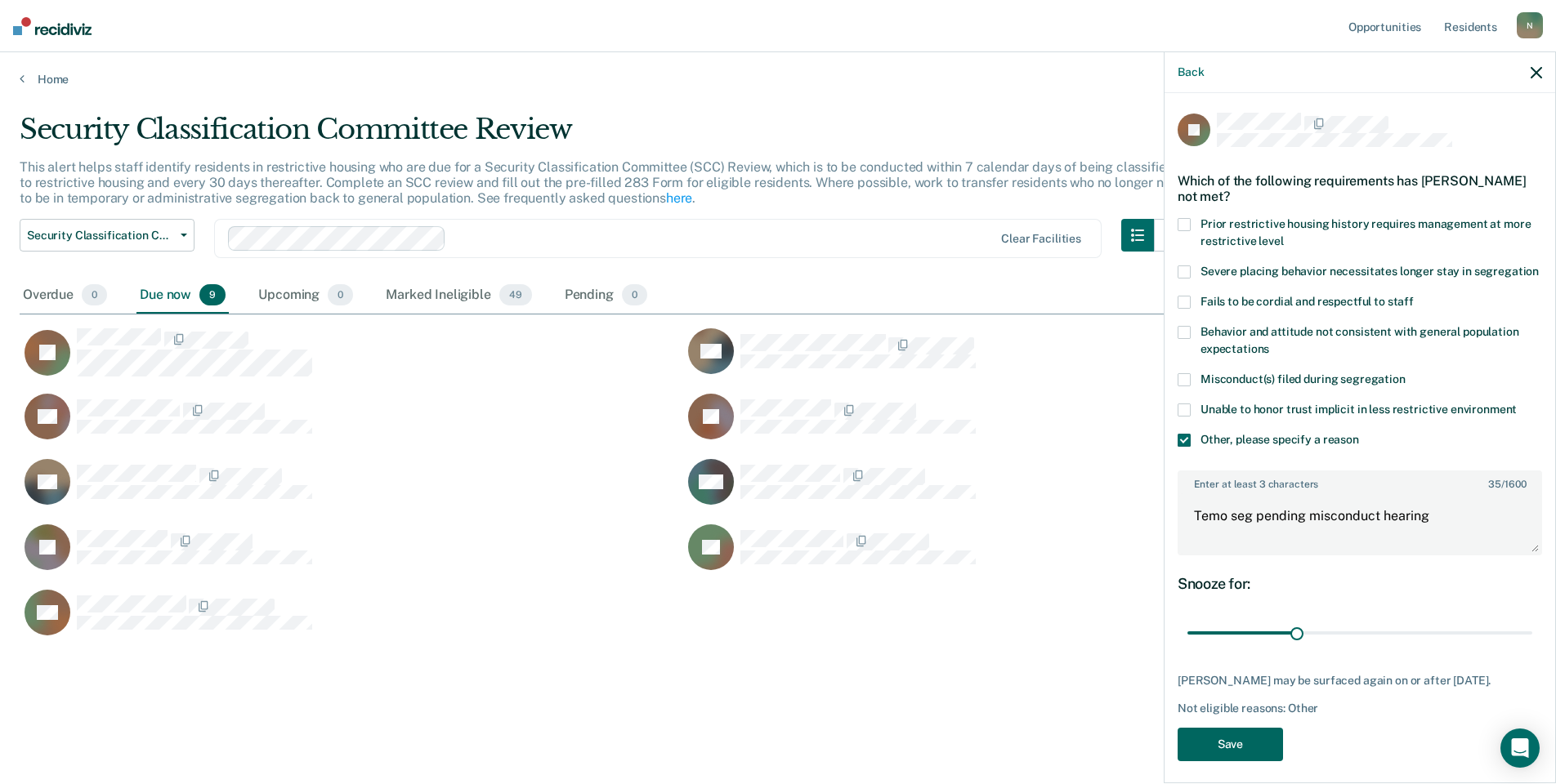
click at [1239, 761] on button "Save" at bounding box center [1230, 744] width 105 height 34
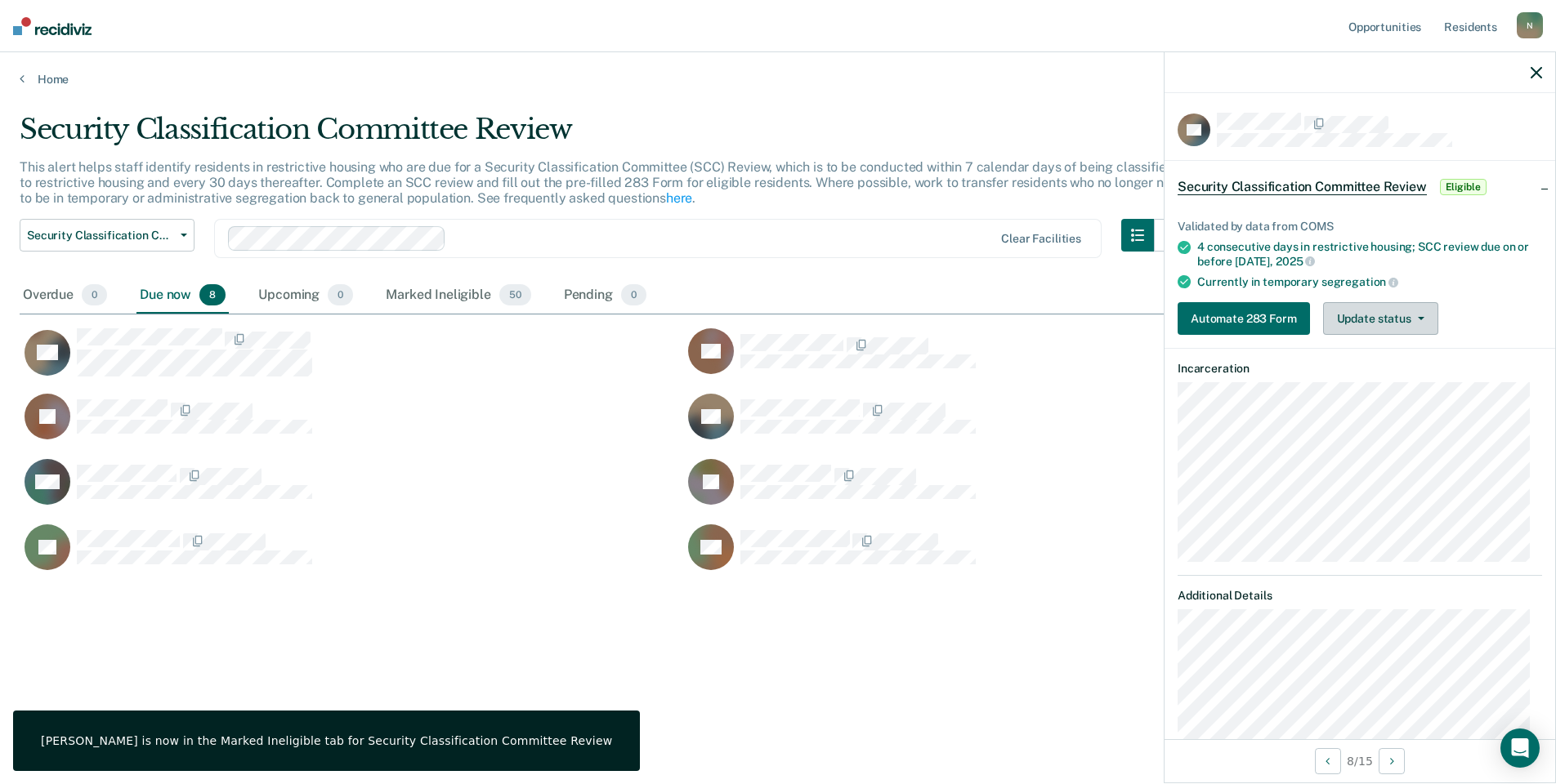
click at [1401, 324] on button "Update status" at bounding box center [1381, 318] width 115 height 33
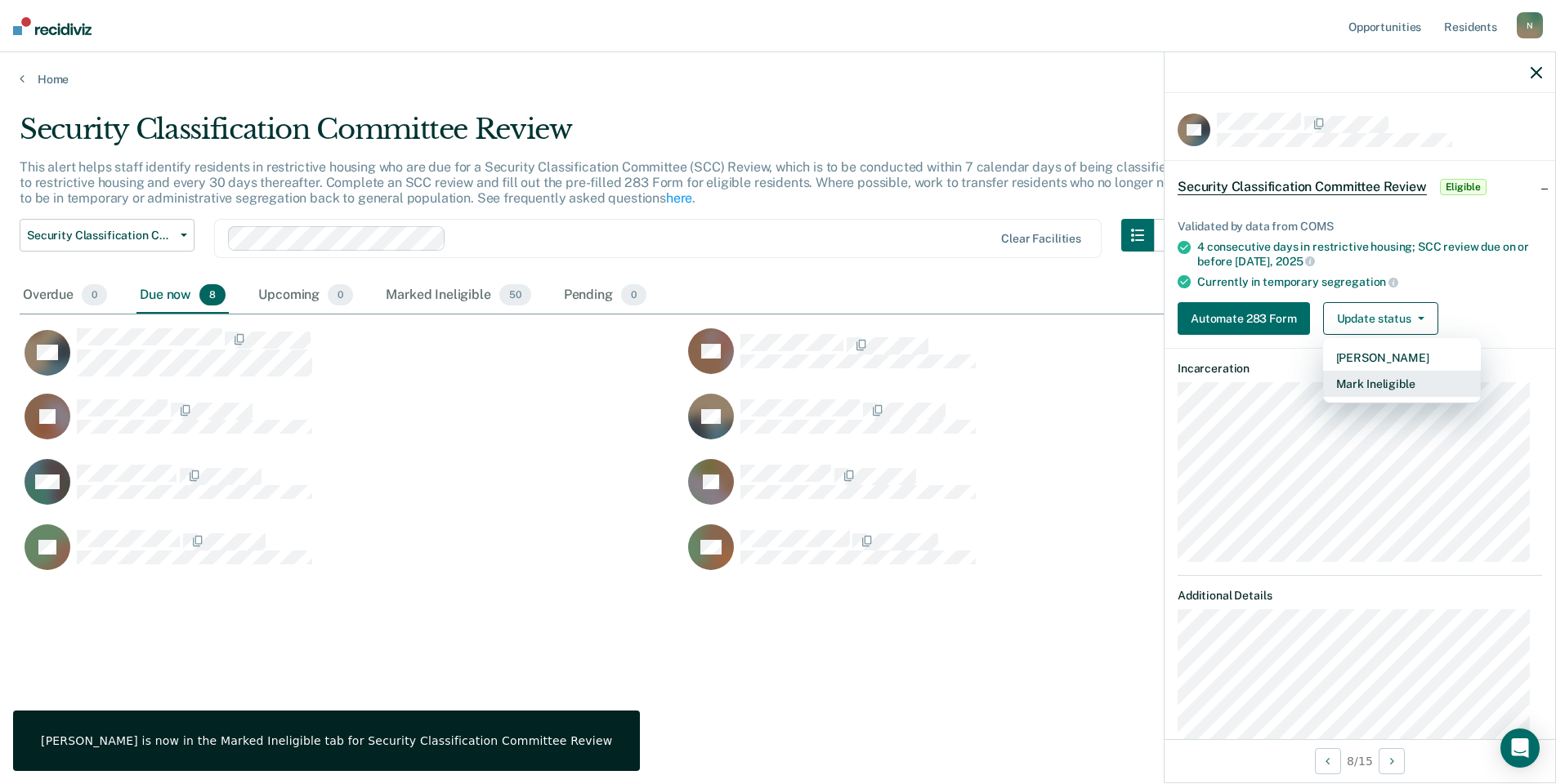
click at [1397, 383] on button "Mark Ineligible" at bounding box center [1401, 384] width 157 height 26
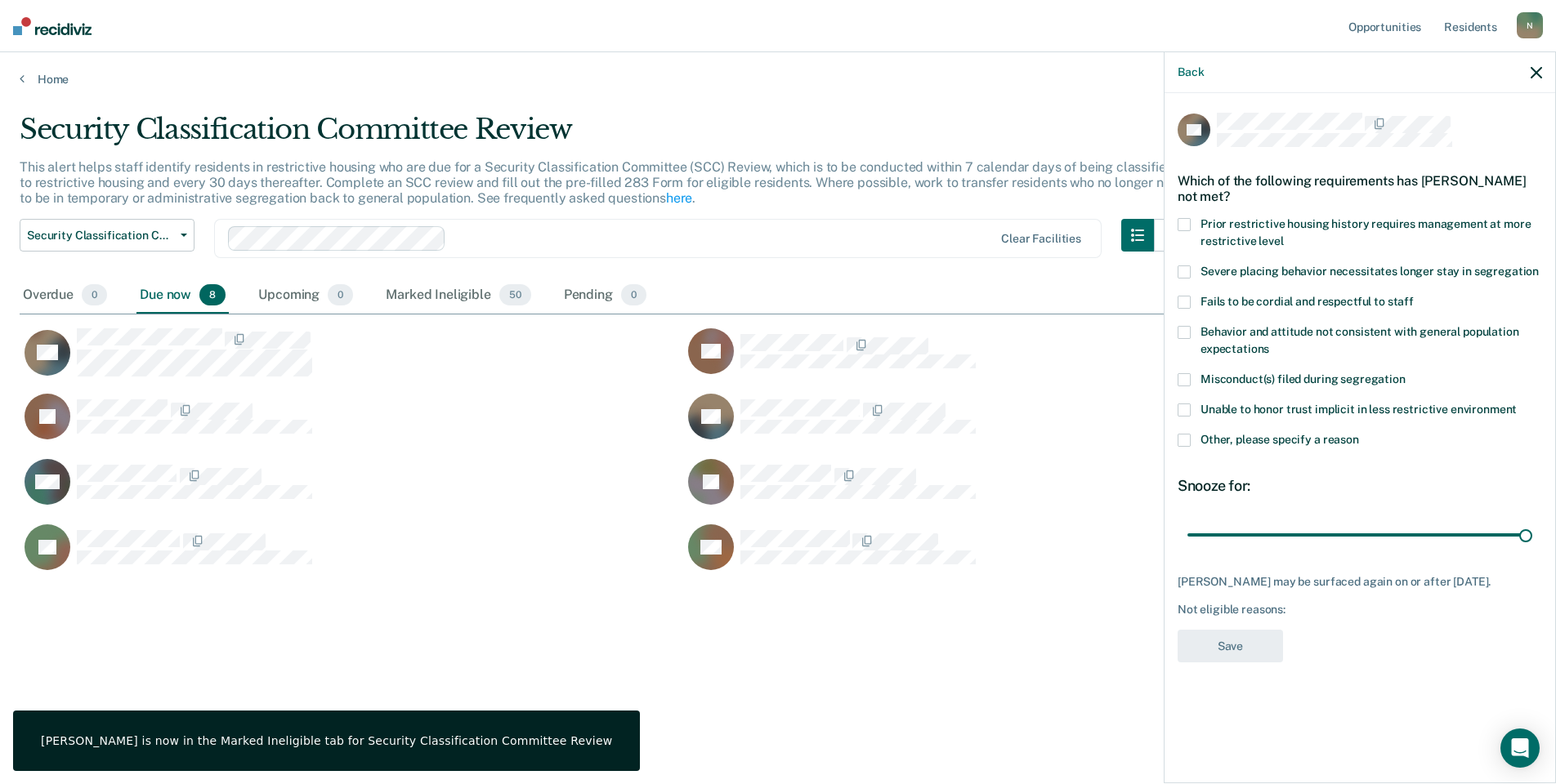
click at [1193, 436] on label "Other, please specify a reason" at bounding box center [1360, 441] width 364 height 17
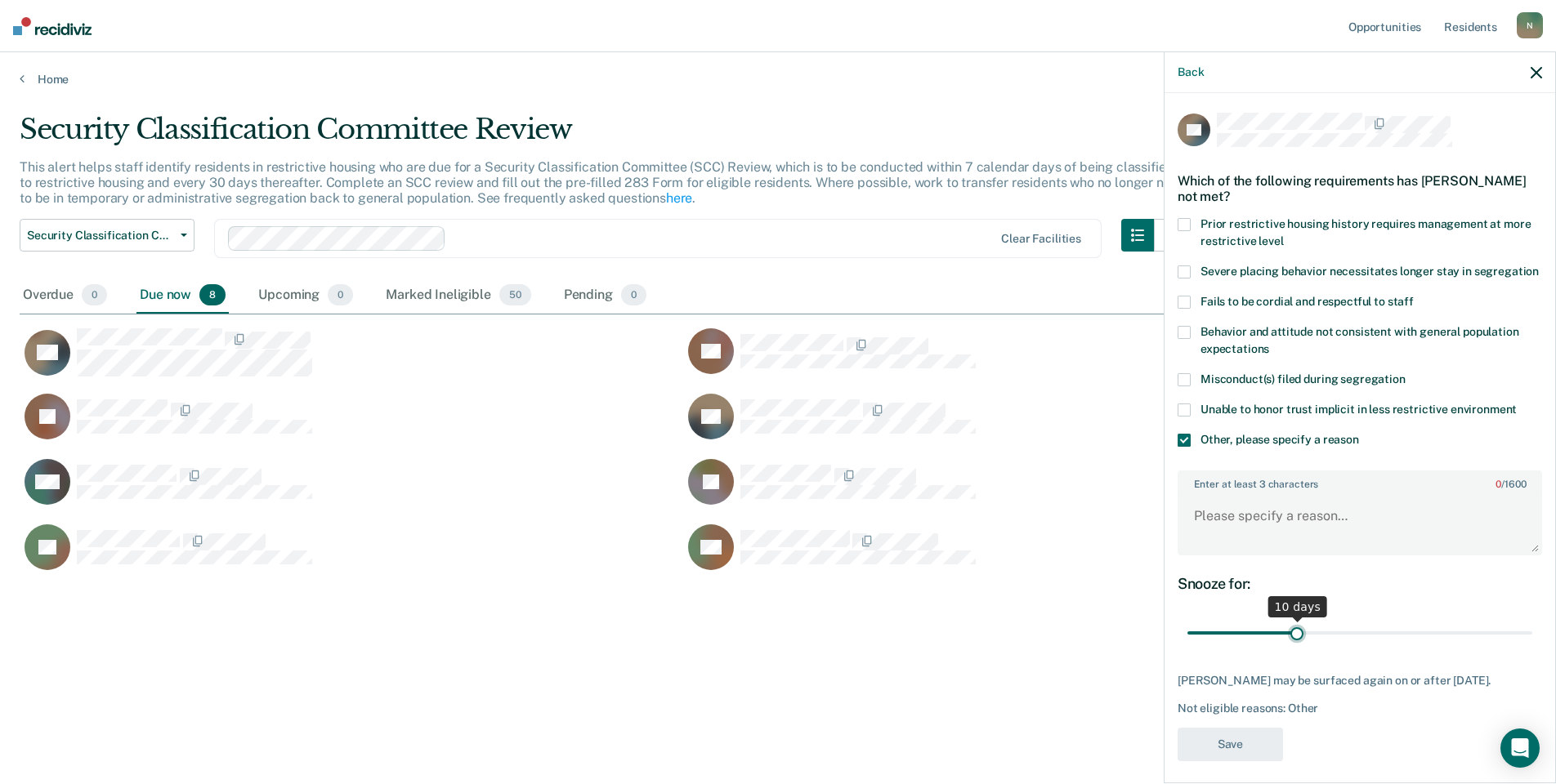
drag, startPoint x: 1513, startPoint y: 646, endPoint x: 1289, endPoint y: 643, distance: 224.0
type input "10"
click at [1289, 643] on input "range" at bounding box center [1360, 634] width 345 height 29
click at [1222, 531] on textarea "Enter at least 3 characters 0 / 1600" at bounding box center [1360, 523] width 362 height 60
type textarea "Temp seg pending misconduct hearing"
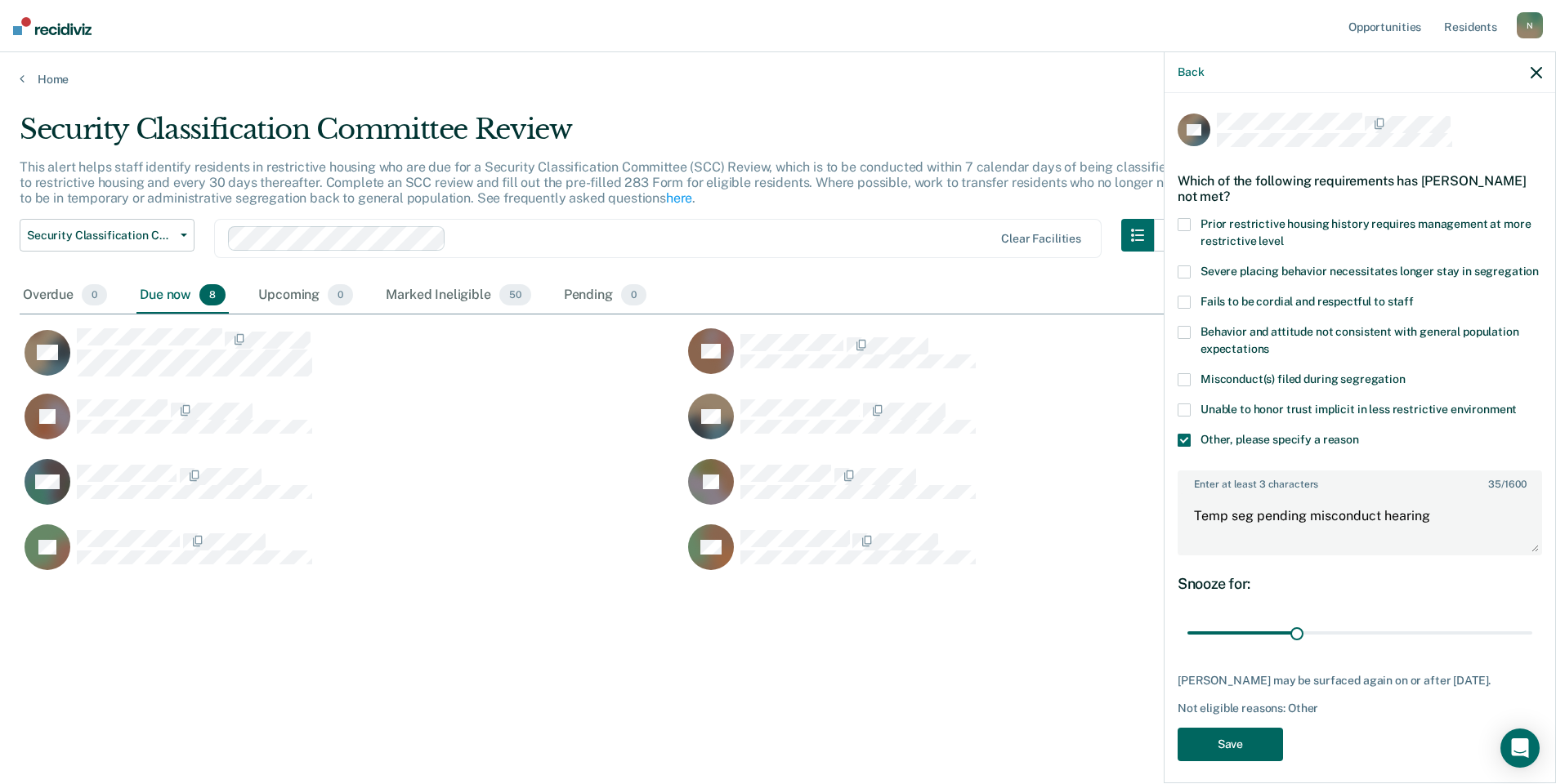
click at [1245, 761] on button "Save" at bounding box center [1230, 744] width 105 height 34
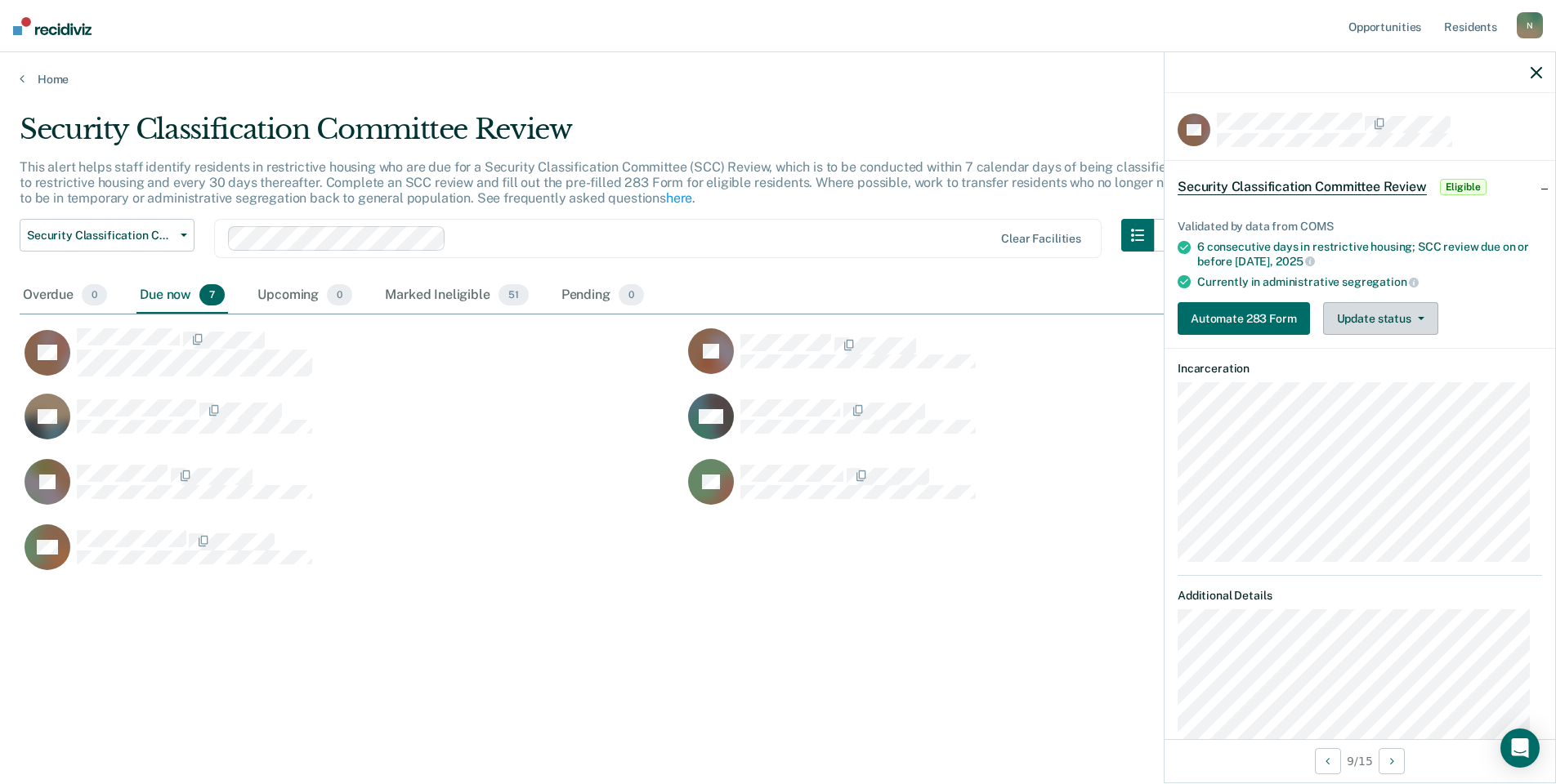
click at [1394, 311] on button "Update status" at bounding box center [1381, 318] width 115 height 33
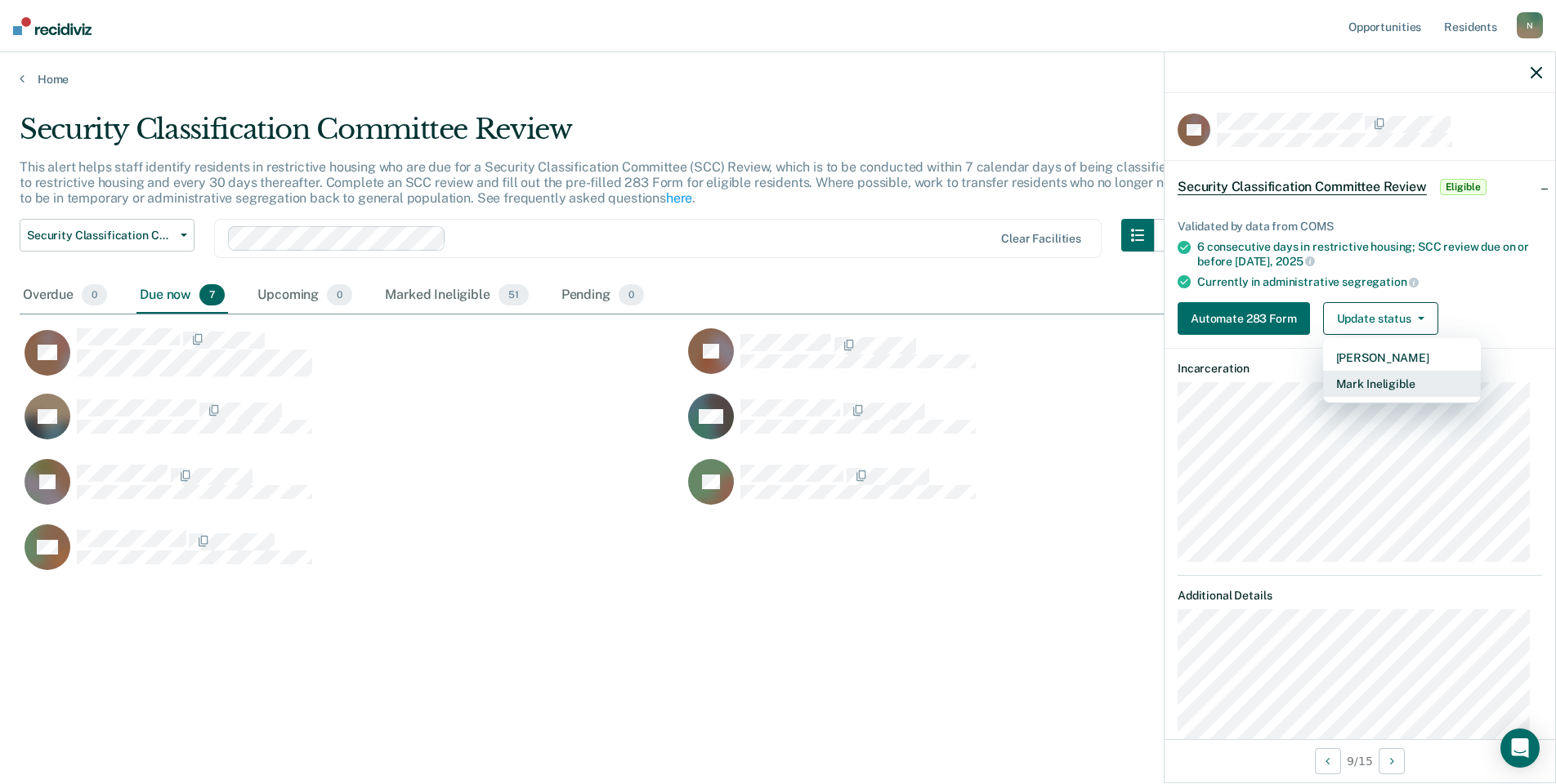
click at [1400, 378] on button "Mark Ineligible" at bounding box center [1401, 384] width 157 height 26
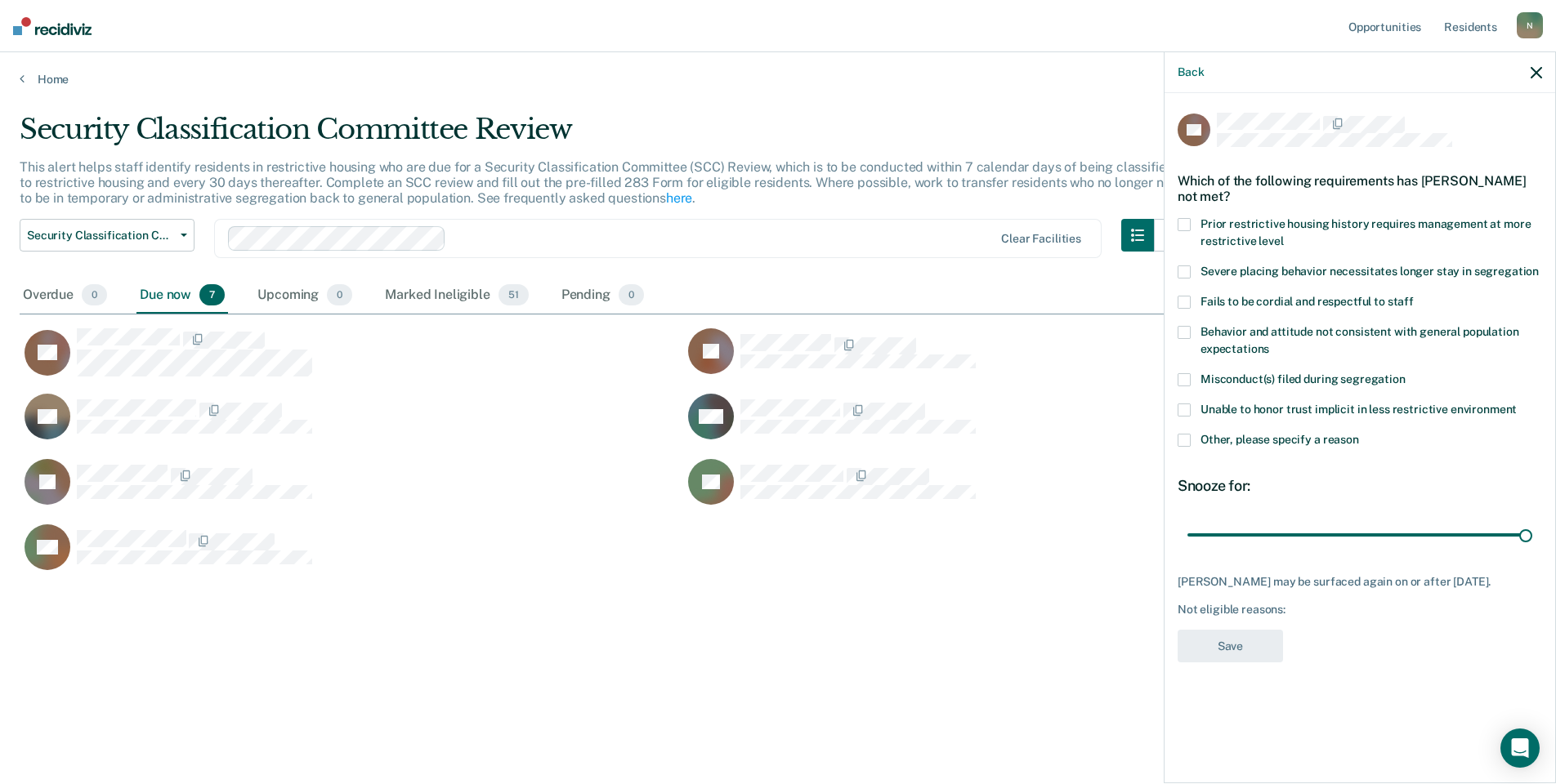
click at [1193, 435] on label "Other, please specify a reason" at bounding box center [1360, 441] width 364 height 17
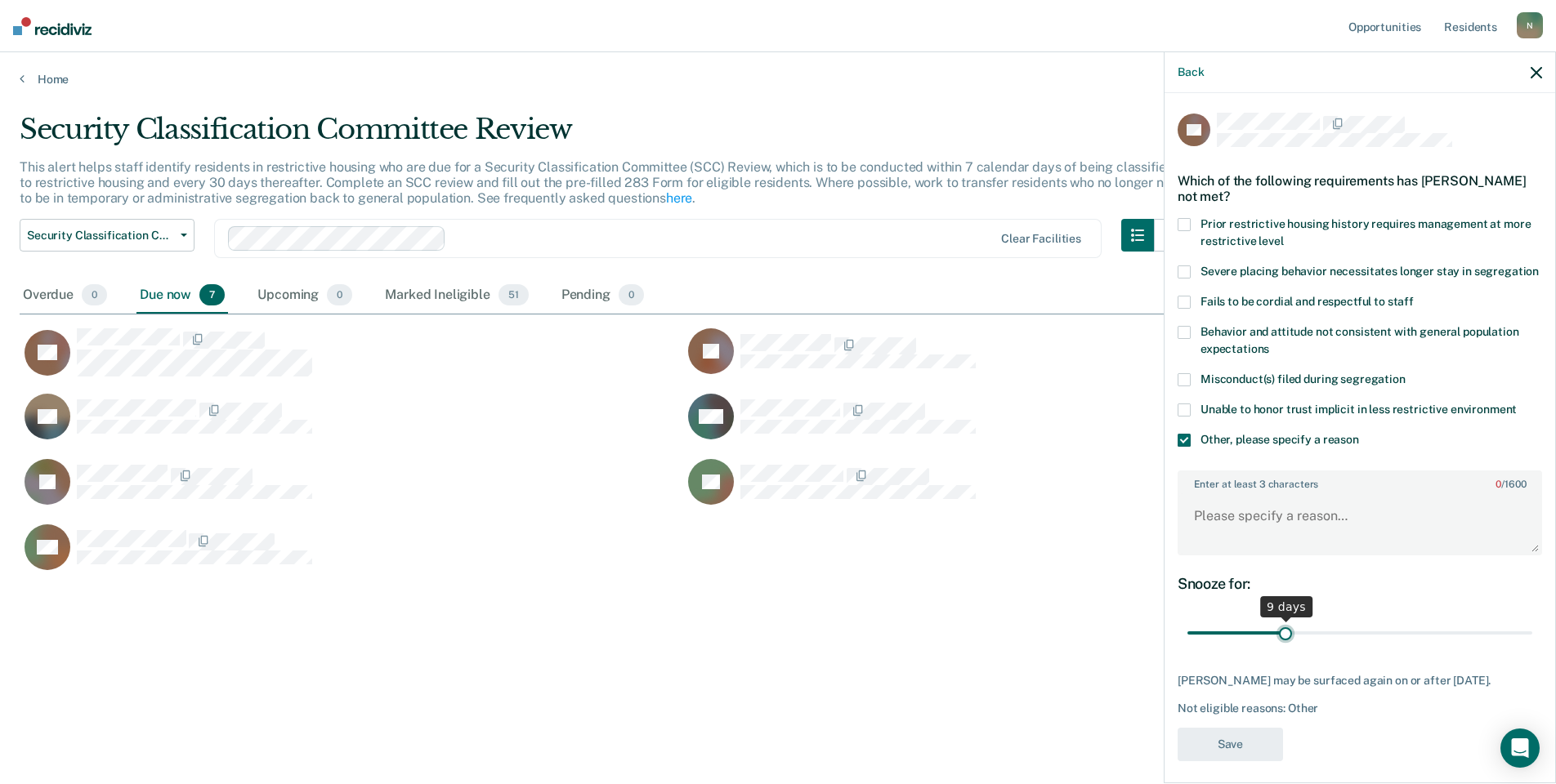
drag, startPoint x: 1516, startPoint y: 650, endPoint x: 1286, endPoint y: 645, distance: 230.1
type input "9"
click at [1286, 645] on input "range" at bounding box center [1360, 634] width 345 height 29
click at [1260, 532] on textarea "Enter at least 3 characters 0 / 1600" at bounding box center [1360, 523] width 362 height 60
type textarea "Temp seg pending misconduct hearing"
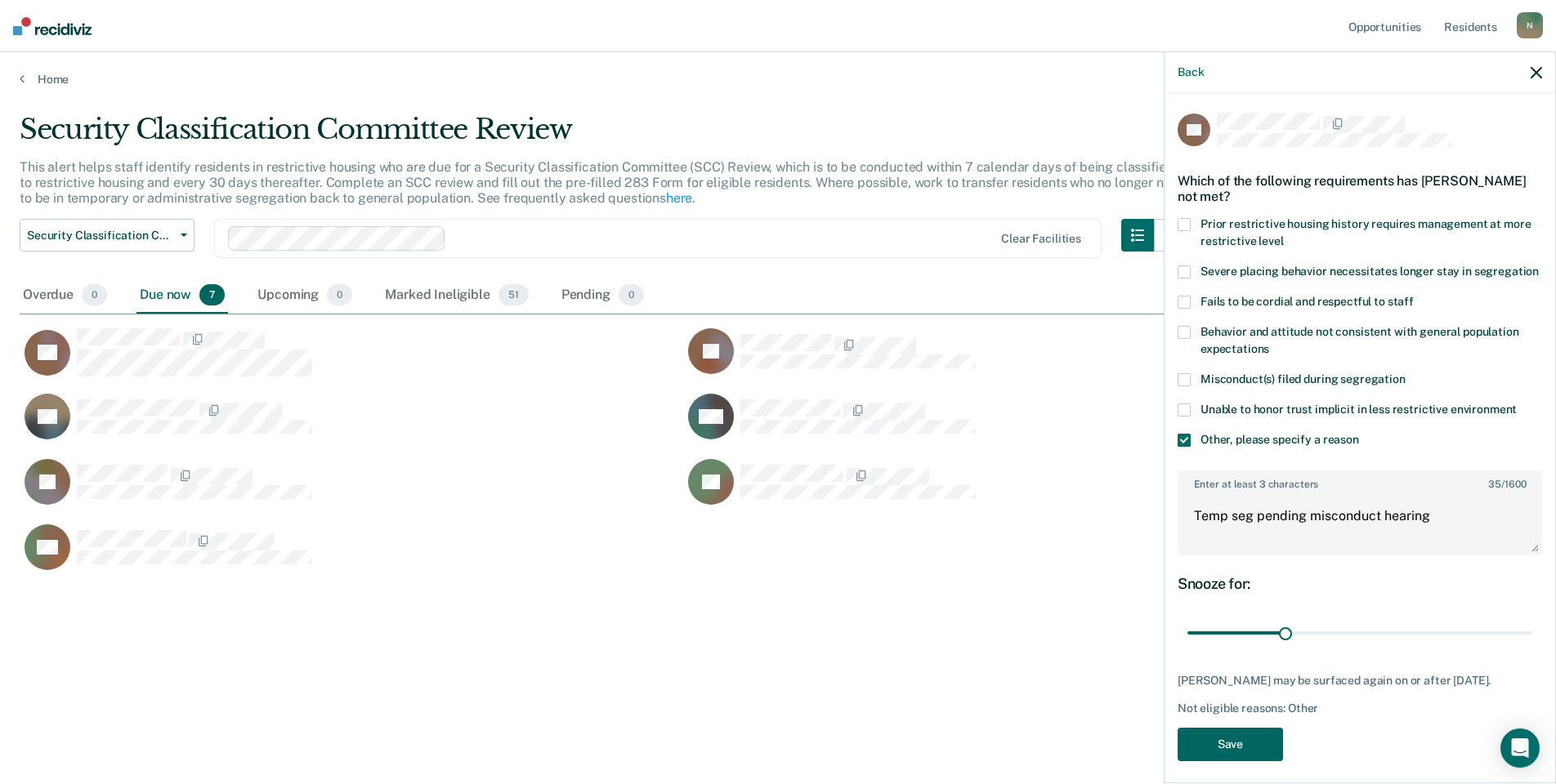
click at [1248, 761] on button "Save" at bounding box center [1230, 744] width 105 height 34
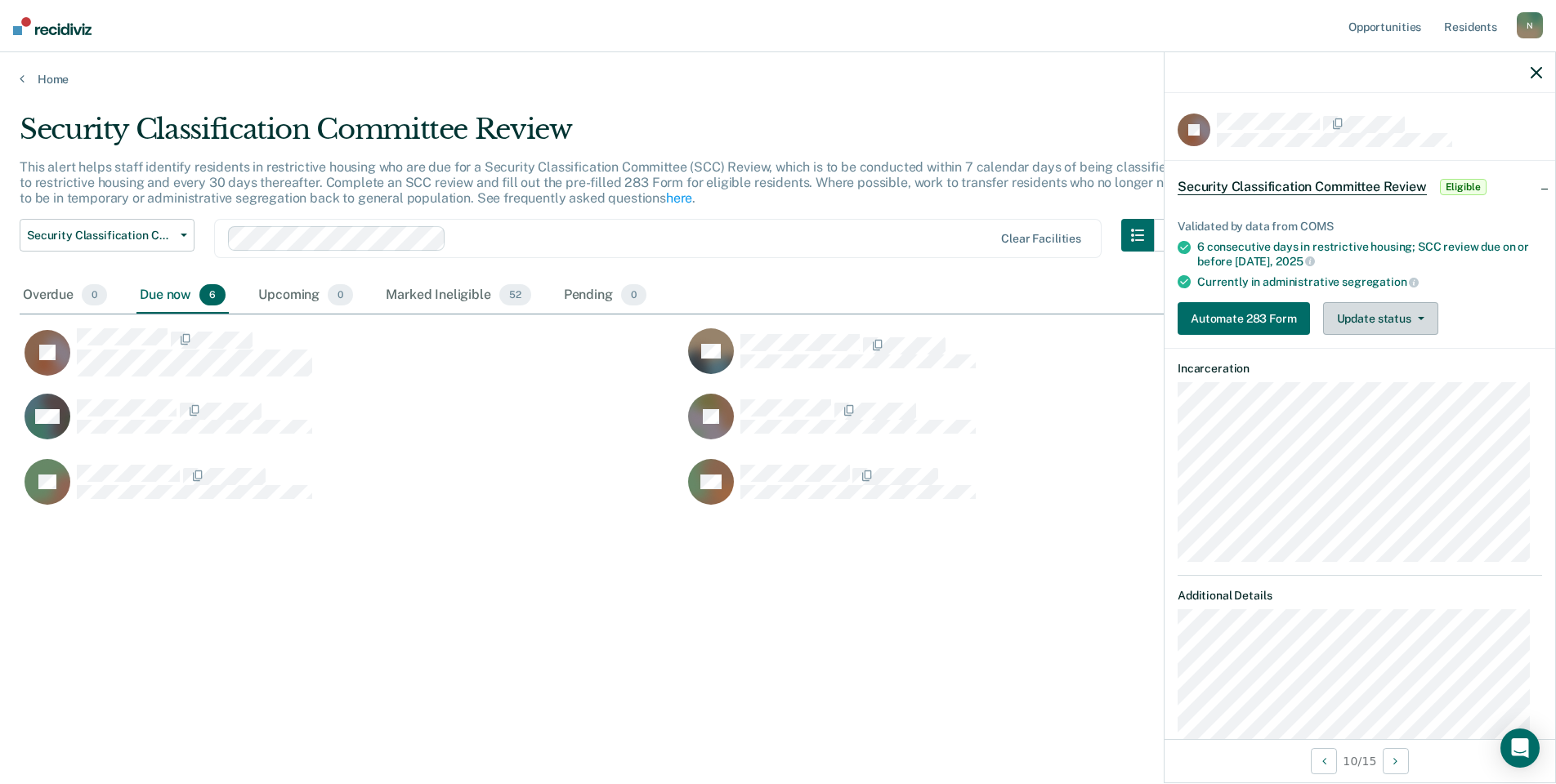
click at [1410, 325] on button "Update status" at bounding box center [1381, 318] width 115 height 33
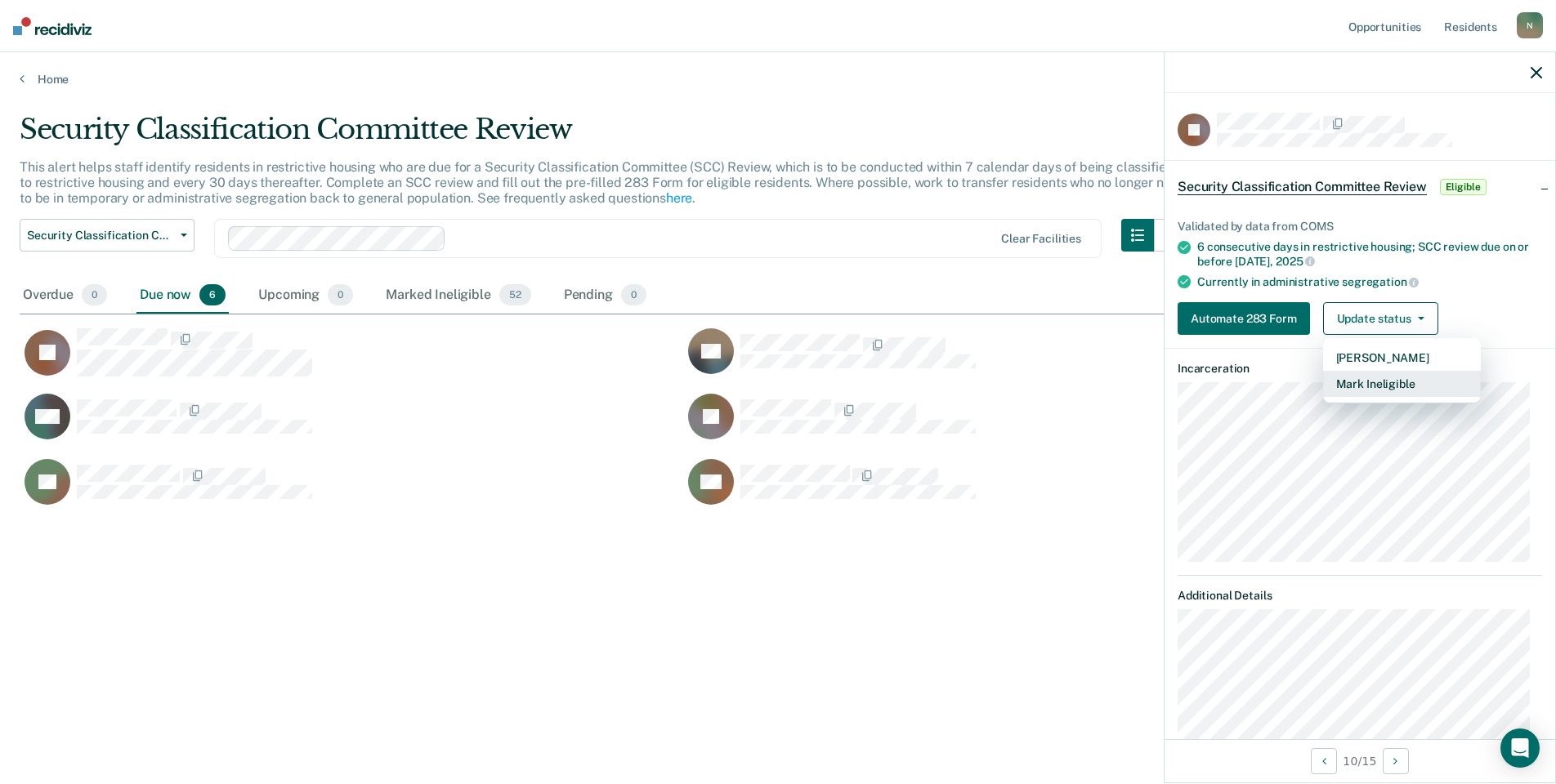
click at [1365, 388] on button "Mark Ineligible" at bounding box center [1401, 384] width 157 height 26
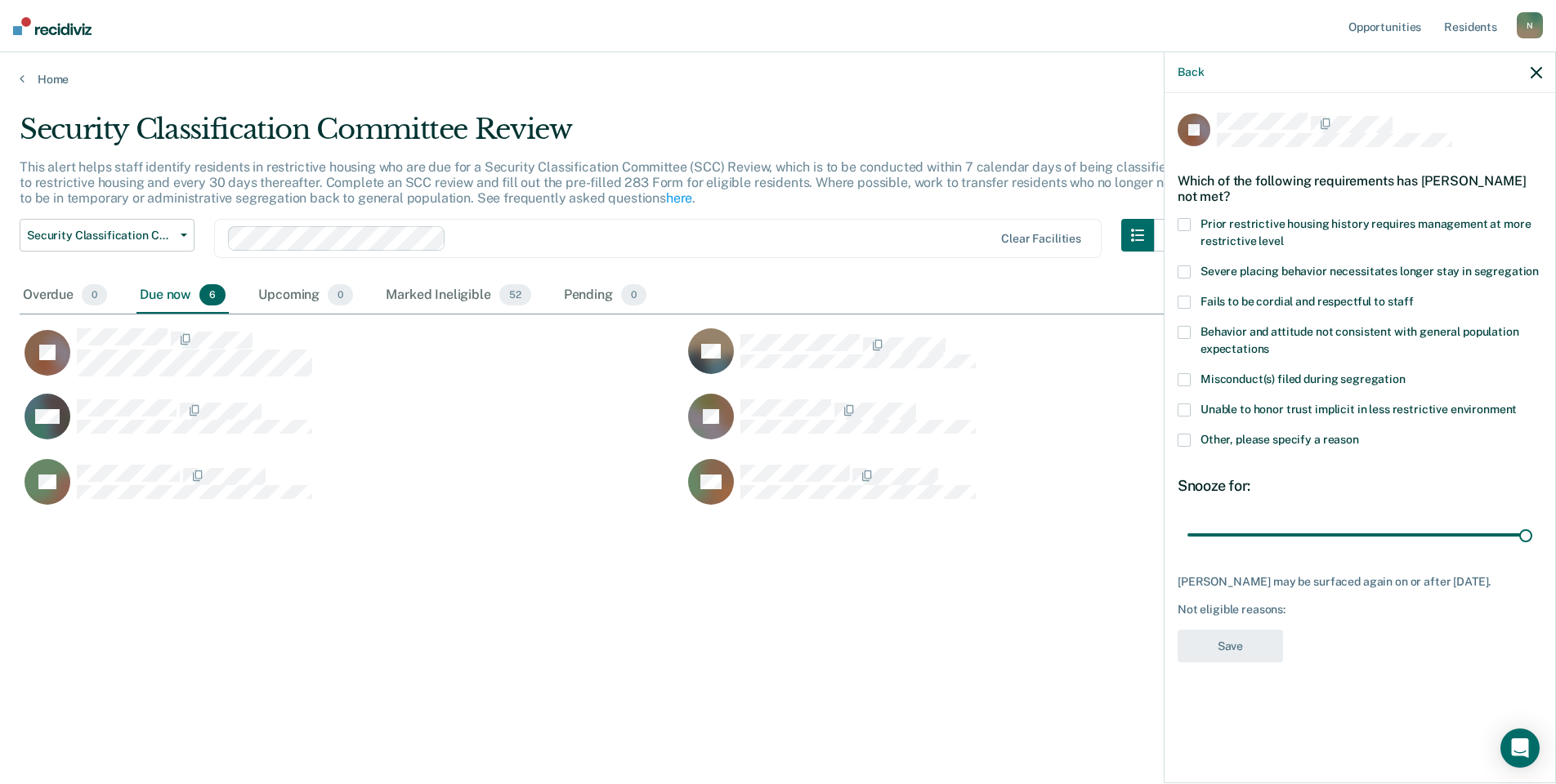
click at [1184, 438] on span at bounding box center [1184, 440] width 13 height 13
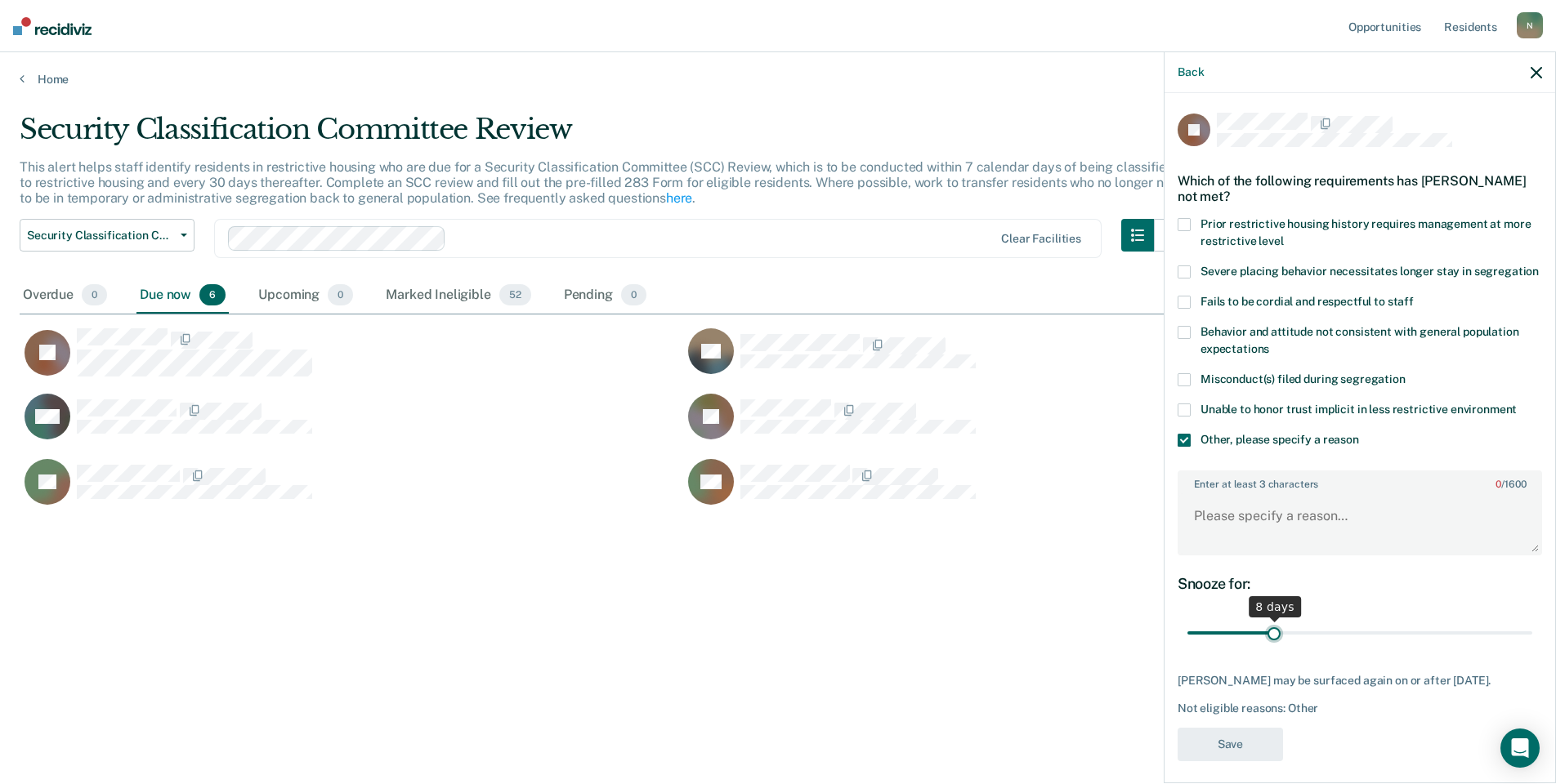
drag, startPoint x: 1514, startPoint y: 652, endPoint x: 1269, endPoint y: 650, distance: 245.0
type input "8"
click at [1269, 647] on input "range" at bounding box center [1360, 634] width 345 height 29
click at [1218, 547] on textarea "Enter at least 3 characters 0 / 1600" at bounding box center [1360, 523] width 362 height 60
type textarea "Temp seg pending PC investigation"
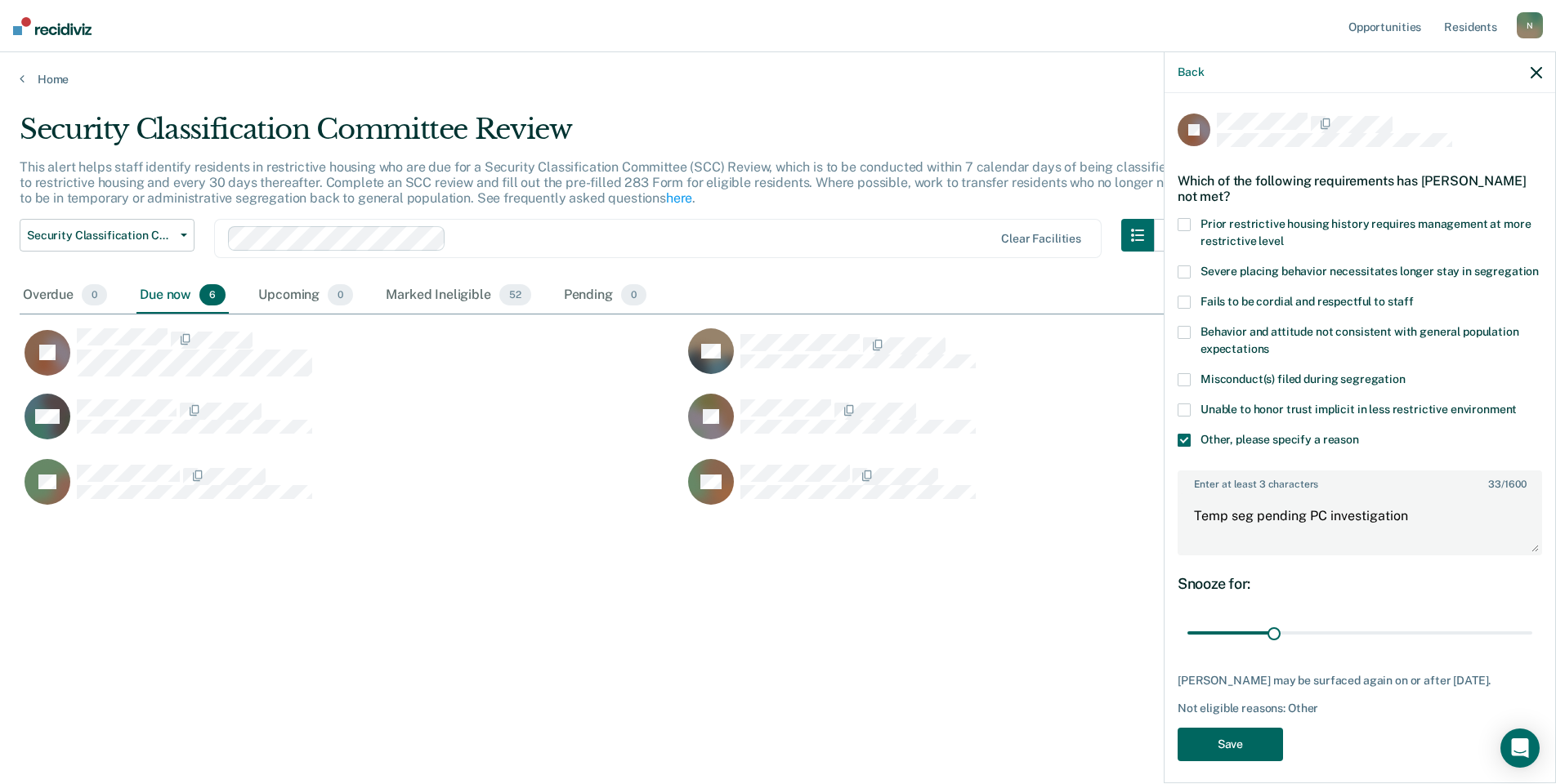
click at [1204, 761] on button "Save" at bounding box center [1230, 744] width 105 height 34
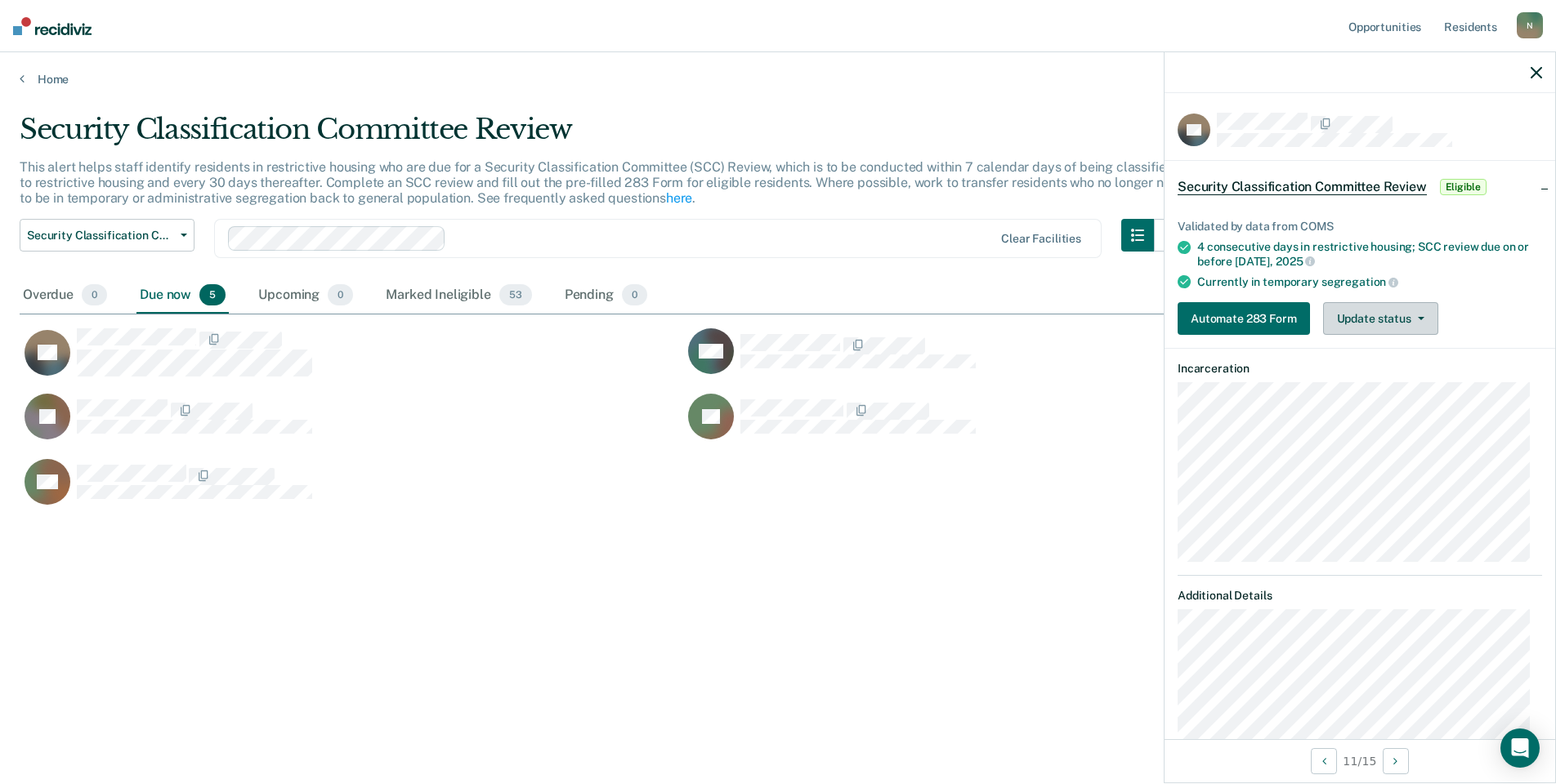
click at [1415, 325] on button "Update status" at bounding box center [1381, 318] width 115 height 33
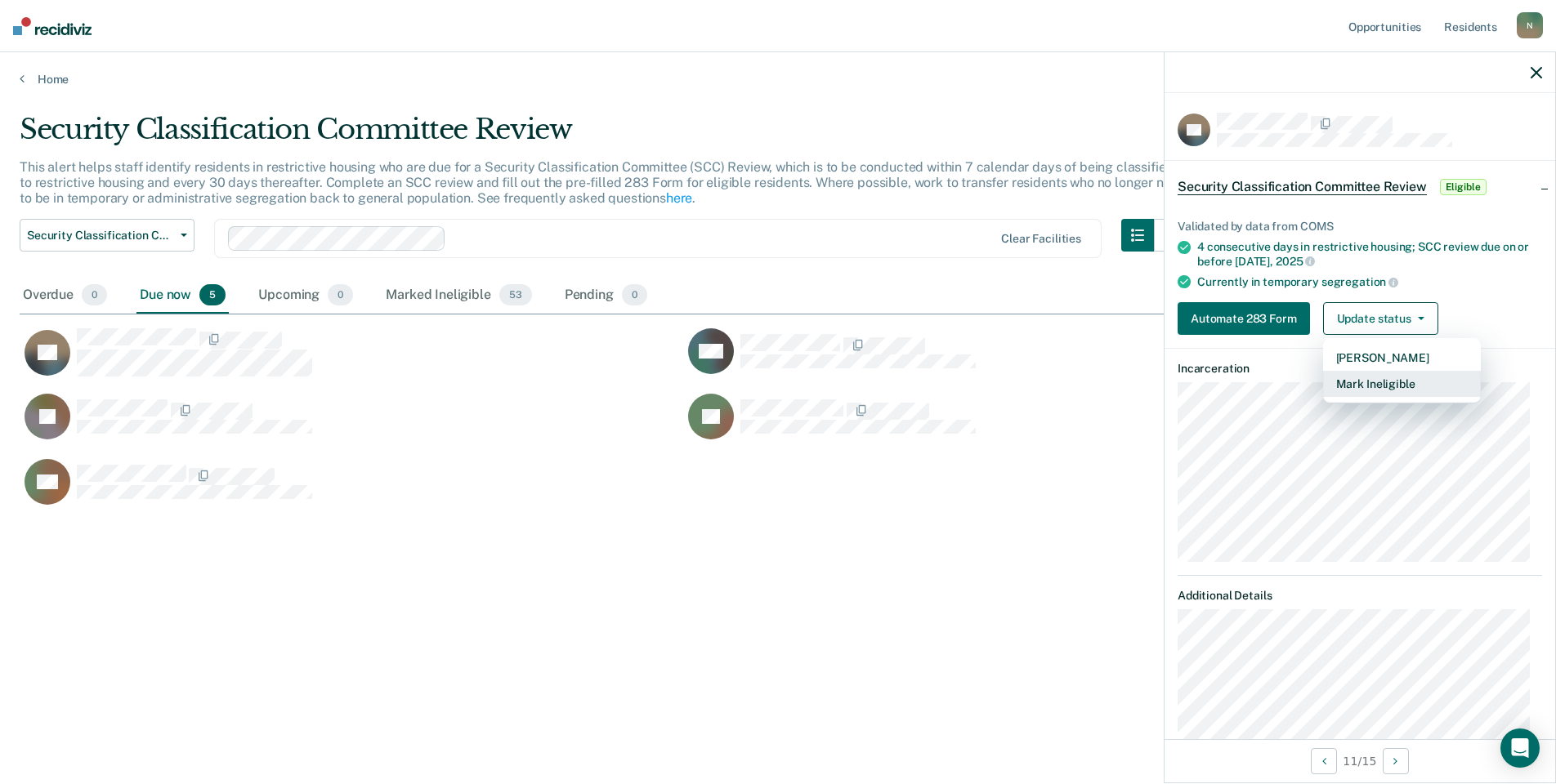
click at [1373, 388] on button "Mark Ineligible" at bounding box center [1401, 384] width 157 height 26
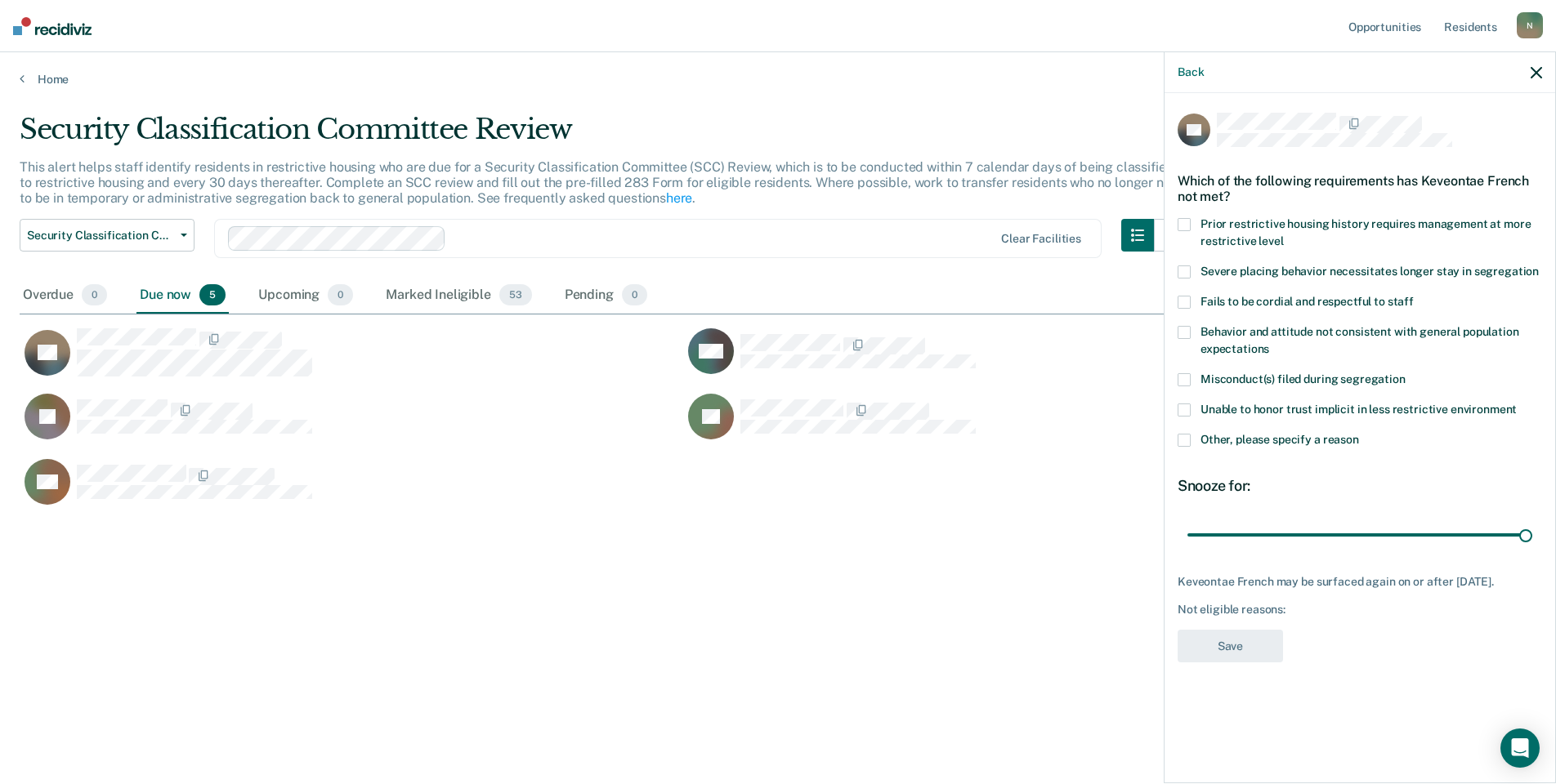
click at [1191, 438] on label "Other, please specify a reason" at bounding box center [1360, 441] width 364 height 17
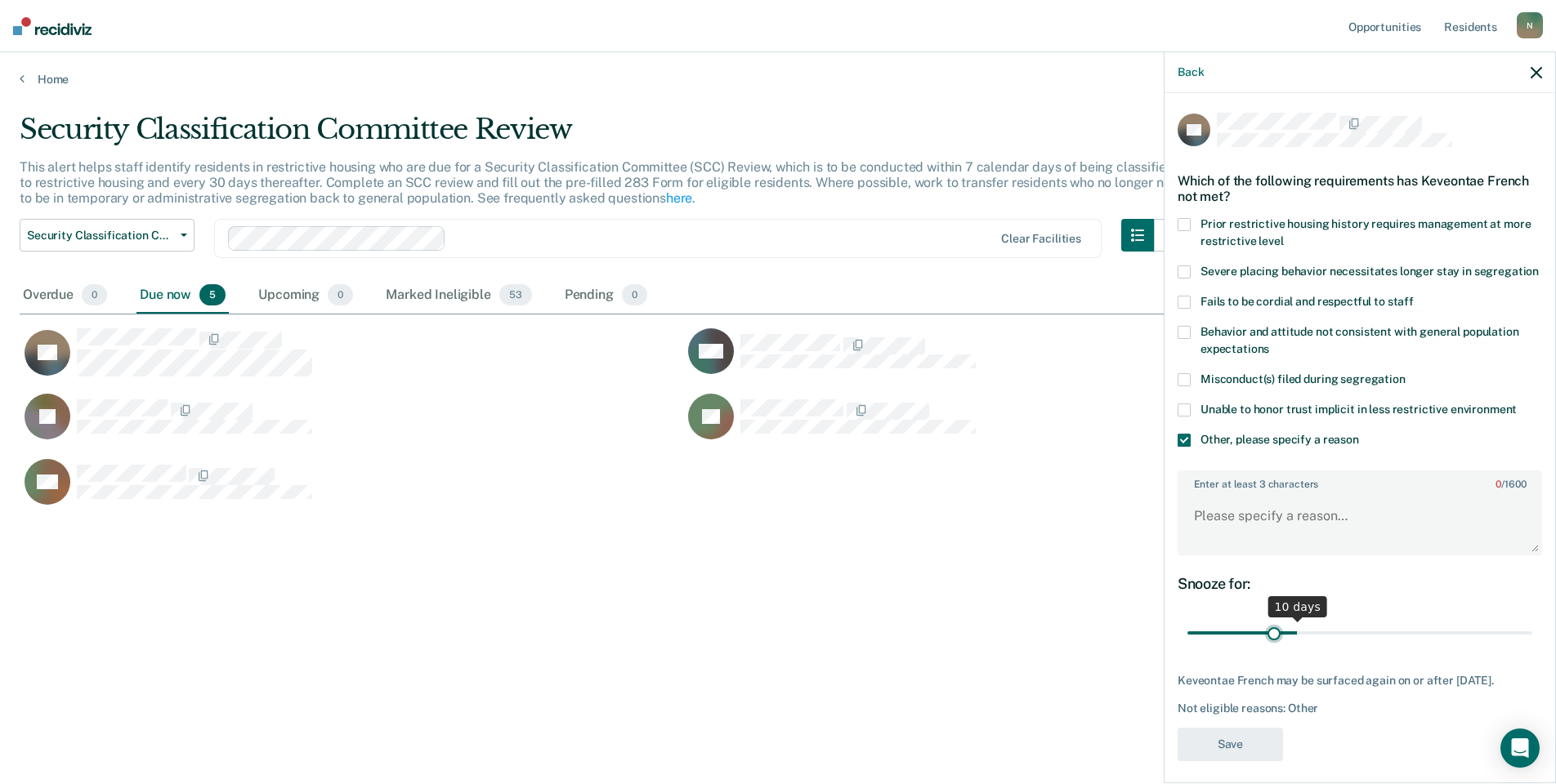
drag, startPoint x: 1511, startPoint y: 652, endPoint x: 1271, endPoint y: 652, distance: 240.0
type input "8"
click at [1271, 647] on input "range" at bounding box center [1360, 634] width 345 height 29
click at [1238, 539] on textarea "Enter at least 3 characters 0 / 1600" at bounding box center [1360, 523] width 362 height 60
type textarea "Temp seg pending misconduct hearing"
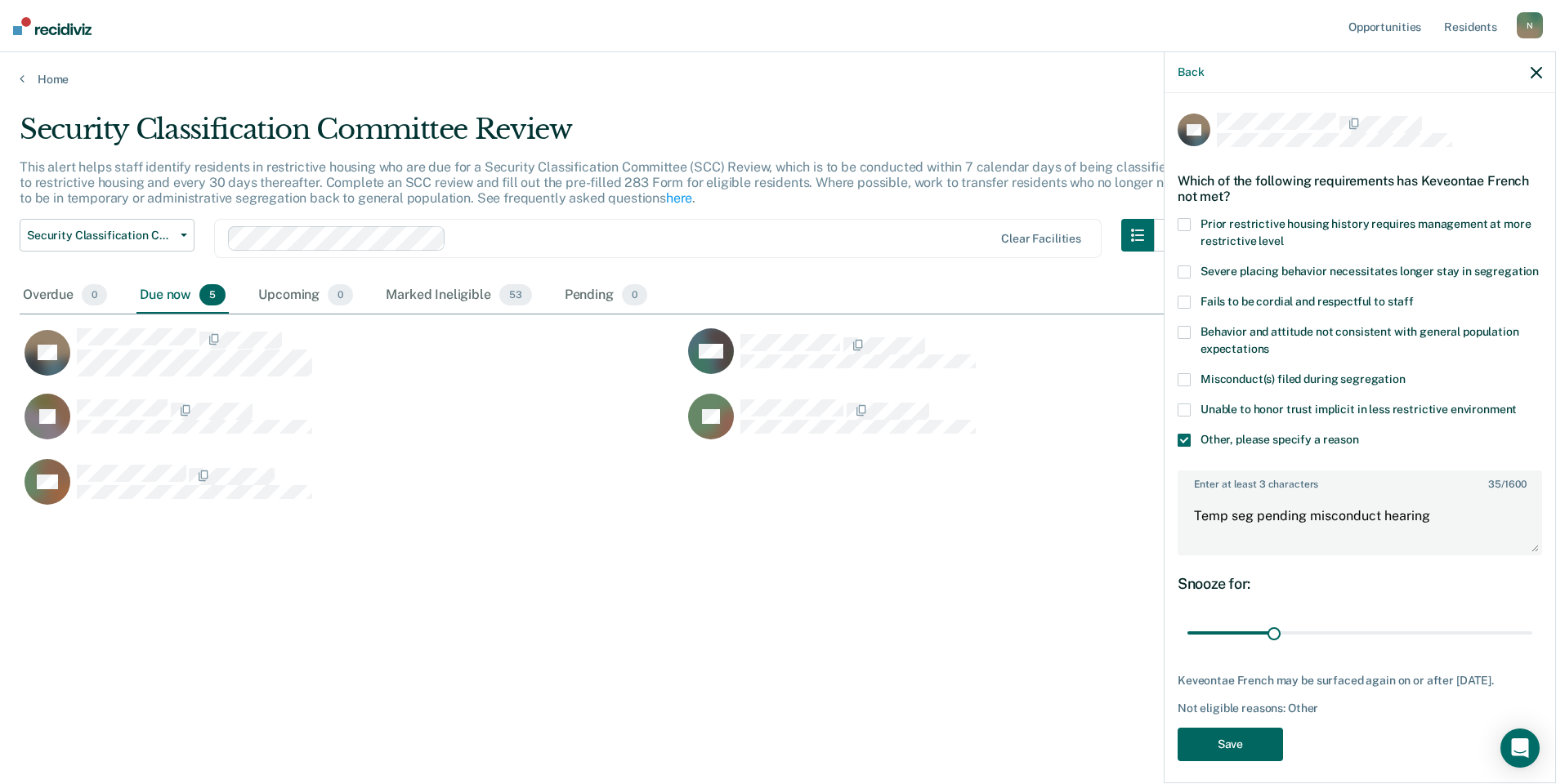
click at [1252, 758] on button "Save" at bounding box center [1230, 744] width 105 height 34
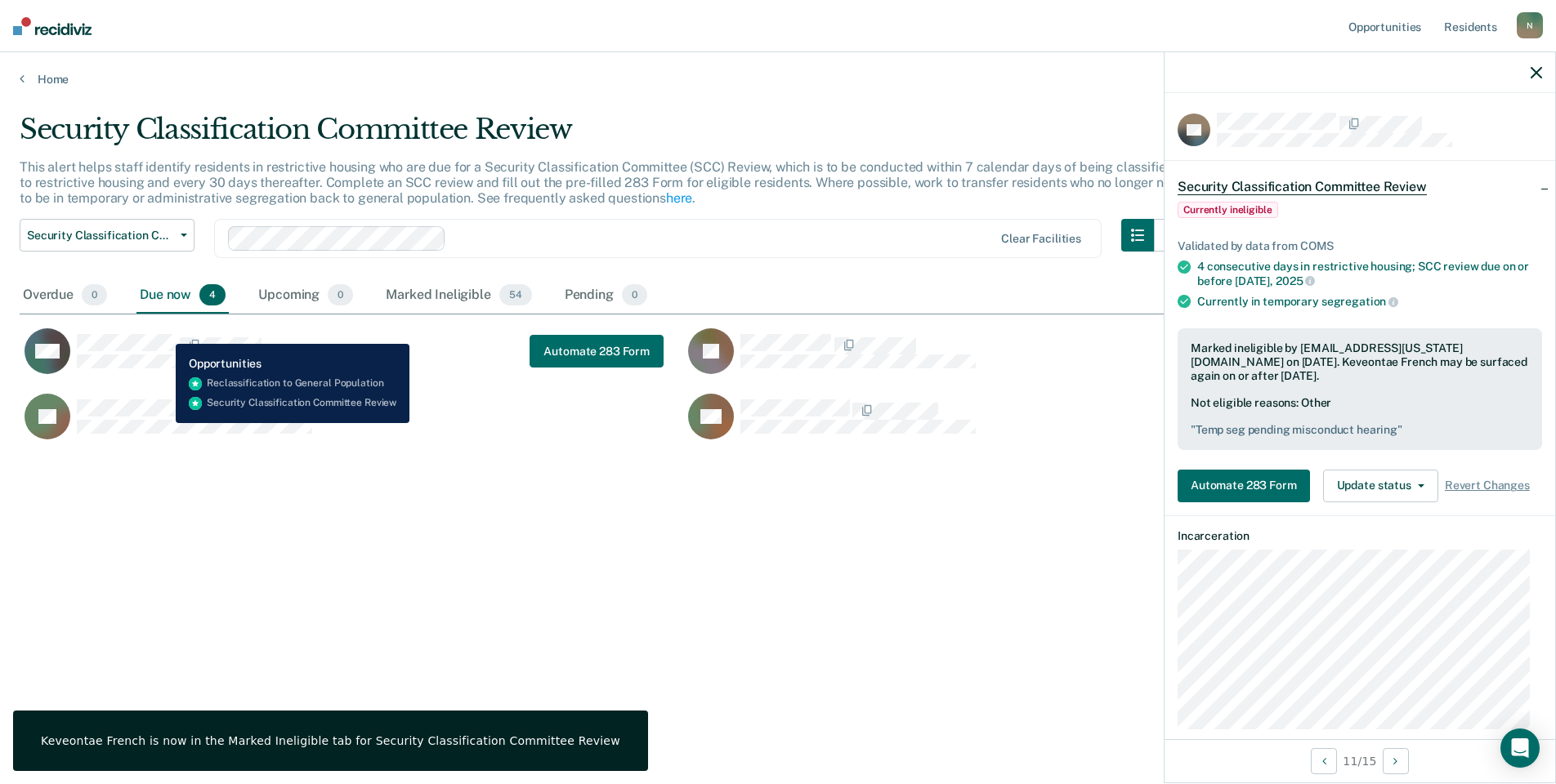
click at [163, 332] on div "CW" at bounding box center [168, 351] width 287 height 46
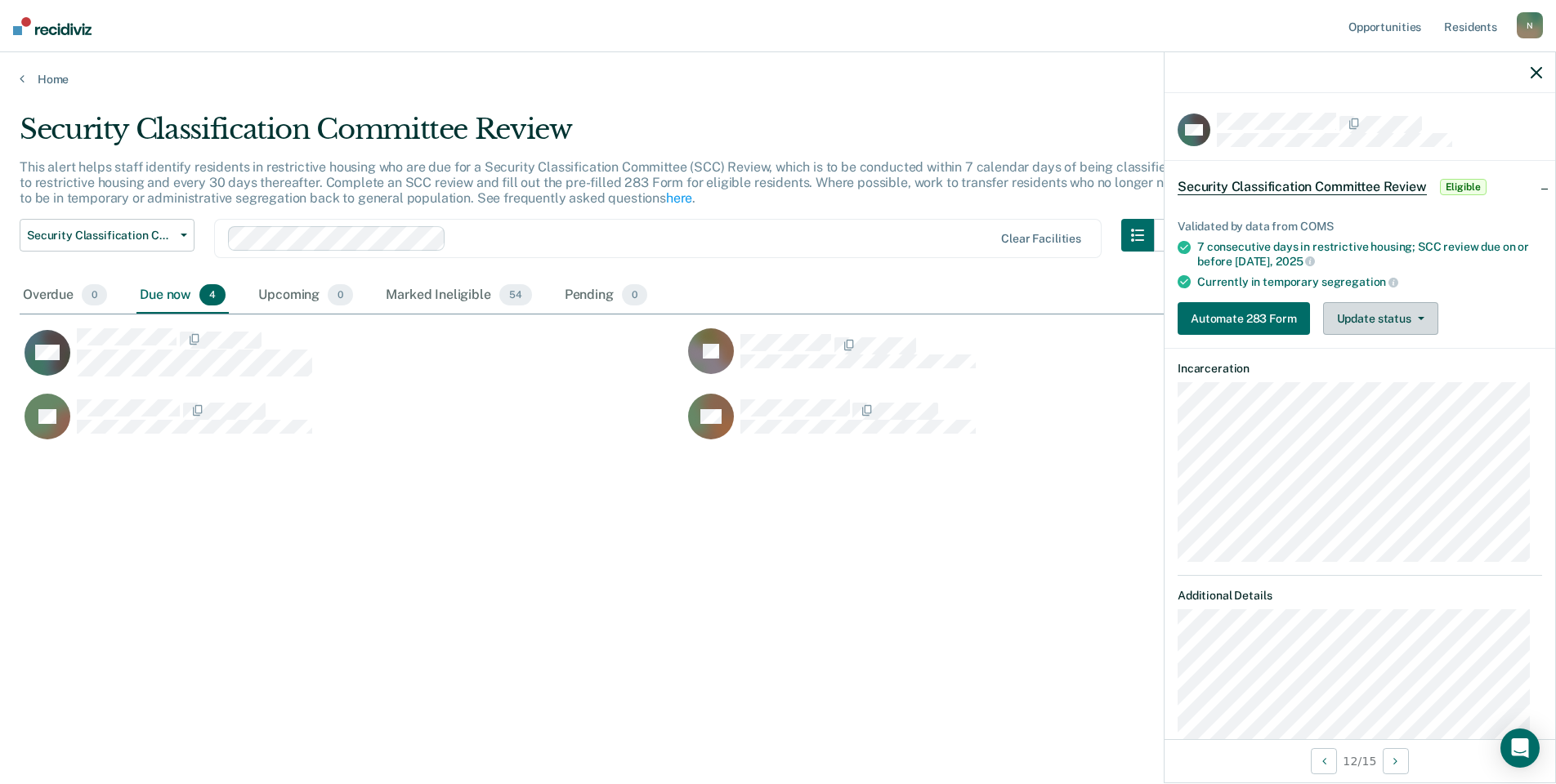
click at [1414, 317] on span "button" at bounding box center [1417, 318] width 13 height 3
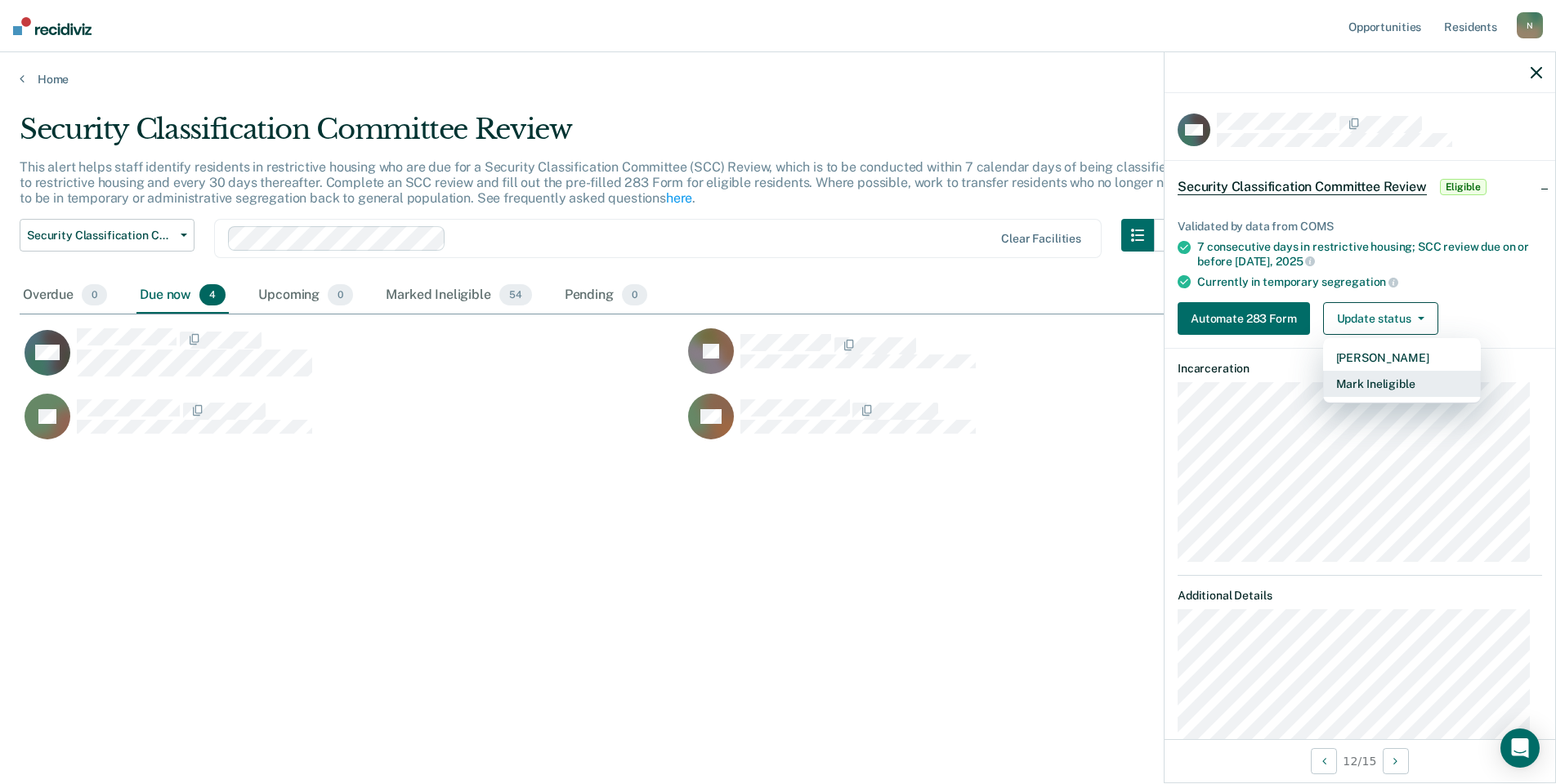
click at [1391, 372] on button "Mark Ineligible" at bounding box center [1401, 384] width 157 height 26
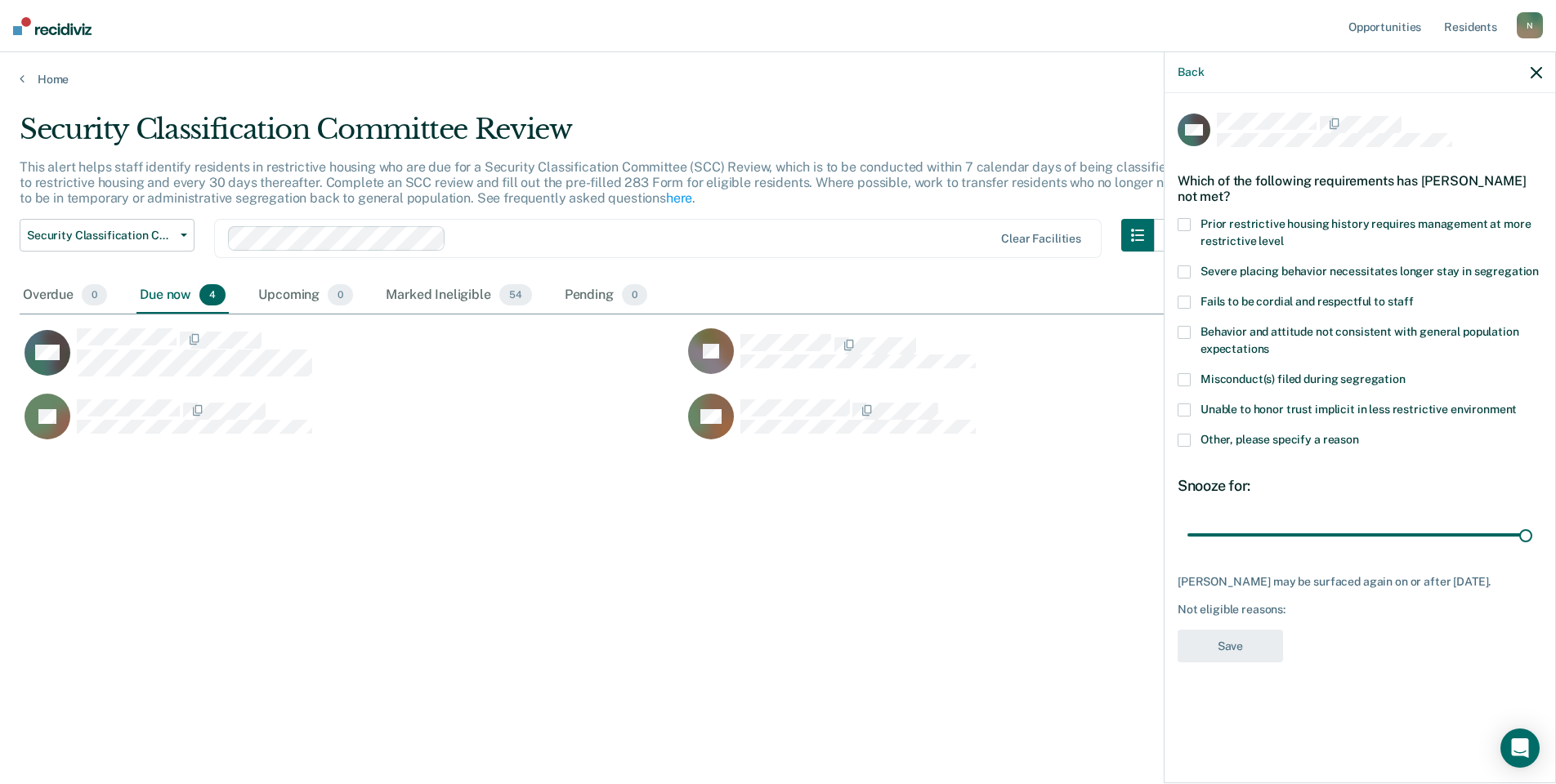
click at [1184, 441] on span at bounding box center [1184, 440] width 13 height 13
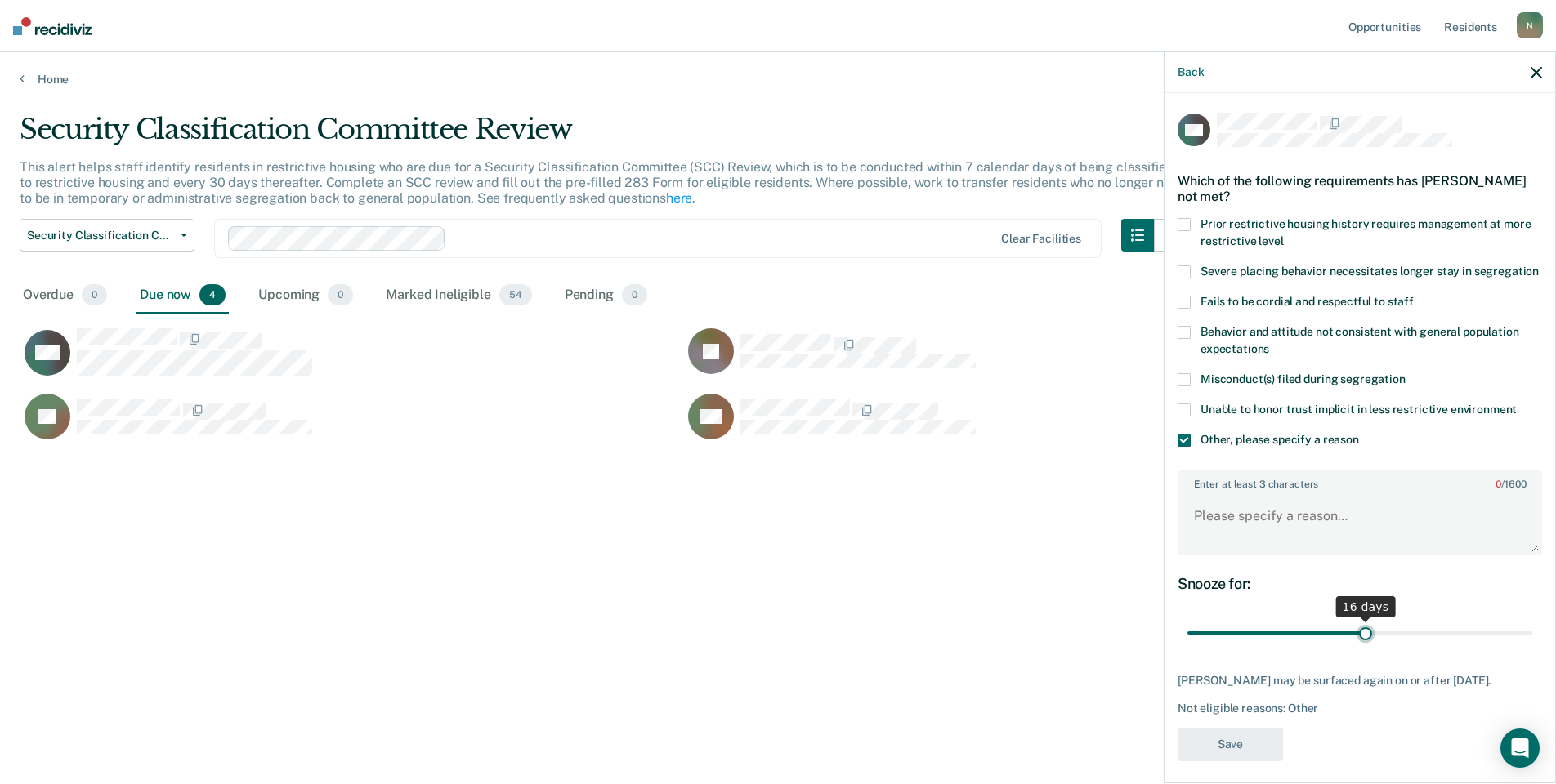
drag, startPoint x: 1513, startPoint y: 651, endPoint x: 1359, endPoint y: 671, distance: 155.3
type input "16"
click at [1359, 647] on input "range" at bounding box center [1360, 634] width 345 height 29
click at [1228, 522] on textarea "Enter at least 3 characters 0 / 1600" at bounding box center [1360, 523] width 362 height 60
type textarea "Temp seg pending PC investigation"
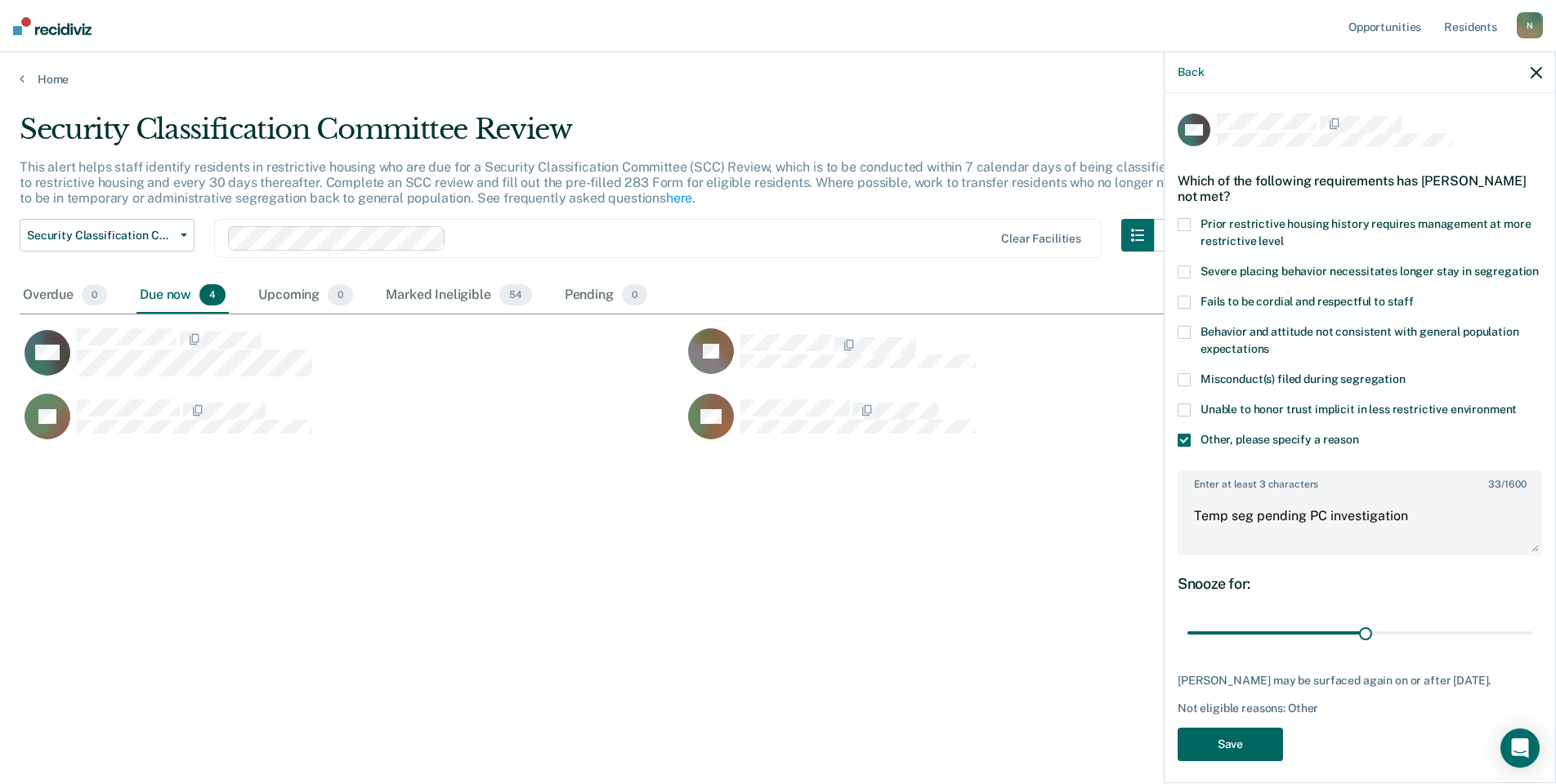
click at [1243, 759] on button "Save" at bounding box center [1230, 744] width 105 height 34
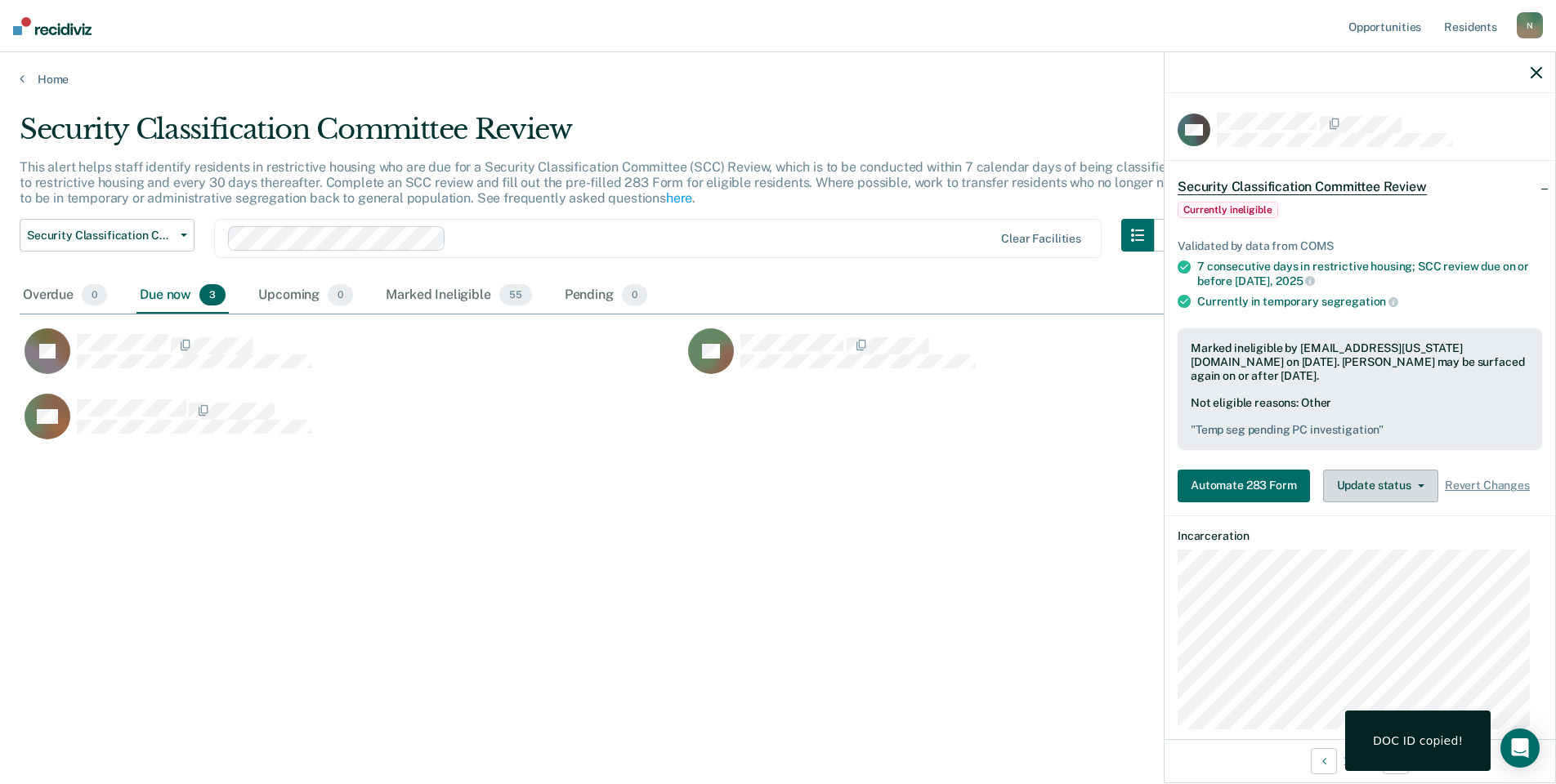
click at [1418, 491] on button "Update status" at bounding box center [1381, 486] width 115 height 33
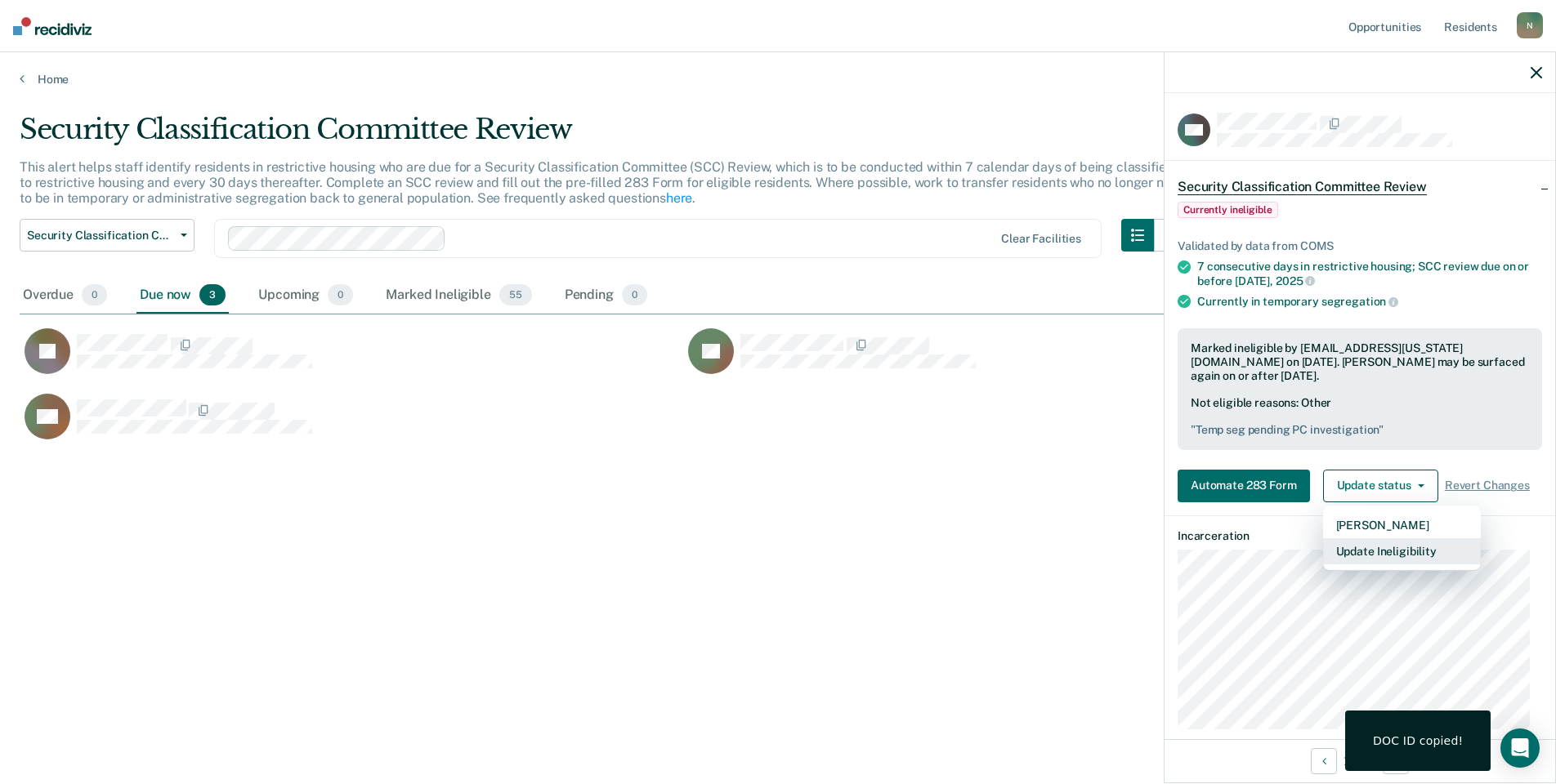
click at [1391, 554] on button "Update Ineligibility" at bounding box center [1401, 551] width 157 height 26
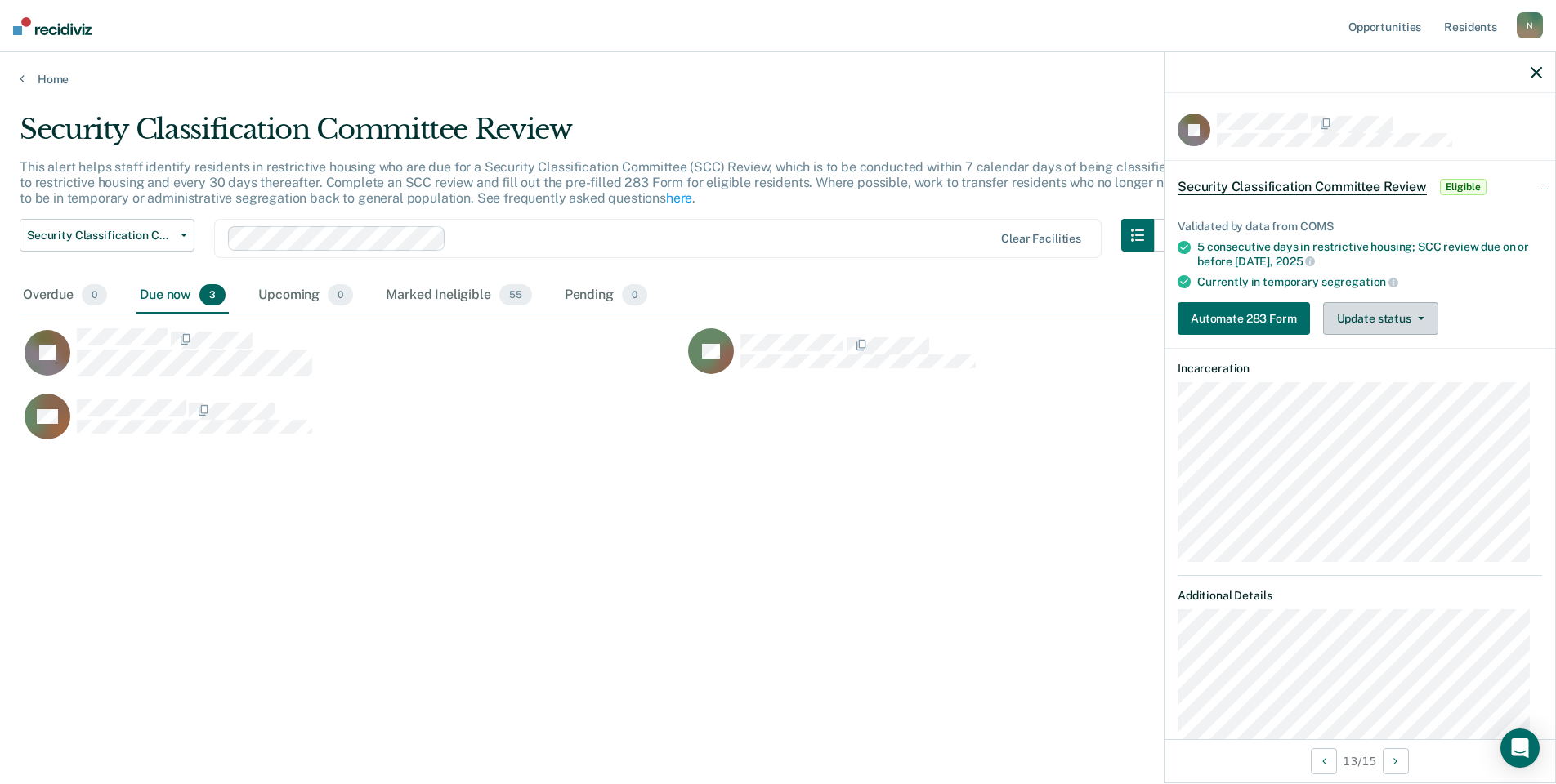
click at [1389, 321] on button "Update status" at bounding box center [1381, 318] width 115 height 33
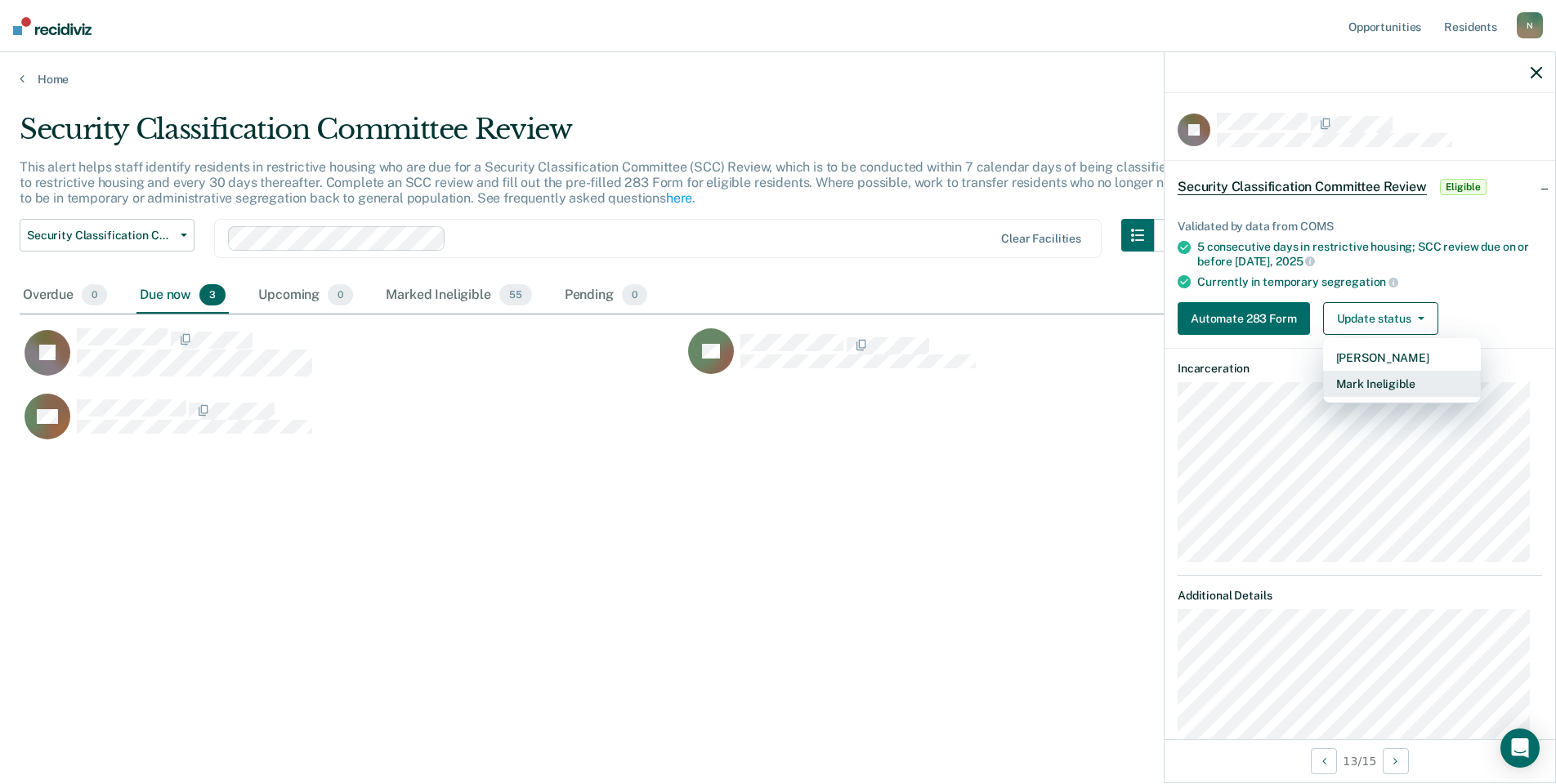
click at [1371, 388] on button "Mark Ineligible" at bounding box center [1401, 384] width 157 height 26
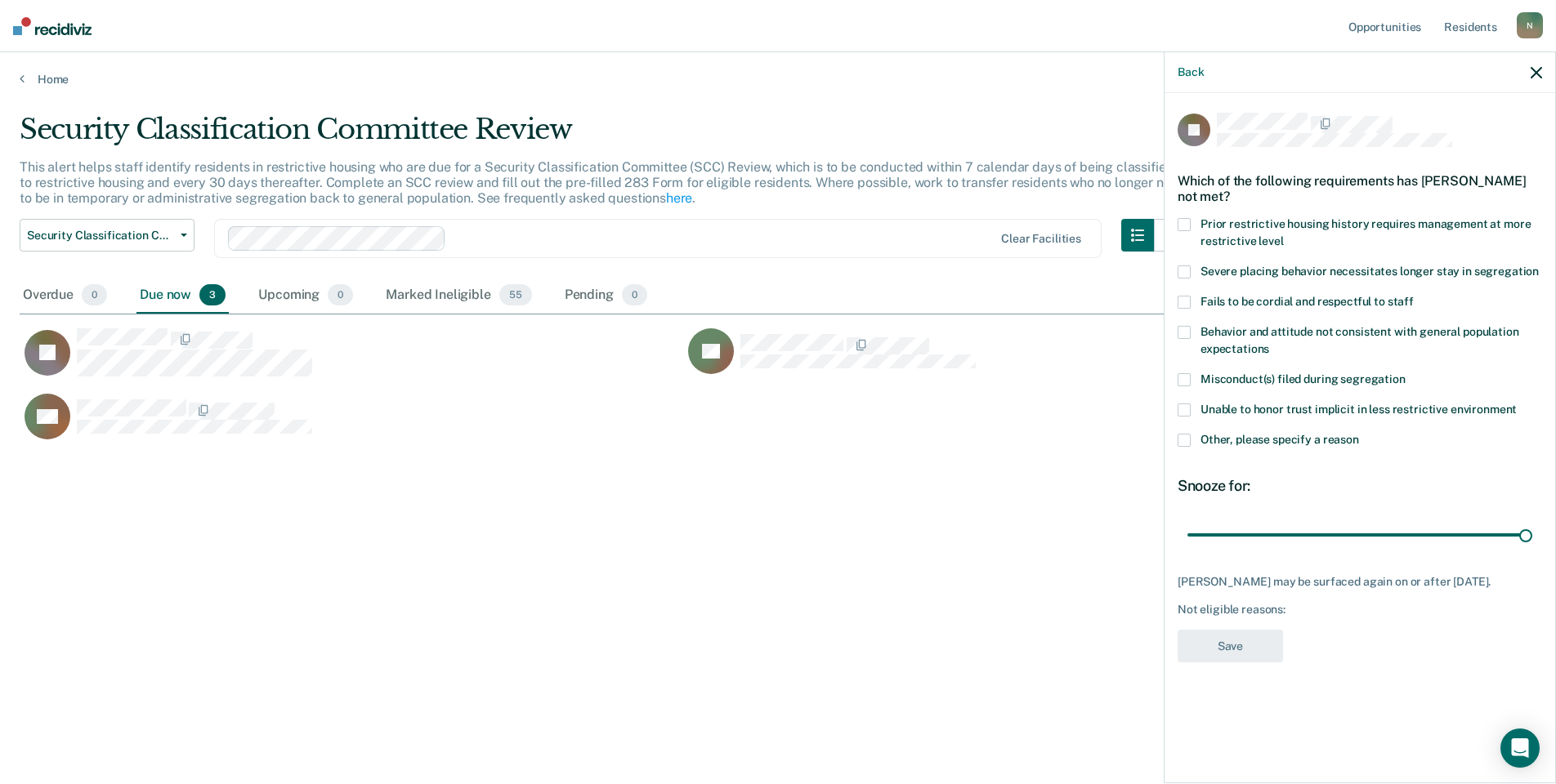
click at [1189, 439] on span at bounding box center [1184, 440] width 13 height 13
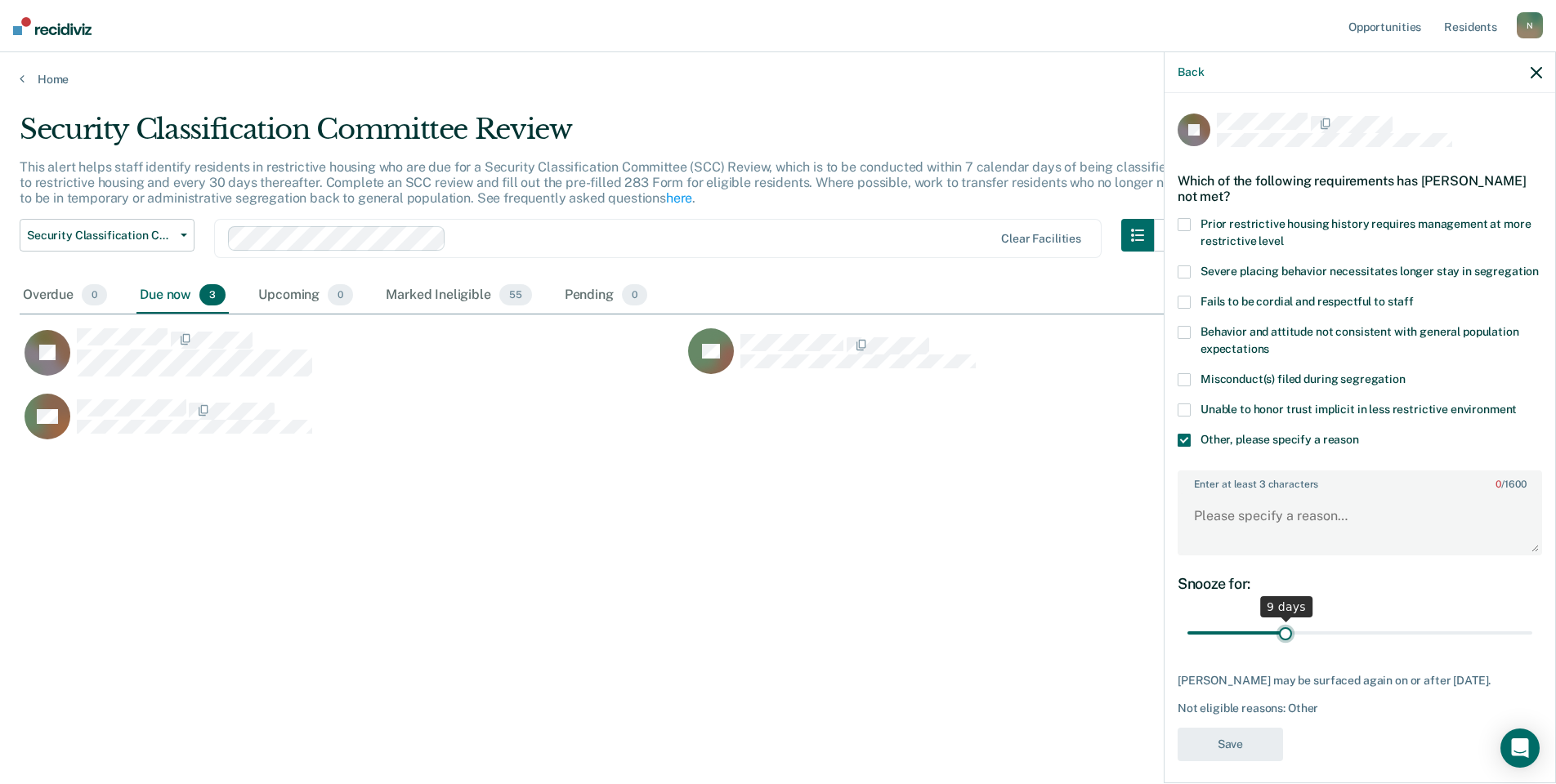
drag, startPoint x: 1514, startPoint y: 647, endPoint x: 1285, endPoint y: 649, distance: 229.0
type input "9"
click at [1285, 647] on input "range" at bounding box center [1360, 634] width 345 height 29
click at [1238, 518] on textarea "Enter at least 3 characters 0 / 1600" at bounding box center [1360, 523] width 362 height 60
type textarea "Temp seg pending misconduct hearing"
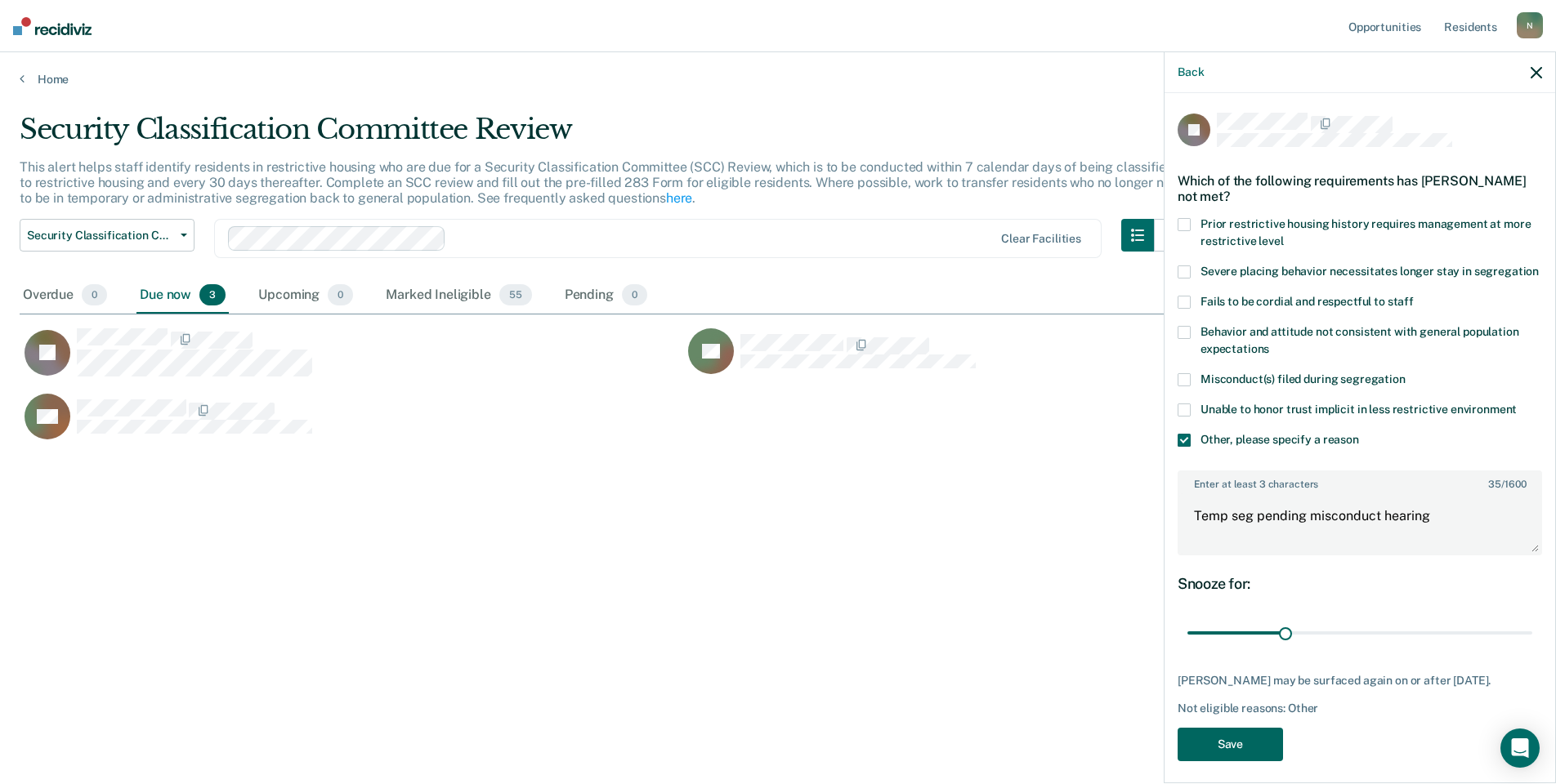
click at [1210, 757] on button "Save" at bounding box center [1230, 744] width 105 height 34
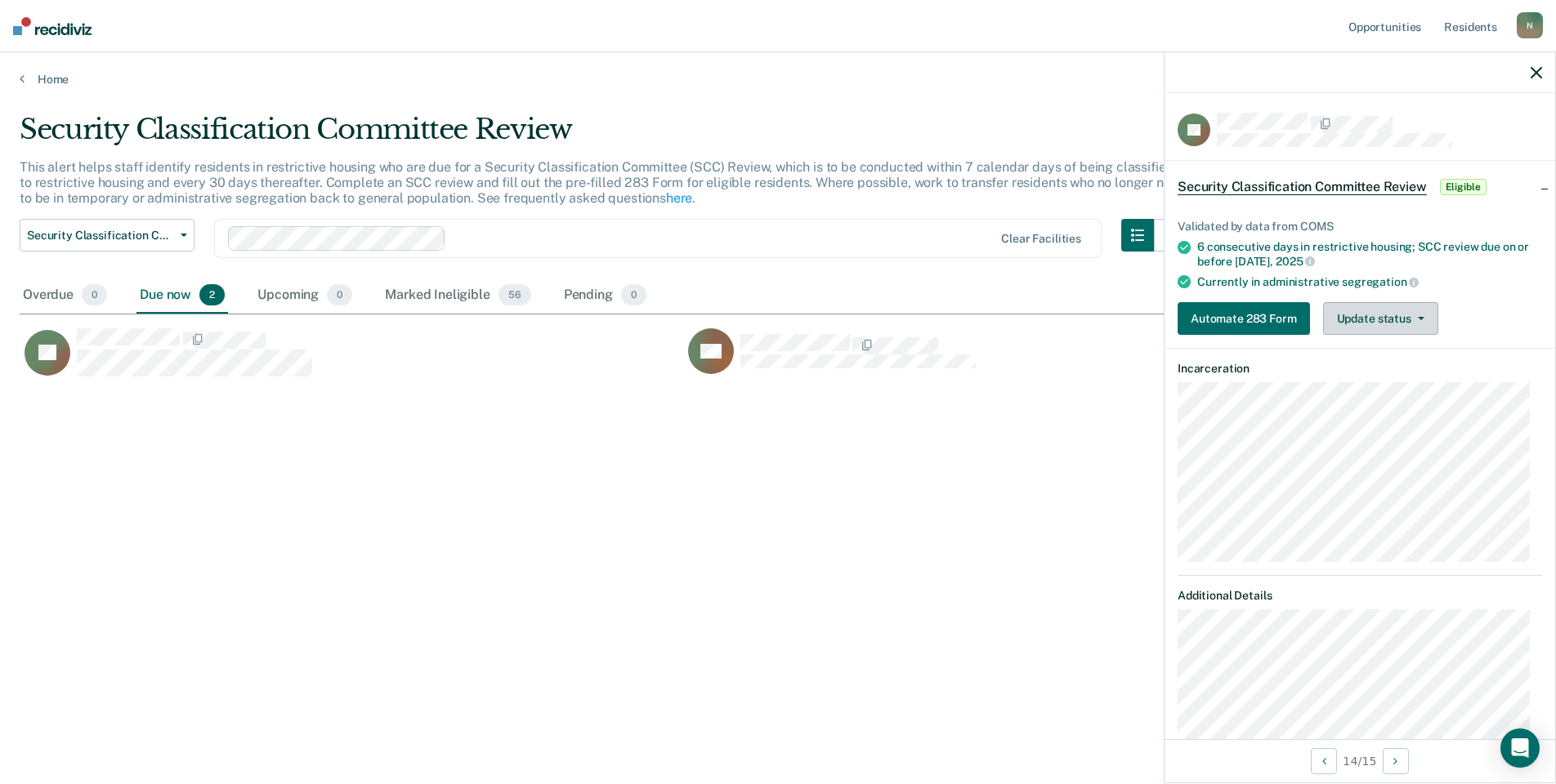
click at [1349, 316] on button "Update status" at bounding box center [1381, 318] width 115 height 33
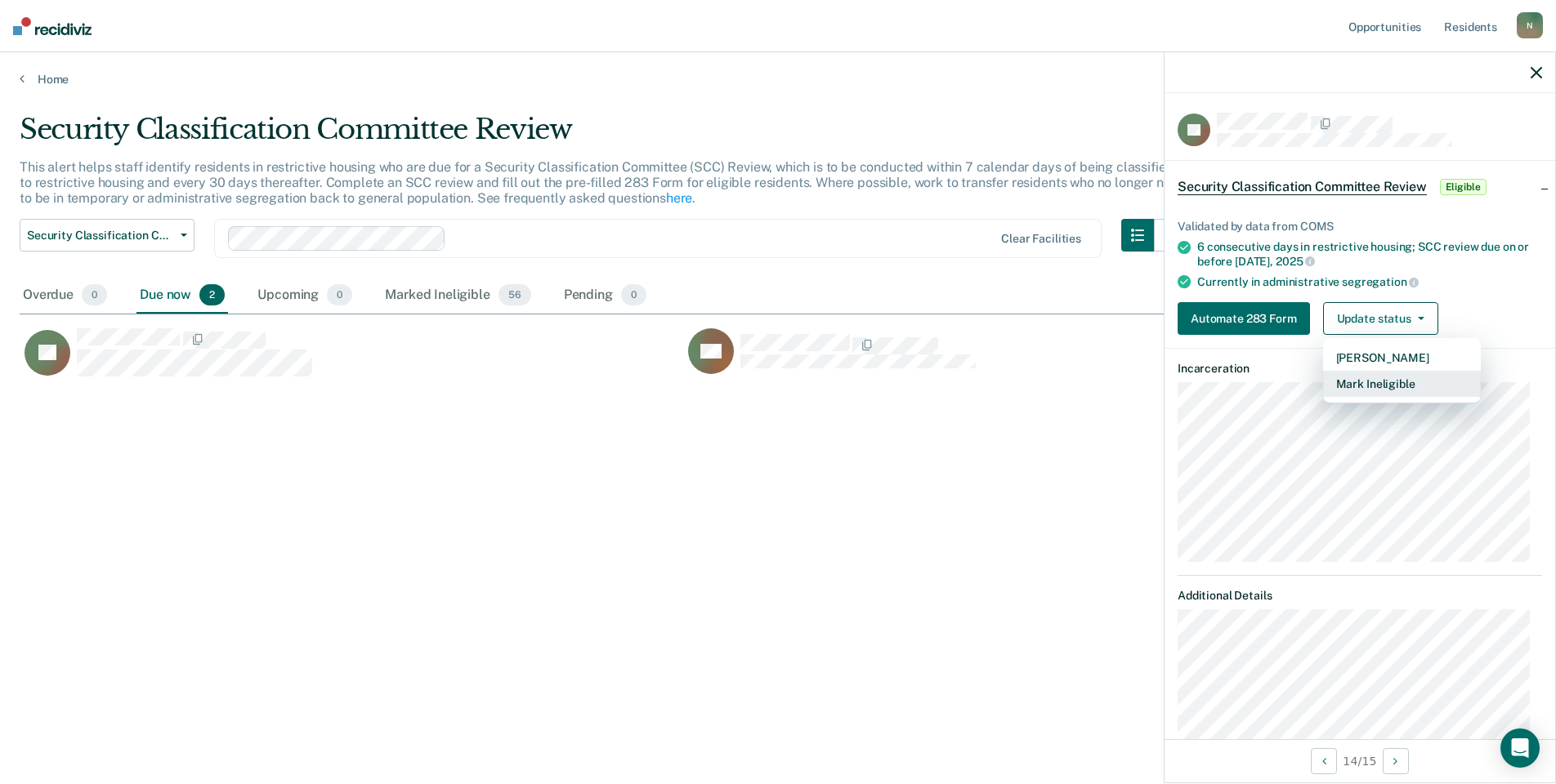
click at [1357, 382] on button "Mark Ineligible" at bounding box center [1401, 384] width 157 height 26
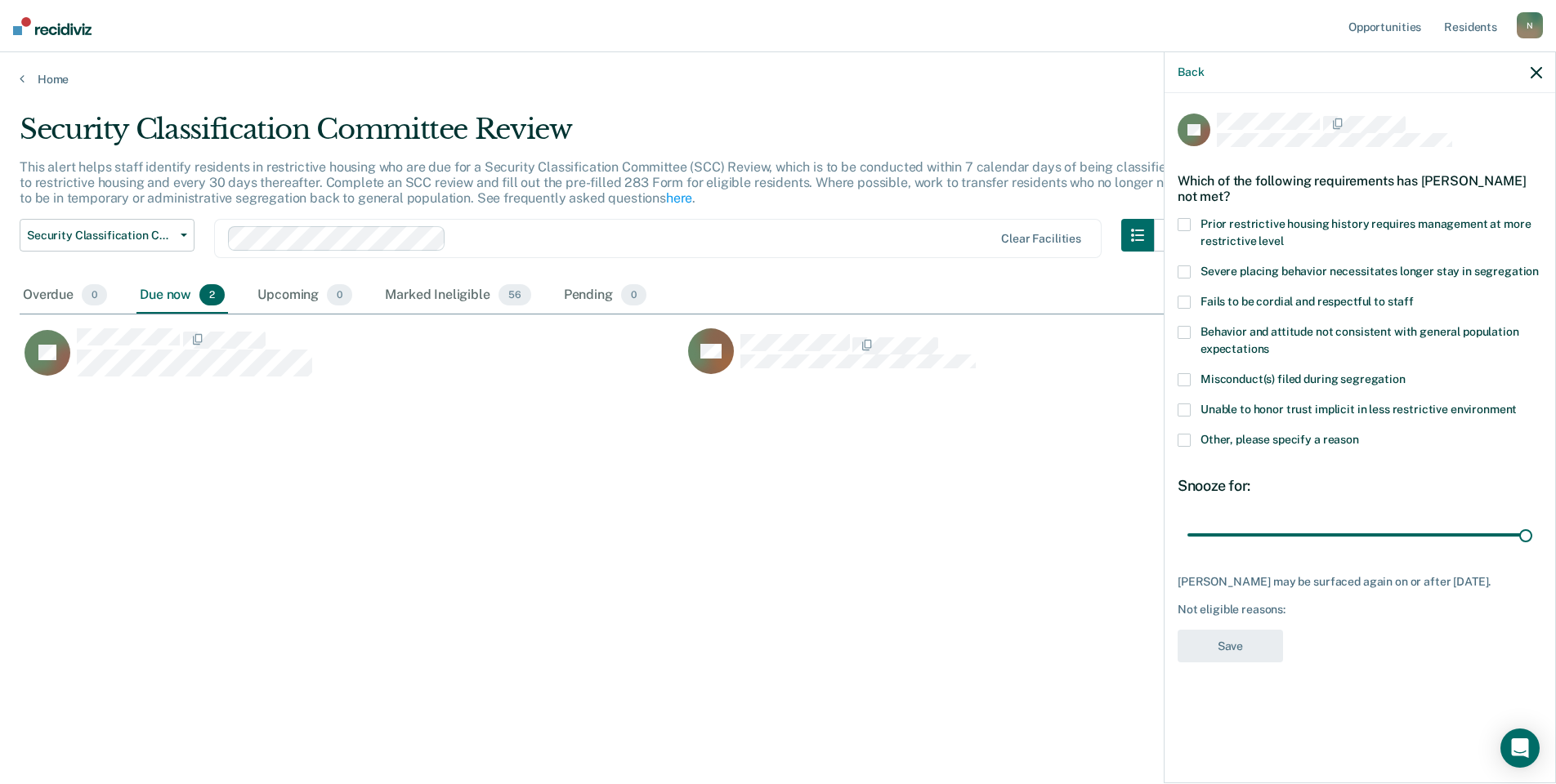
click at [1177, 443] on div "JH Which of the following requirements has [PERSON_NAME] not met? Prior restric…" at bounding box center [1360, 437] width 390 height 687
click at [1186, 443] on span at bounding box center [1184, 440] width 13 height 13
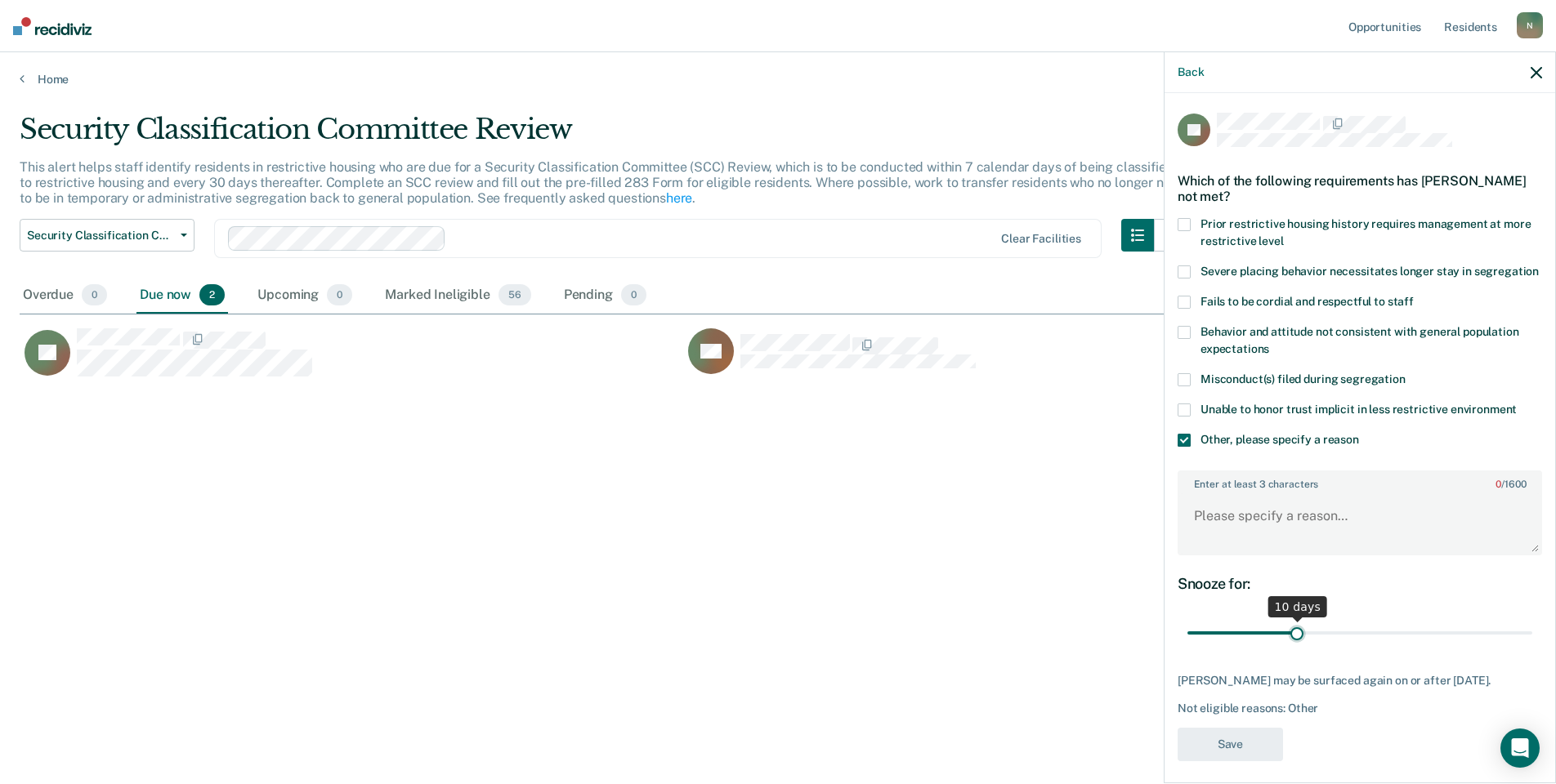
drag, startPoint x: 1515, startPoint y: 650, endPoint x: 1290, endPoint y: 645, distance: 225.1
type input "10"
click at [1290, 645] on input "range" at bounding box center [1360, 634] width 345 height 29
click at [1238, 534] on textarea "Enter at least 3 characters 0 / 1600" at bounding box center [1360, 523] width 362 height 60
type textarea "Temp seg pending misconduct hearing"
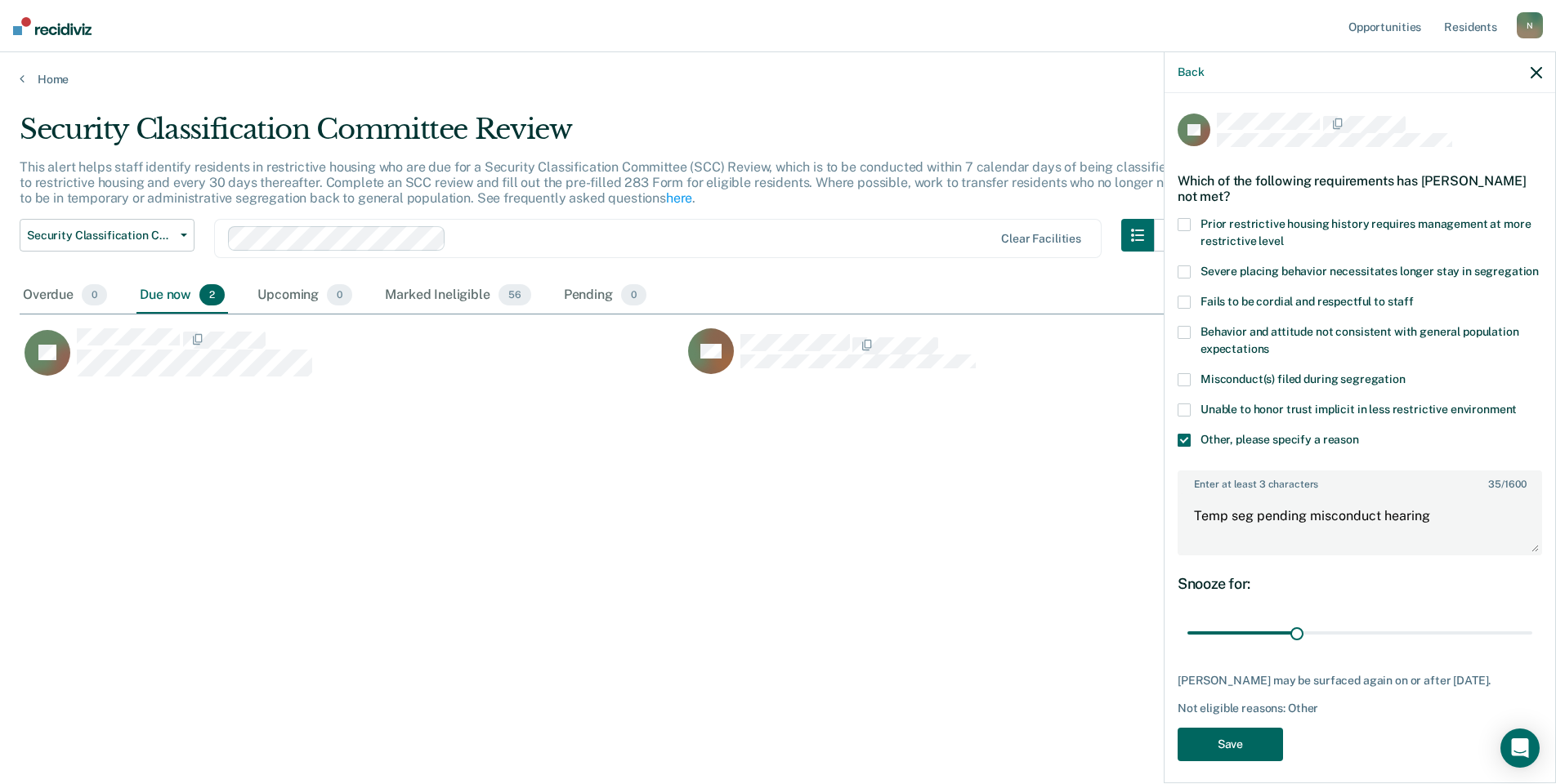
click at [1241, 761] on button "Save" at bounding box center [1230, 744] width 105 height 34
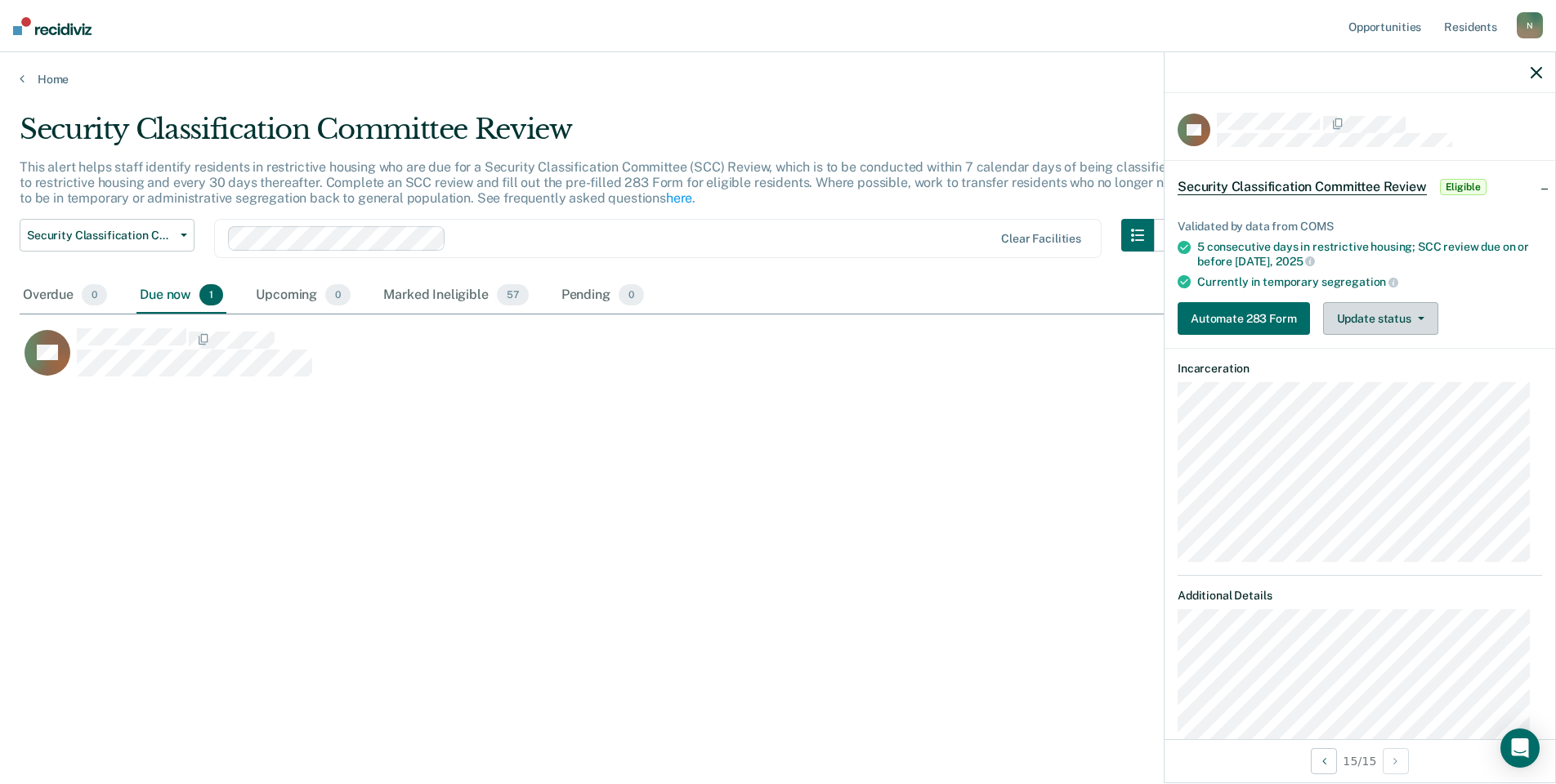
click at [1406, 320] on button "Update status" at bounding box center [1381, 318] width 115 height 33
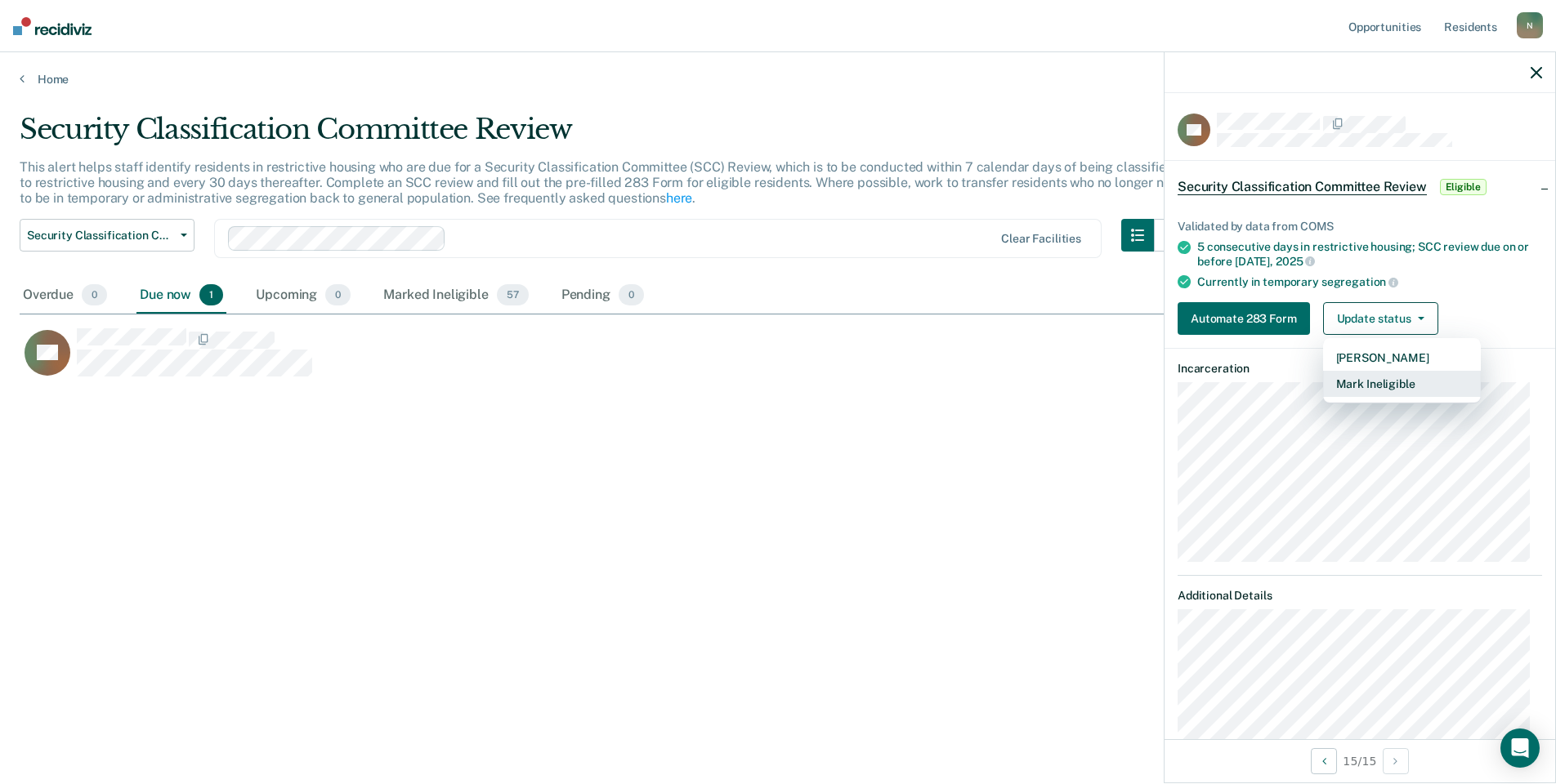
click at [1384, 378] on button "Mark Ineligible" at bounding box center [1401, 384] width 157 height 26
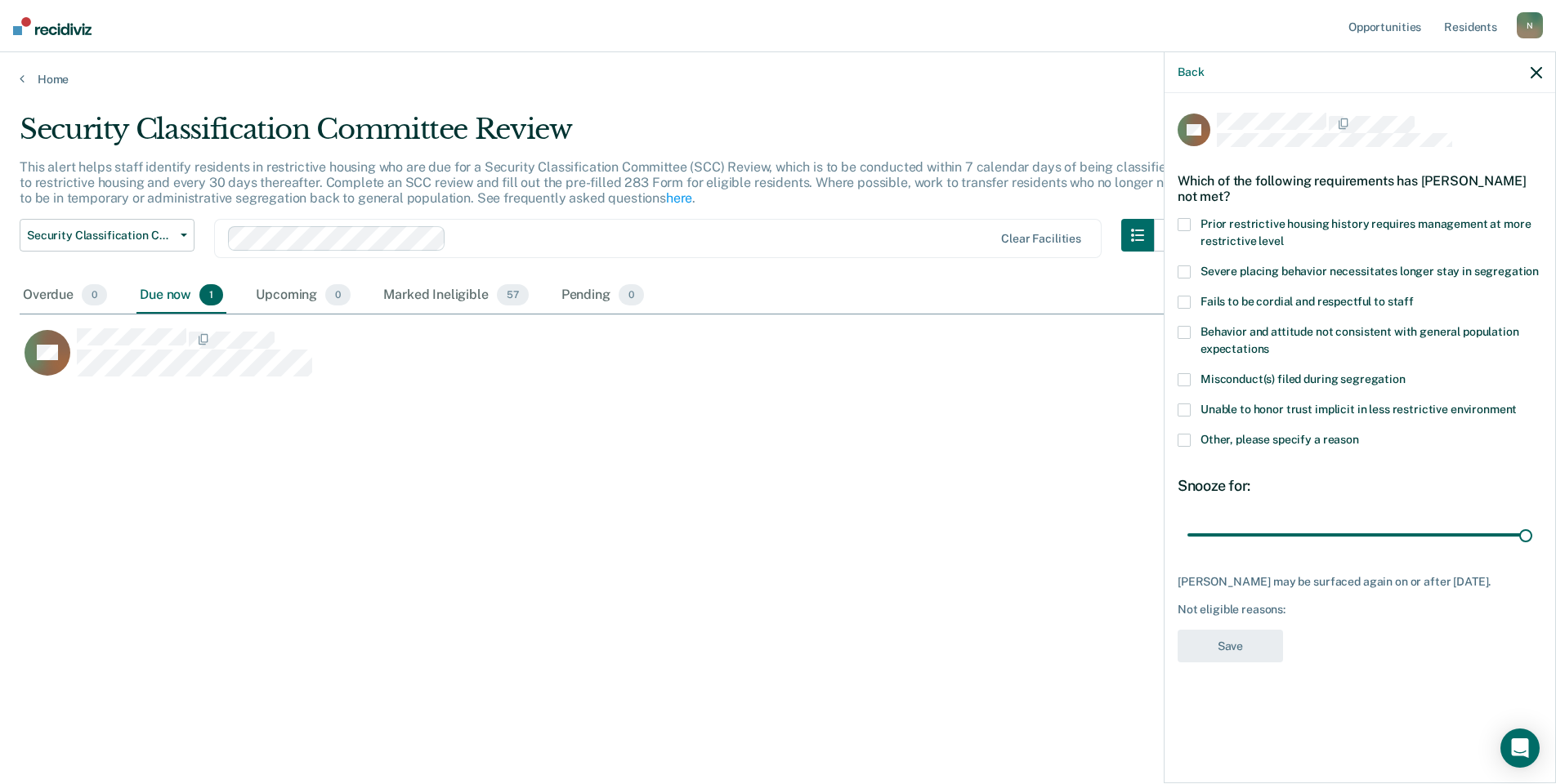
click at [1256, 438] on span "Other, please specify a reason" at bounding box center [1280, 439] width 158 height 13
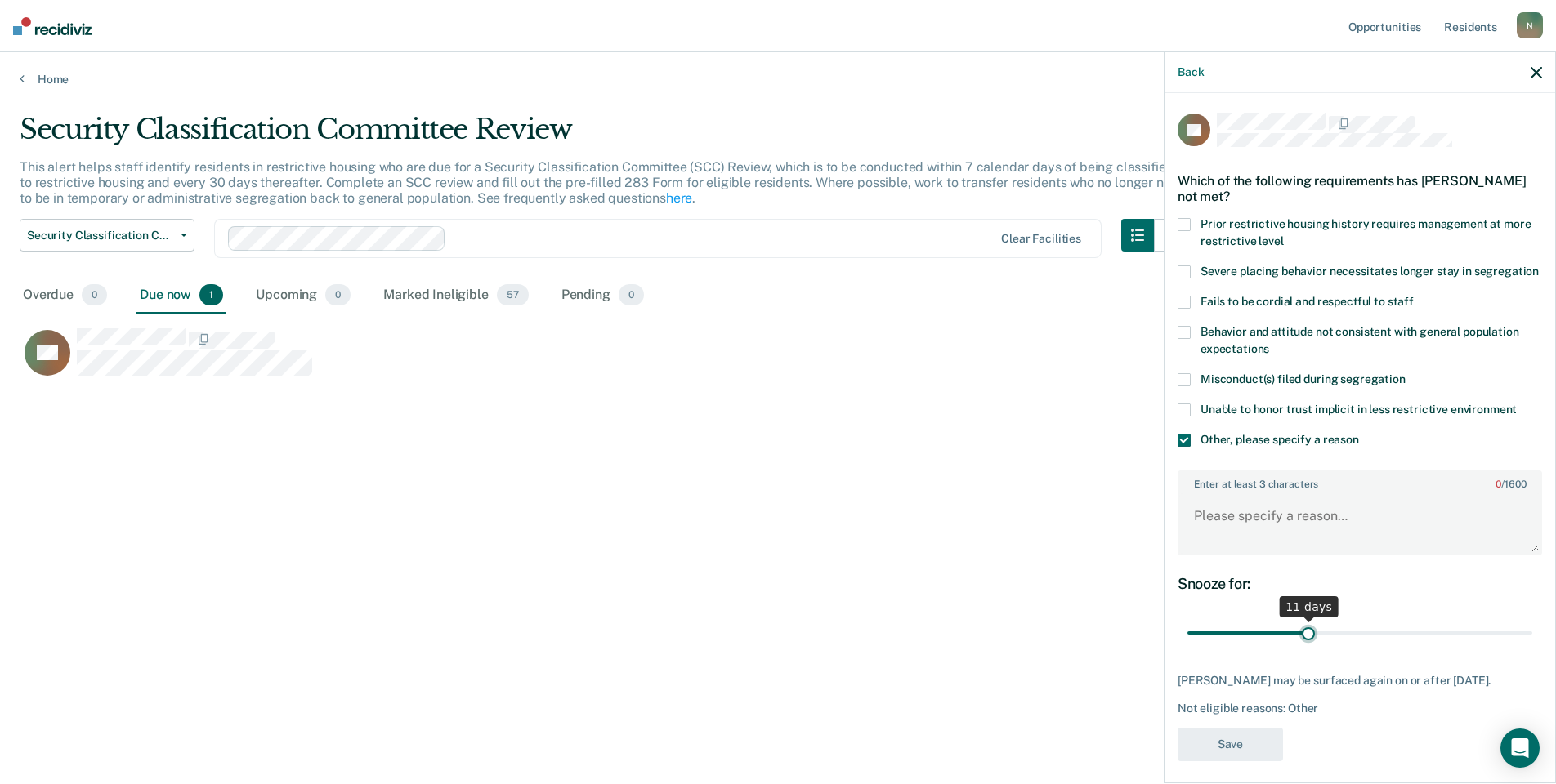
drag, startPoint x: 1515, startPoint y: 647, endPoint x: 1307, endPoint y: 658, distance: 208.3
type input "11"
click at [1307, 647] on input "range" at bounding box center [1360, 634] width 345 height 29
click at [1245, 535] on textarea "Enter at least 3 characters 0 / 1600" at bounding box center [1360, 523] width 362 height 60
type textarea "Temp seg pending misconduct hearing"
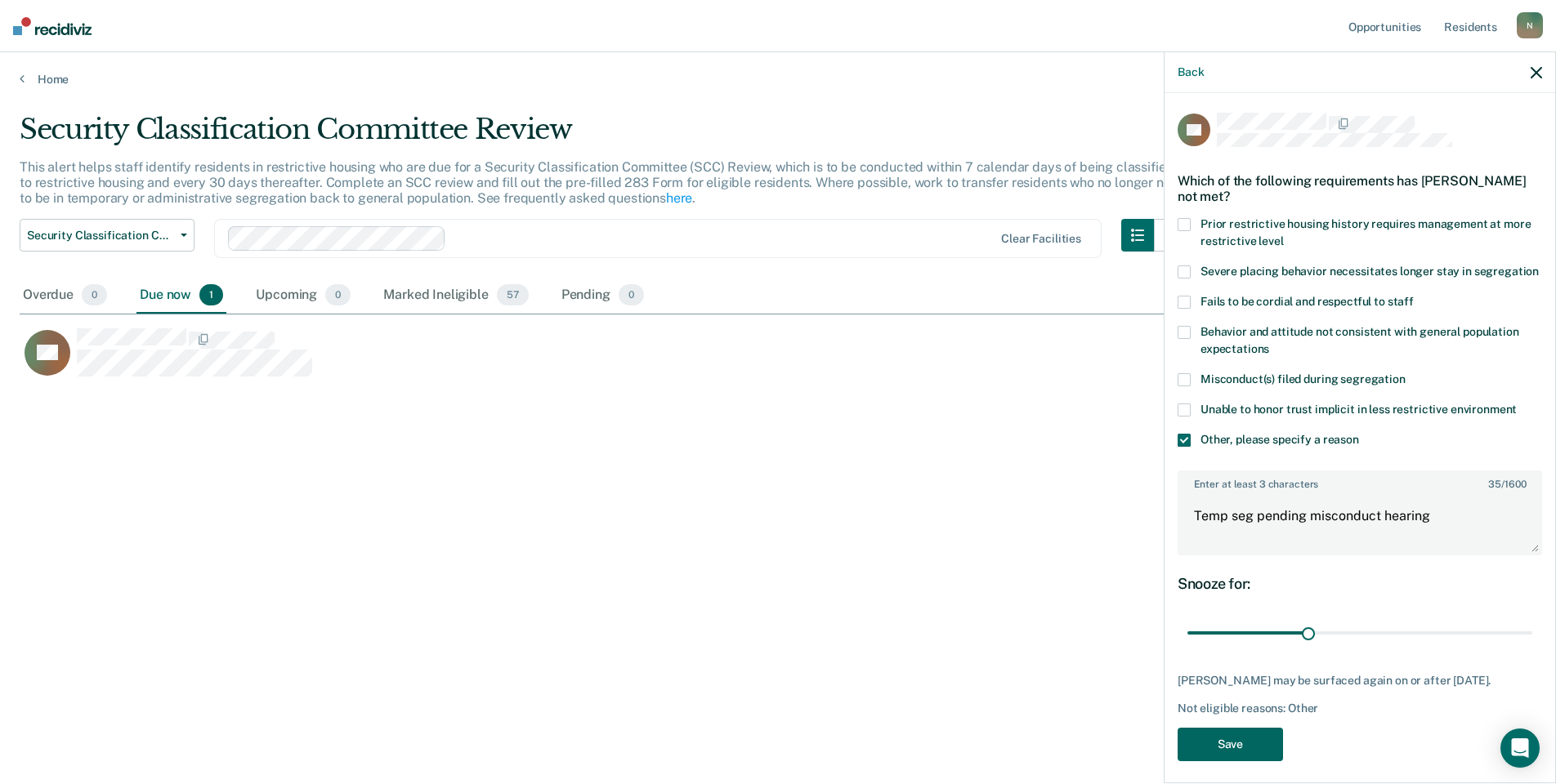
click at [1231, 761] on button "Save" at bounding box center [1230, 744] width 105 height 34
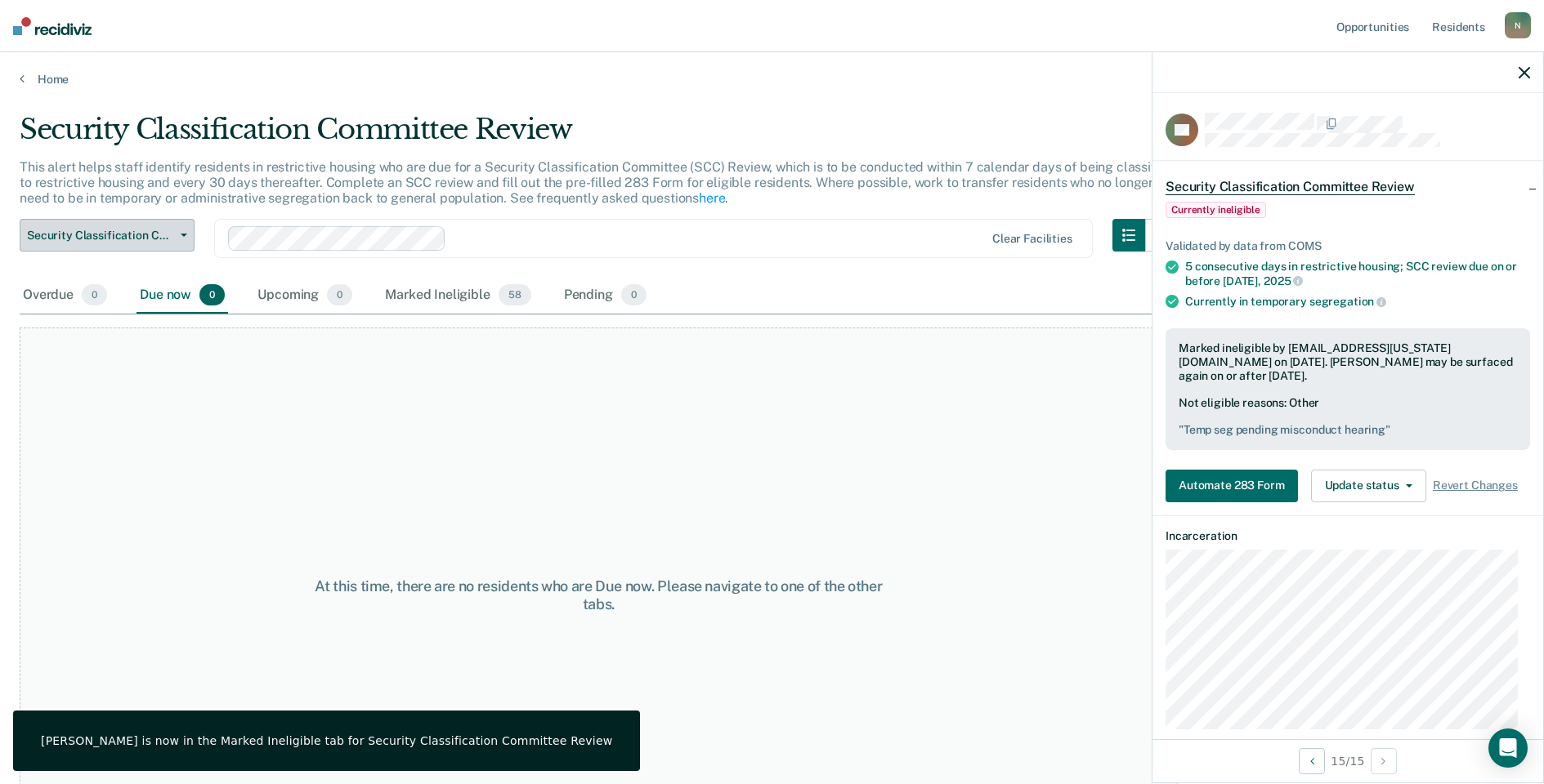
click at [148, 241] on span "Security Classification Committee Review" at bounding box center [100, 236] width 148 height 14
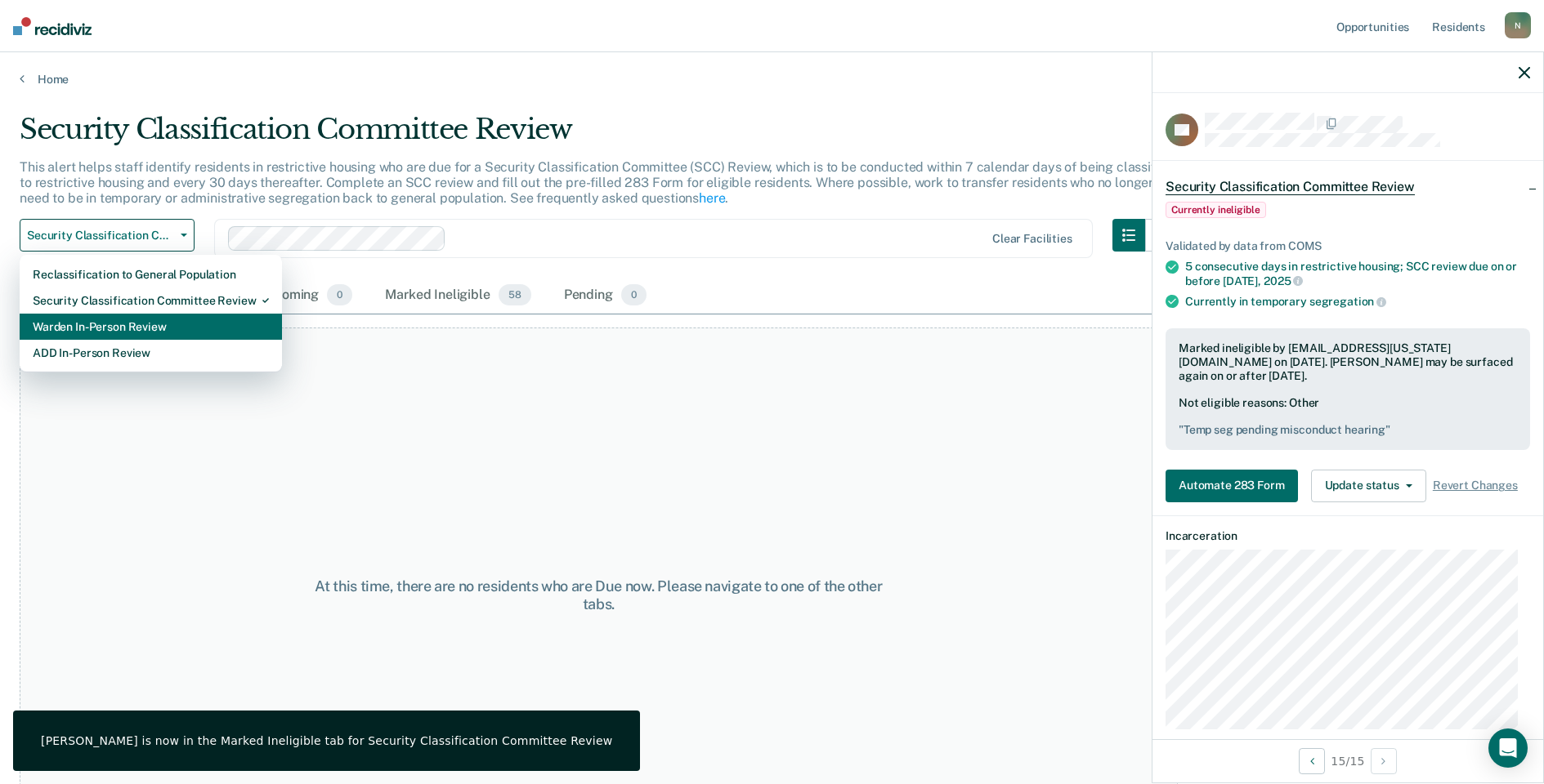
click at [139, 326] on div "Warden In-Person Review" at bounding box center [151, 327] width 237 height 26
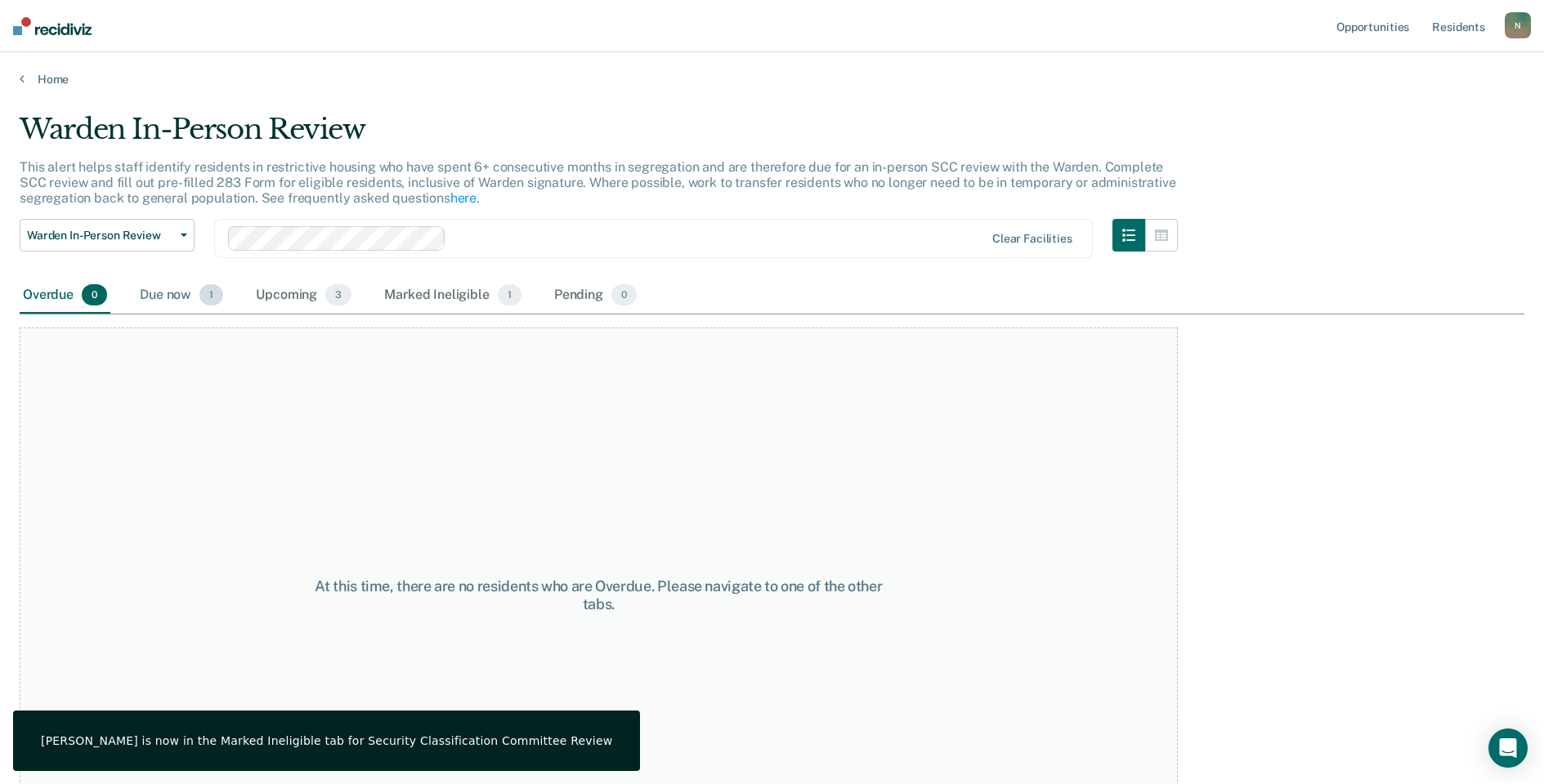
click at [157, 298] on div "Due now 1" at bounding box center [181, 296] width 90 height 36
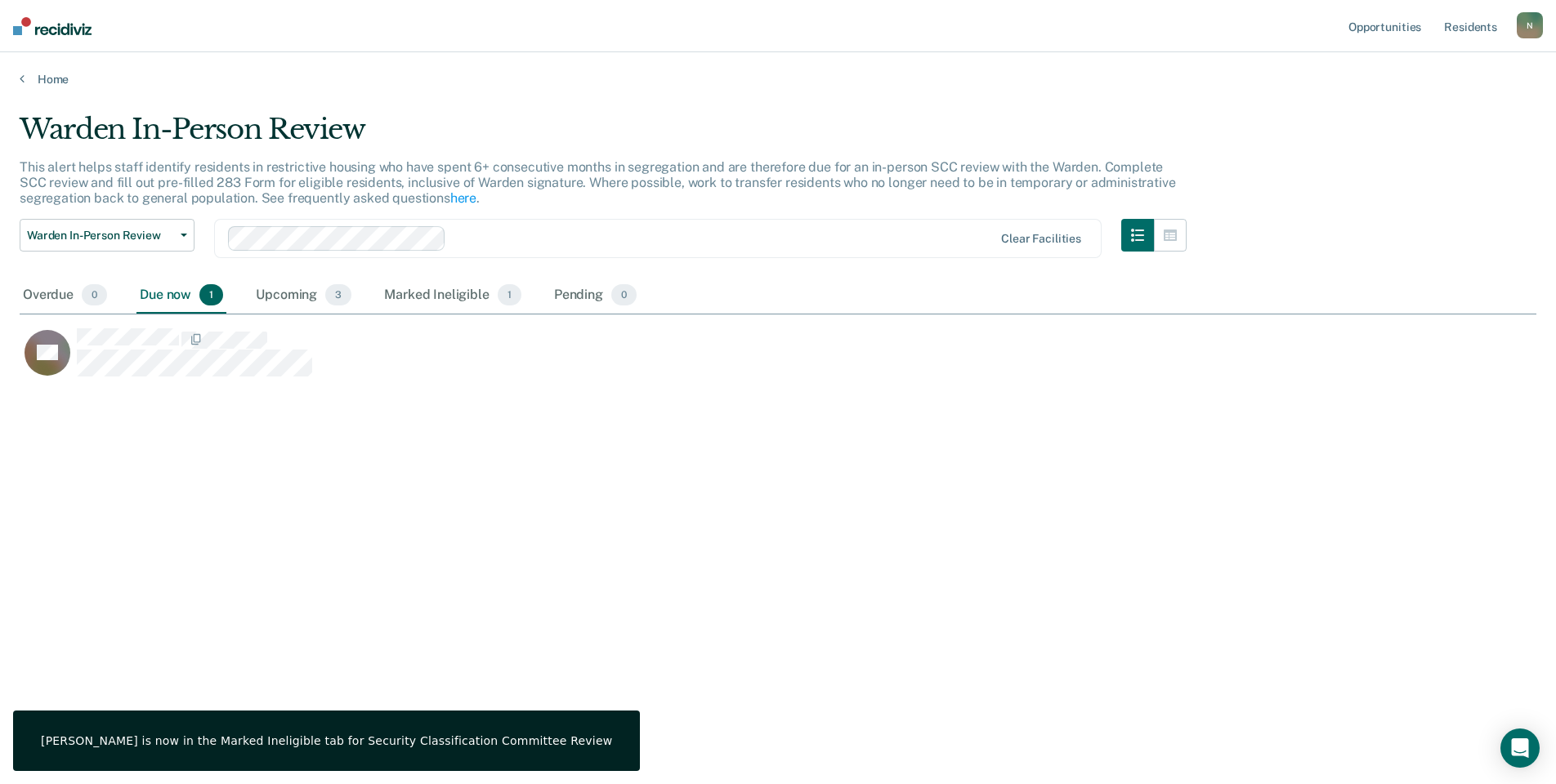
scroll to position [537, 1504]
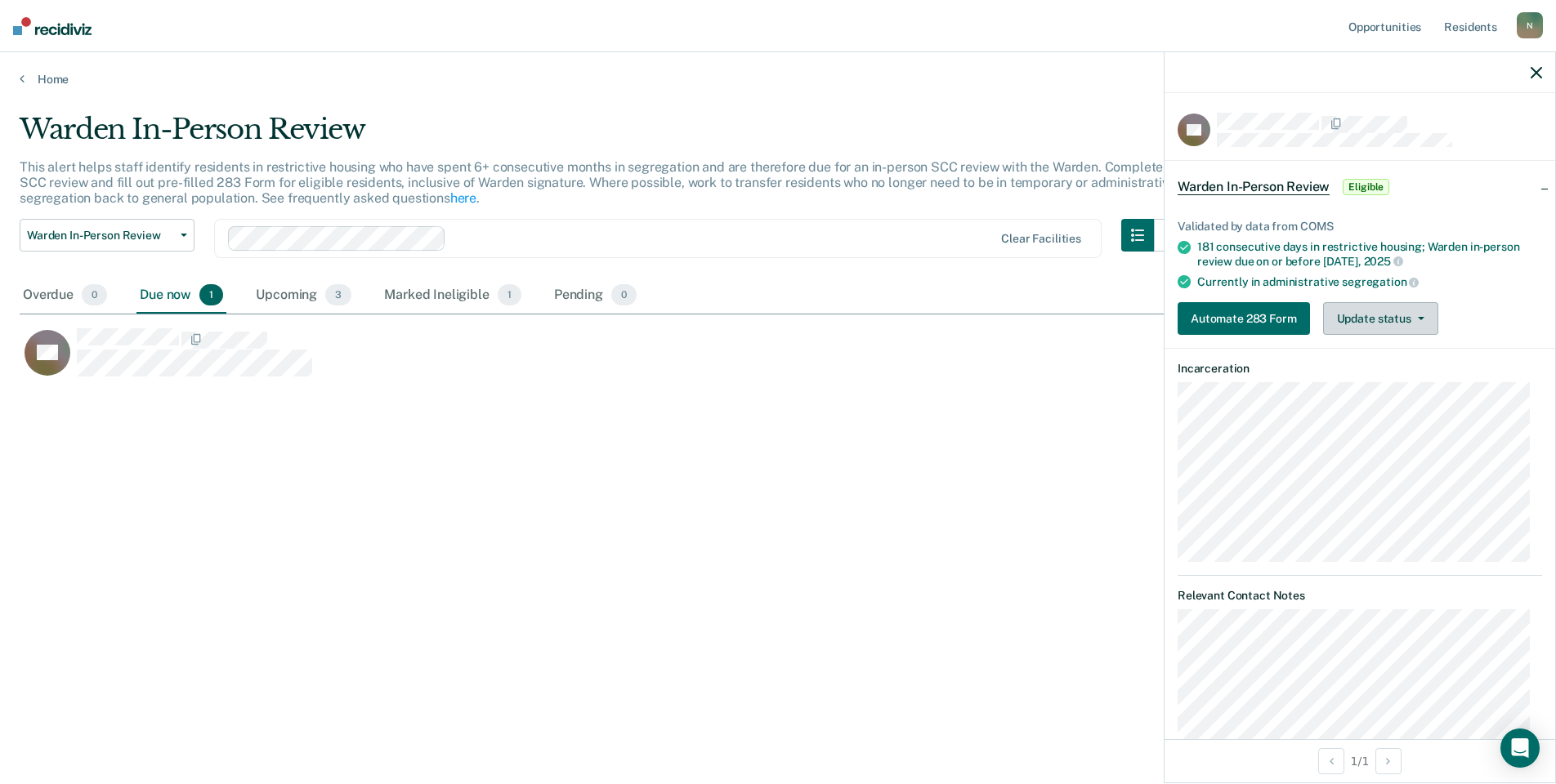
click at [1420, 328] on button "Update status" at bounding box center [1381, 318] width 115 height 33
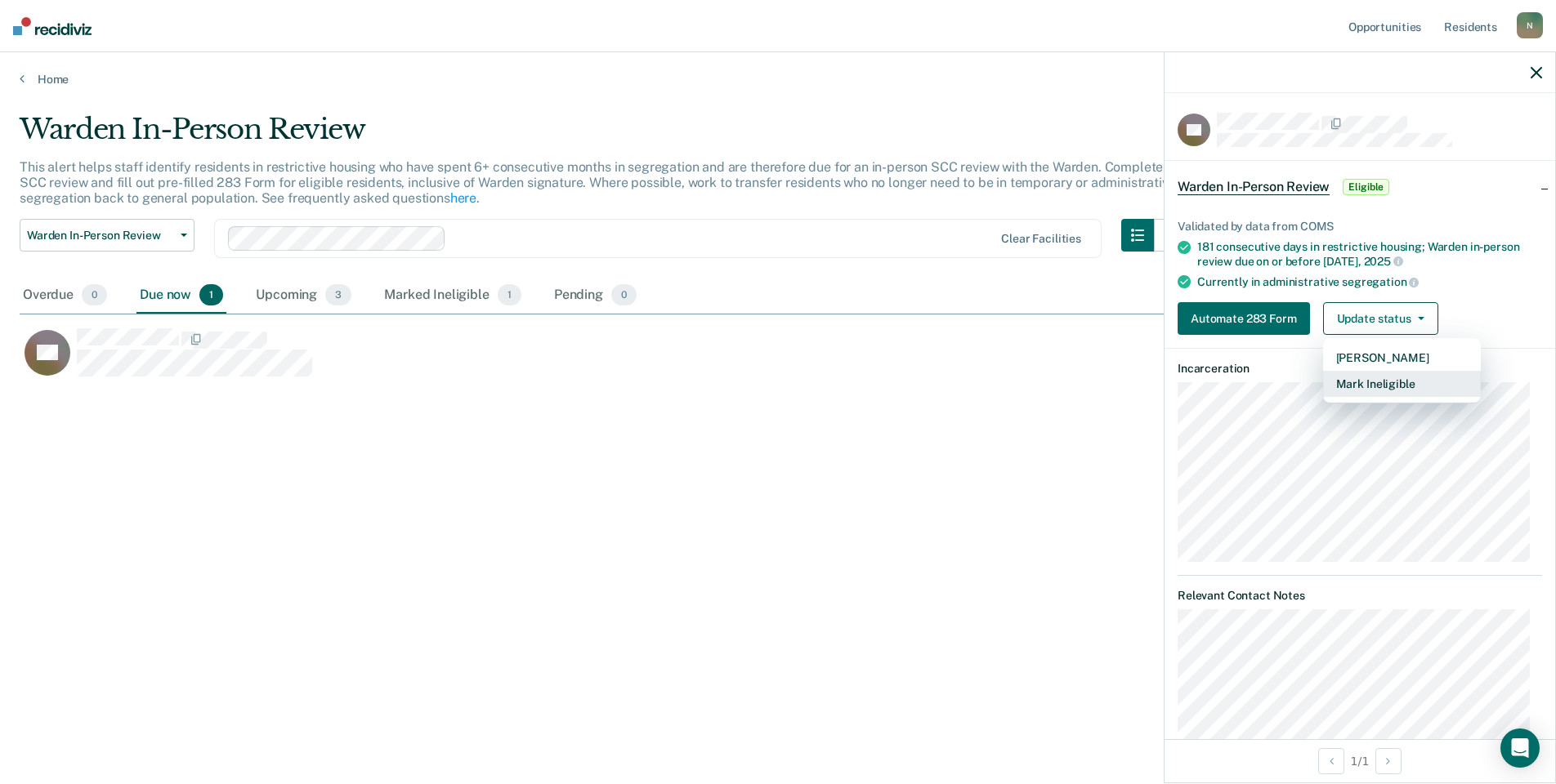
click at [1400, 375] on button "Mark Ineligible" at bounding box center [1401, 384] width 157 height 26
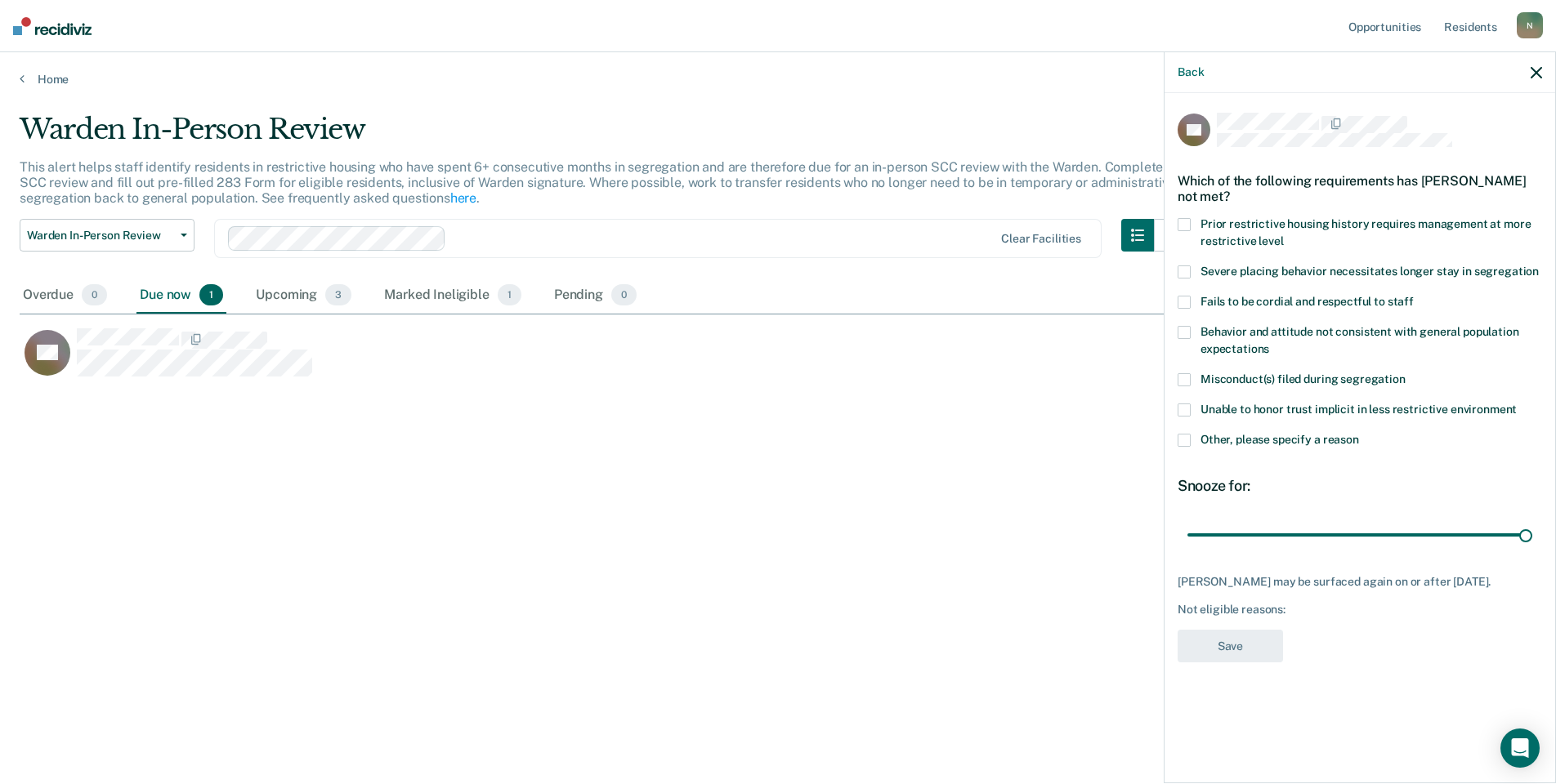
click at [1191, 435] on span at bounding box center [1184, 440] width 13 height 13
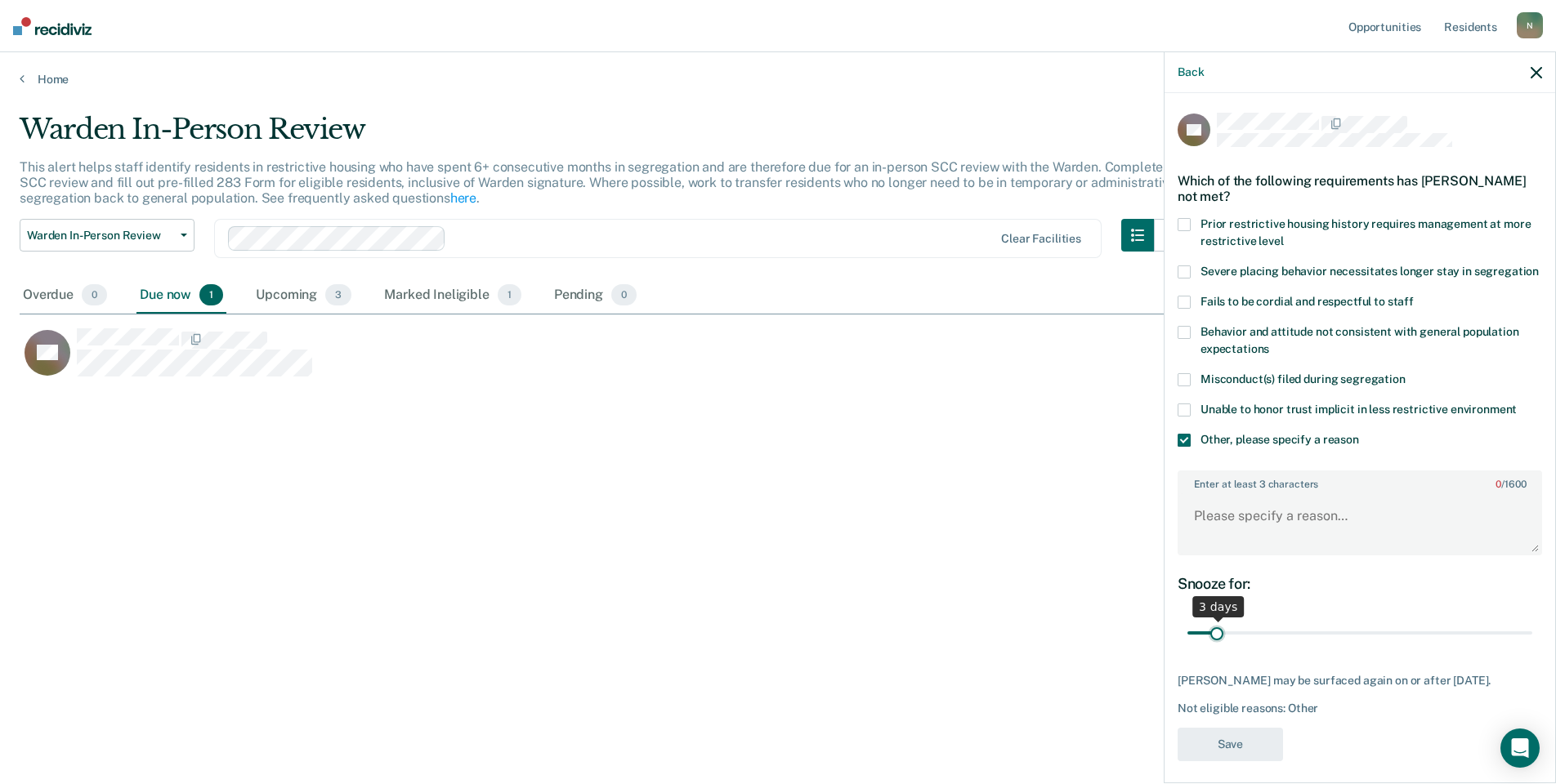
drag, startPoint x: 1511, startPoint y: 648, endPoint x: 1220, endPoint y: 655, distance: 291.1
type input "3"
click at [1220, 647] on input "range" at bounding box center [1360, 634] width 345 height 29
click at [1232, 554] on textarea "Enter at least 3 characters 0 / 1600" at bounding box center [1360, 523] width 362 height 60
type textarea "Classified to Ad seg [DATE]. Warden review [DATE]."
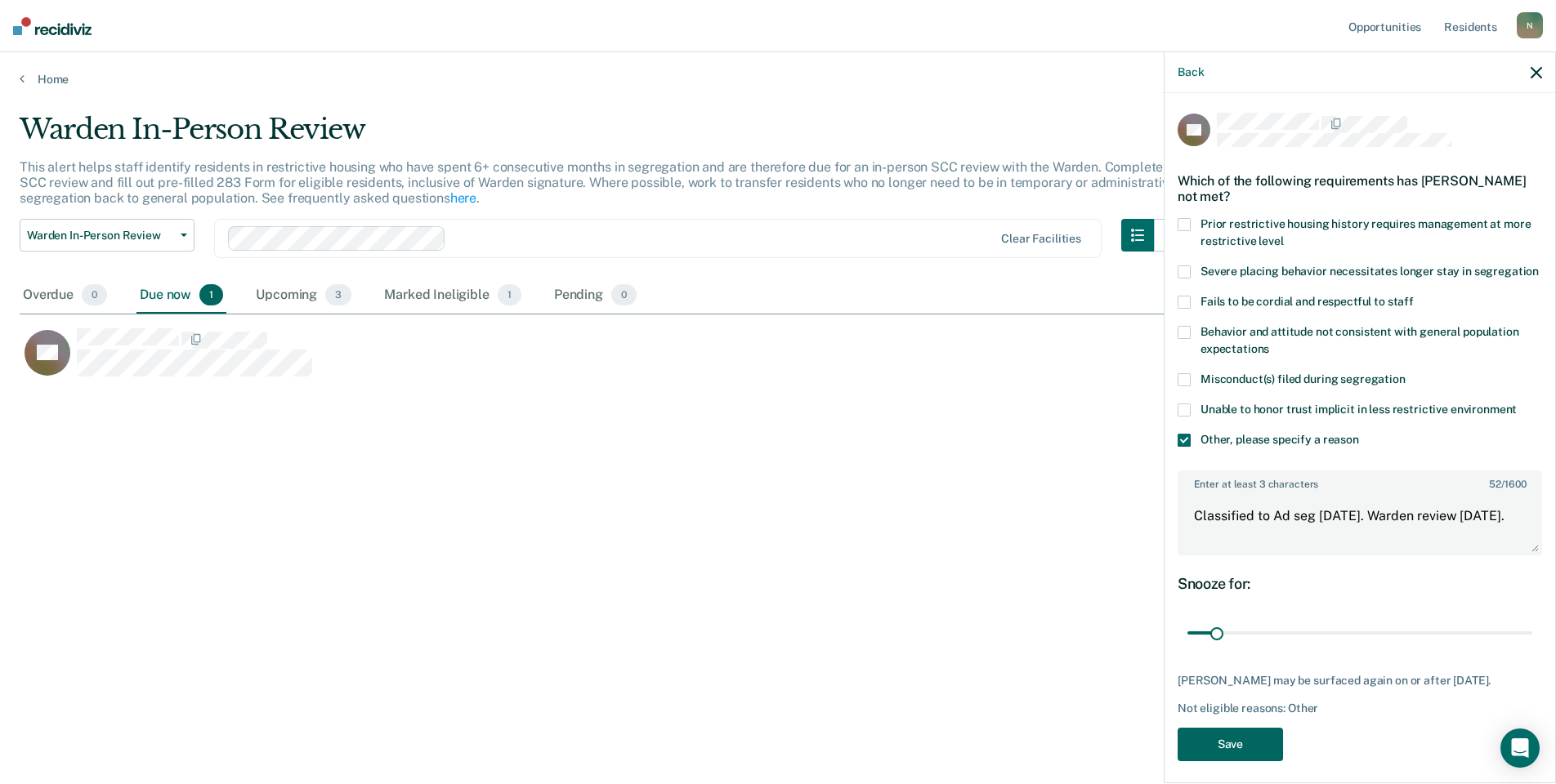
click at [1242, 747] on button "Save" at bounding box center [1230, 744] width 105 height 34
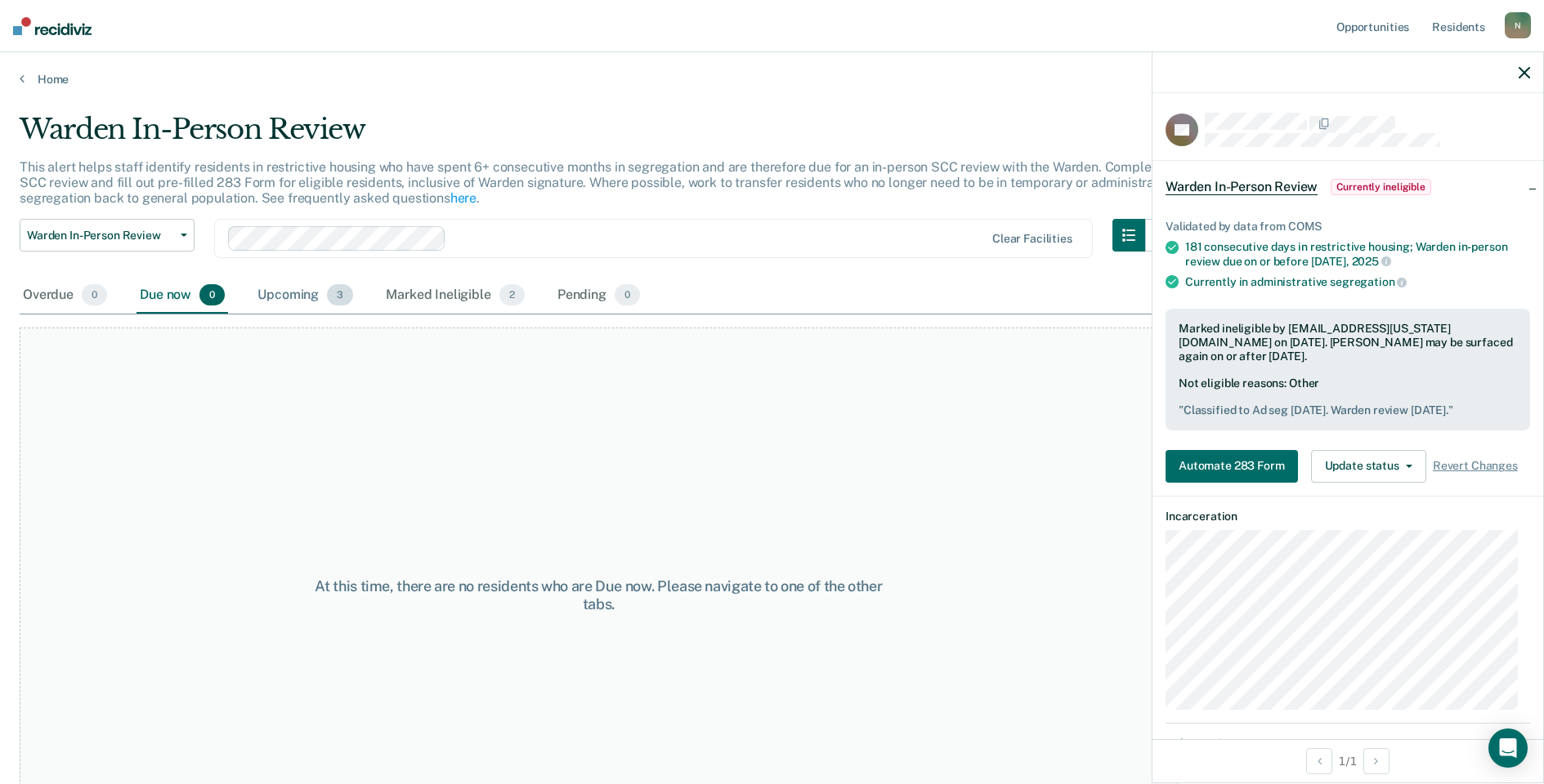
click at [303, 296] on div "Upcoming 3" at bounding box center [305, 296] width 102 height 36
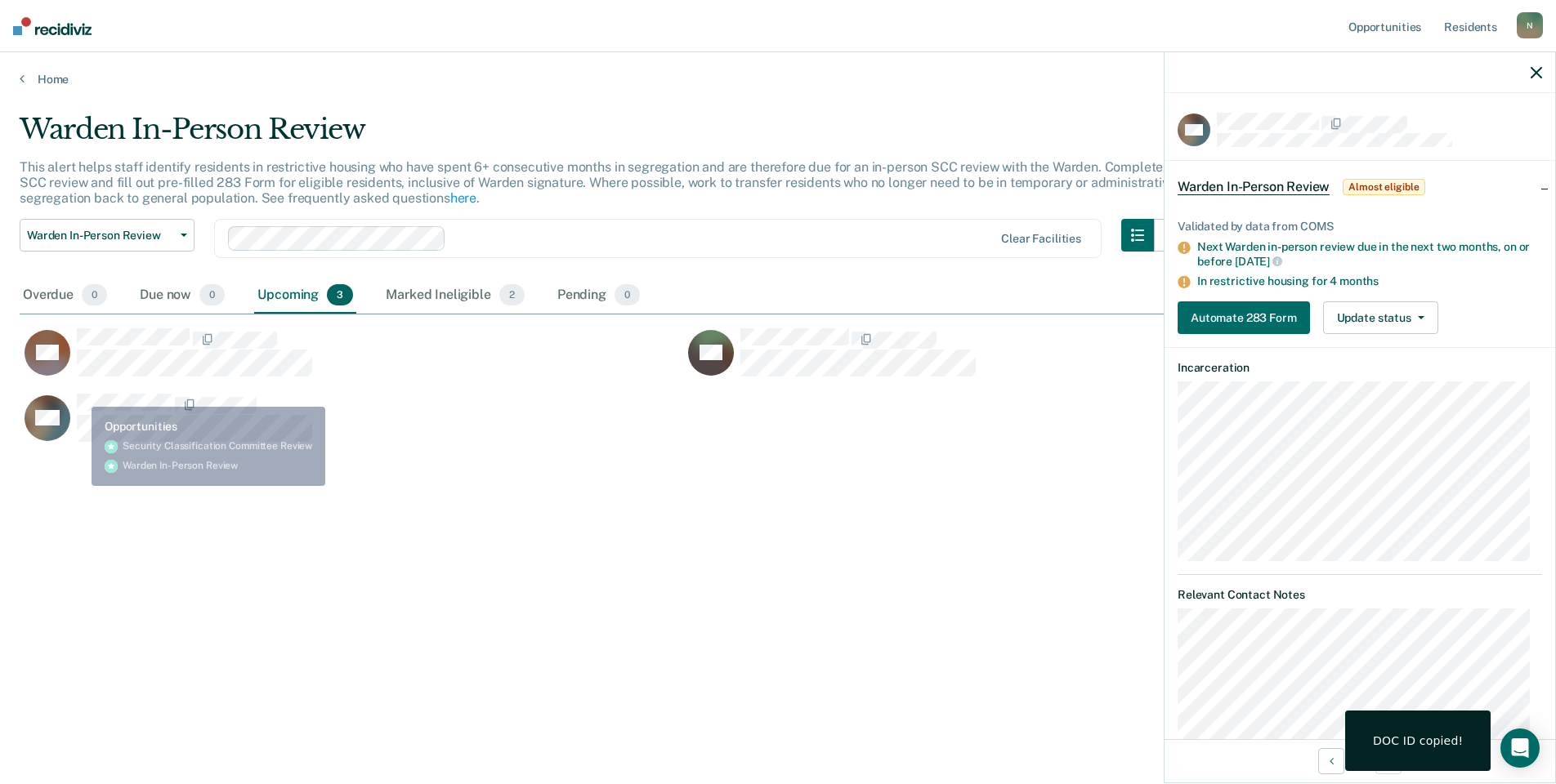
click at [100, 390] on div "MT" at bounding box center [352, 360] width 664 height 65
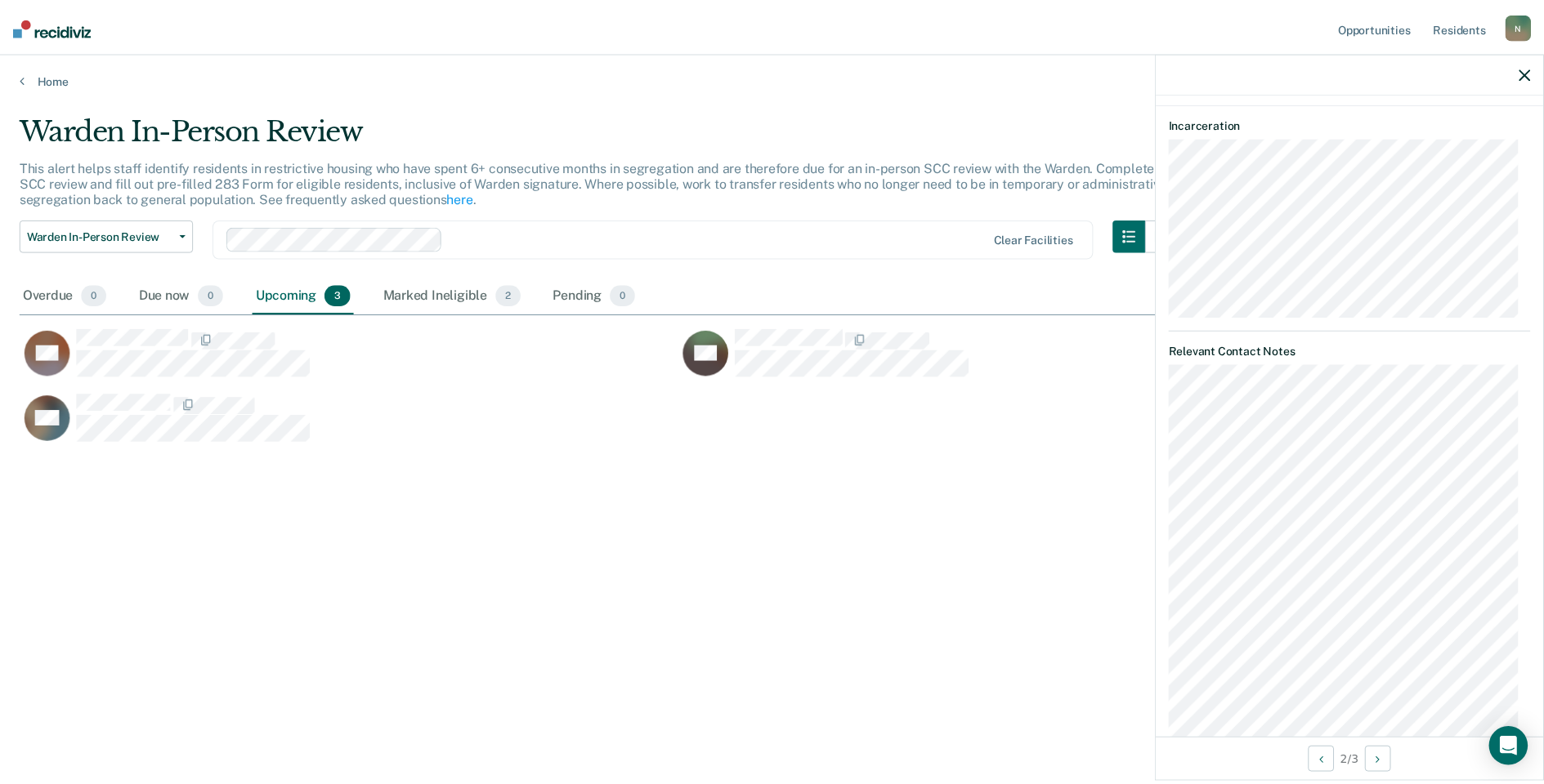
scroll to position [0, 0]
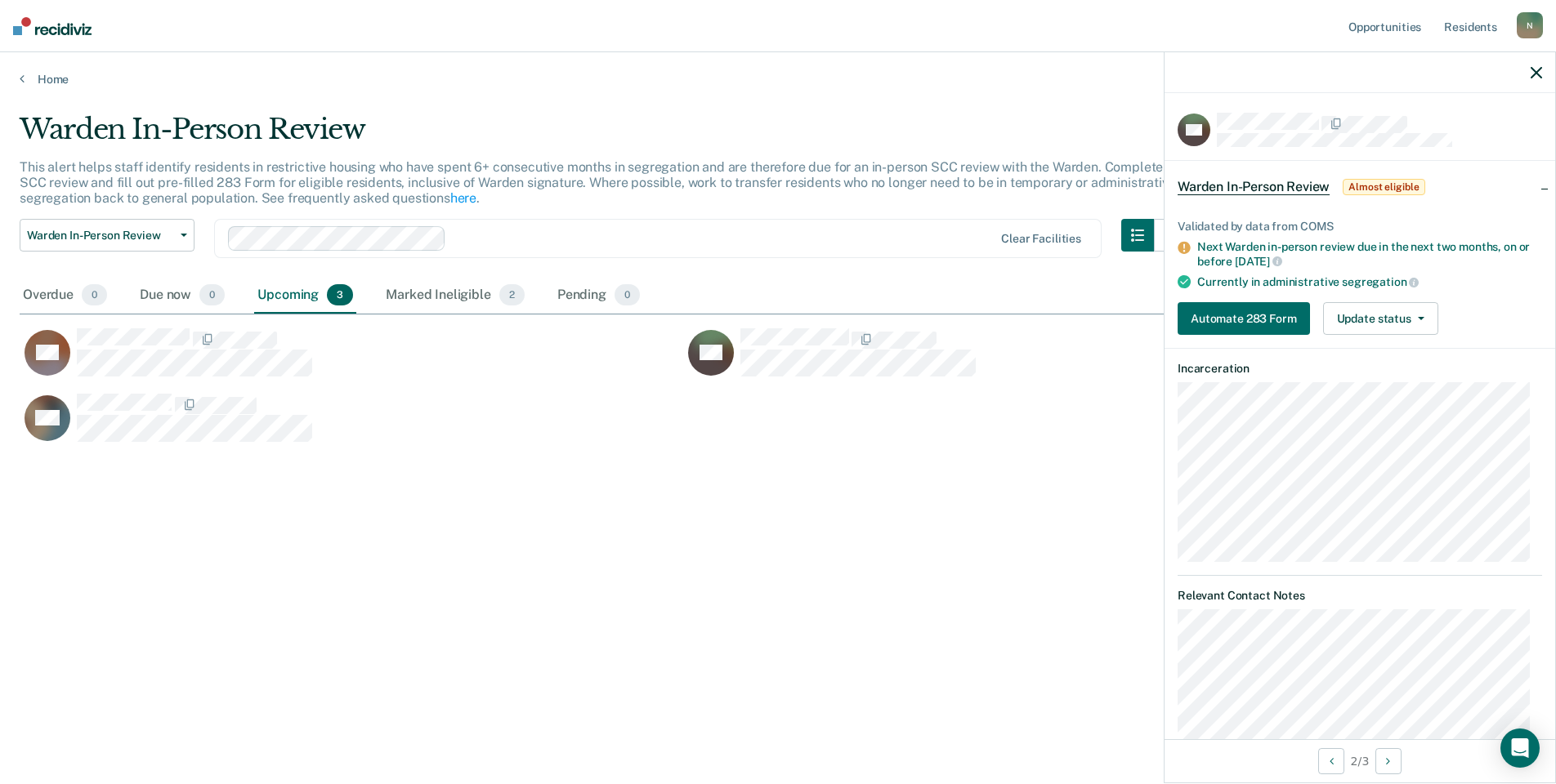
click at [1533, 72] on icon "button" at bounding box center [1537, 73] width 12 height 12
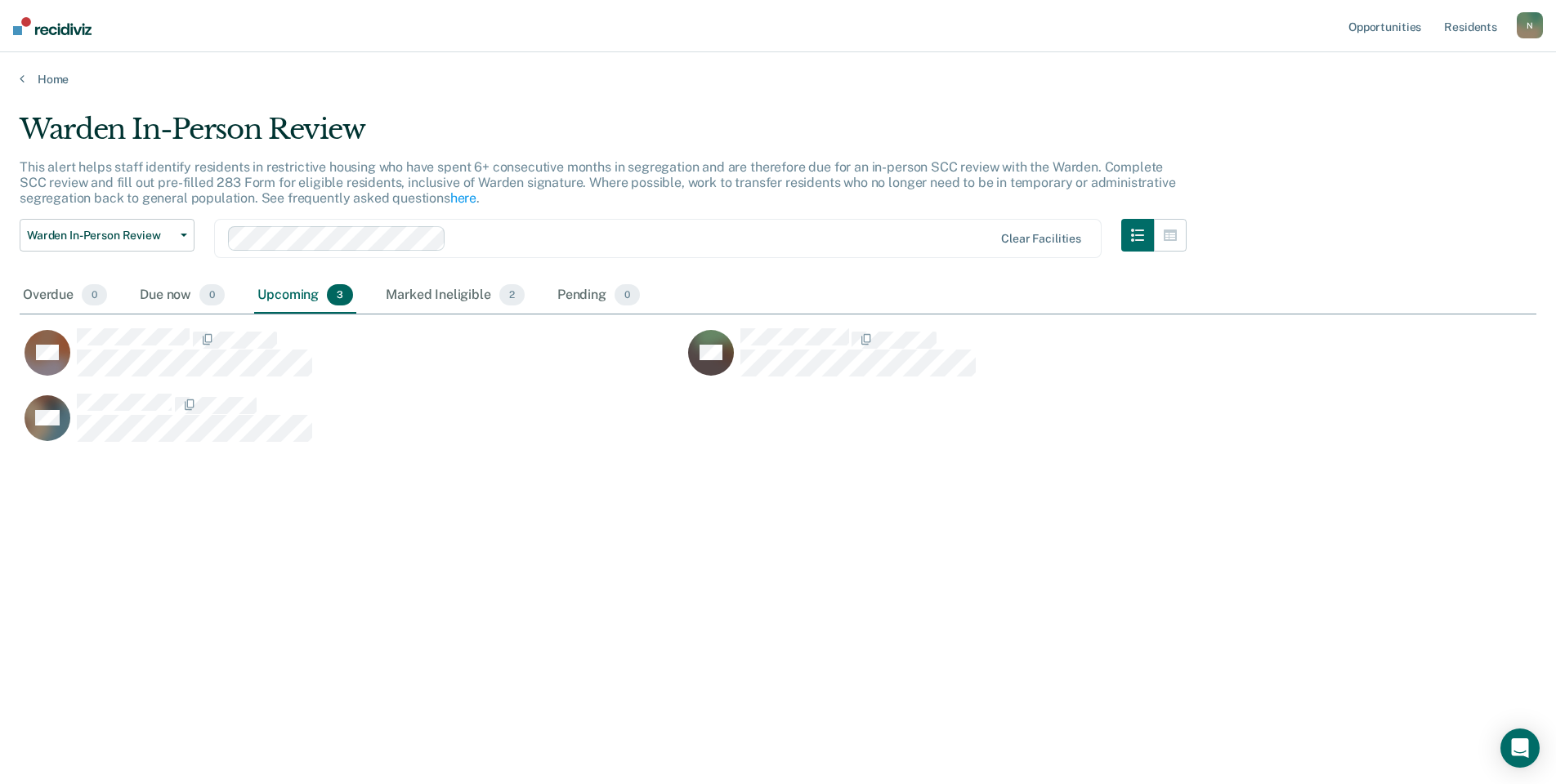
click at [1531, 35] on div "N" at bounding box center [1530, 25] width 26 height 26
click at [134, 227] on button "Warden In-Person Review" at bounding box center [107, 235] width 175 height 33
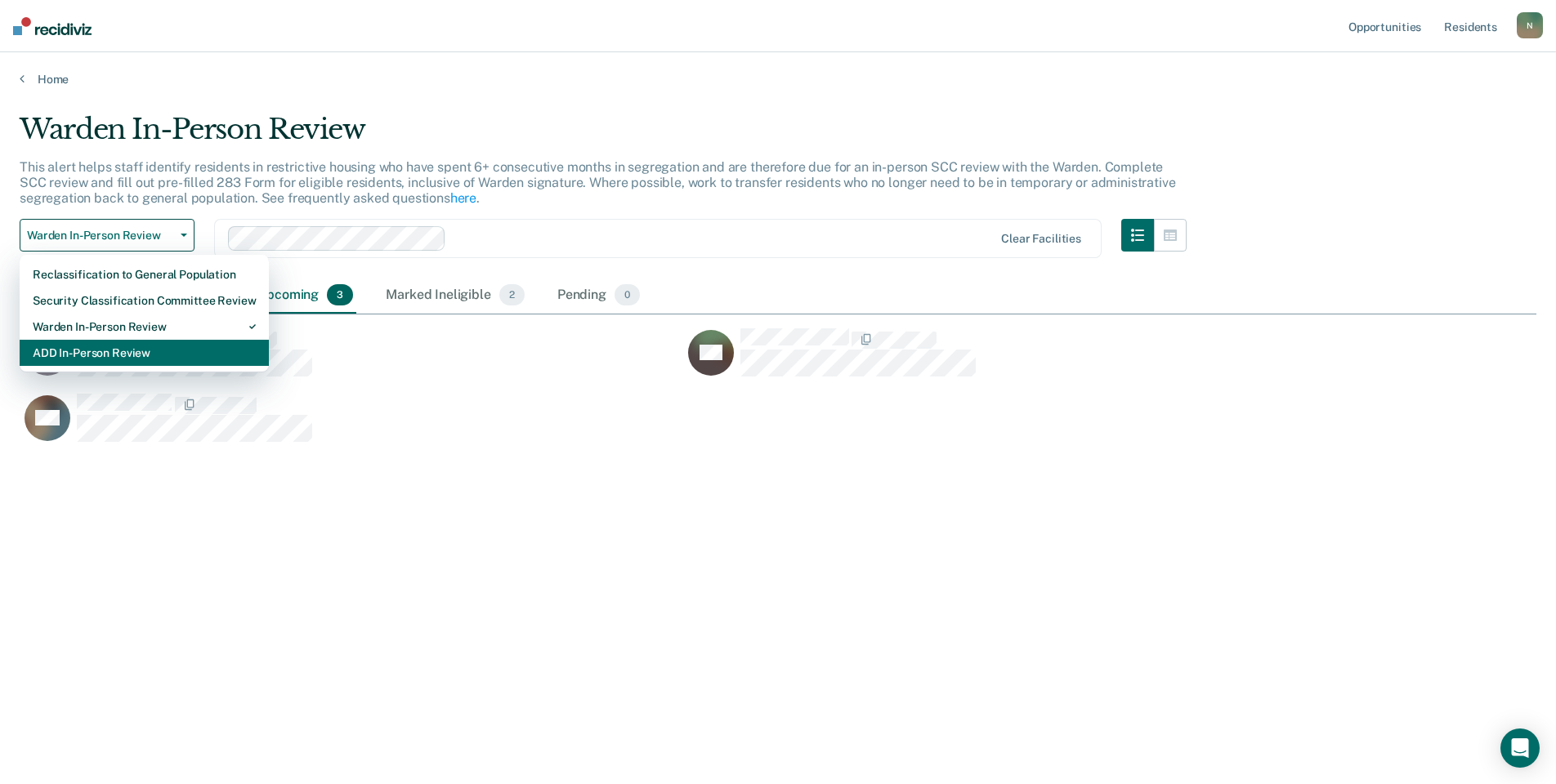
click at [142, 357] on div "ADD In-Person Review" at bounding box center [144, 352] width 223 height 26
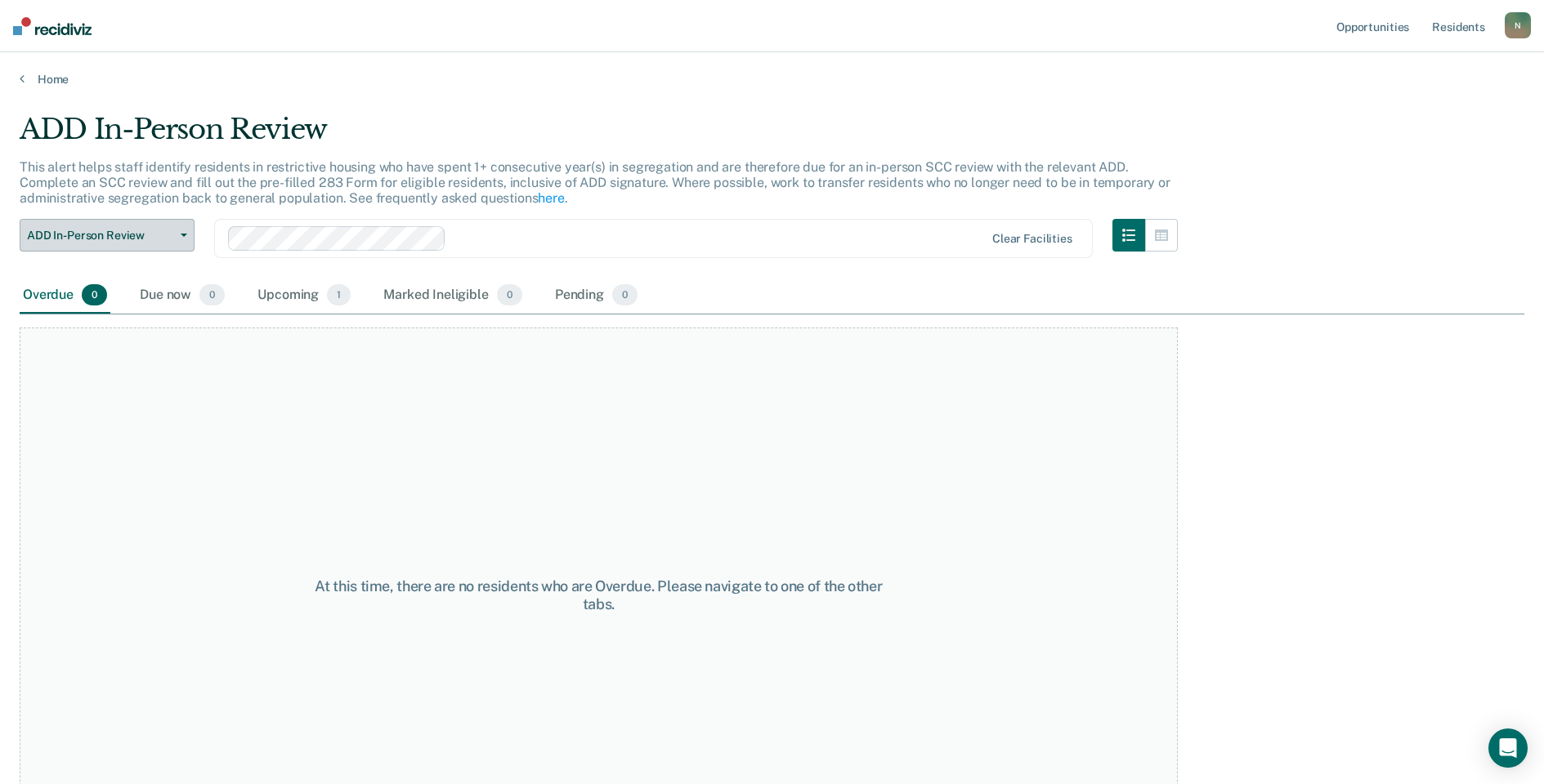
click at [112, 234] on span "ADD In-Person Review" at bounding box center [100, 236] width 148 height 14
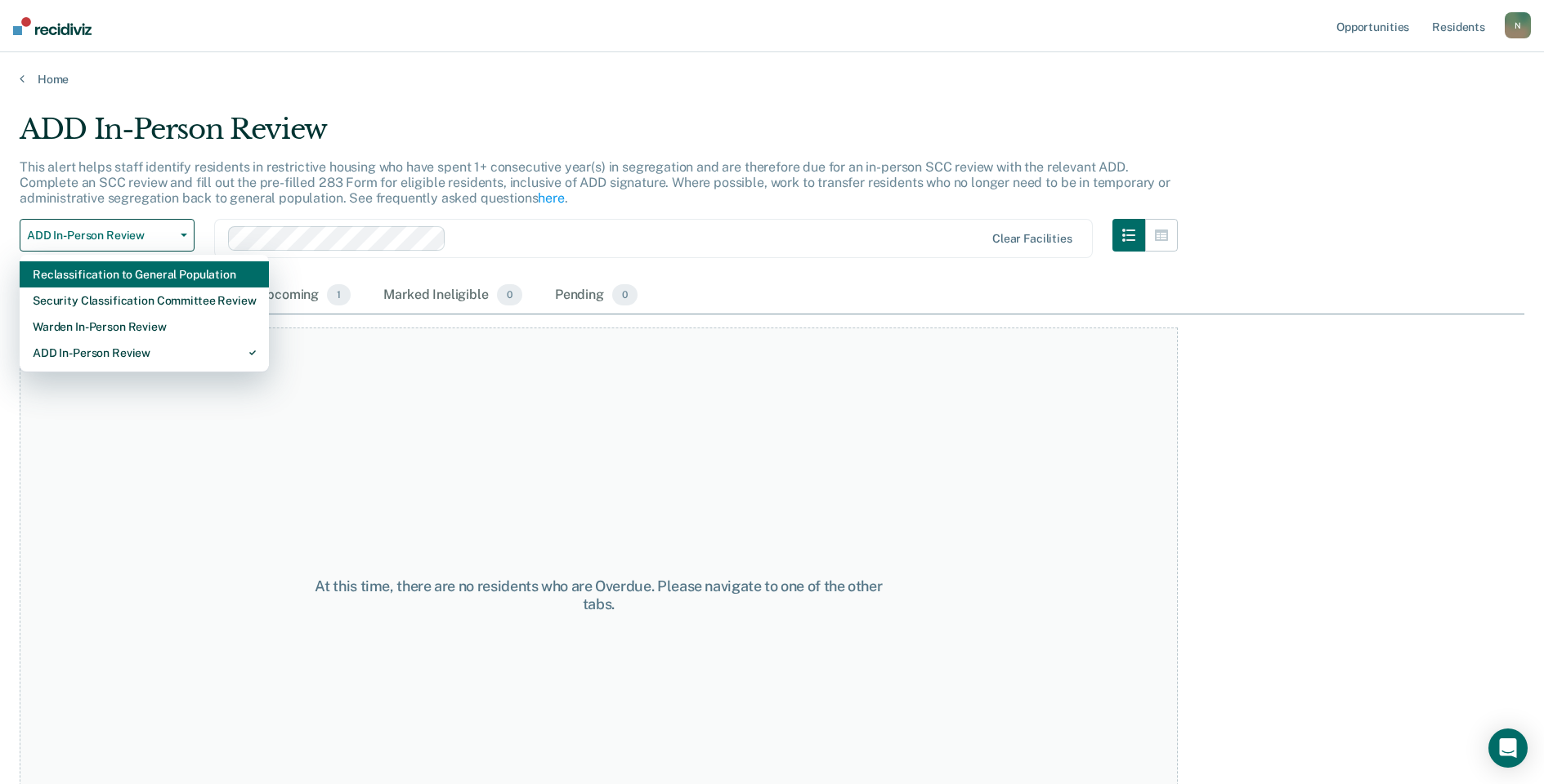
click at [127, 270] on div "Reclassification to General Population" at bounding box center [144, 274] width 223 height 26
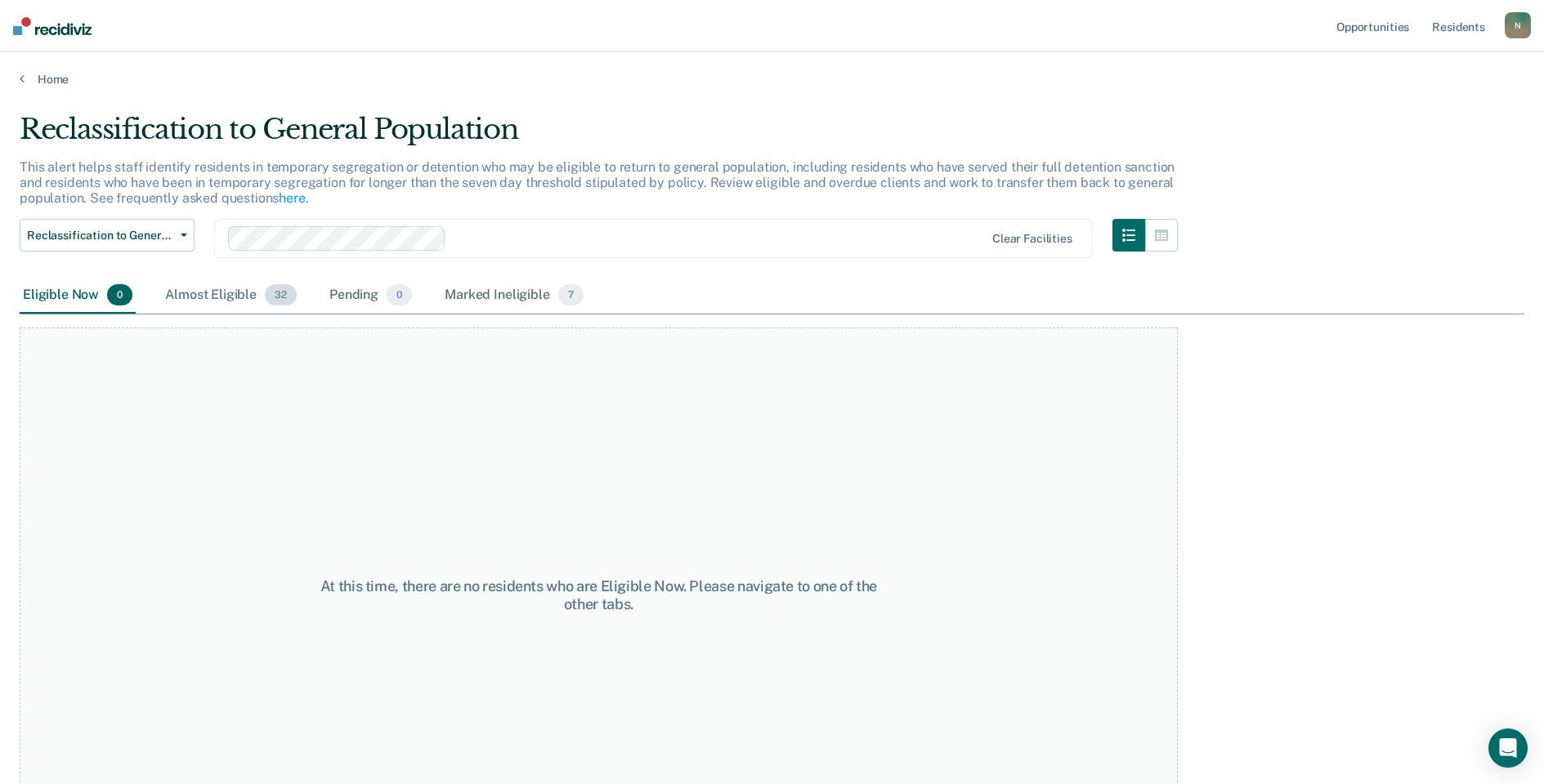
click at [214, 293] on div "Almost Eligible 32" at bounding box center [230, 296] width 138 height 36
